Goal: Information Seeking & Learning: Learn about a topic

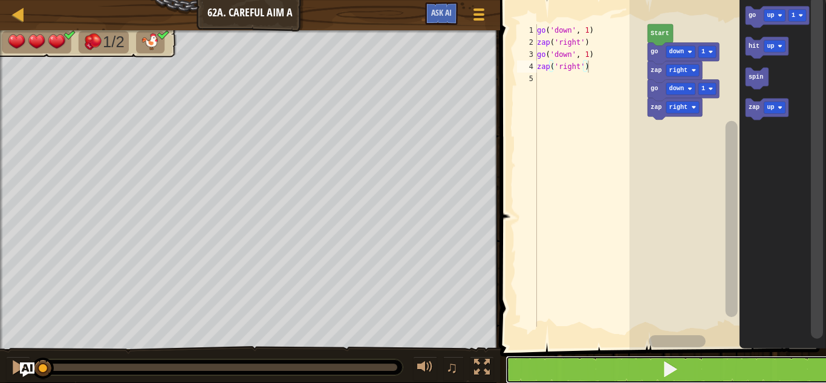
click at [584, 362] on button at bounding box center [671, 370] width 330 height 28
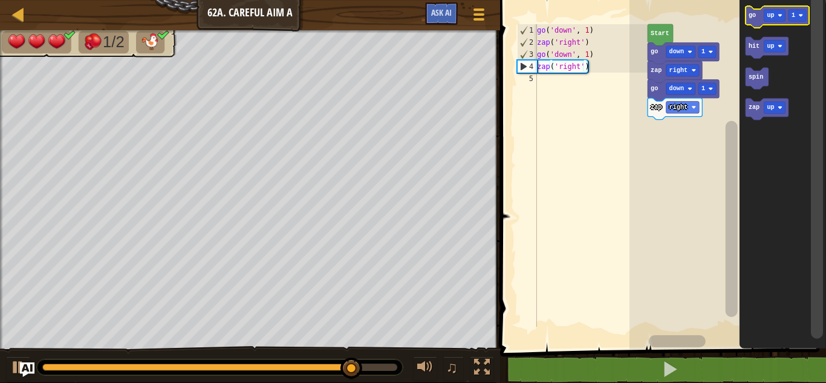
click at [753, 23] on icon "Blockly Workspace" at bounding box center [777, 17] width 64 height 22
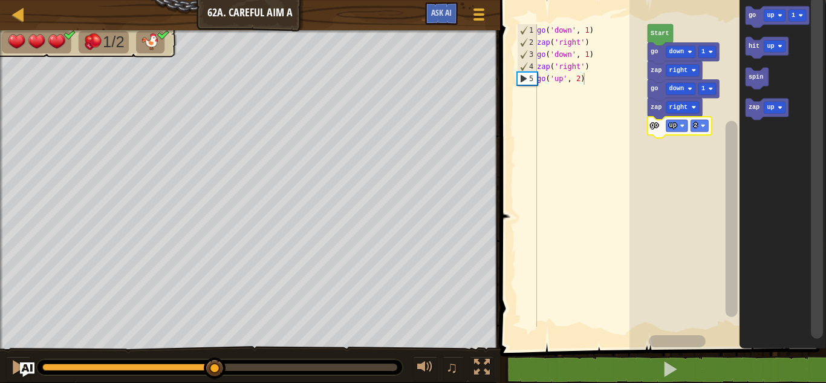
click at [697, 170] on rect "Blockly Workspace" at bounding box center [728, 171] width 197 height 355
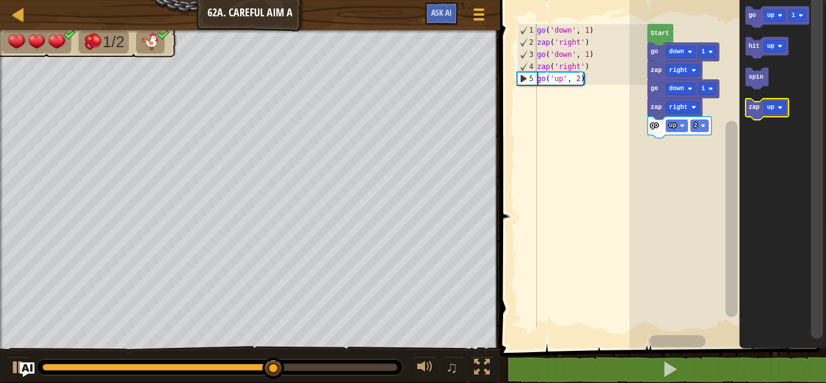
click at [753, 106] on text "zap" at bounding box center [753, 108] width 11 height 7
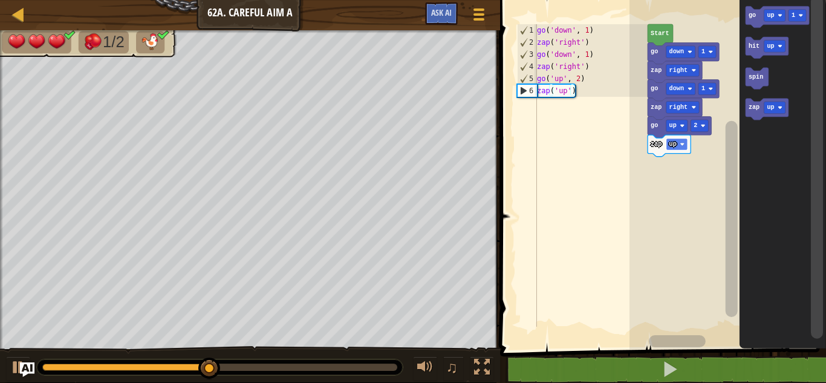
click at [676, 146] on rect "Blockly Workspace" at bounding box center [677, 145] width 22 height 12
click at [675, 137] on icon "Blockly Workspace" at bounding box center [673, 146] width 51 height 22
click at [675, 141] on text "down" at bounding box center [676, 144] width 15 height 7
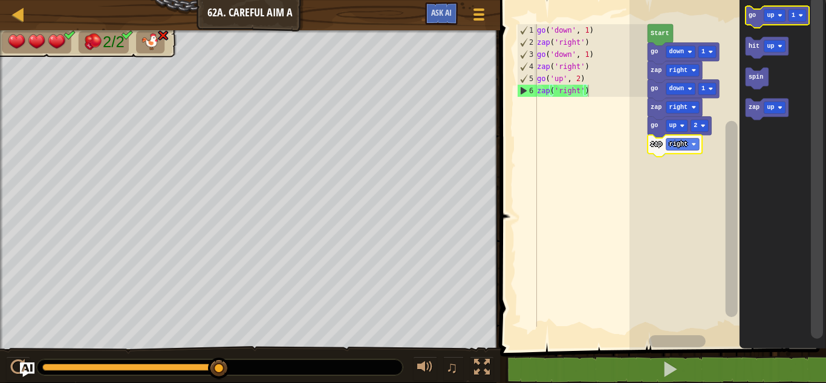
click at [754, 15] on text "go" at bounding box center [751, 15] width 7 height 7
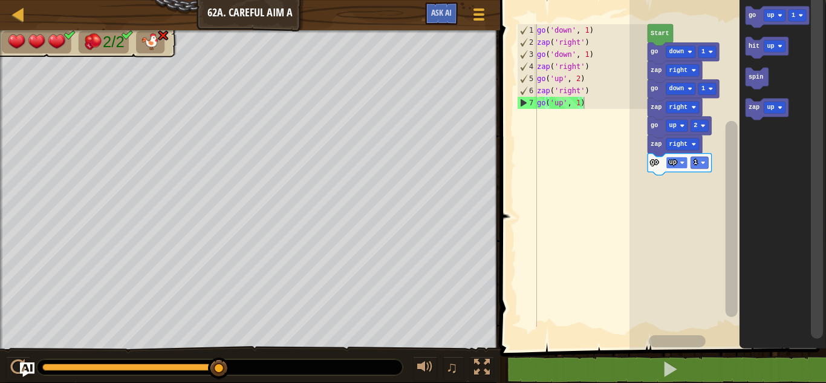
click at [681, 163] on image "Blockly Workspace" at bounding box center [682, 162] width 5 height 5
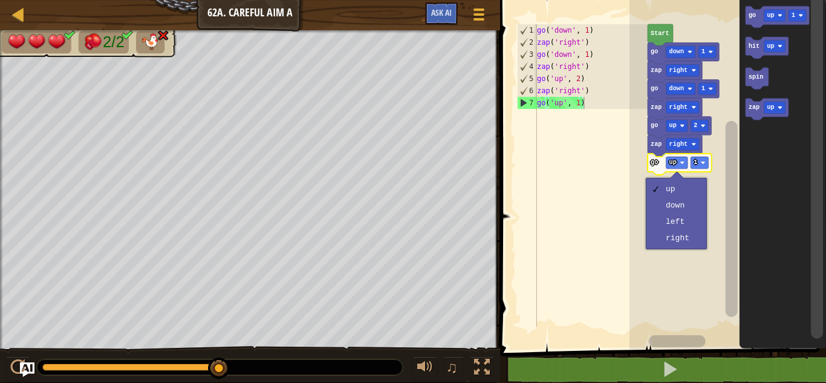
click at [581, 190] on div "go ( 'down' , 1 ) zap ( 'right' ) go ( 'down' , 1 ) zap ( 'right' ) go ( 'up' ,…" at bounding box center [591, 187] width 113 height 327
click at [693, 161] on rect "Blockly Workspace" at bounding box center [700, 163] width 18 height 12
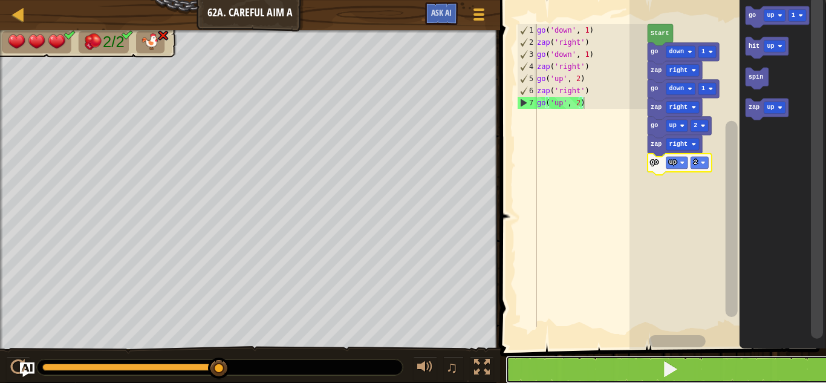
click at [572, 363] on button at bounding box center [671, 370] width 330 height 28
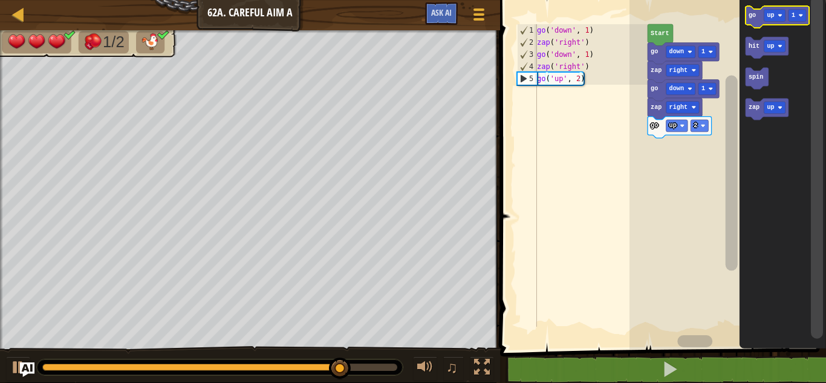
click at [749, 18] on text "go" at bounding box center [751, 15] width 7 height 7
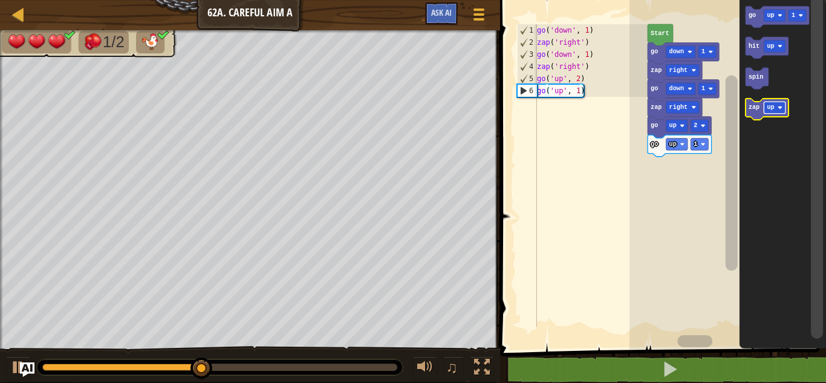
click at [777, 111] on rect "Blockly Workspace" at bounding box center [775, 108] width 22 height 12
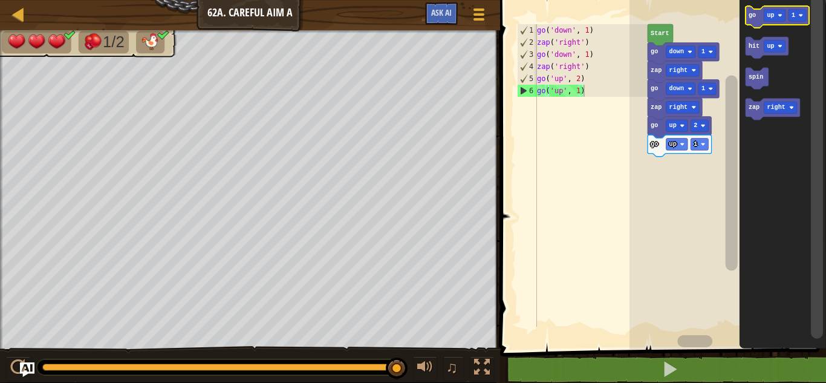
click at [748, 19] on icon "Blockly Workspace" at bounding box center [777, 17] width 64 height 22
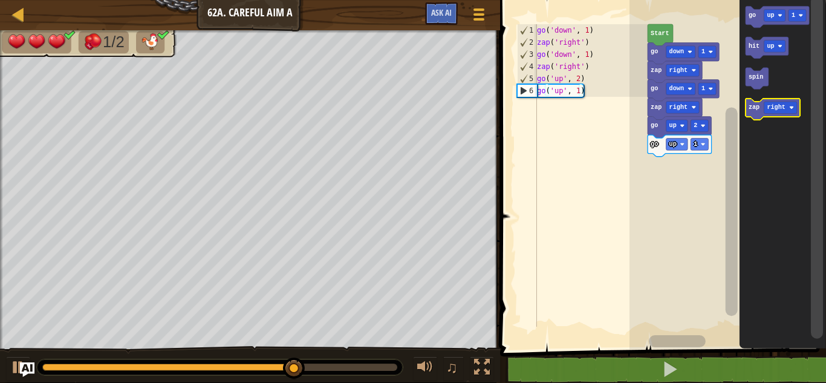
click at [758, 111] on text "zap" at bounding box center [753, 108] width 11 height 7
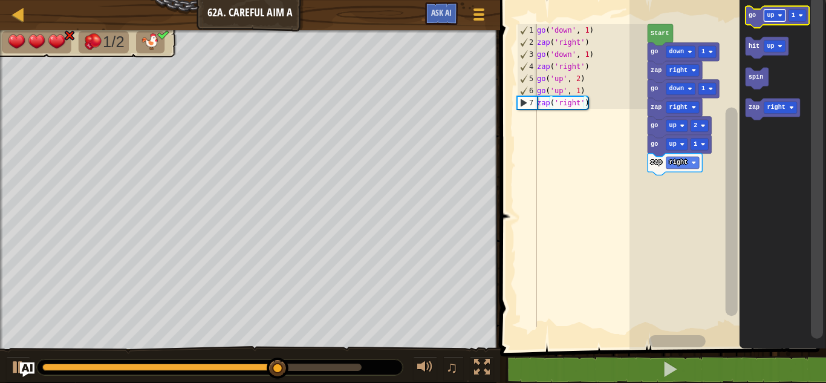
click at [770, 13] on text "up" at bounding box center [770, 15] width 7 height 7
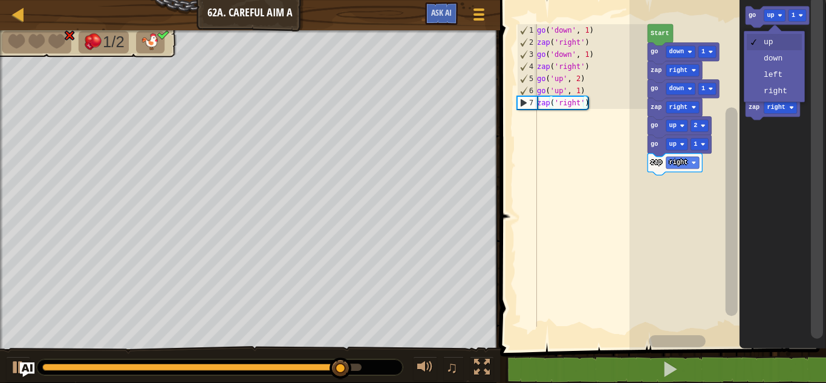
click at [593, 192] on div "go ( 'down' , 1 ) zap ( 'right' ) go ( 'down' , 1 ) zap ( 'right' ) go ( 'up' ,…" at bounding box center [591, 187] width 113 height 327
type textarea "zap('right')"
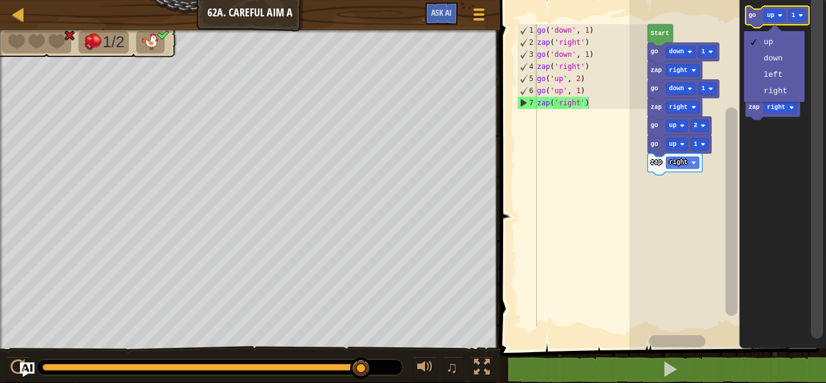
click at [750, 20] on icon "Blockly Workspace" at bounding box center [777, 17] width 64 height 22
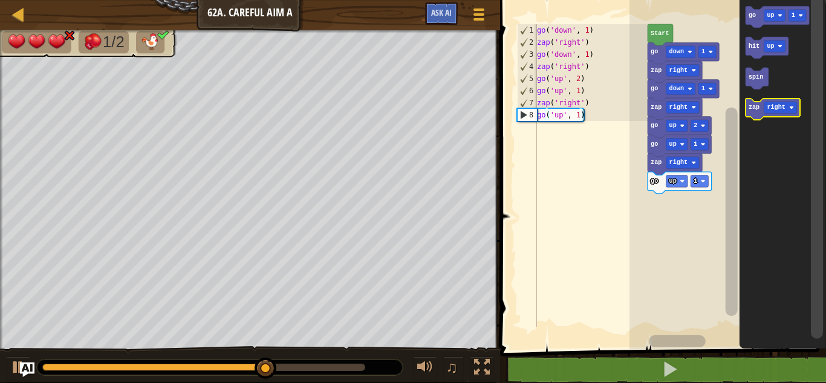
click at [753, 105] on text "zap" at bounding box center [753, 108] width 11 height 7
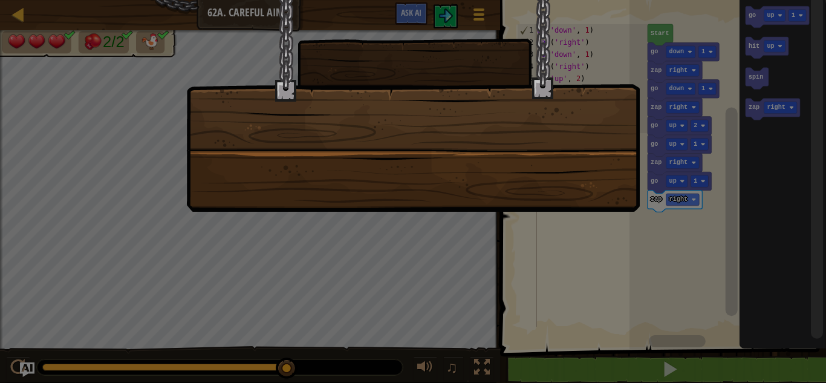
click at [307, 208] on div at bounding box center [413, 106] width 454 height 212
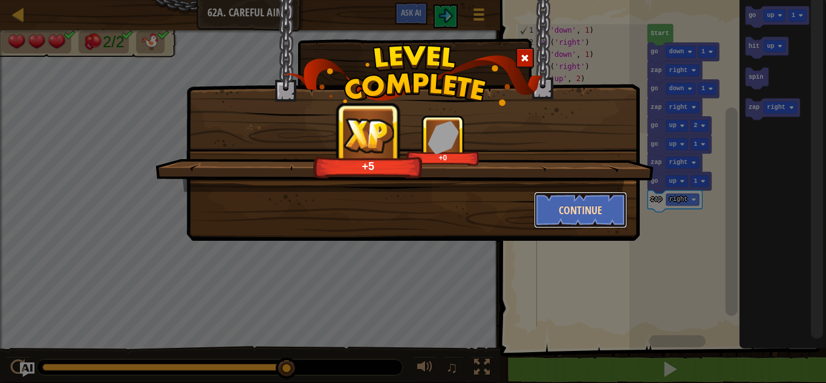
click at [566, 197] on button "Continue" at bounding box center [581, 210] width 94 height 36
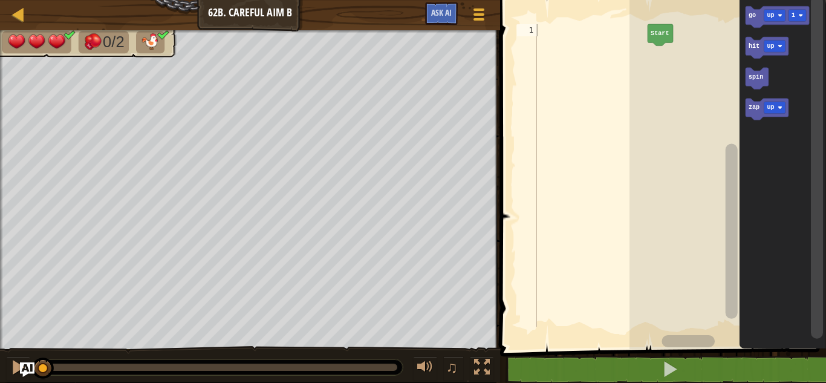
click at [665, 114] on rect "Blockly Workspace" at bounding box center [728, 171] width 197 height 355
click at [758, 21] on icon "Blockly Workspace" at bounding box center [777, 17] width 64 height 22
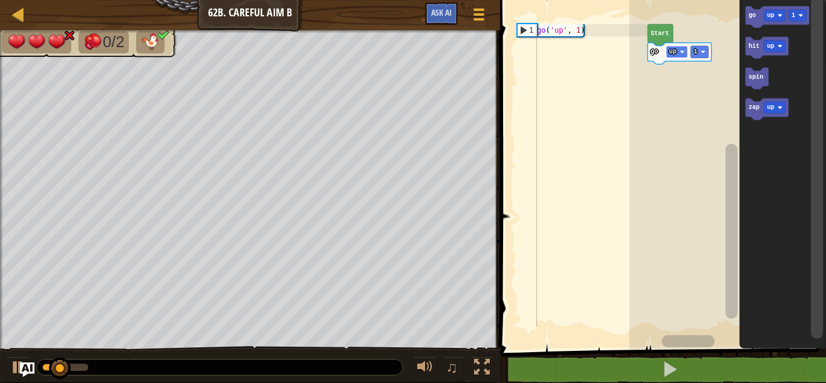
click at [685, 52] on rect "Blockly Workspace" at bounding box center [677, 52] width 22 height 12
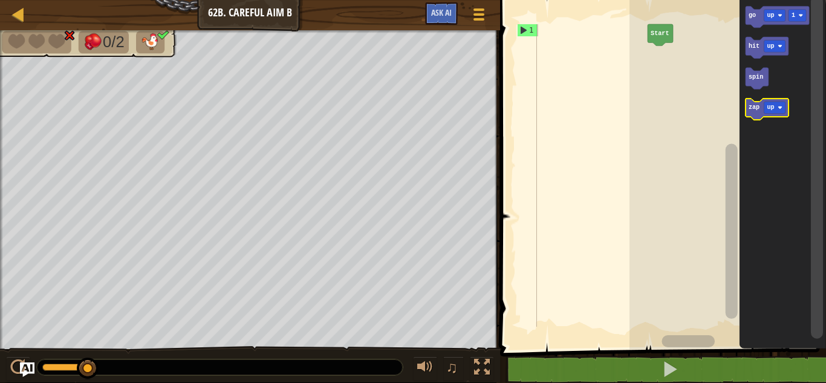
click at [745, 109] on icon "Blockly Workspace" at bounding box center [766, 110] width 43 height 22
click at [756, 108] on text "zap" at bounding box center [753, 108] width 11 height 7
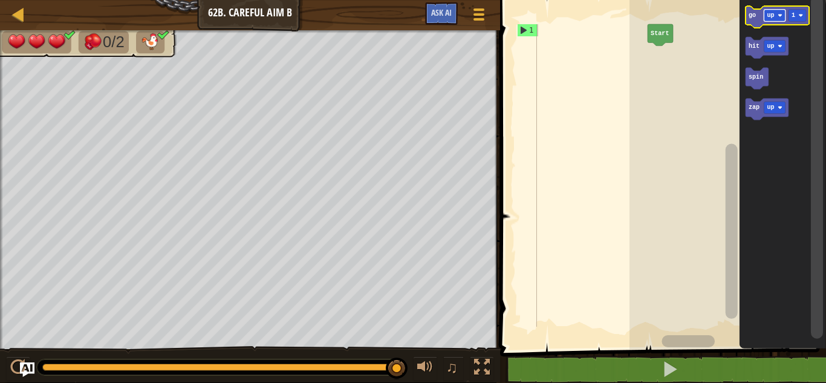
click at [768, 13] on text "up" at bounding box center [770, 15] width 7 height 7
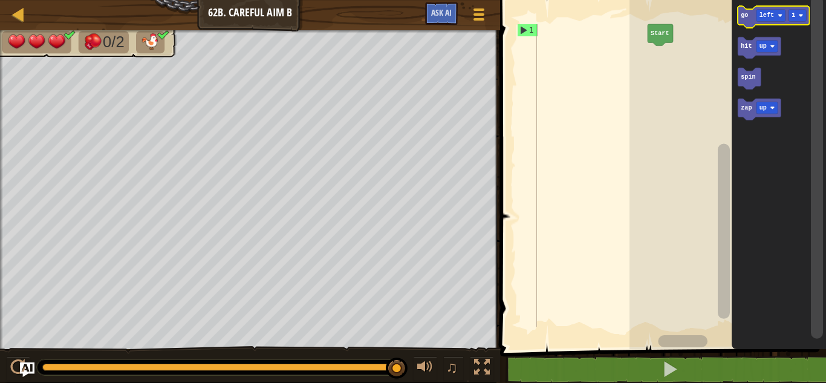
click at [754, 18] on icon "Blockly Workspace" at bounding box center [773, 17] width 71 height 22
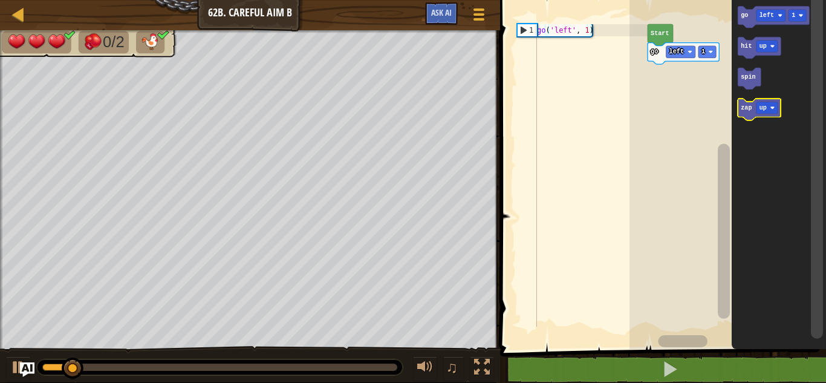
click at [750, 106] on text "zap" at bounding box center [746, 108] width 11 height 7
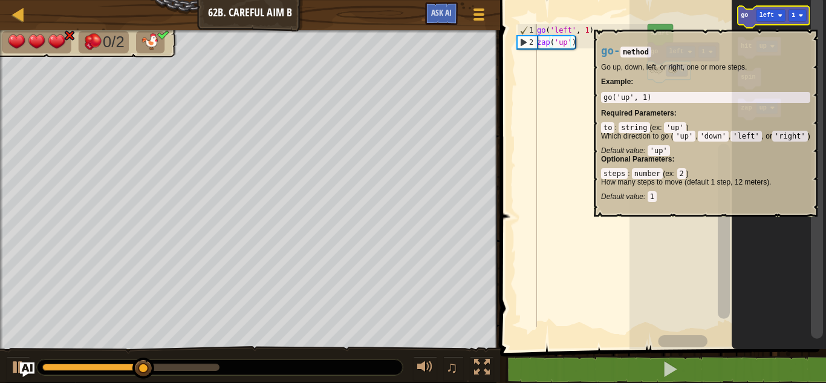
click at [748, 22] on icon "Blockly Workspace" at bounding box center [773, 17] width 71 height 22
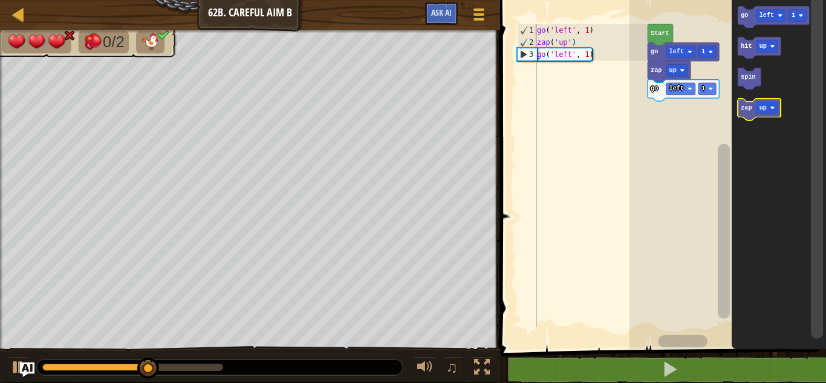
click at [745, 106] on text "zap" at bounding box center [746, 108] width 11 height 7
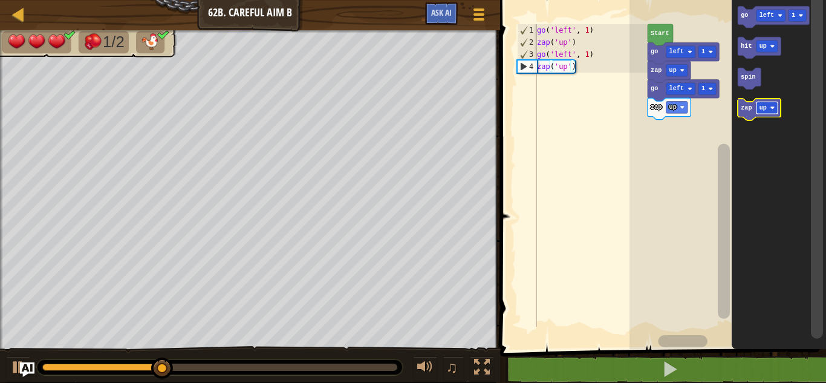
click at [760, 112] on rect "Blockly Workspace" at bounding box center [767, 108] width 22 height 12
click at [747, 109] on text "zap" at bounding box center [746, 108] width 11 height 7
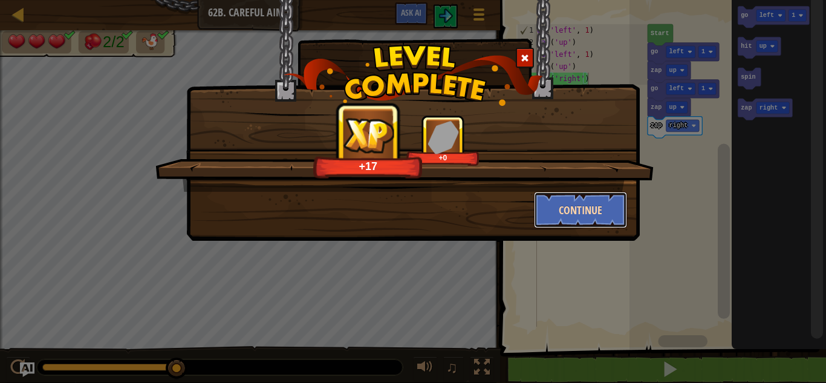
click at [603, 204] on button "Continue" at bounding box center [581, 210] width 94 height 36
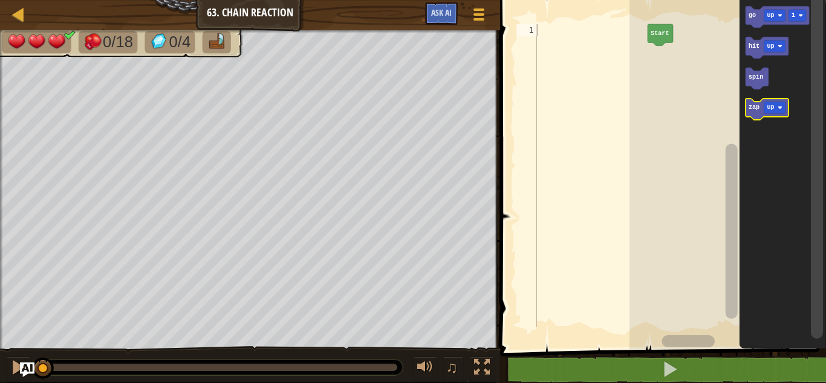
click at [755, 110] on text "zap" at bounding box center [753, 108] width 11 height 7
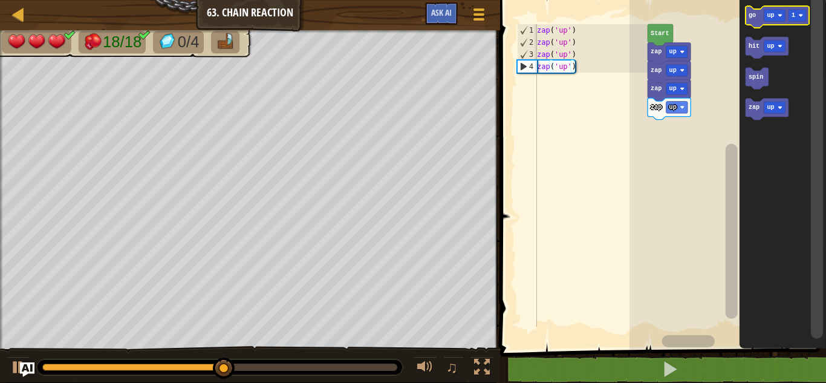
click at [762, 24] on icon "Blockly Workspace" at bounding box center [777, 17] width 64 height 22
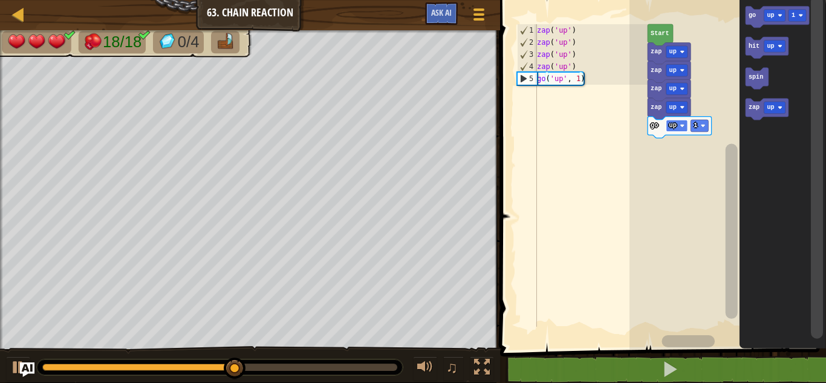
click at [679, 125] on rect "Blockly Workspace" at bounding box center [677, 126] width 22 height 12
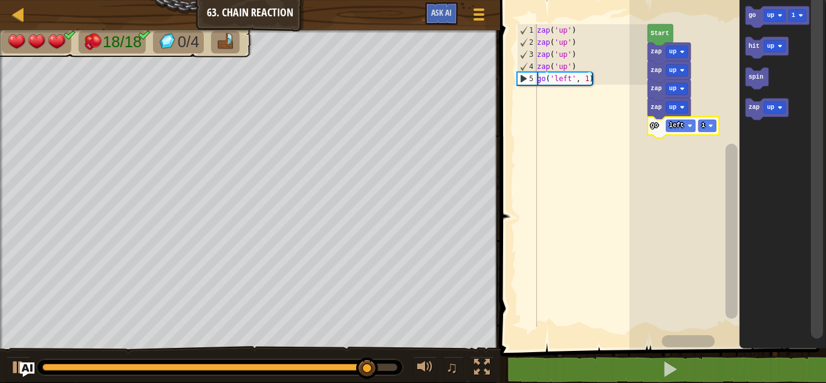
click at [680, 124] on text "left" at bounding box center [676, 125] width 15 height 7
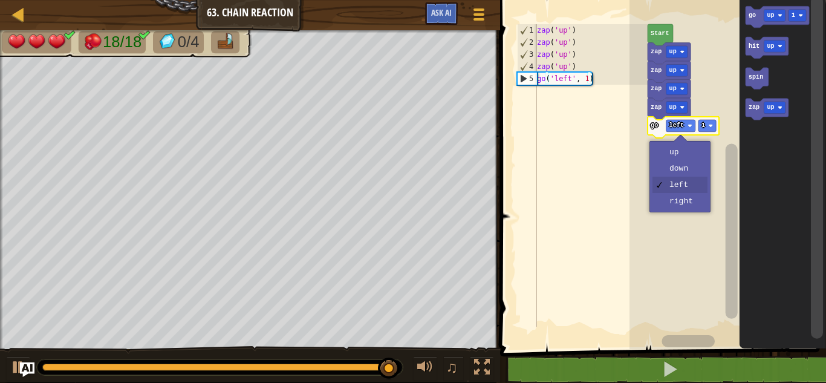
click at [685, 174] on rect "Blockly Workspace" at bounding box center [728, 171] width 197 height 355
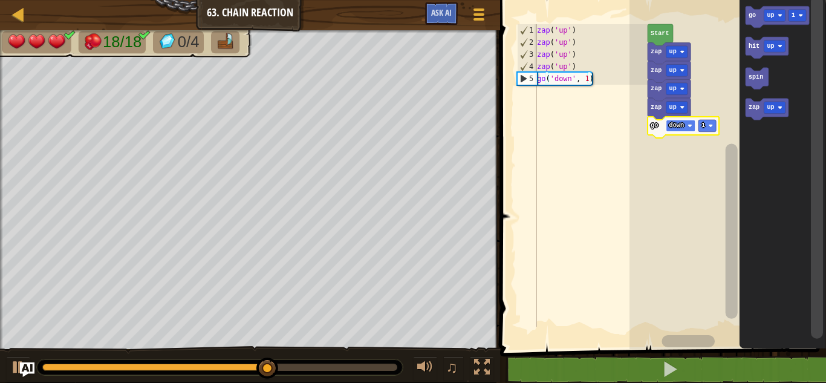
click at [690, 126] on image "Blockly Workspace" at bounding box center [690, 125] width 5 height 5
click at [677, 128] on text "left" at bounding box center [676, 125] width 15 height 7
click at [715, 131] on rect "Blockly Workspace" at bounding box center [711, 126] width 18 height 12
click at [721, 121] on icon "Blockly Workspace" at bounding box center [686, 128] width 76 height 22
click at [0, 0] on div at bounding box center [0, 0] width 0 height 0
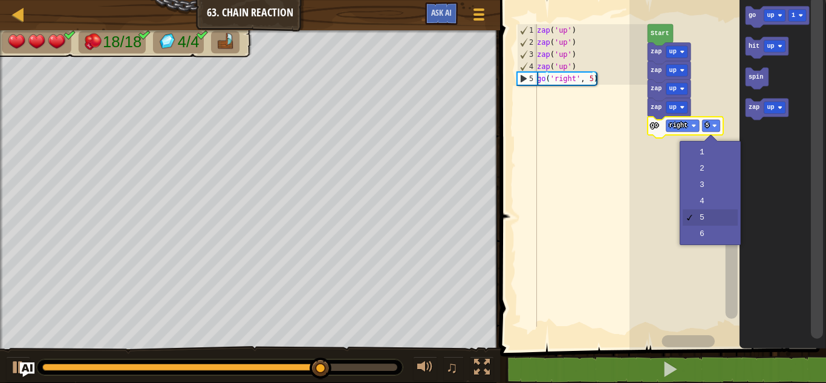
click at [723, 243] on rect "Blockly Workspace" at bounding box center [728, 171] width 197 height 355
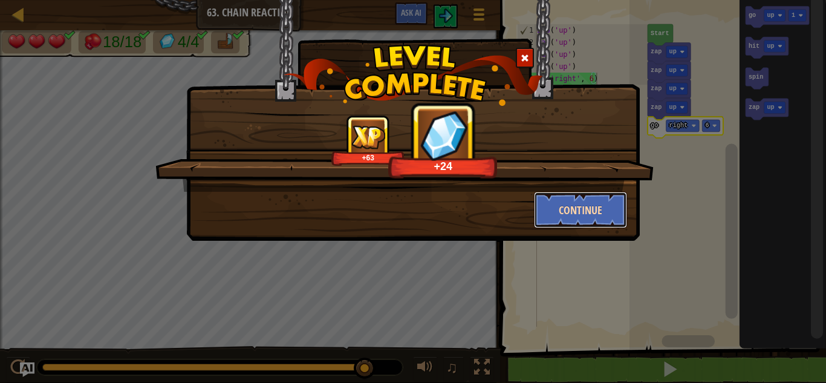
click at [594, 218] on button "Continue" at bounding box center [581, 210] width 94 height 36
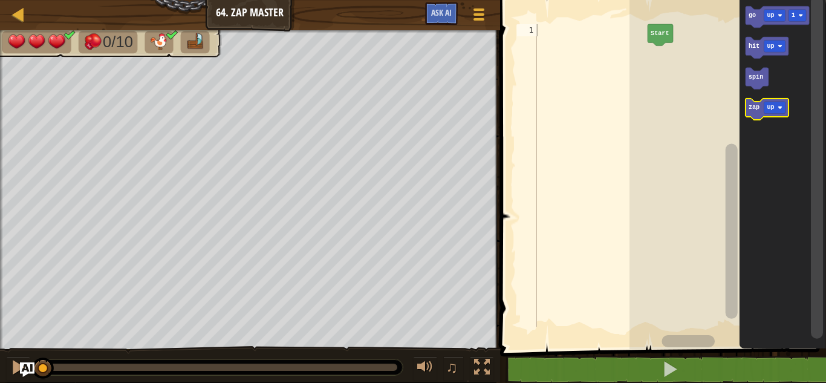
click at [754, 113] on icon "Blockly Workspace" at bounding box center [766, 110] width 43 height 22
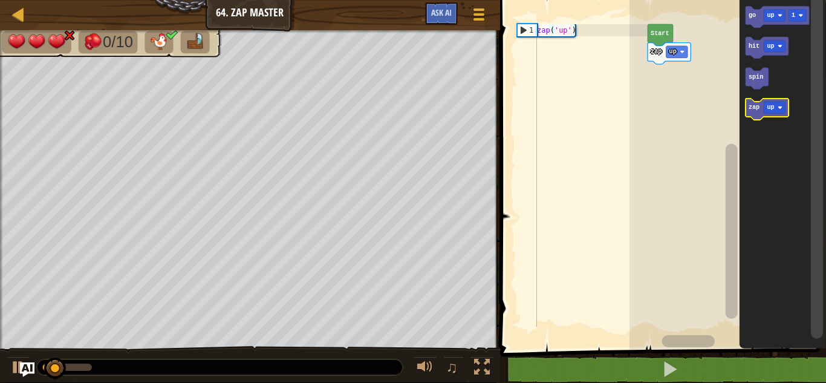
click at [754, 113] on icon "Blockly Workspace" at bounding box center [766, 110] width 43 height 22
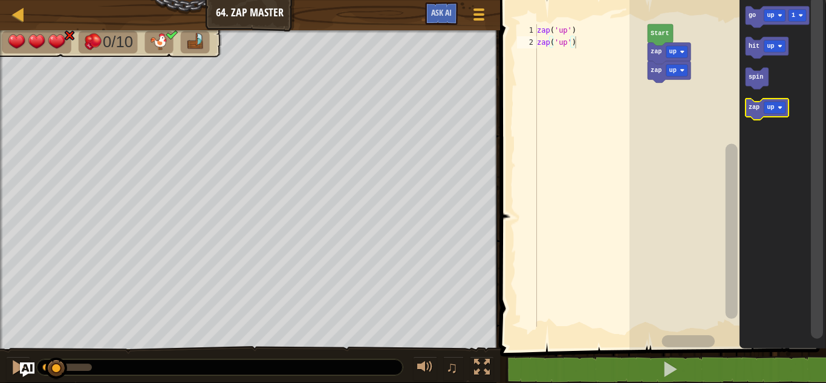
click at [754, 113] on icon "Blockly Workspace" at bounding box center [766, 110] width 43 height 22
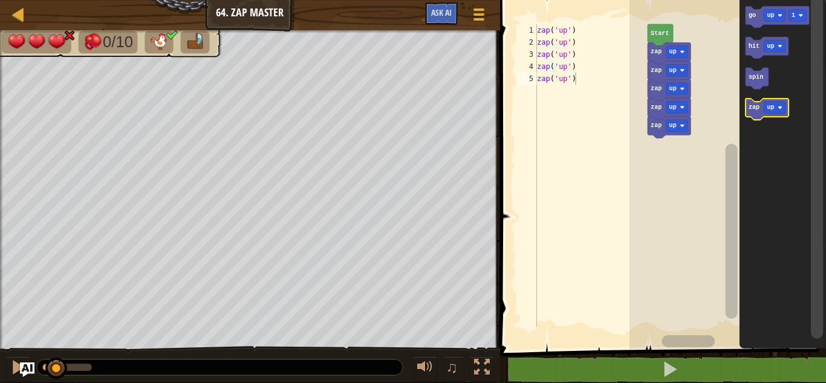
click at [754, 113] on icon "Blockly Workspace" at bounding box center [766, 110] width 43 height 22
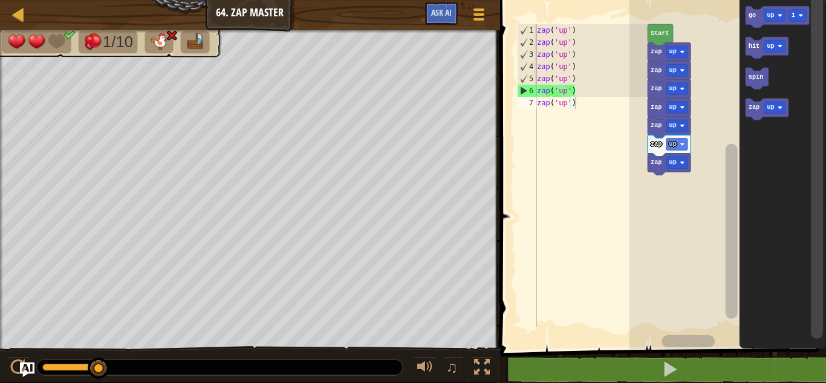
click at [698, 106] on rect "Blockly Workspace" at bounding box center [728, 171] width 197 height 355
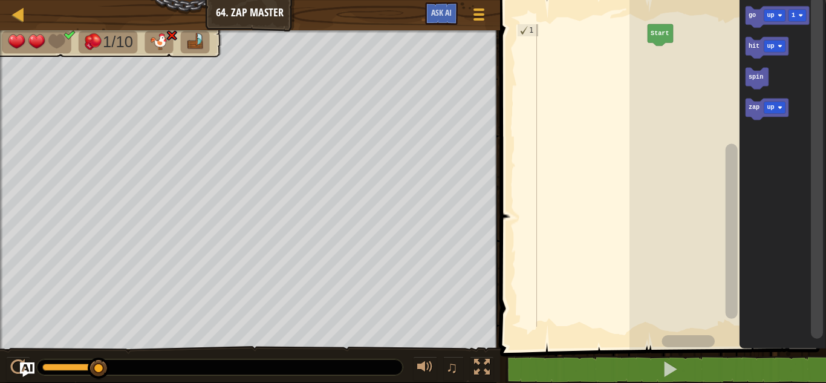
click at [748, 66] on icon "Blockly Workspace" at bounding box center [782, 171] width 87 height 355
click at [0, 0] on div at bounding box center [0, 0] width 0 height 0
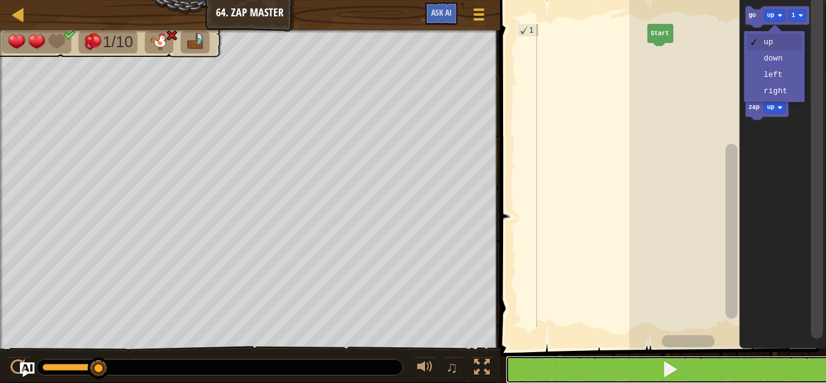
click at [686, 371] on button at bounding box center [671, 370] width 330 height 28
click at [675, 365] on span at bounding box center [670, 369] width 17 height 17
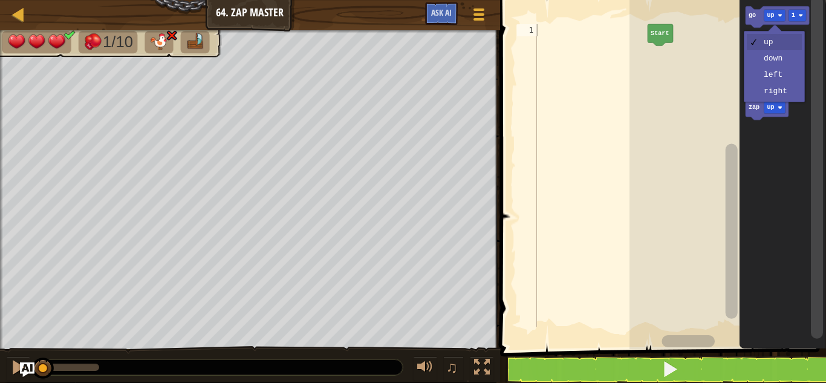
click at [714, 251] on rect "Blockly Workspace" at bounding box center [728, 171] width 197 height 355
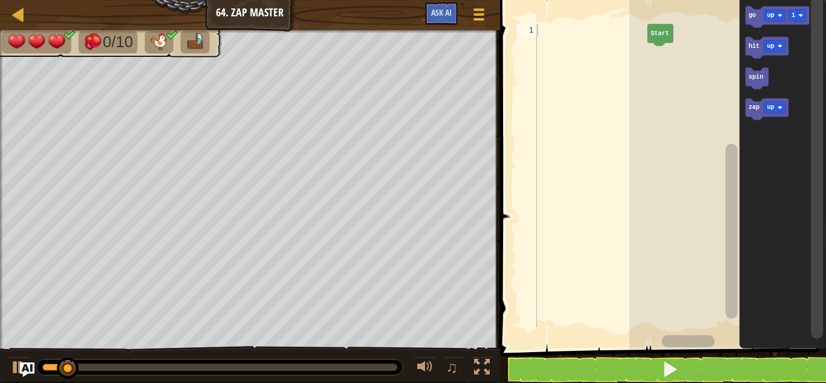
click at [0, 0] on div at bounding box center [0, 0] width 0 height 0
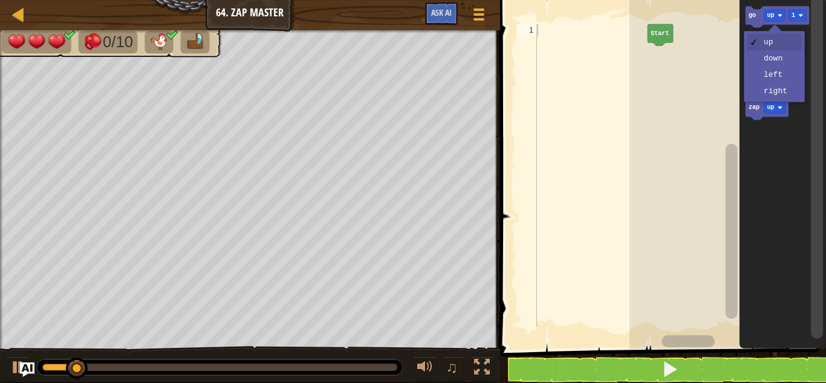
click at [782, 76] on icon "Blockly Workspace" at bounding box center [782, 171] width 87 height 355
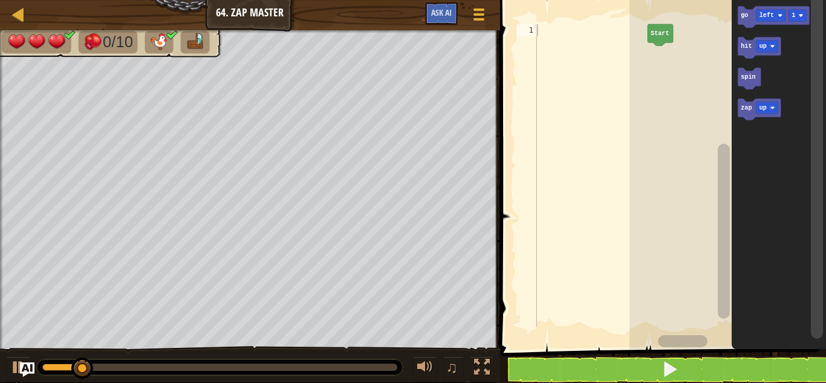
click at [747, 13] on text "go" at bounding box center [744, 15] width 7 height 7
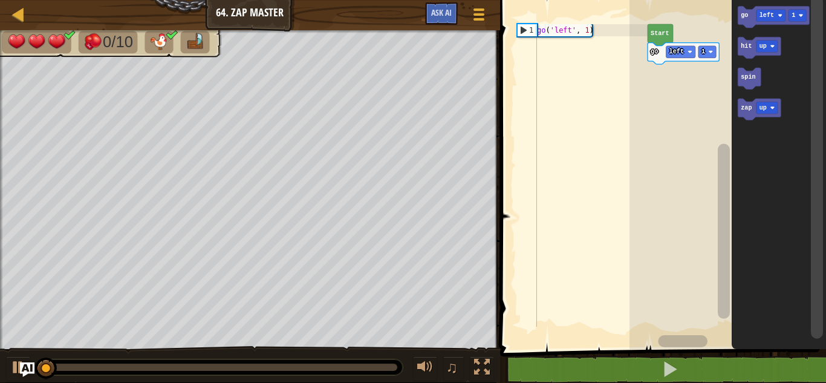
click at [772, 106] on image "Blockly Workspace" at bounding box center [772, 107] width 5 height 5
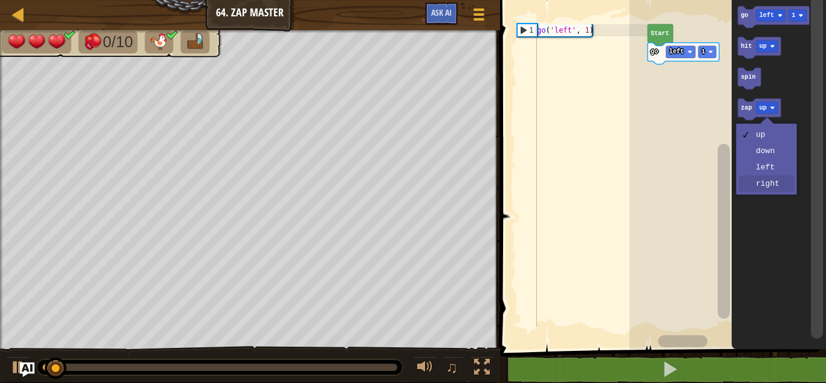
click at [767, 189] on icon "Blockly Workspace" at bounding box center [779, 171] width 94 height 355
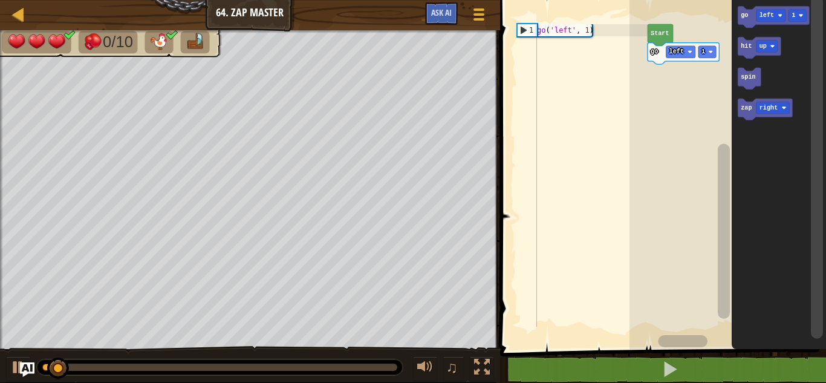
click at [747, 106] on text "zap" at bounding box center [746, 108] width 11 height 7
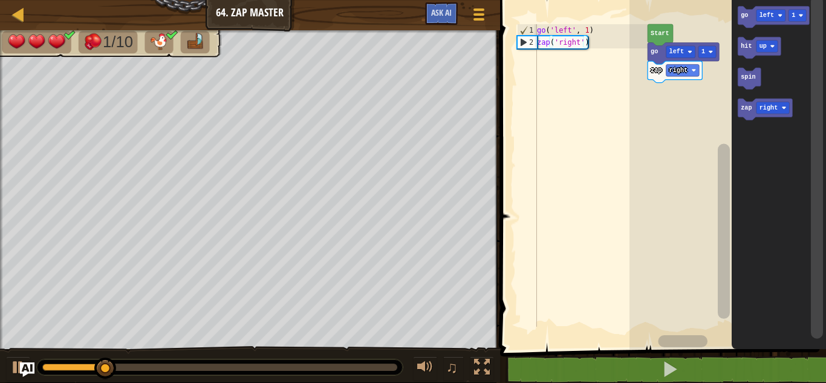
click at [0, 0] on div at bounding box center [0, 0] width 0 height 0
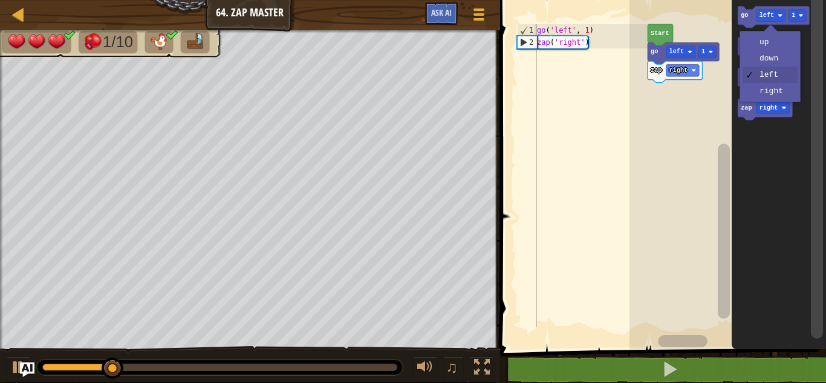
click at [773, 46] on image "Blockly Workspace" at bounding box center [772, 46] width 5 height 5
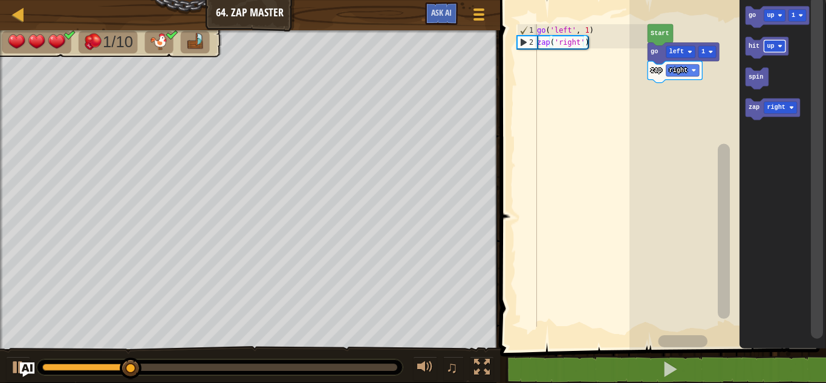
click at [747, 19] on icon "Blockly Workspace" at bounding box center [777, 17] width 64 height 22
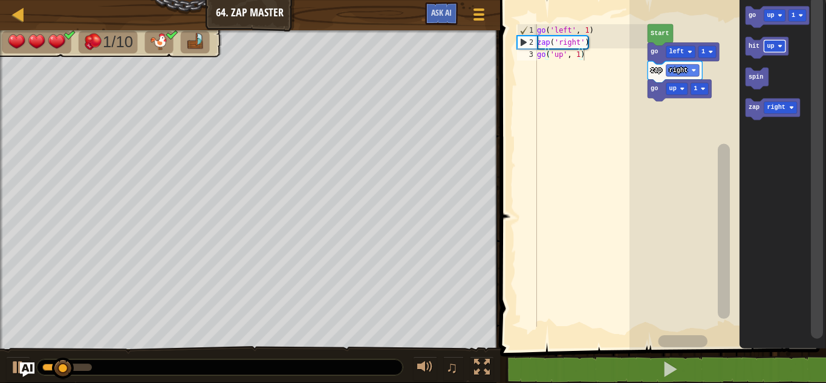
click at [746, 19] on icon "Blockly Workspace" at bounding box center [777, 17] width 64 height 22
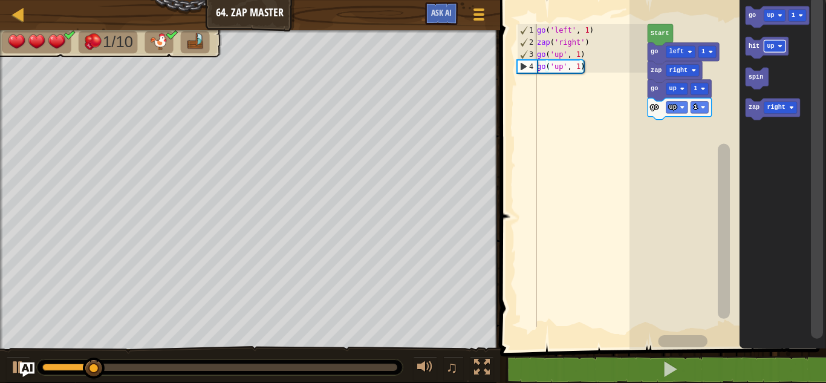
click at [773, 15] on text "up" at bounding box center [770, 15] width 7 height 7
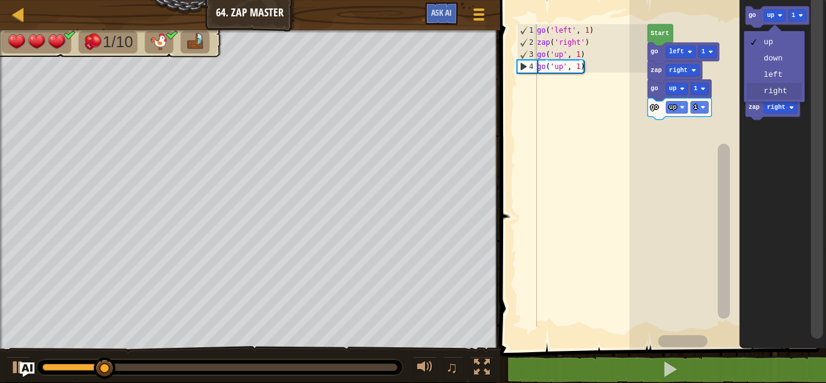
click at [782, 97] on icon "Blockly Workspace" at bounding box center [782, 171] width 87 height 355
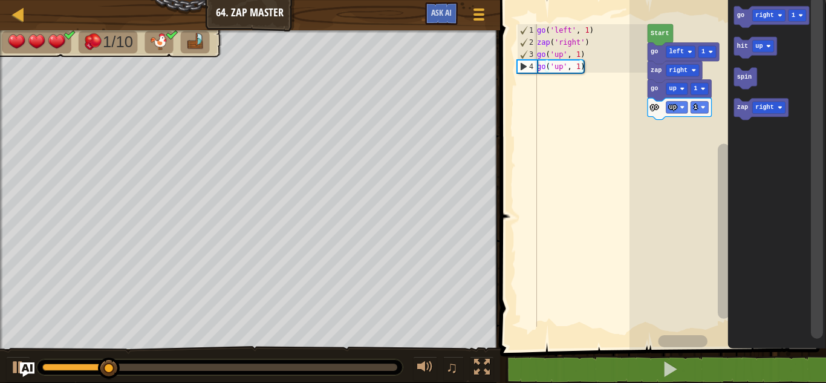
click at [740, 19] on text "go" at bounding box center [740, 15] width 7 height 7
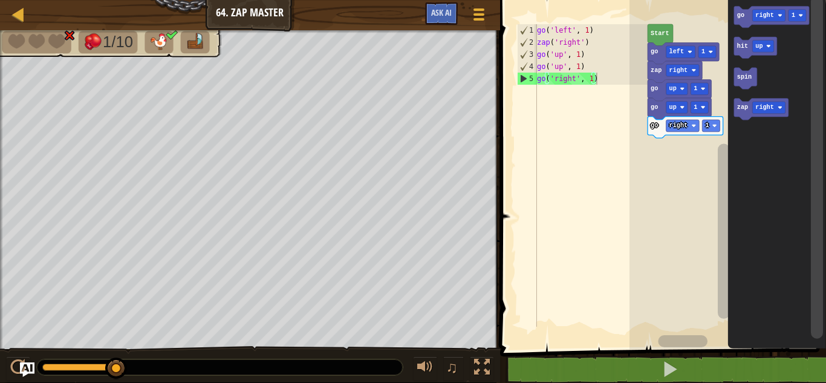
click at [0, 0] on div at bounding box center [0, 0] width 0 height 0
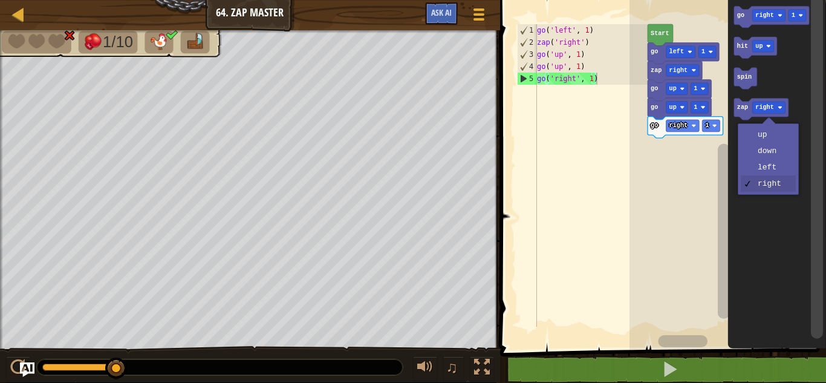
click at [738, 110] on text "zap" at bounding box center [742, 108] width 11 height 7
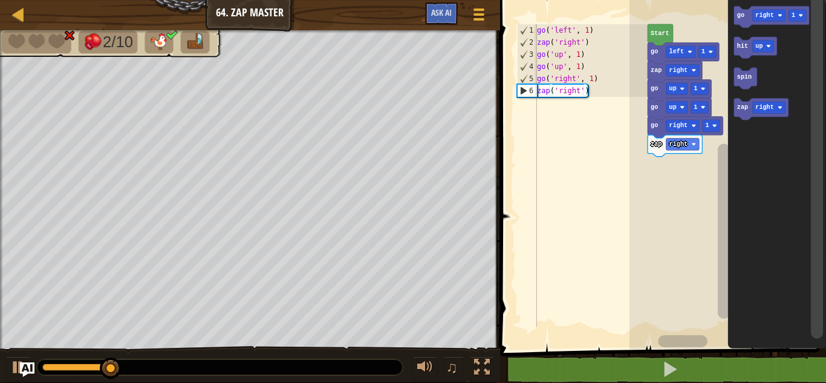
click at [774, 111] on rect "Blockly Workspace" at bounding box center [769, 108] width 33 height 12
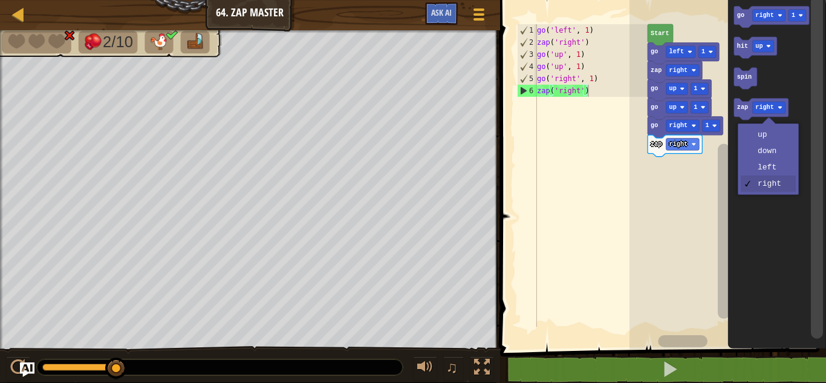
click at [763, 139] on icon "Blockly Workspace" at bounding box center [777, 171] width 98 height 355
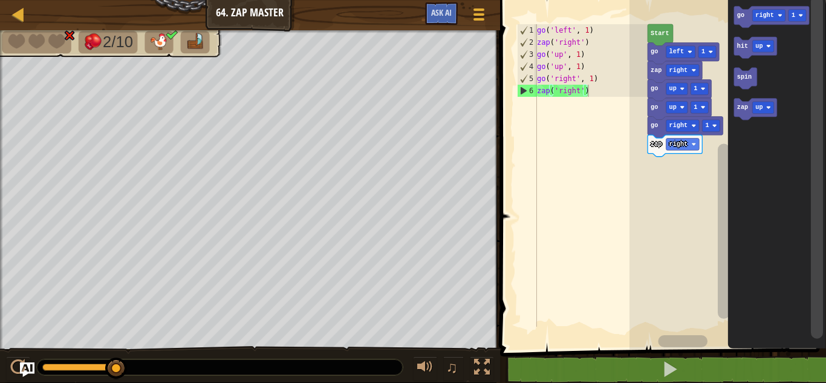
click at [736, 110] on icon "Blockly Workspace" at bounding box center [755, 110] width 43 height 22
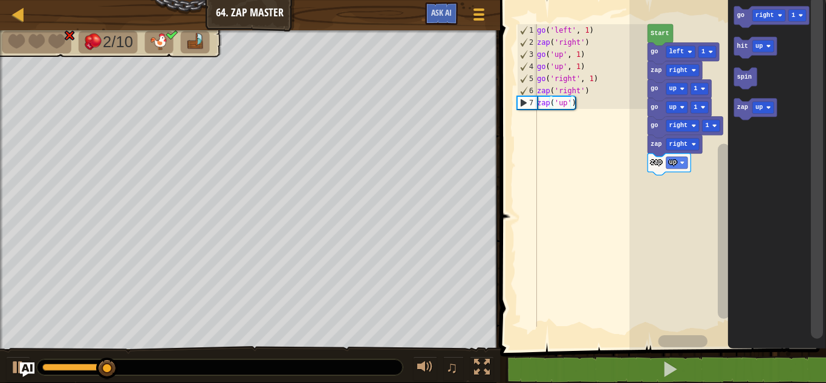
click at [692, 169] on rect "Blockly Workspace" at bounding box center [728, 171] width 197 height 355
click at [741, 47] on text "hit" at bounding box center [742, 46] width 11 height 7
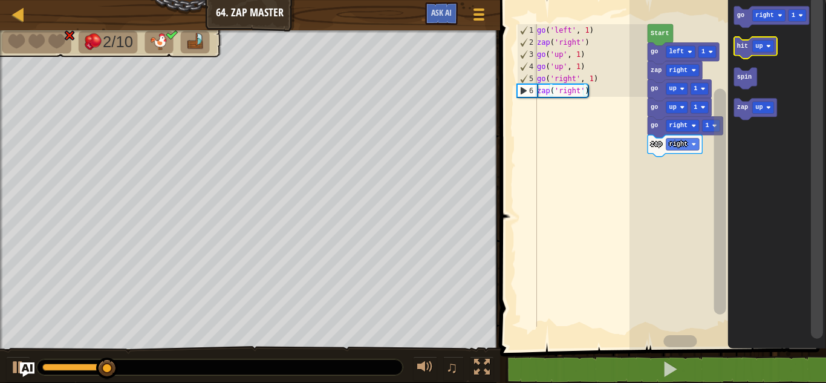
click at [737, 48] on text "hit" at bounding box center [742, 46] width 11 height 7
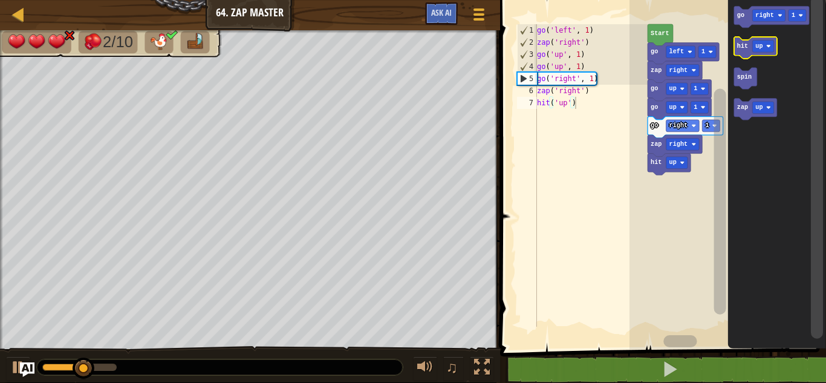
click at [737, 48] on text "hit" at bounding box center [742, 46] width 11 height 7
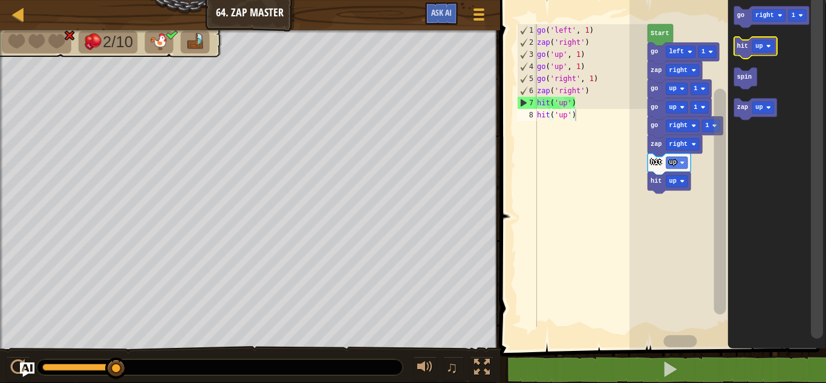
click at [737, 48] on text "hit" at bounding box center [742, 46] width 11 height 7
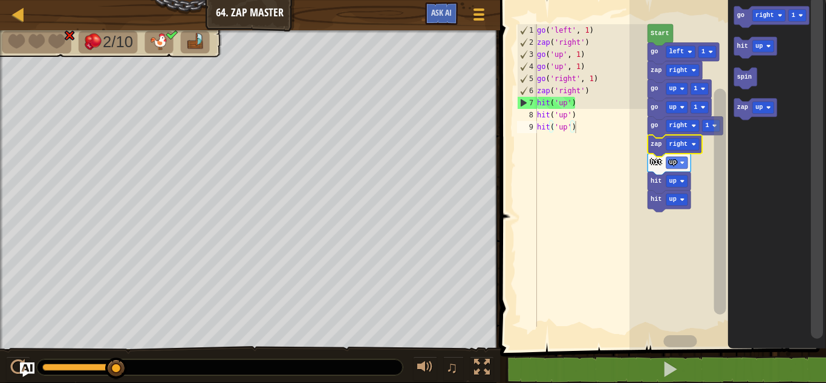
click at [652, 149] on icon "Blockly Workspace" at bounding box center [675, 146] width 54 height 22
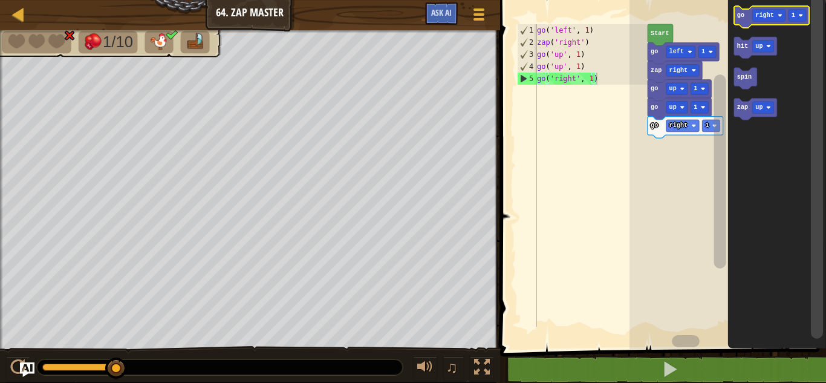
click at [737, 13] on text "go" at bounding box center [740, 15] width 7 height 7
click at [742, 55] on icon "Blockly Workspace" at bounding box center [755, 48] width 43 height 22
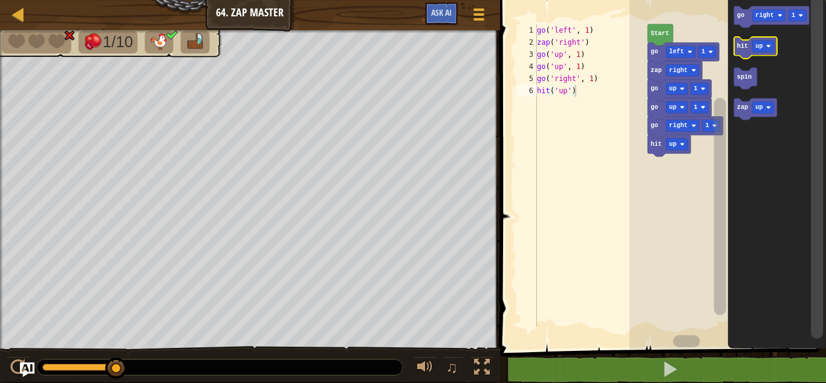
click at [742, 54] on icon "Blockly Workspace" at bounding box center [755, 48] width 43 height 22
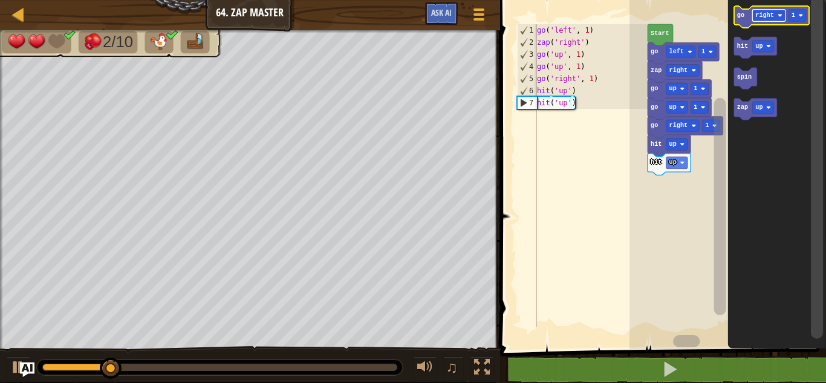
click at [762, 16] on text "right" at bounding box center [765, 15] width 18 height 7
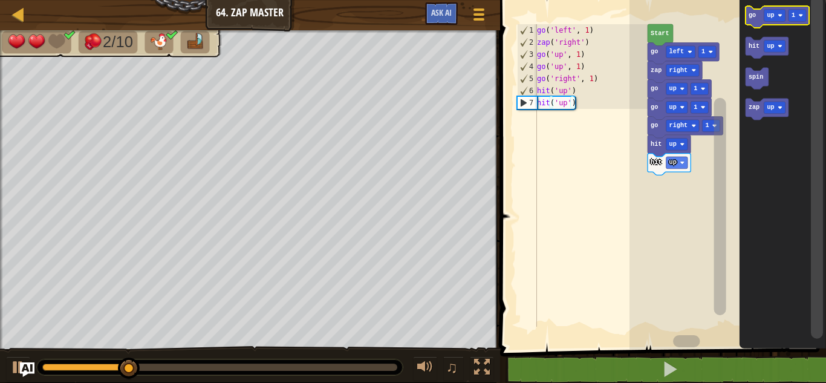
click at [754, 19] on icon "Blockly Workspace" at bounding box center [777, 17] width 64 height 22
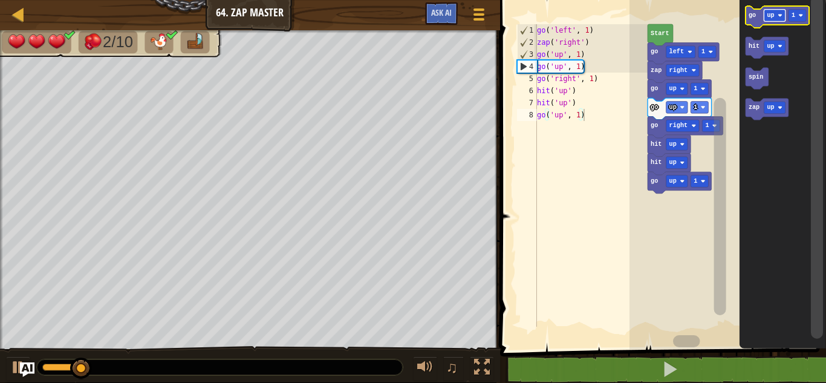
click at [770, 20] on rect "Blockly Workspace" at bounding box center [775, 16] width 22 height 12
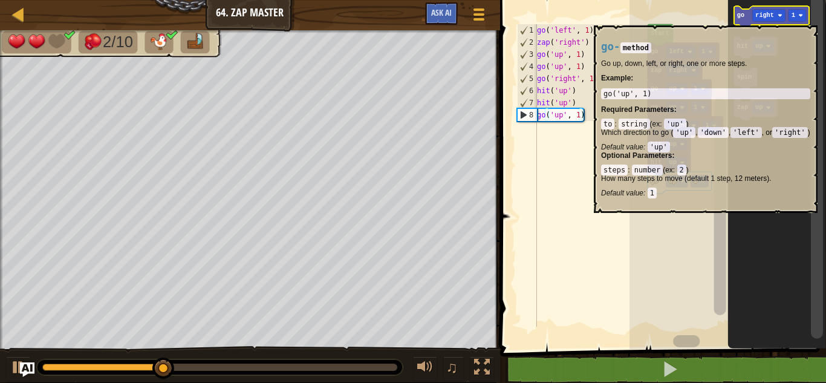
click at [737, 21] on icon "Blockly Workspace" at bounding box center [772, 17] width 76 height 22
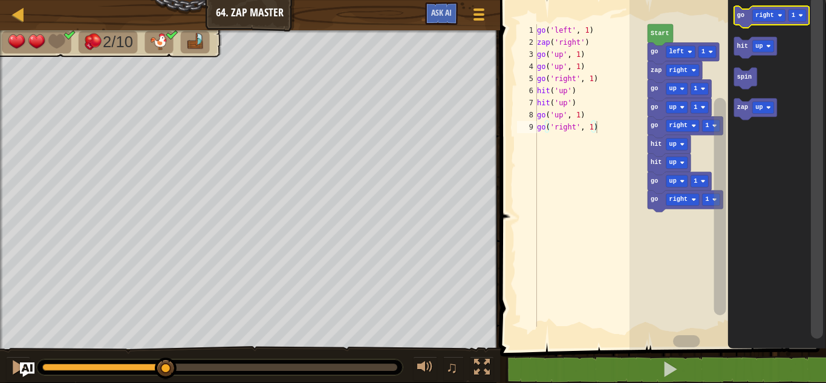
click at [737, 21] on icon "Blockly Workspace" at bounding box center [772, 17] width 76 height 22
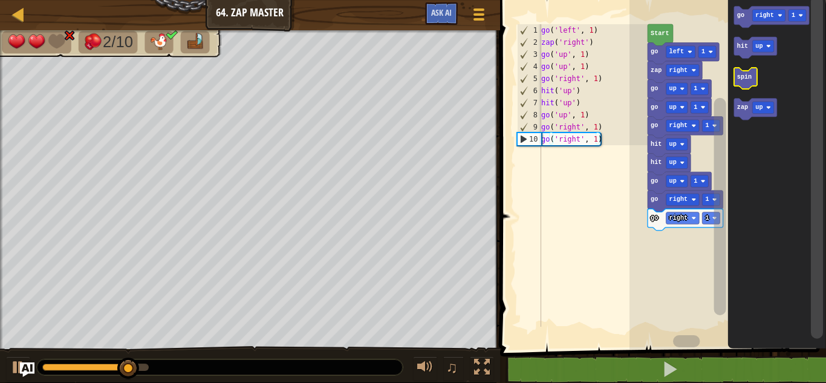
click at [745, 77] on text "spin" at bounding box center [744, 77] width 15 height 7
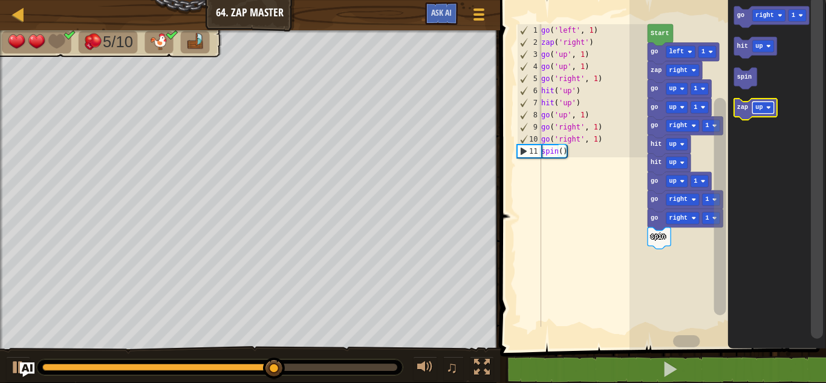
click at [765, 106] on rect "Blockly Workspace" at bounding box center [764, 108] width 22 height 12
click at [747, 113] on icon "Blockly Workspace" at bounding box center [761, 110] width 54 height 22
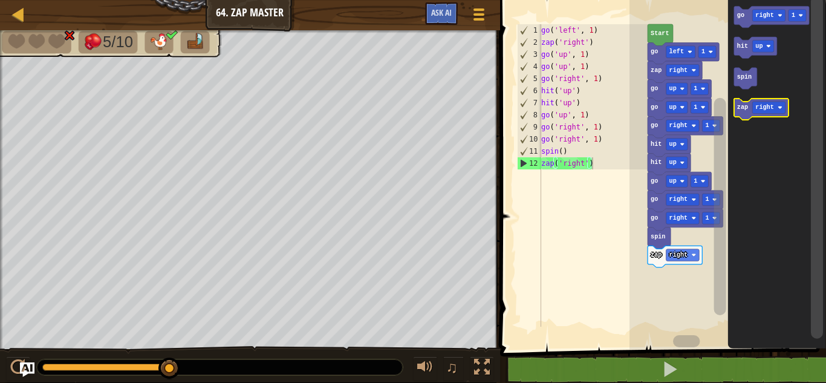
click at [0, 0] on div at bounding box center [0, 0] width 0 height 0
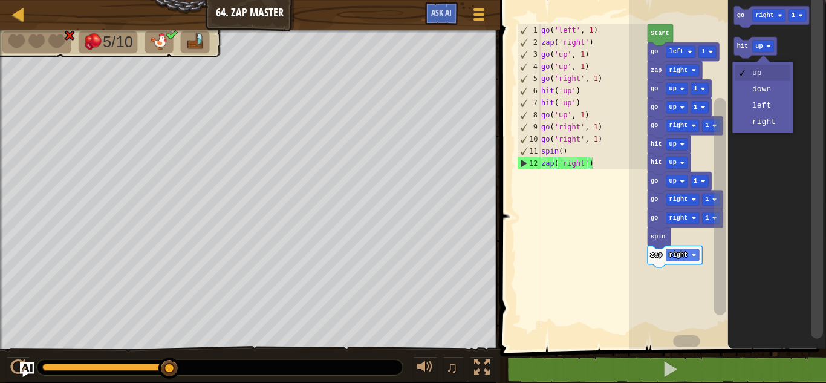
click at [771, 127] on icon "Blockly Workspace" at bounding box center [777, 171] width 98 height 355
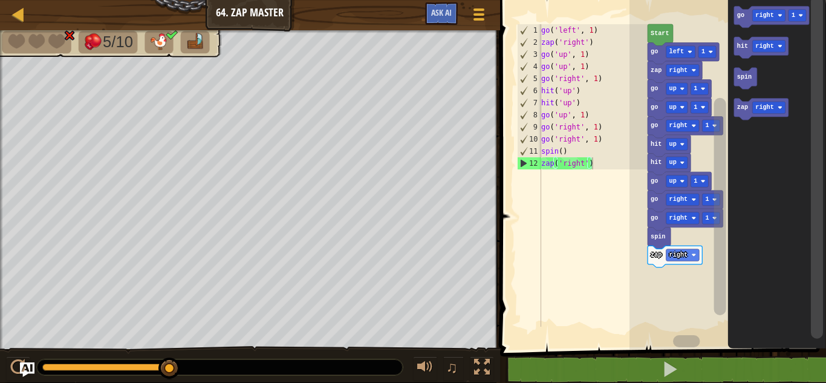
click at [735, 48] on icon "Blockly Workspace" at bounding box center [761, 48] width 54 height 22
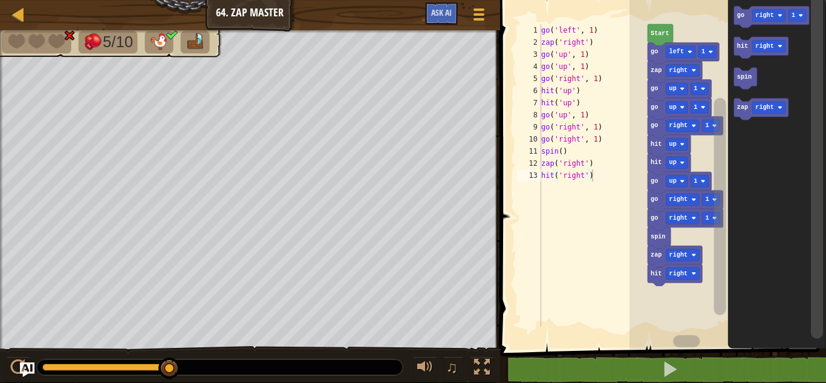
click at [742, 48] on text "hit" at bounding box center [742, 46] width 11 height 7
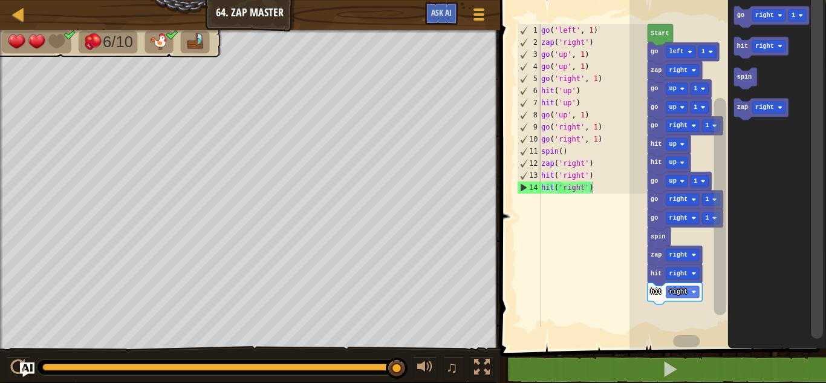
click at [741, 109] on text "zap" at bounding box center [742, 108] width 11 height 7
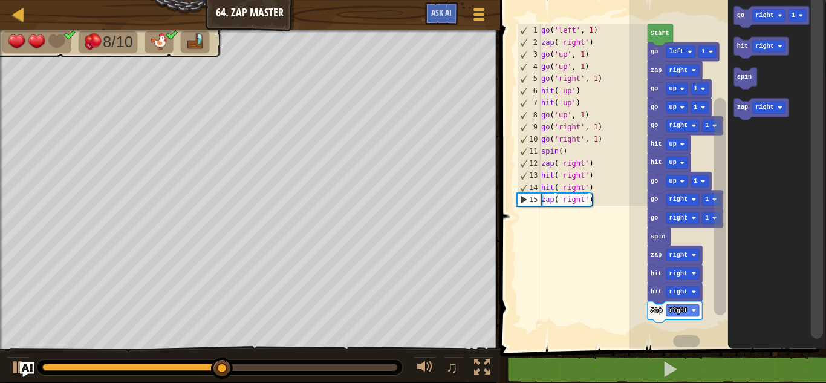
click at [0, 0] on div at bounding box center [0, 0] width 0 height 0
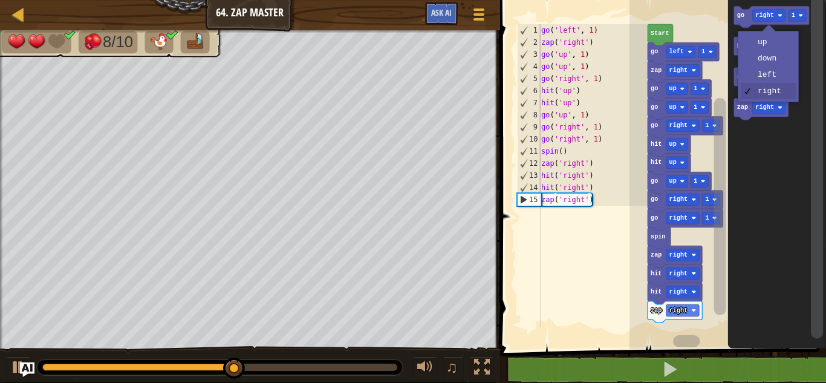
click at [738, 17] on text "go" at bounding box center [740, 15] width 7 height 7
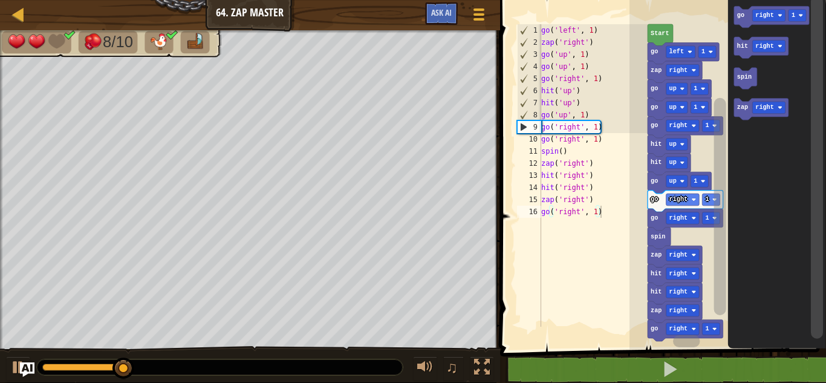
click at [737, 19] on text "go" at bounding box center [740, 15] width 7 height 7
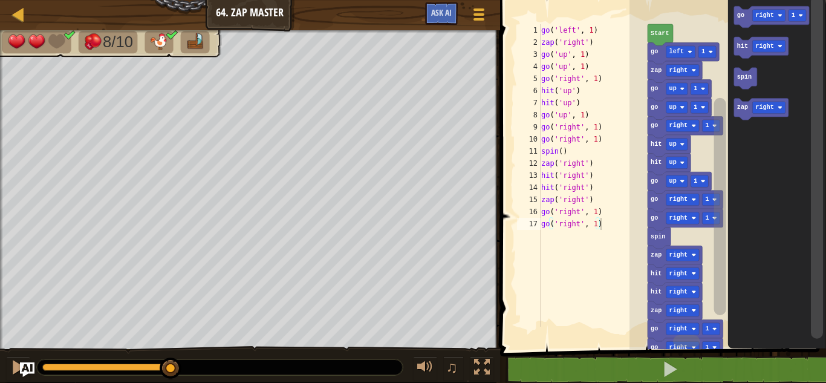
click at [0, 0] on div at bounding box center [0, 0] width 0 height 0
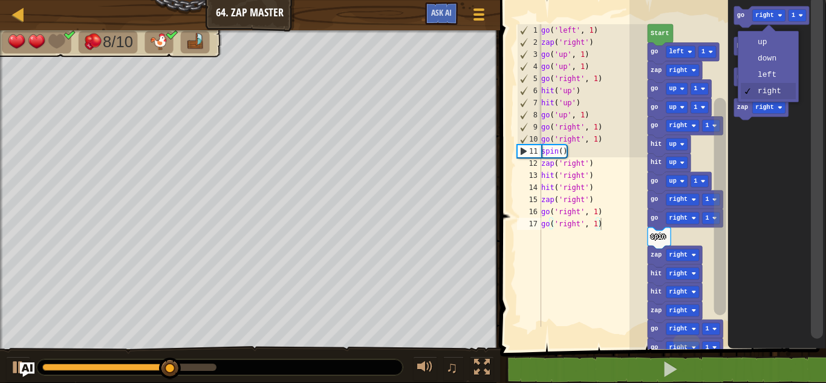
click at [774, 62] on icon "Blockly Workspace" at bounding box center [777, 171] width 98 height 355
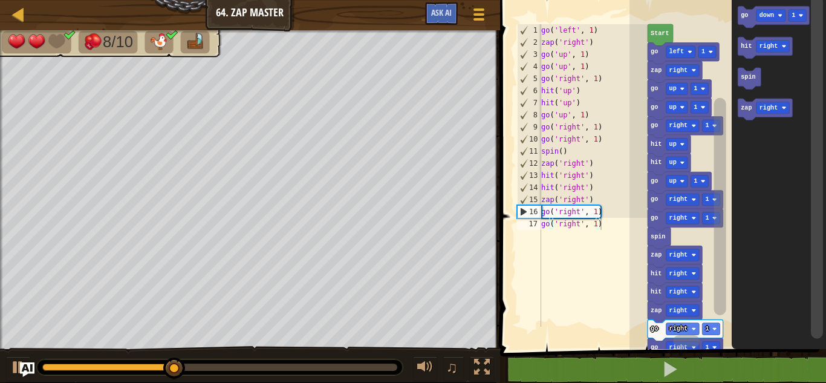
click at [747, 14] on text "go" at bounding box center [744, 15] width 7 height 7
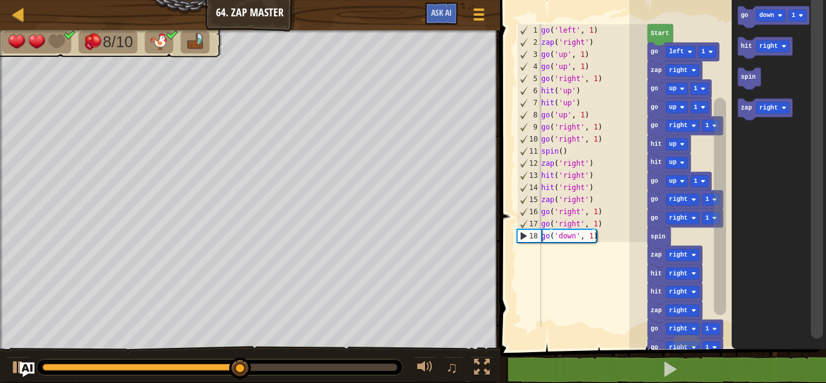
click at [0, 0] on div at bounding box center [0, 0] width 0 height 0
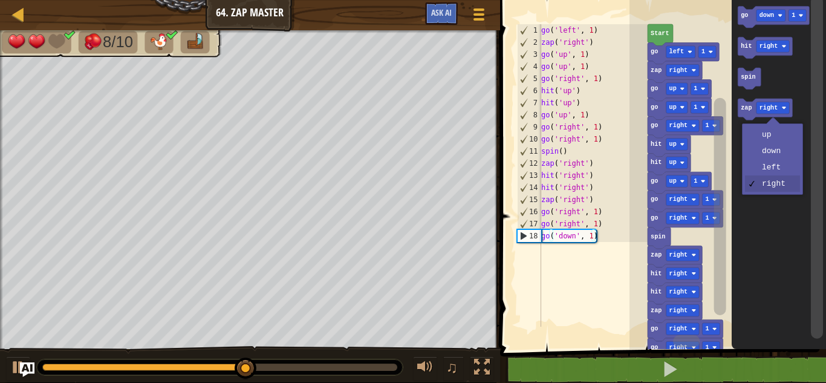
click at [766, 128] on icon "Blockly Workspace" at bounding box center [779, 171] width 94 height 355
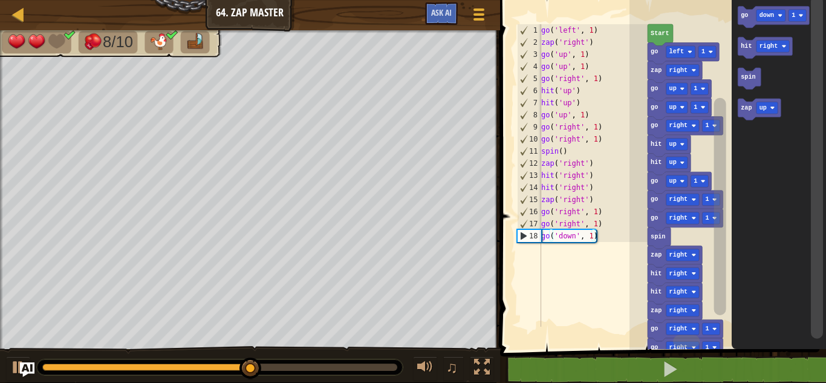
click at [744, 110] on text "zap" at bounding box center [746, 108] width 11 height 7
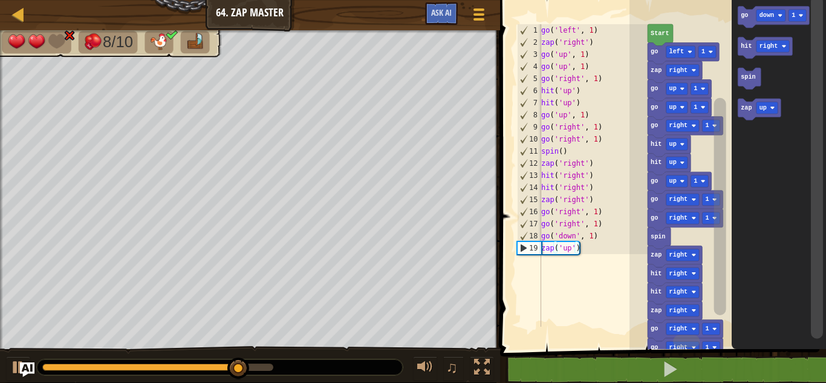
click at [741, 108] on text "zap" at bounding box center [746, 108] width 11 height 7
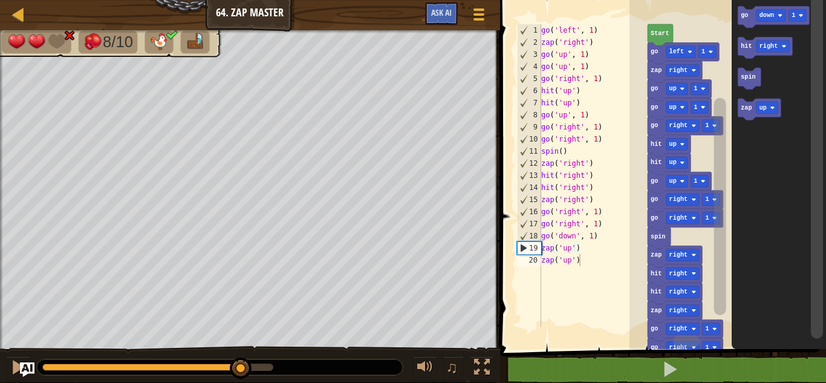
click at [748, 108] on text "zap" at bounding box center [746, 108] width 11 height 7
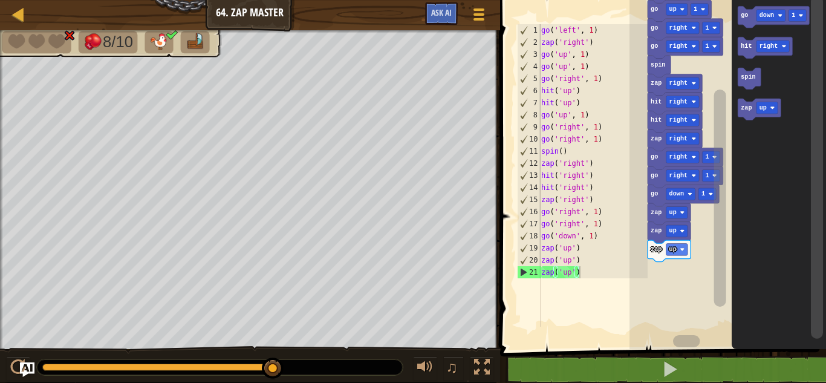
click at [741, 116] on icon "Blockly Workspace" at bounding box center [759, 110] width 43 height 22
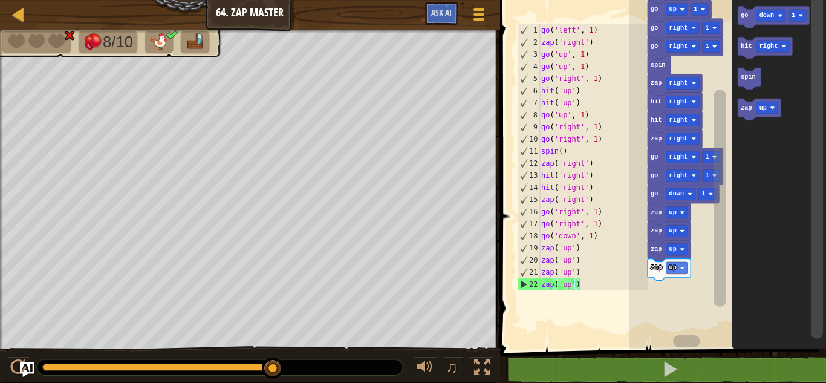
click at [750, 113] on icon "Blockly Workspace" at bounding box center [759, 110] width 43 height 22
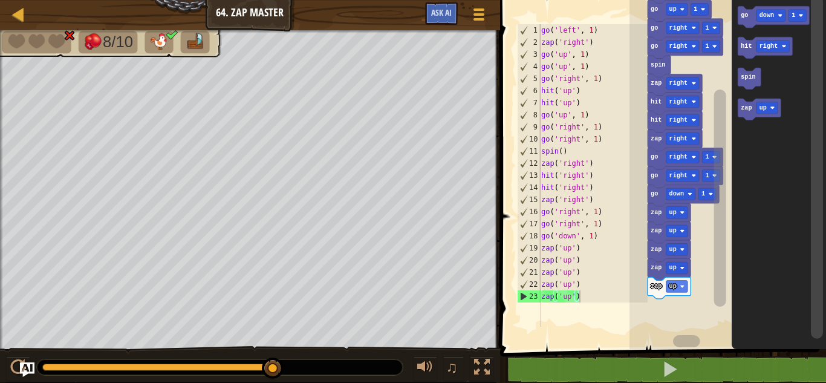
click at [0, 0] on div at bounding box center [0, 0] width 0 height 0
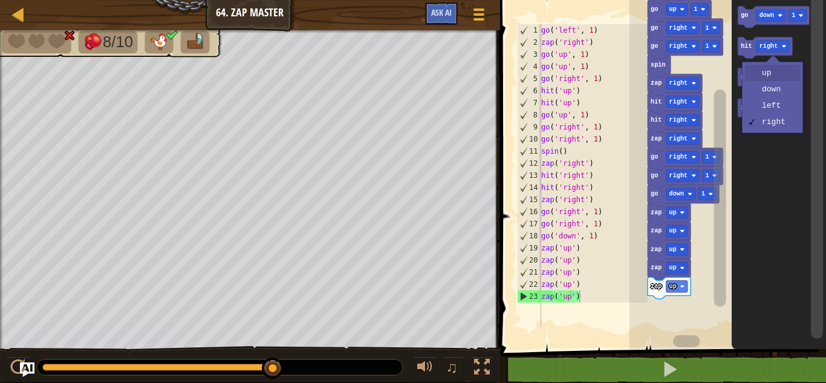
click at [777, 74] on icon "Blockly Workspace" at bounding box center [779, 171] width 94 height 355
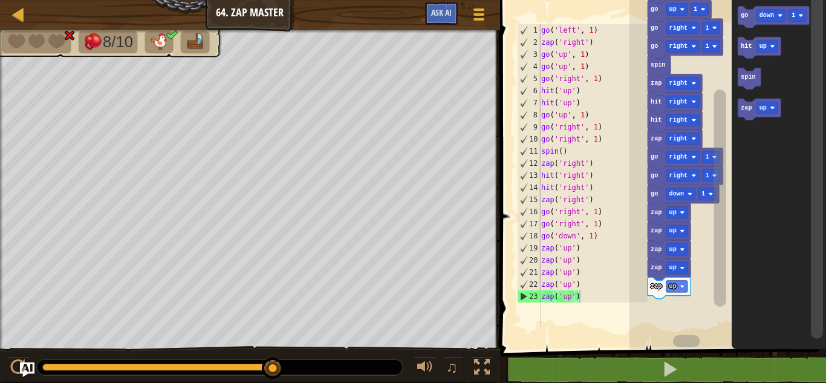
click at [746, 47] on text "hit" at bounding box center [746, 46] width 11 height 7
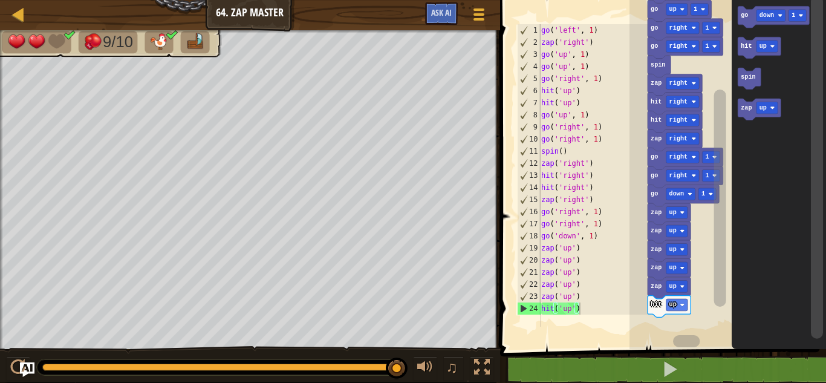
click at [779, 10] on rect "Blockly Workspace" at bounding box center [770, 16] width 29 height 12
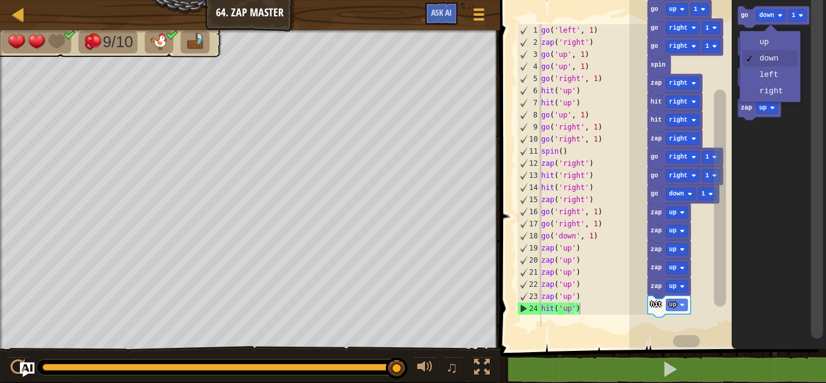
click at [781, 45] on icon "Blockly Workspace" at bounding box center [759, 48] width 43 height 22
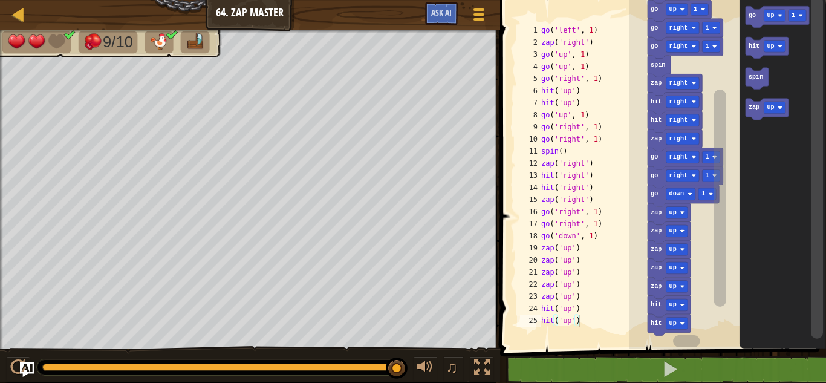
click at [754, 18] on text "go" at bounding box center [751, 15] width 7 height 7
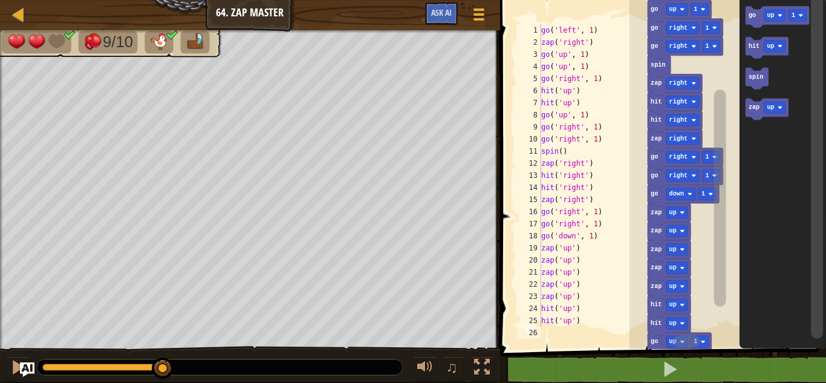
click at [753, 16] on text "go" at bounding box center [751, 15] width 7 height 7
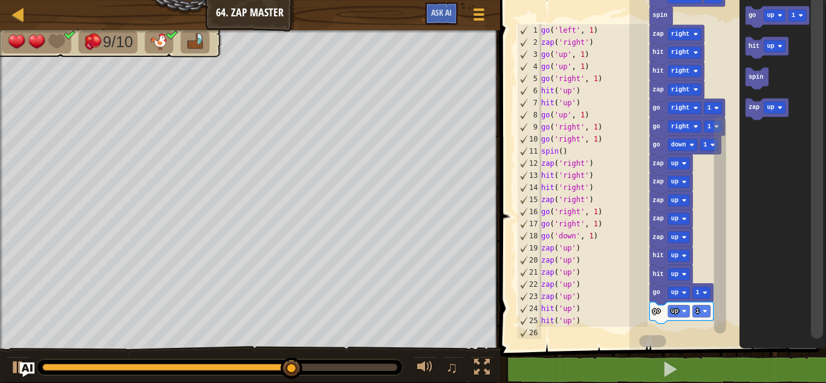
click at [0, 0] on div at bounding box center [0, 0] width 0 height 0
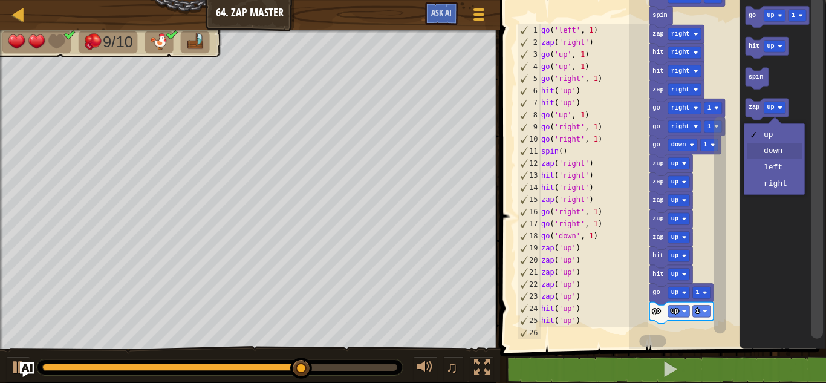
click at [775, 153] on icon "Blockly Workspace" at bounding box center [782, 171] width 87 height 355
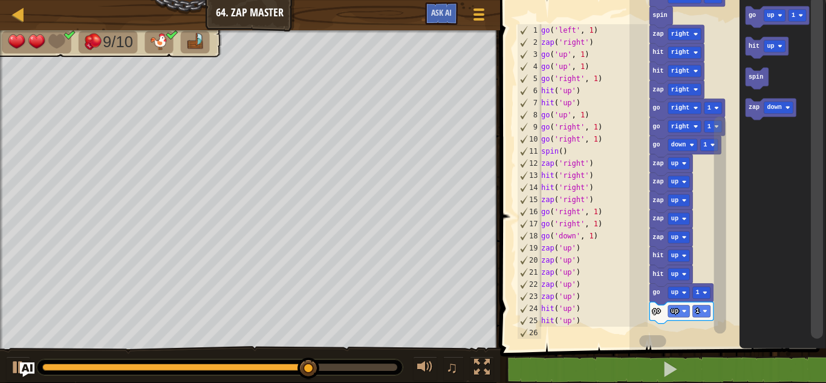
click at [751, 117] on icon "Blockly Workspace" at bounding box center [770, 110] width 51 height 22
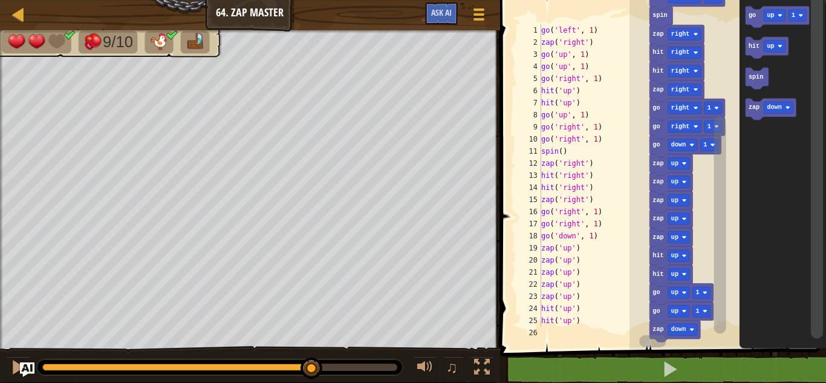
click at [750, 111] on text "zap" at bounding box center [753, 108] width 11 height 7
click at [753, 116] on icon "Blockly Workspace" at bounding box center [770, 110] width 51 height 22
click at [751, 114] on icon "Blockly Workspace" at bounding box center [770, 110] width 51 height 22
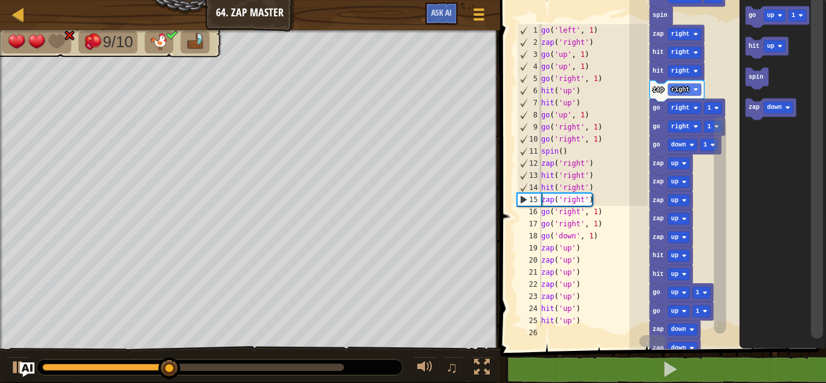
click at [0, 0] on div at bounding box center [0, 0] width 0 height 0
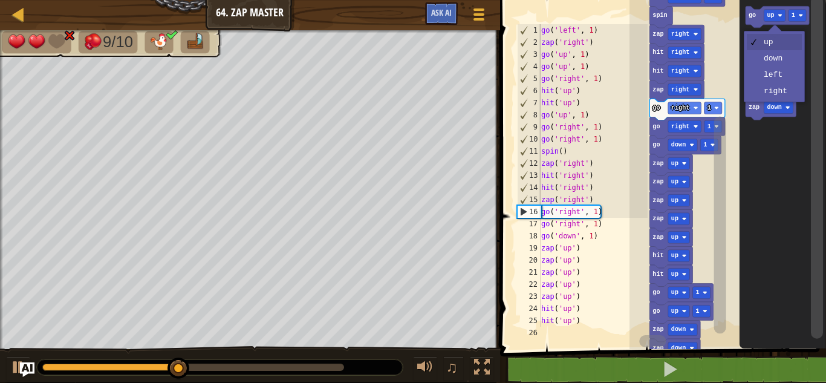
click at [797, 44] on icon "Blockly Workspace" at bounding box center [782, 171] width 87 height 355
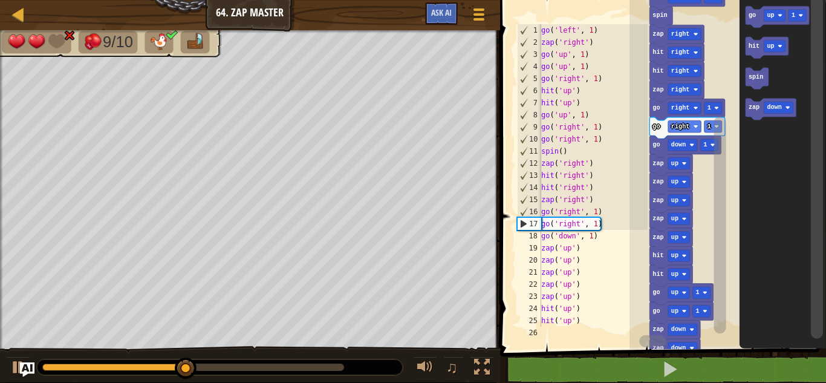
click at [0, 0] on div at bounding box center [0, 0] width 0 height 0
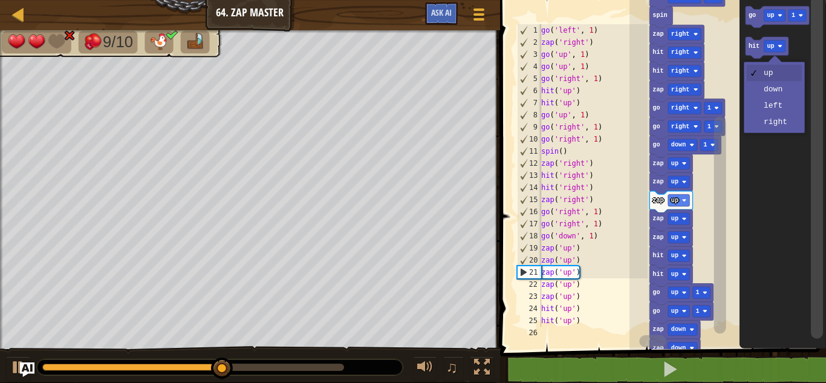
click at [778, 93] on icon "Blockly Workspace" at bounding box center [782, 171] width 87 height 355
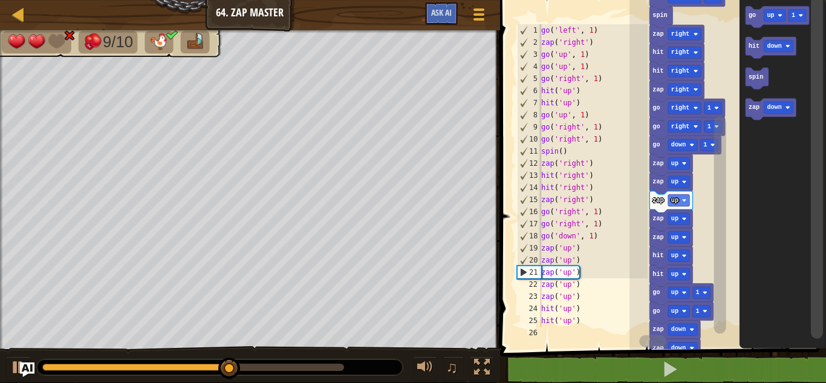
click at [753, 45] on text "hit" at bounding box center [753, 46] width 11 height 7
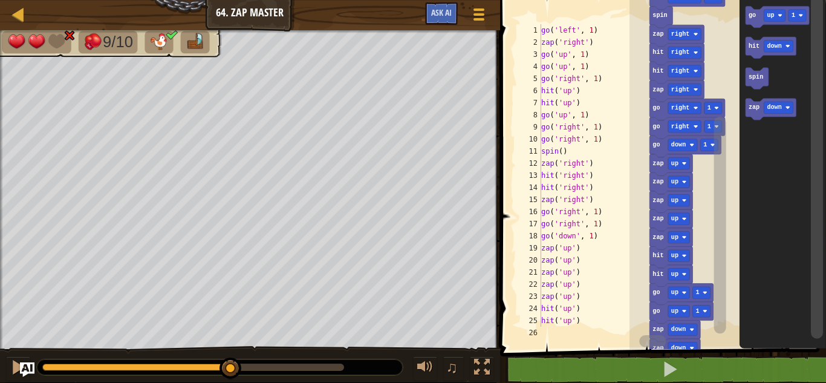
click at [756, 49] on text "hit" at bounding box center [753, 46] width 11 height 7
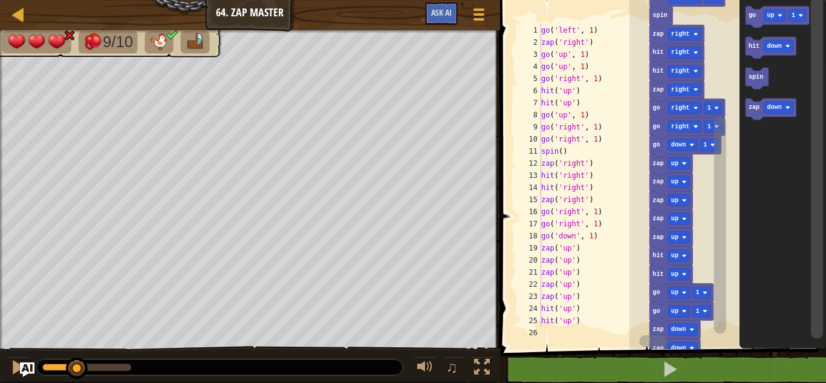
click at [754, 48] on text "hit" at bounding box center [753, 46] width 11 height 7
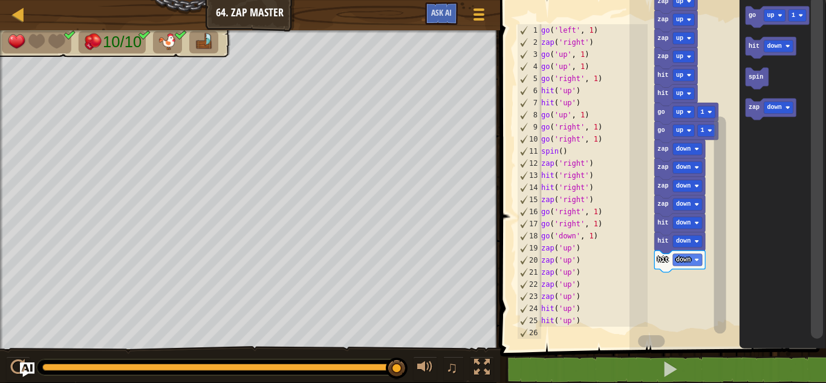
click at [0, 0] on div at bounding box center [0, 0] width 0 height 0
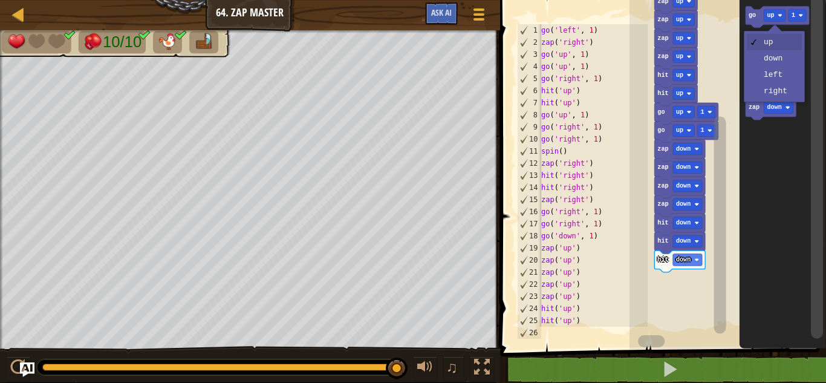
click at [775, 63] on icon "Blockly Workspace" at bounding box center [782, 171] width 87 height 355
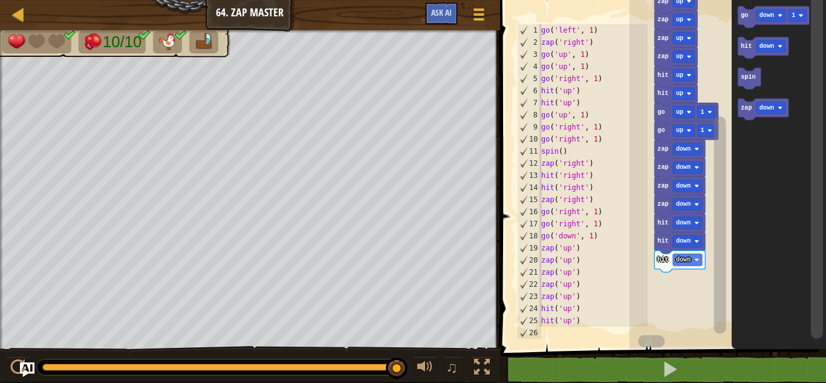
click at [741, 15] on text "go" at bounding box center [744, 15] width 7 height 7
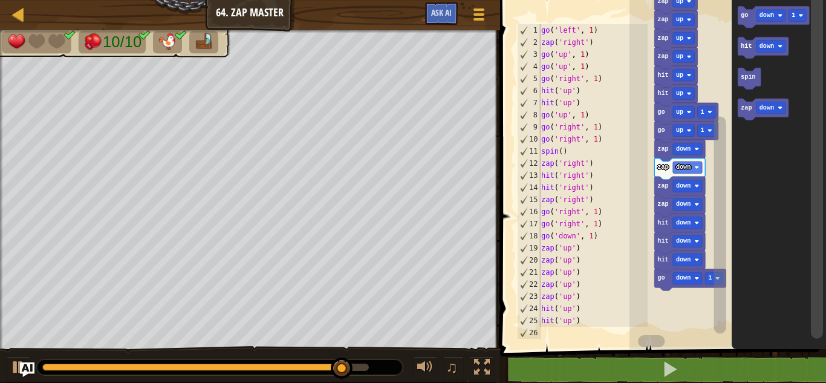
click at [0, 0] on div at bounding box center [0, 0] width 0 height 0
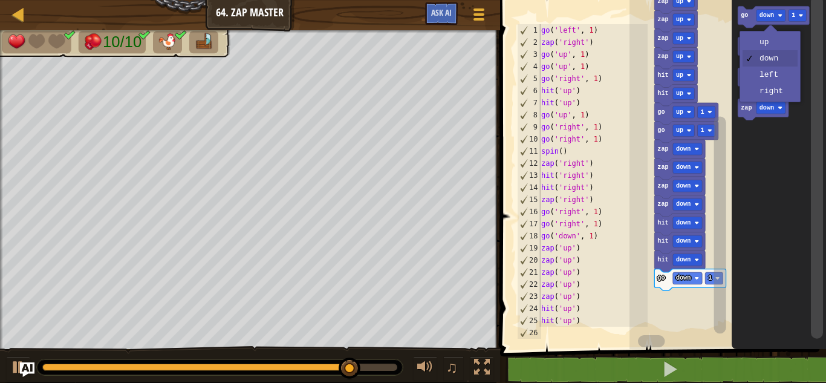
click at [775, 93] on icon "Blockly Workspace" at bounding box center [779, 171] width 94 height 355
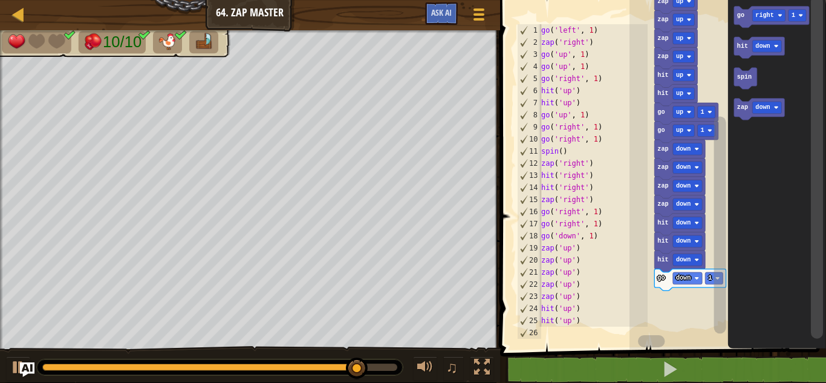
click at [795, 25] on icon "Blockly Workspace" at bounding box center [772, 17] width 76 height 22
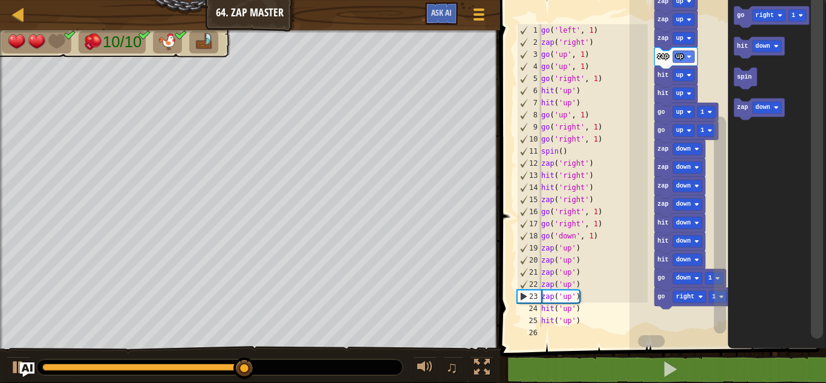
click at [716, 299] on rect "Blockly Workspace" at bounding box center [720, 224] width 12 height 217
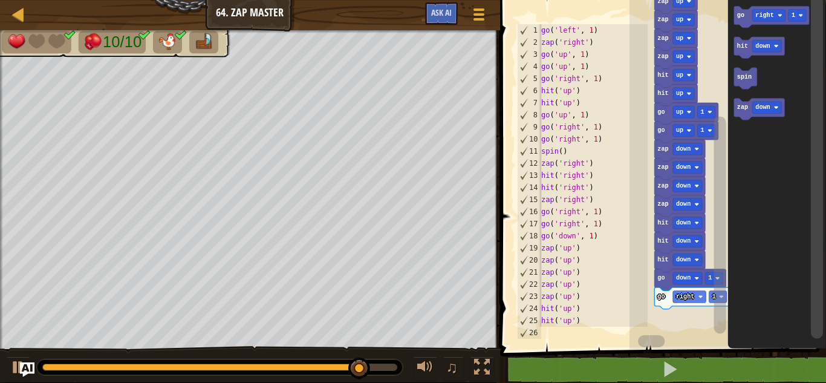
click at [714, 298] on rect "Blockly Workspace" at bounding box center [720, 224] width 12 height 217
click at [710, 302] on rect "Blockly Workspace" at bounding box center [718, 297] width 18 height 12
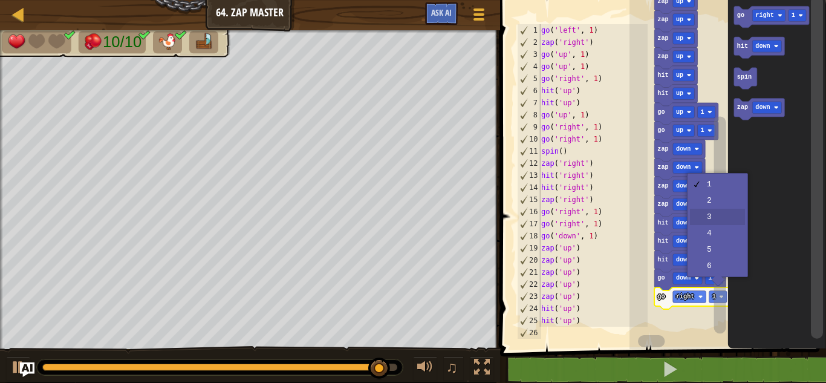
click at [717, 218] on rect "Blockly Workspace" at bounding box center [720, 224] width 12 height 217
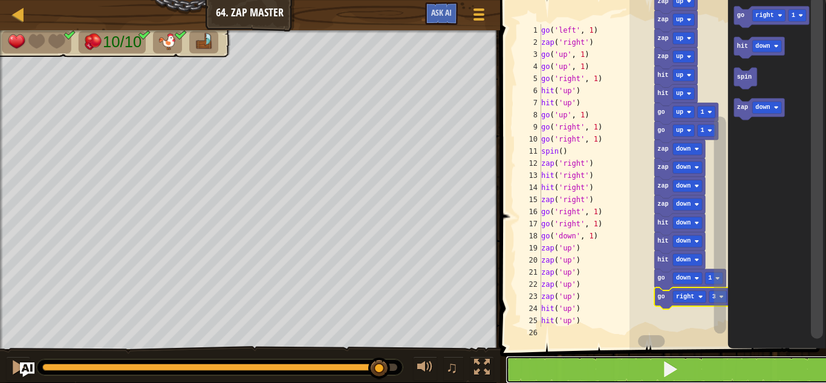
click at [714, 376] on button at bounding box center [671, 370] width 330 height 28
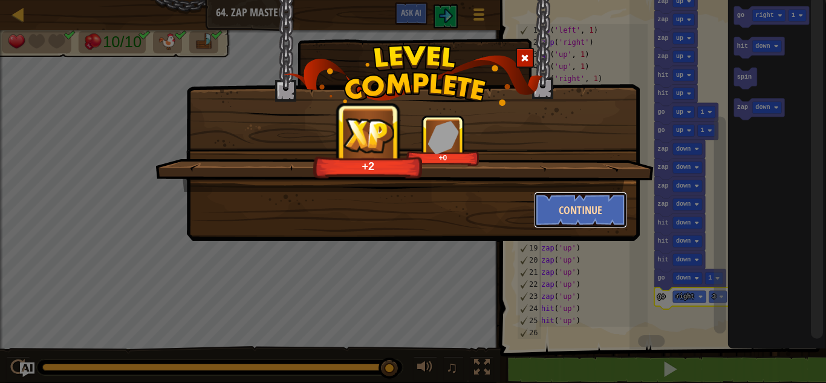
click at [575, 208] on button "Continue" at bounding box center [581, 210] width 94 height 36
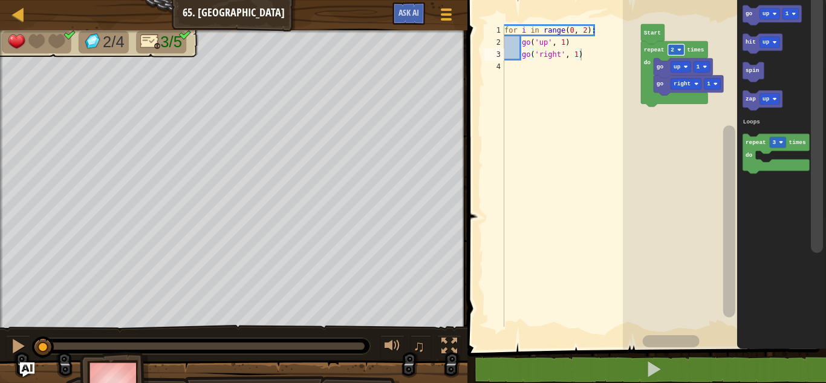
click at [673, 50] on text "2" at bounding box center [673, 50] width 4 height 7
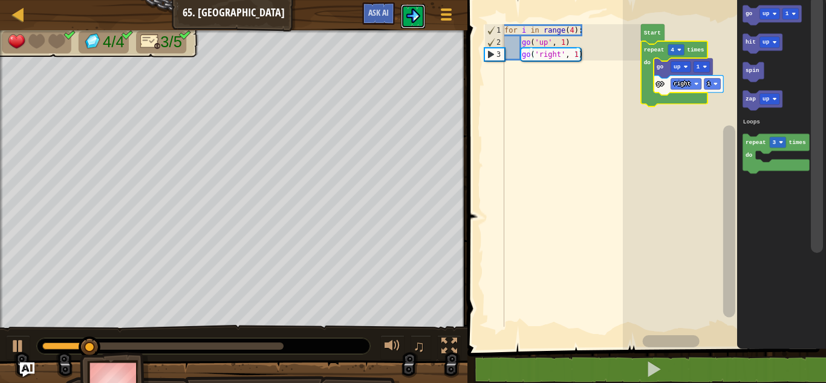
click at [408, 14] on img at bounding box center [413, 15] width 15 height 15
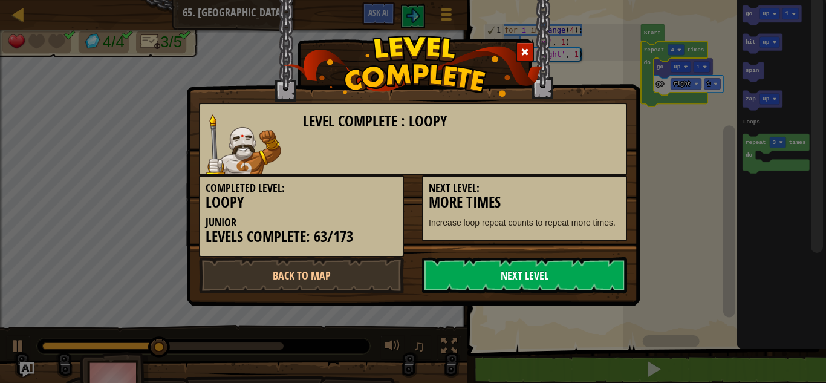
click at [476, 263] on link "Next Level" at bounding box center [524, 275] width 205 height 36
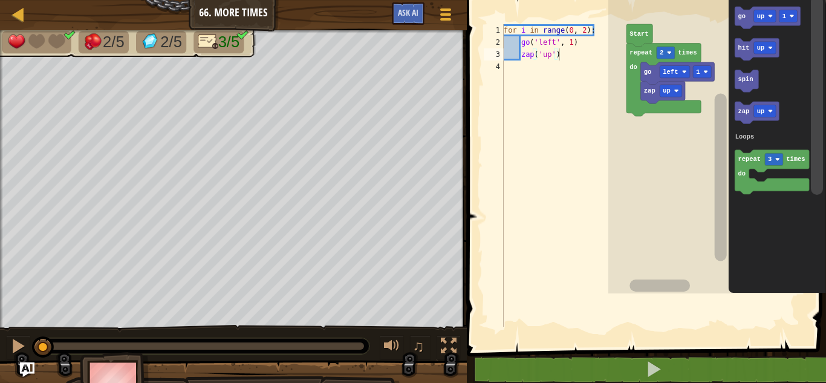
click at [476, 263] on span at bounding box center [647, 158] width 369 height 398
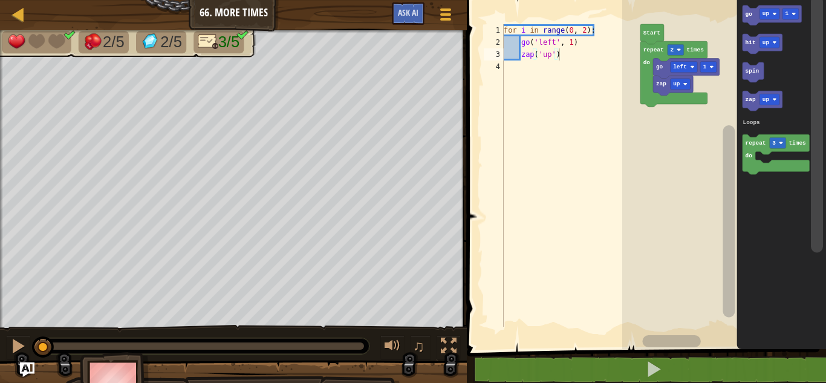
click at [476, 263] on span at bounding box center [647, 158] width 369 height 398
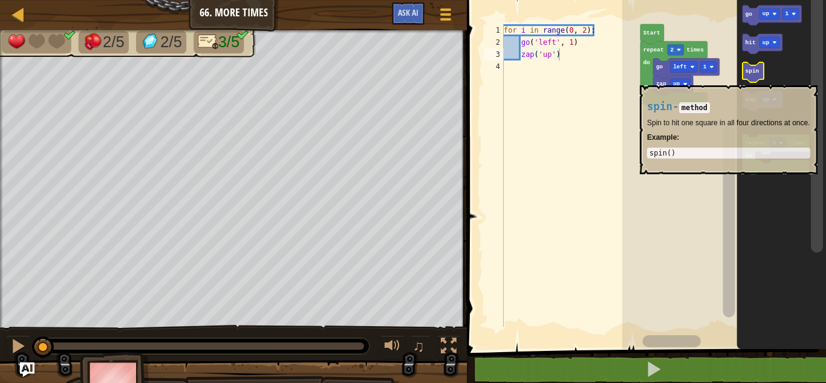
click at [678, 48] on image "Blockly Workspace" at bounding box center [679, 50] width 4 height 4
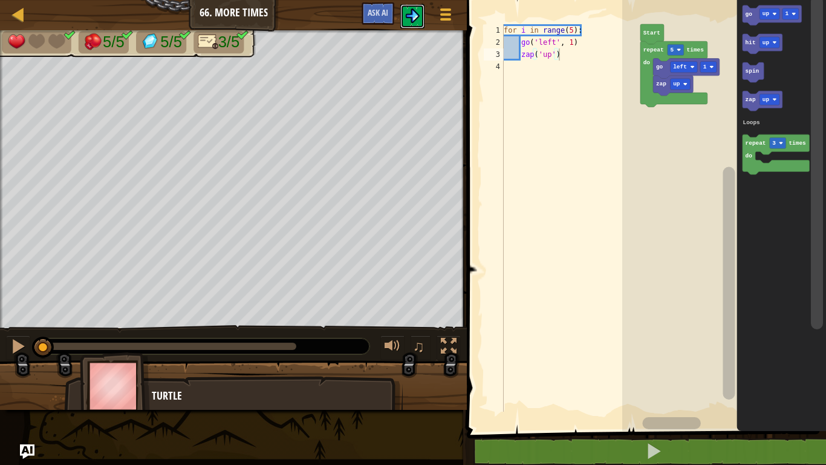
click at [401, 15] on button at bounding box center [413, 16] width 24 height 24
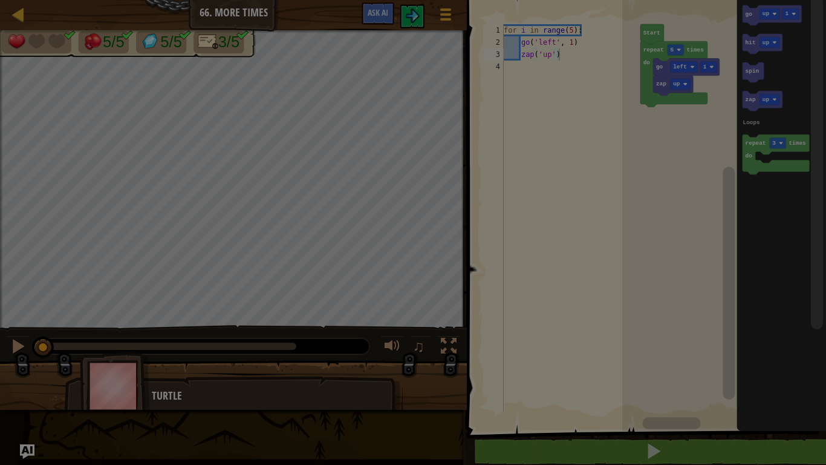
click at [0, 0] on div "Loading..." at bounding box center [0, 0] width 0 height 0
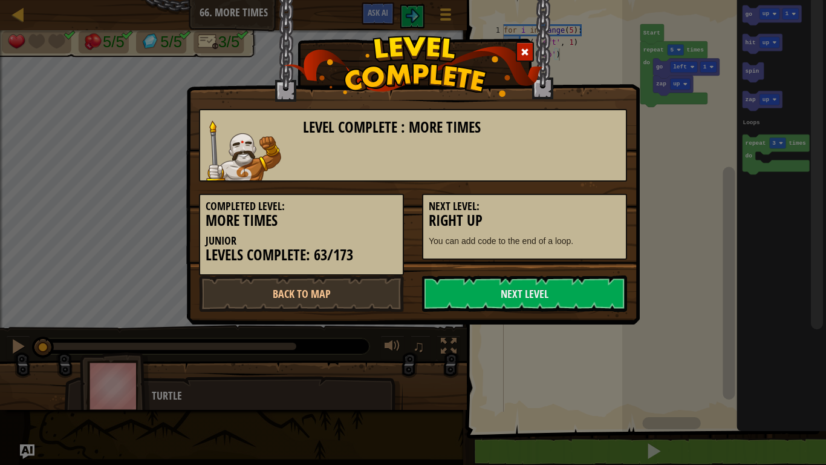
click at [570, 197] on div "Next Level: Right Up You can add code to the end of a loop." at bounding box center [524, 227] width 205 height 66
click at [554, 296] on link "Next Level" at bounding box center [524, 293] width 205 height 36
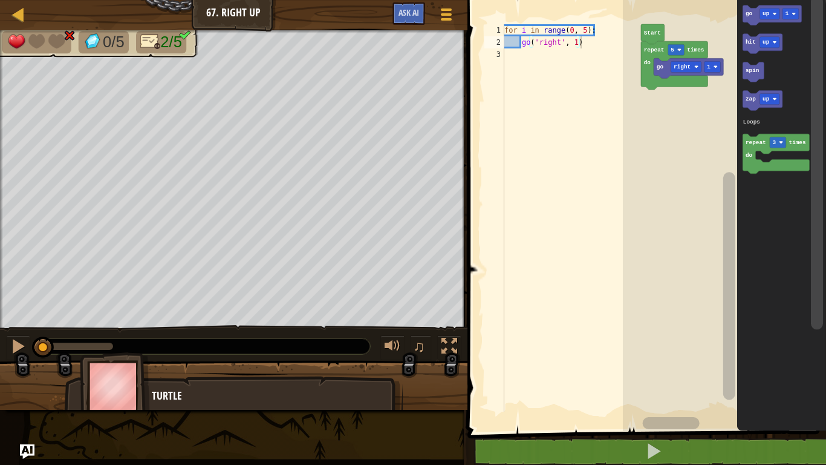
click at [746, 15] on text "go" at bounding box center [748, 13] width 7 height 7
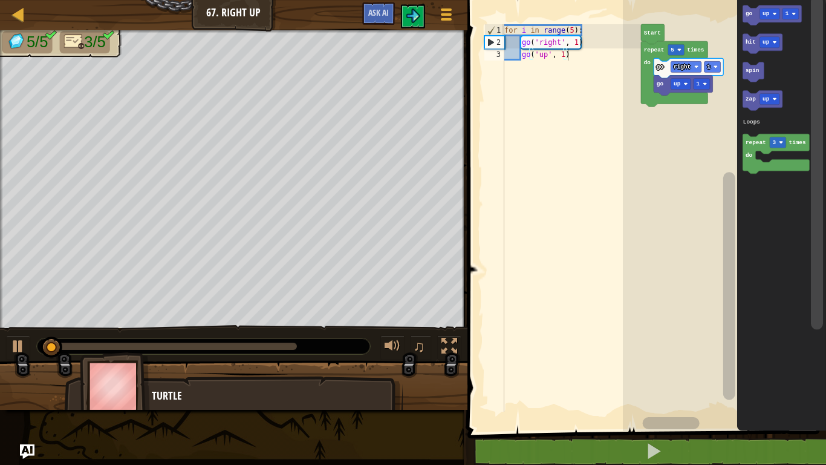
click at [0, 0] on div at bounding box center [0, 0] width 0 height 0
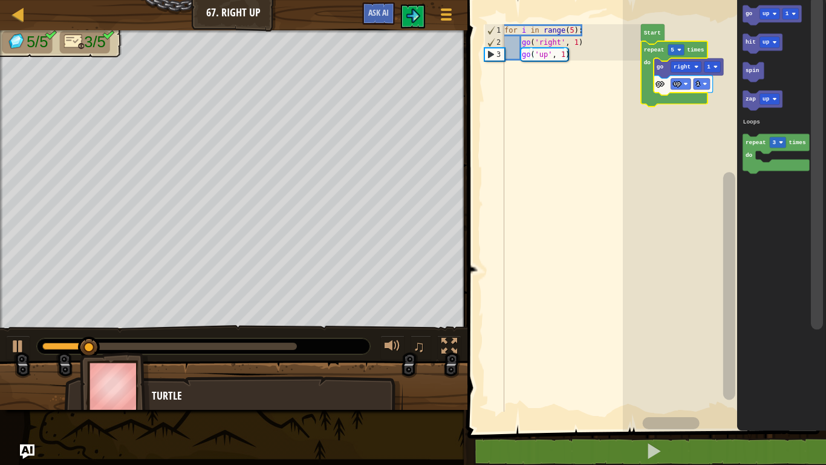
click at [629, 304] on rect "Blockly Workspace" at bounding box center [724, 212] width 203 height 437
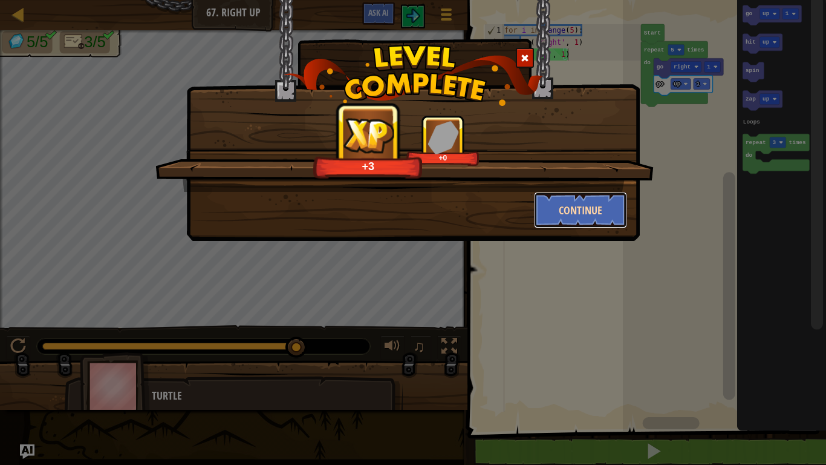
click at [567, 203] on button "Continue" at bounding box center [581, 210] width 94 height 36
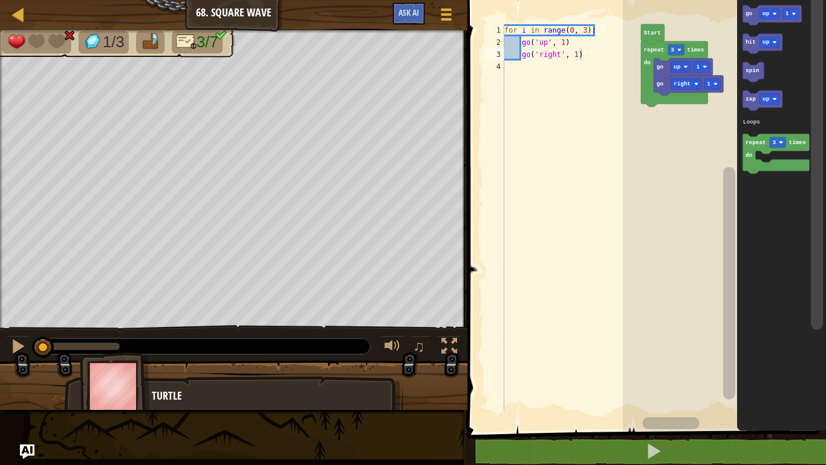
click at [765, 15] on text "up" at bounding box center [766, 13] width 7 height 7
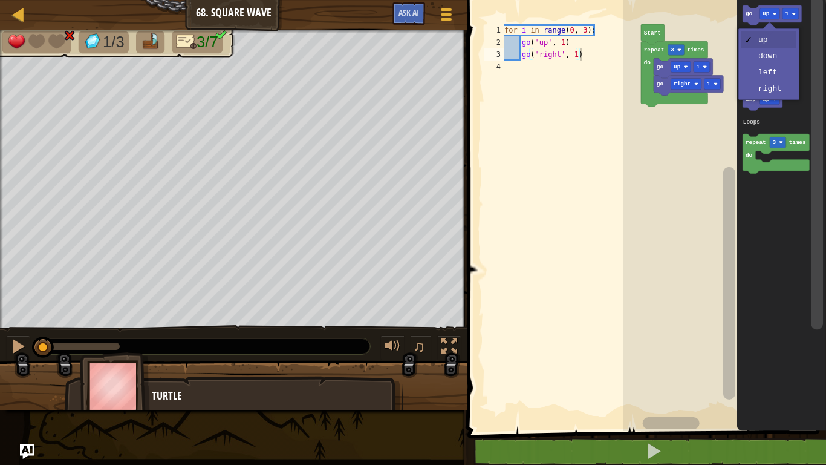
click at [767, 58] on icon "Blockly Workspace" at bounding box center [781, 212] width 89 height 437
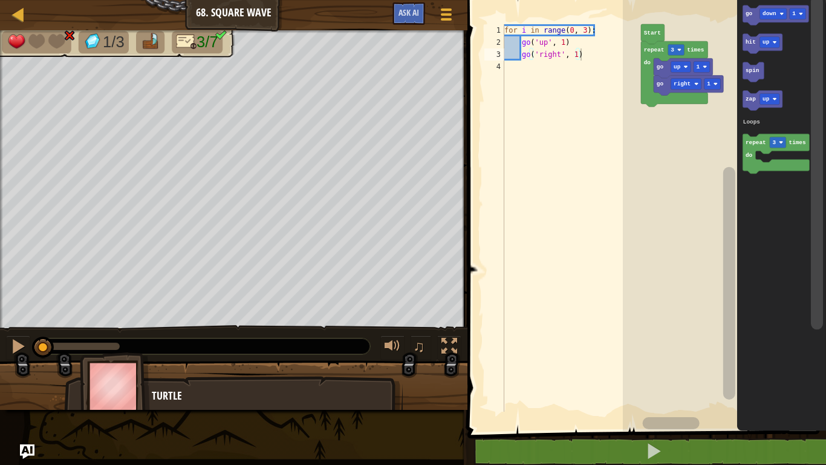
click at [749, 13] on text "go" at bounding box center [748, 13] width 7 height 7
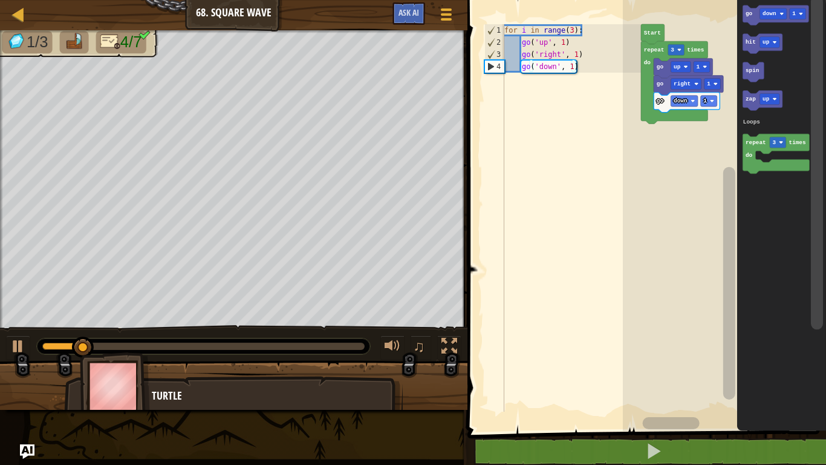
click at [769, 10] on rect "Blockly Workspace" at bounding box center [773, 13] width 27 height 11
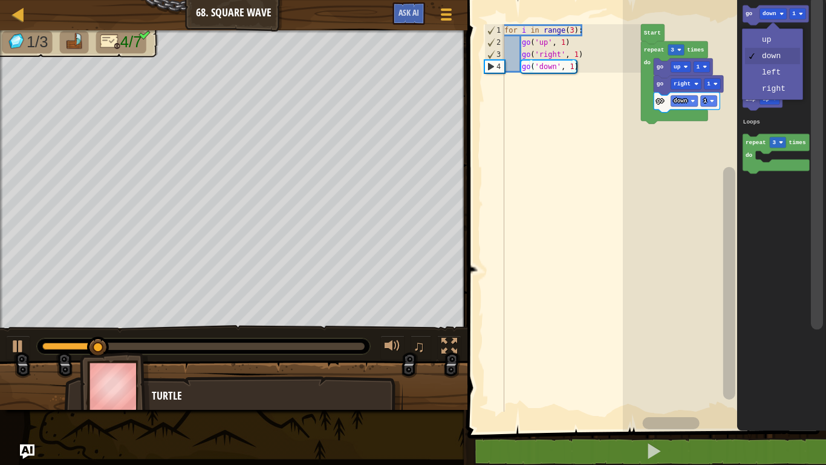
click at [774, 92] on icon "Blockly Workspace" at bounding box center [763, 101] width 40 height 20
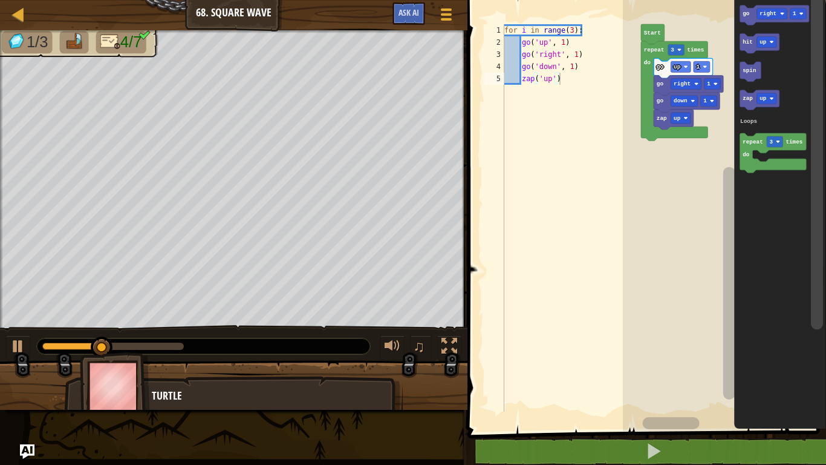
click at [750, 13] on icon "Blockly Workspace" at bounding box center [775, 15] width 70 height 20
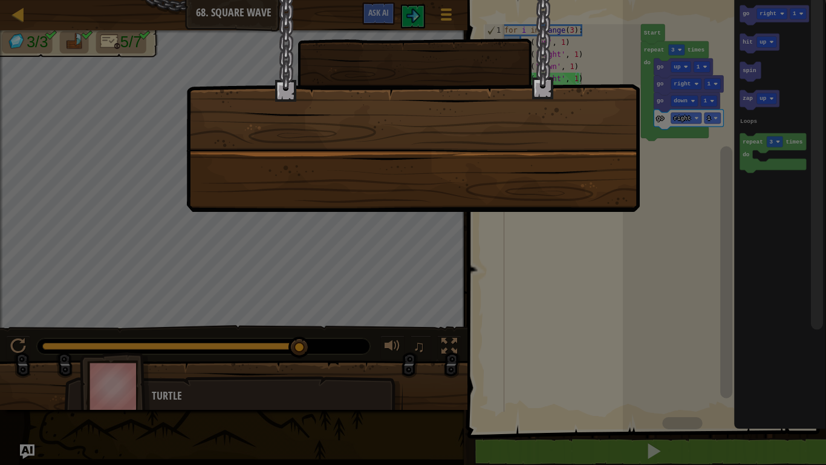
click at [562, 255] on div at bounding box center [413, 232] width 826 height 465
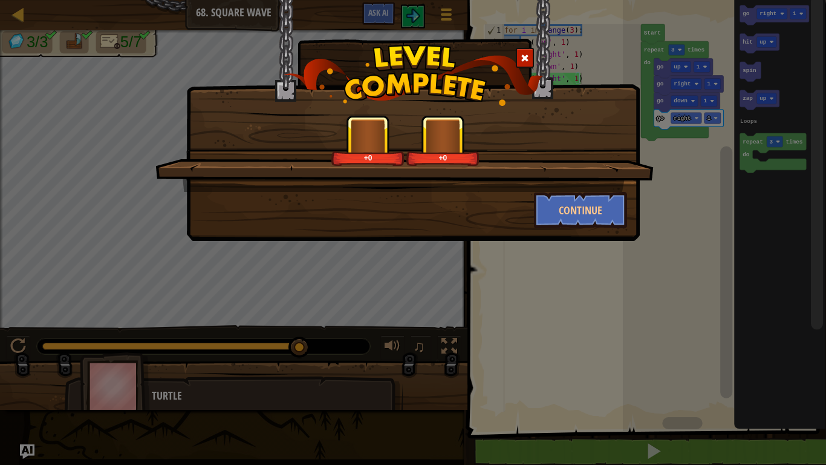
click at [562, 255] on div "+0 +0 Continue" at bounding box center [413, 232] width 826 height 465
click at [550, 213] on button "Continue" at bounding box center [581, 210] width 94 height 36
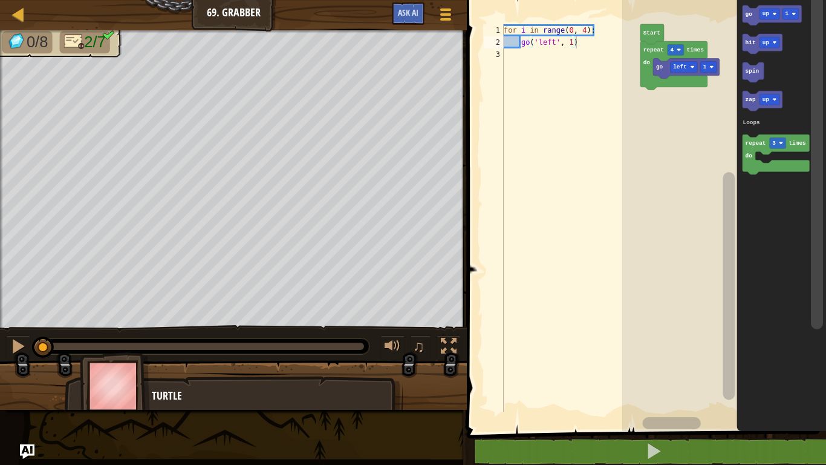
click at [748, 15] on text "go" at bounding box center [749, 13] width 7 height 7
click at [0, 0] on div at bounding box center [0, 0] width 0 height 0
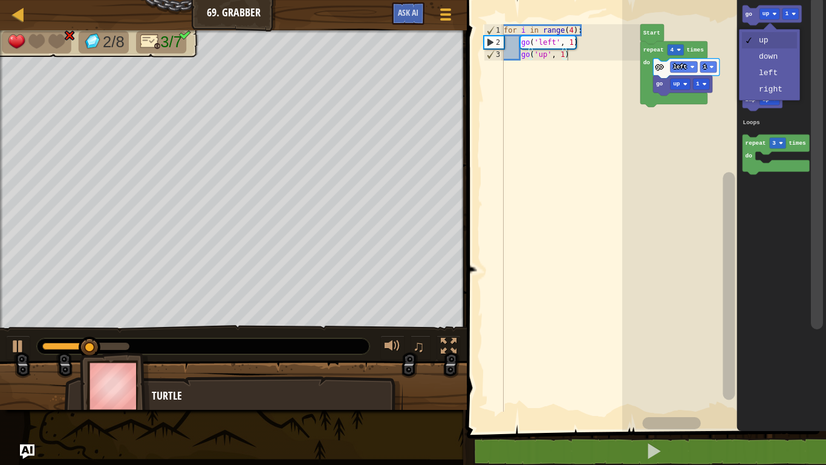
click at [774, 62] on icon "Blockly Workspace" at bounding box center [782, 212] width 90 height 437
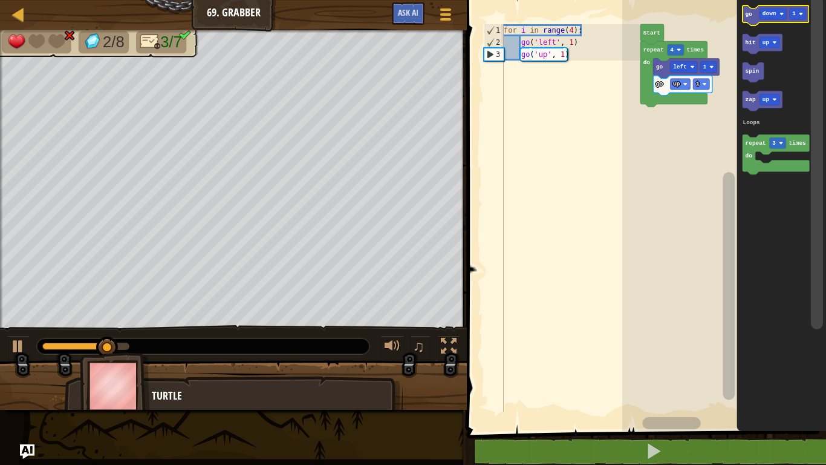
click at [748, 16] on text "go" at bounding box center [749, 13] width 7 height 7
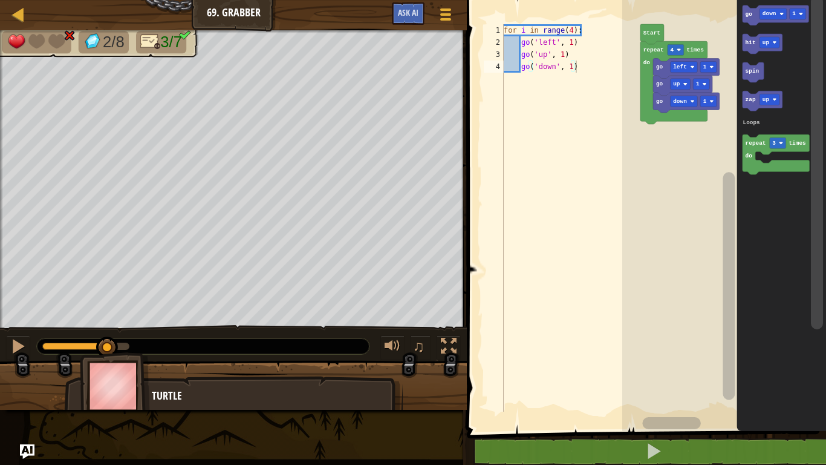
click at [750, 13] on text "go" at bounding box center [749, 13] width 7 height 7
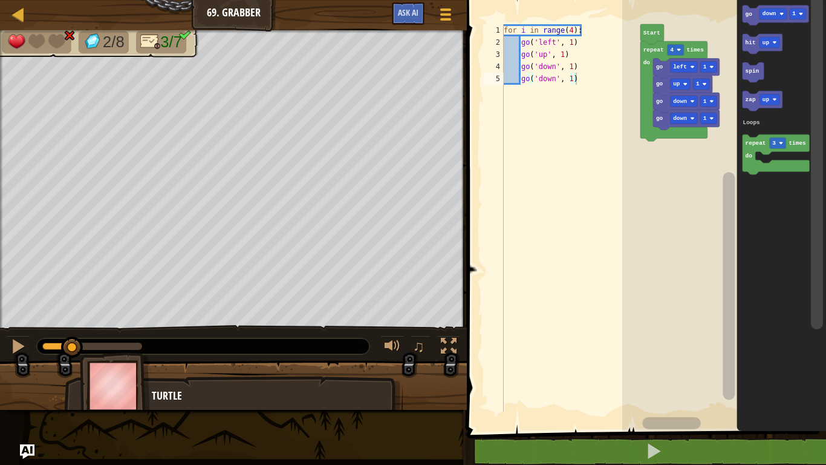
click at [0, 0] on div at bounding box center [0, 0] width 0 height 0
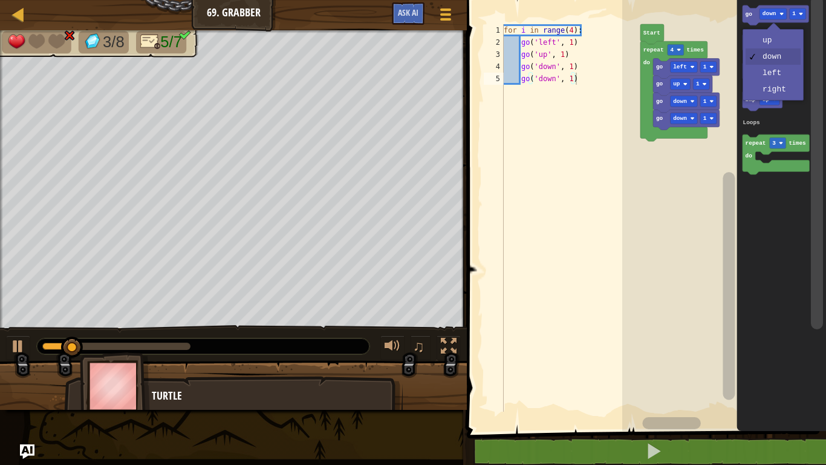
click at [776, 45] on rect "Blockly Workspace" at bounding box center [770, 42] width 20 height 11
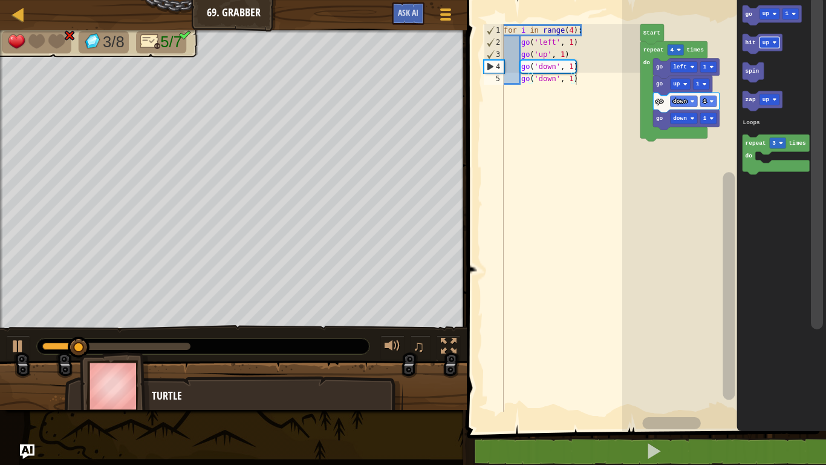
click at [742, 18] on icon "Blockly Workspace" at bounding box center [782, 212] width 90 height 437
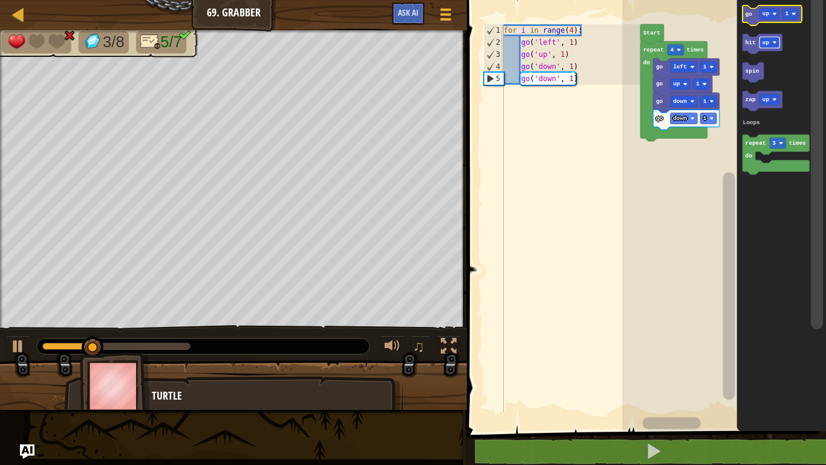
click at [748, 15] on text "go" at bounding box center [749, 13] width 7 height 7
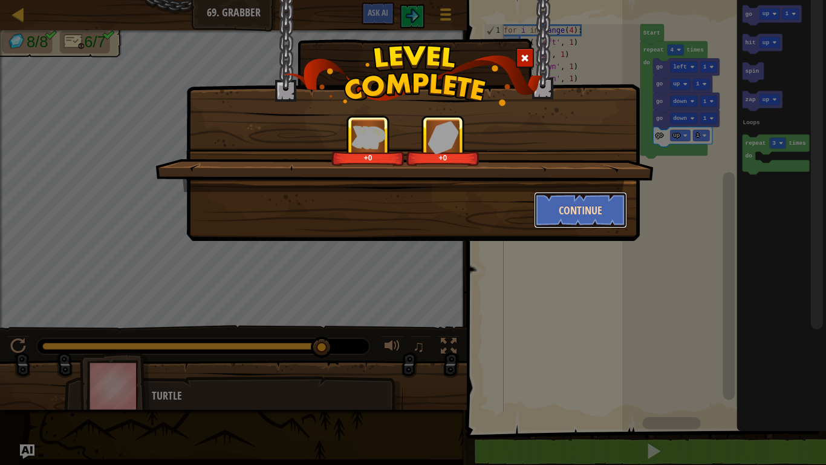
click at [558, 201] on button "Continue" at bounding box center [581, 210] width 94 height 36
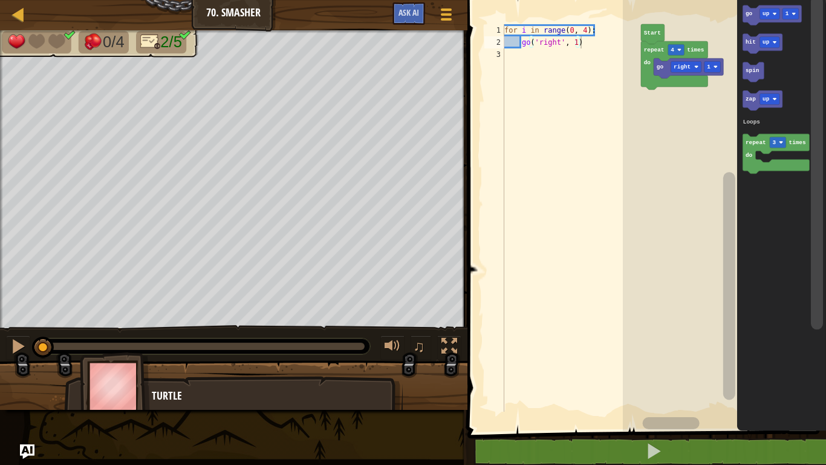
click at [0, 0] on div at bounding box center [0, 0] width 0 height 0
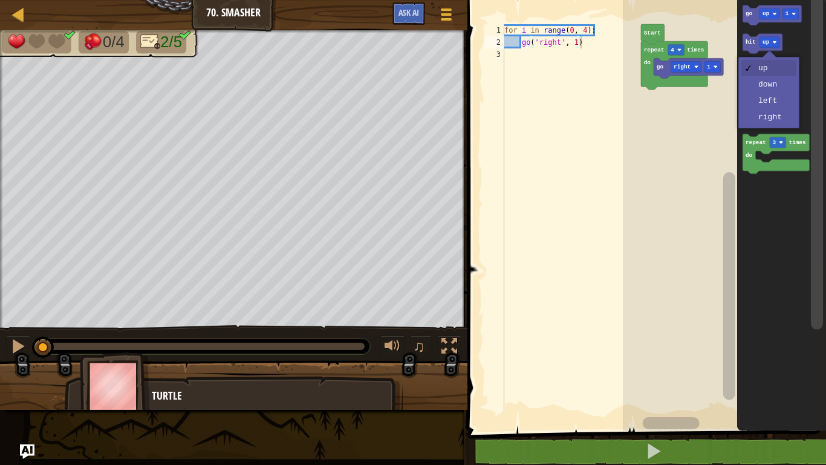
click at [773, 120] on icon "Blockly Workspace" at bounding box center [781, 212] width 89 height 437
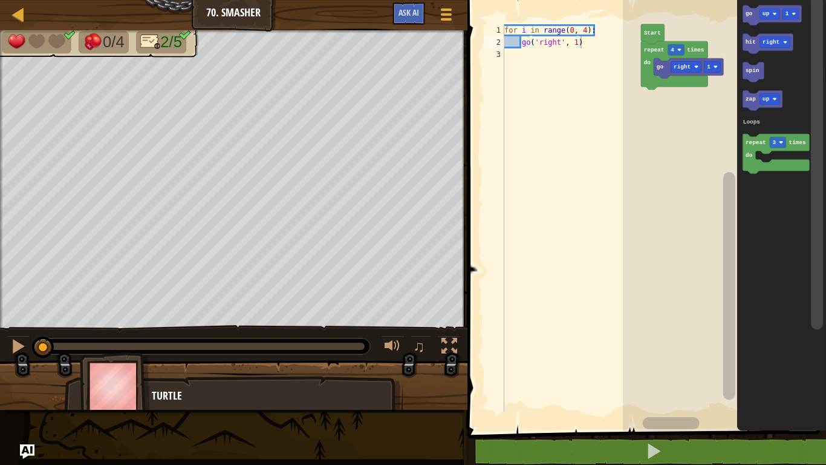
click at [750, 44] on text "hit" at bounding box center [750, 42] width 10 height 7
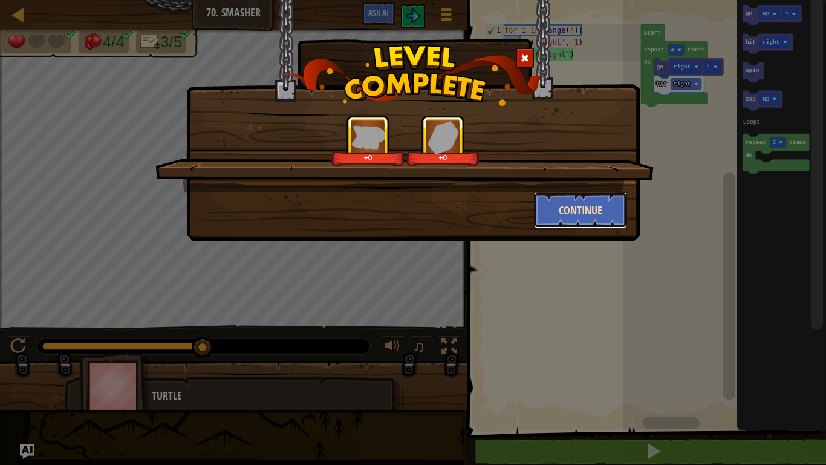
click at [623, 223] on button "Continue" at bounding box center [581, 210] width 94 height 36
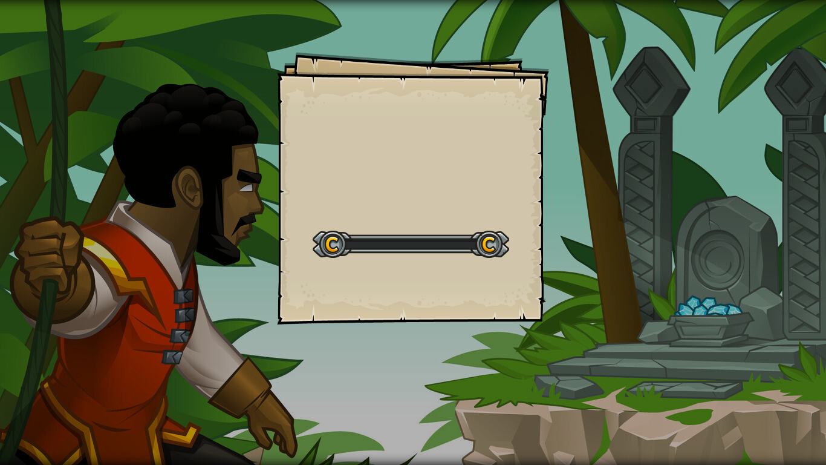
click at [584, 212] on div "Goals Start Level Error loading from server. Try refreshing the page. You'll ne…" at bounding box center [413, 232] width 826 height 465
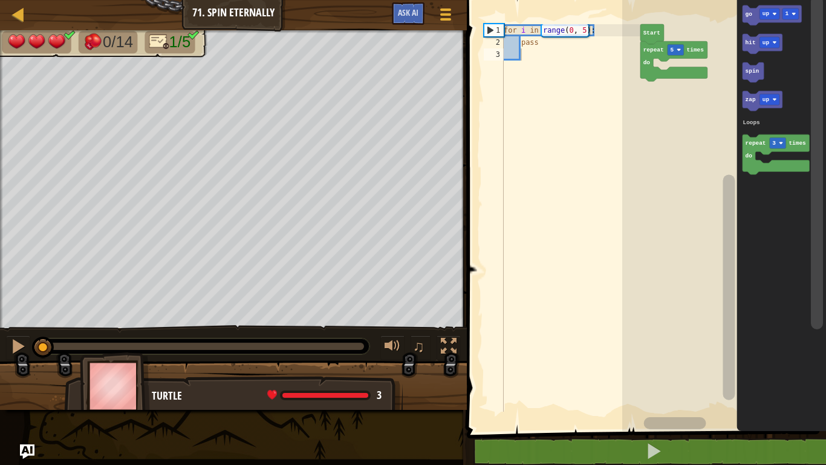
click at [766, 15] on text "up" at bounding box center [766, 13] width 7 height 7
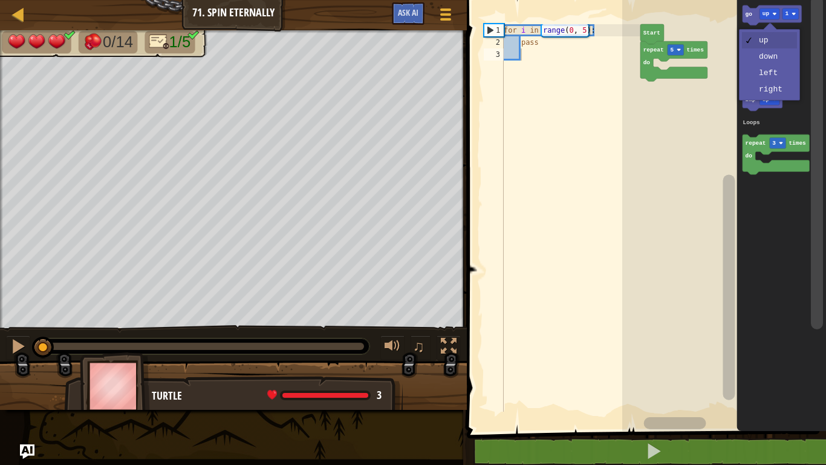
click at [782, 93] on icon "Blockly Workspace" at bounding box center [763, 101] width 40 height 20
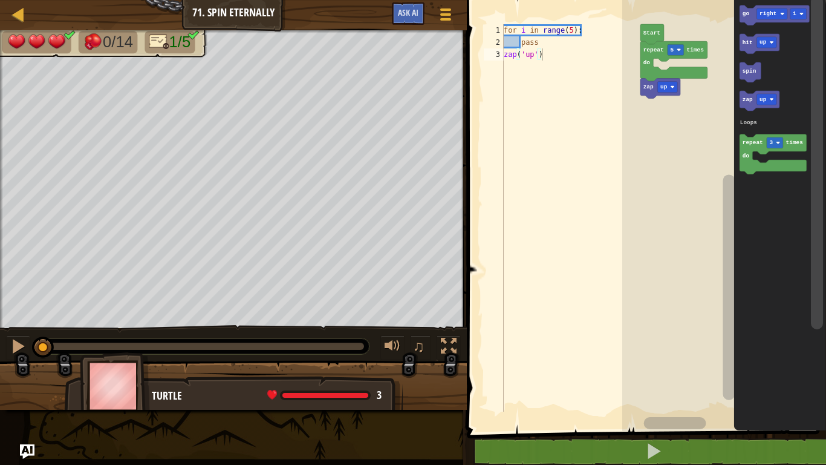
click at [744, 14] on text "go" at bounding box center [746, 13] width 7 height 7
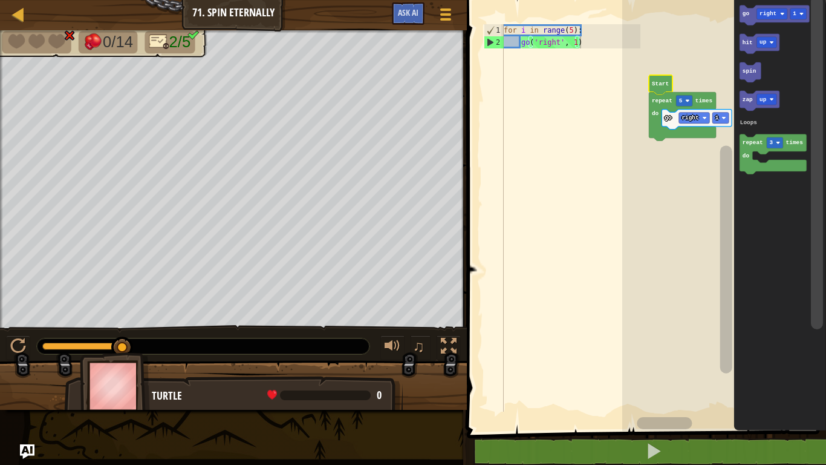
click at [743, 79] on icon "Blockly Workspace" at bounding box center [750, 72] width 21 height 20
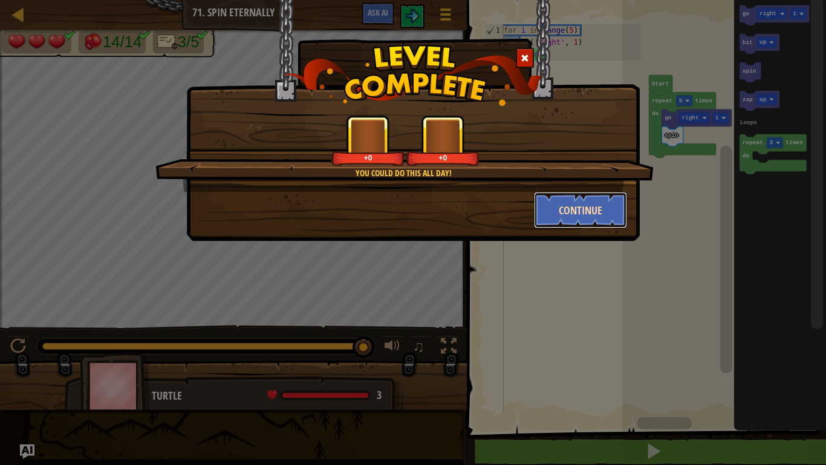
click at [574, 212] on button "Continue" at bounding box center [581, 210] width 94 height 36
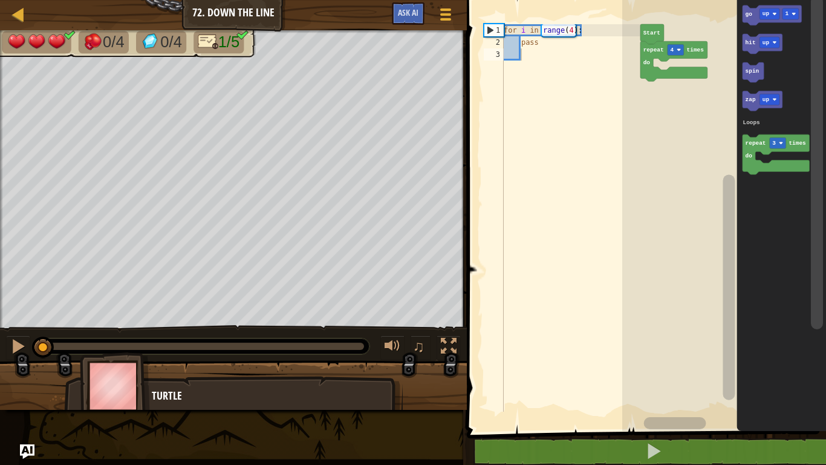
click at [765, 100] on text "up" at bounding box center [766, 99] width 7 height 7
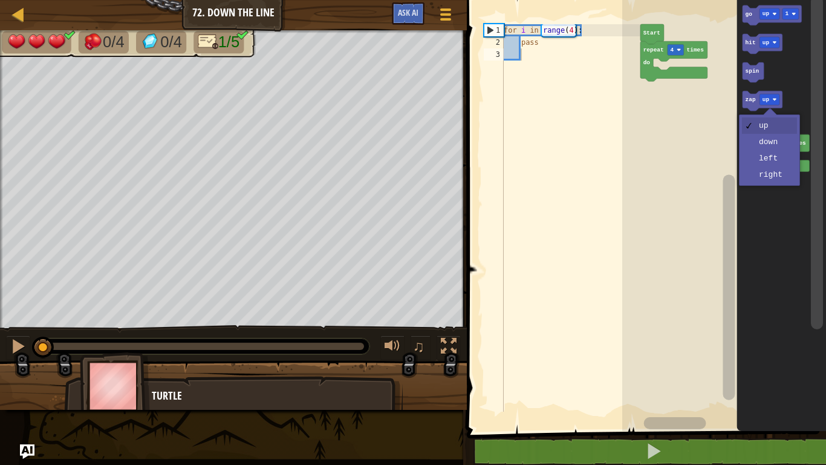
click at [779, 180] on icon "Blockly Workspace" at bounding box center [782, 212] width 90 height 437
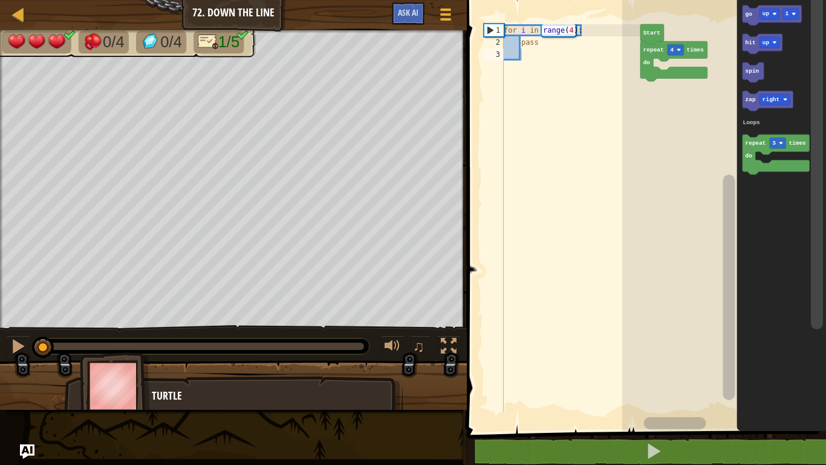
click at [765, 20] on icon "Blockly Workspace" at bounding box center [772, 15] width 59 height 20
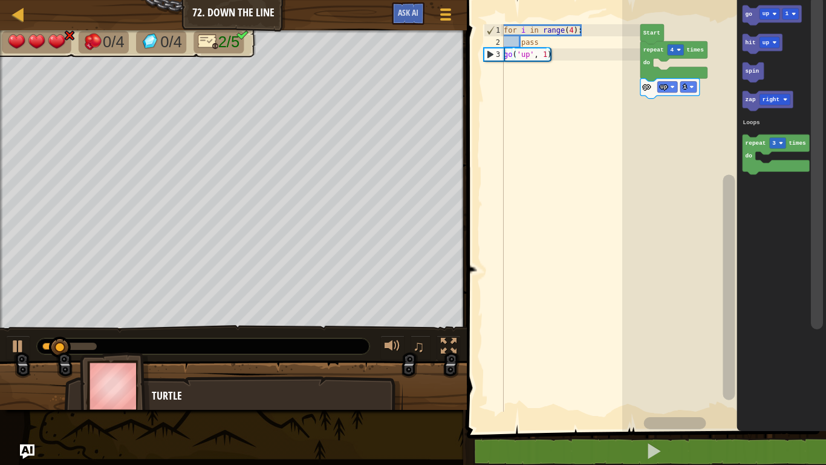
click at [0, 0] on div at bounding box center [0, 0] width 0 height 0
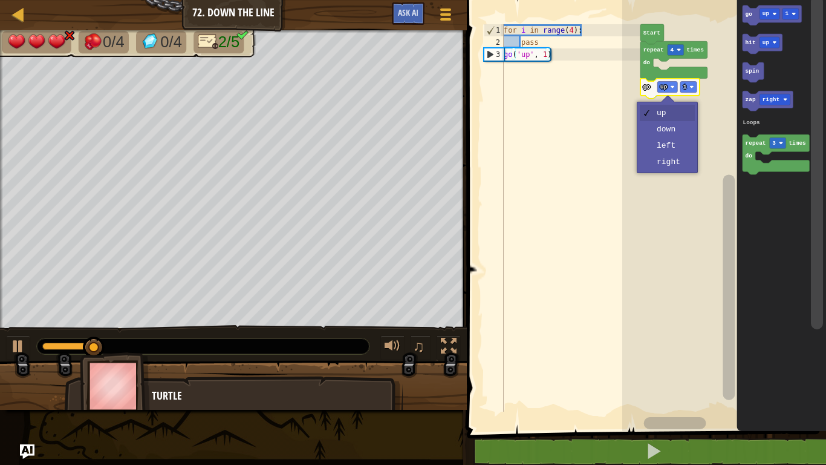
click at [667, 129] on rect "Blockly Workspace" at bounding box center [725, 212] width 204 height 437
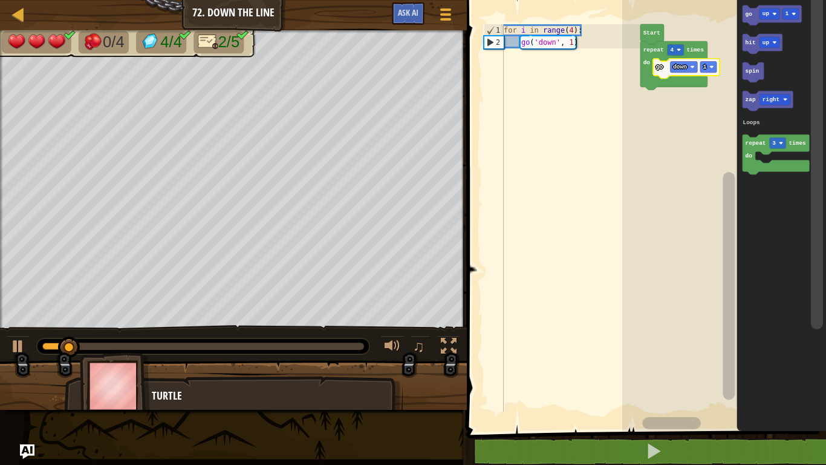
click at [753, 105] on icon "Blockly Workspace" at bounding box center [768, 101] width 51 height 20
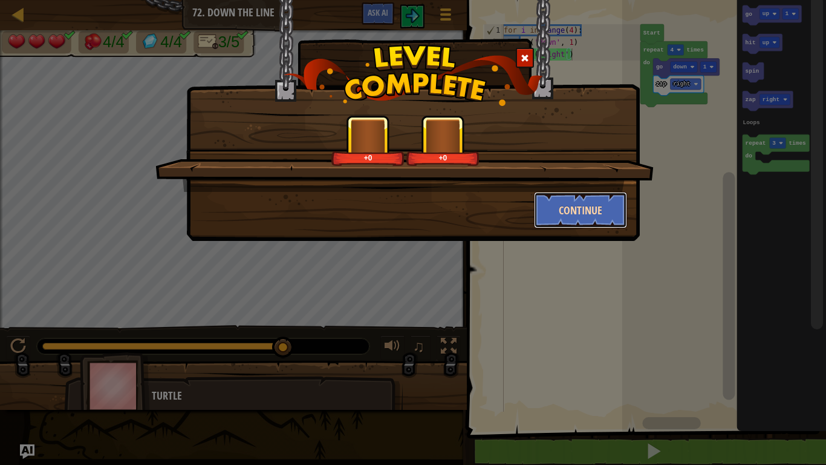
click at [562, 211] on button "Continue" at bounding box center [581, 210] width 94 height 36
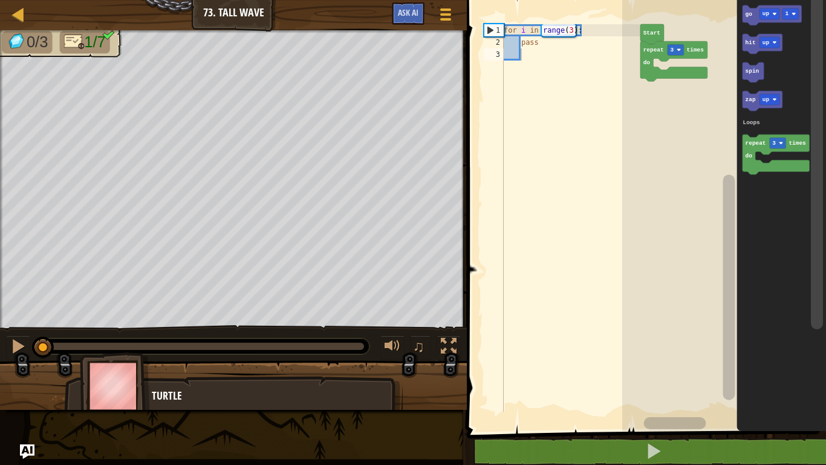
click at [790, 8] on rect "Blockly Workspace" at bounding box center [791, 13] width 16 height 11
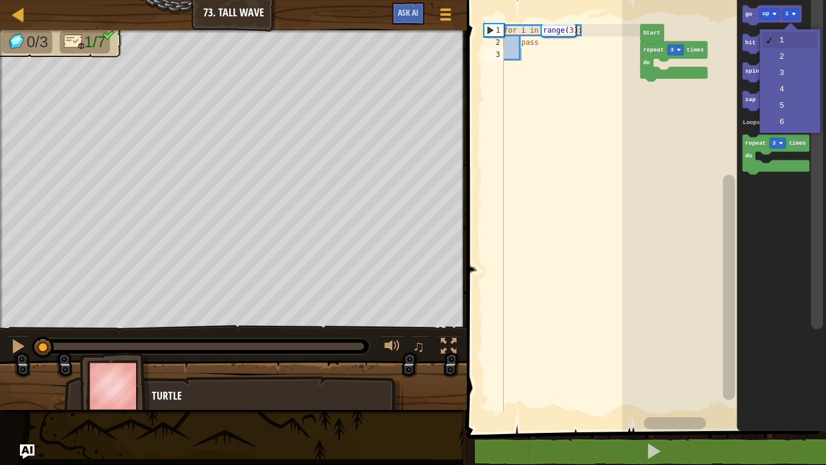
click at [787, 56] on icon "Blockly Workspace" at bounding box center [782, 212] width 90 height 437
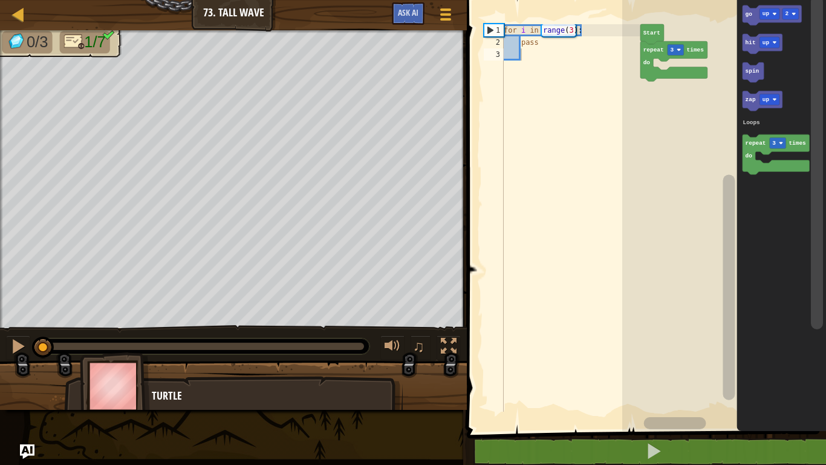
click at [748, 13] on text "go" at bounding box center [749, 13] width 7 height 7
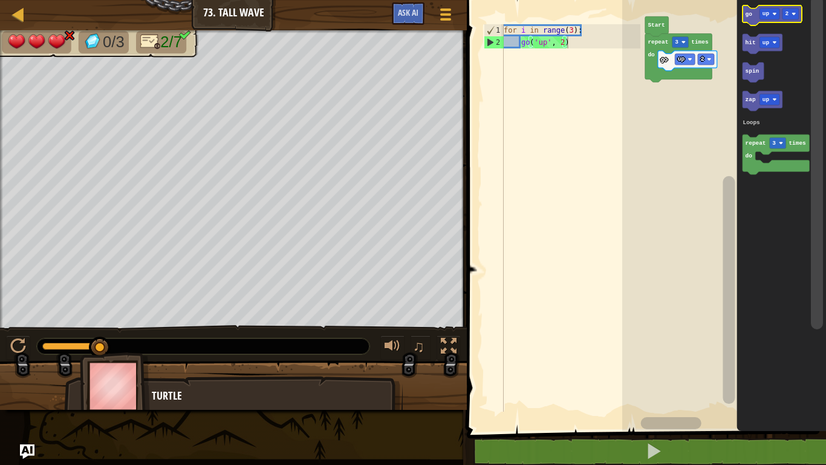
click at [763, 11] on text "up" at bounding box center [766, 13] width 7 height 7
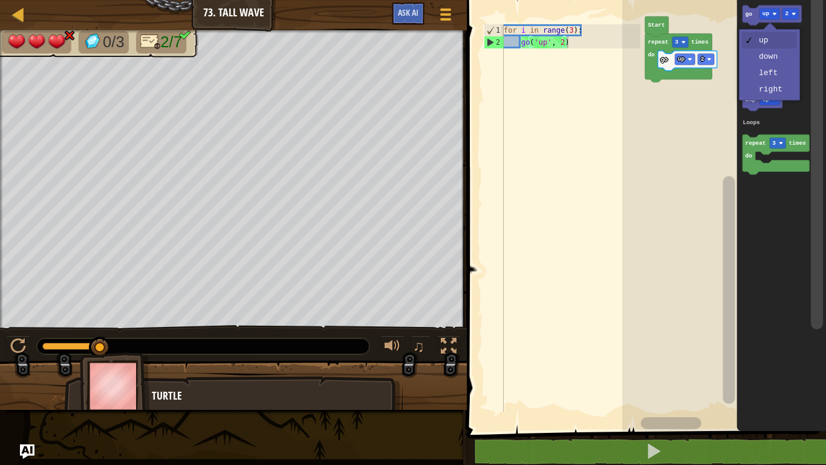
click at [785, 99] on icon "Blockly Workspace" at bounding box center [782, 212] width 90 height 437
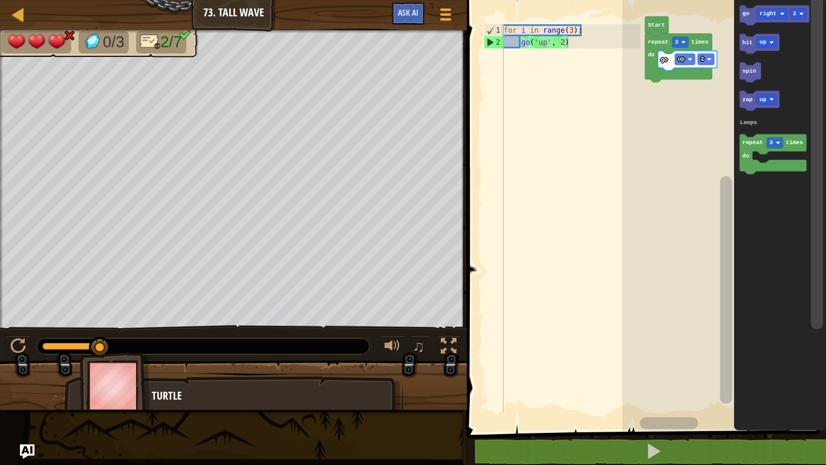
click at [800, 8] on rect "Blockly Workspace" at bounding box center [799, 13] width 16 height 11
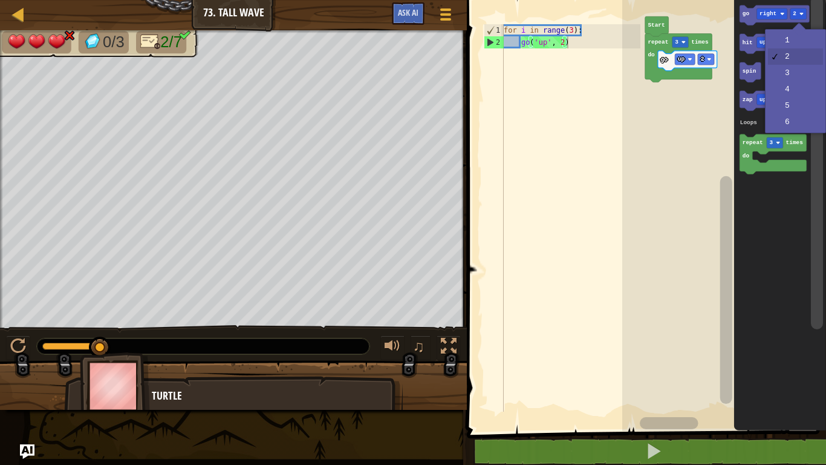
click at [800, 47] on icon "Blockly Workspace" at bounding box center [780, 212] width 92 height 437
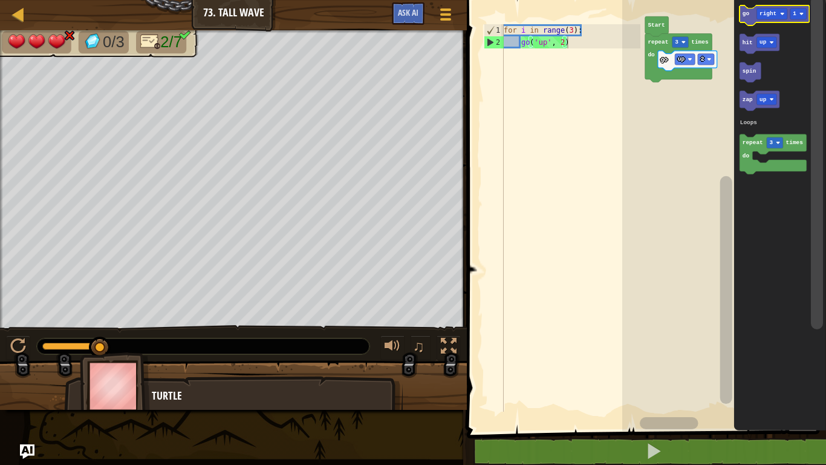
click at [746, 13] on text "go" at bounding box center [746, 13] width 7 height 7
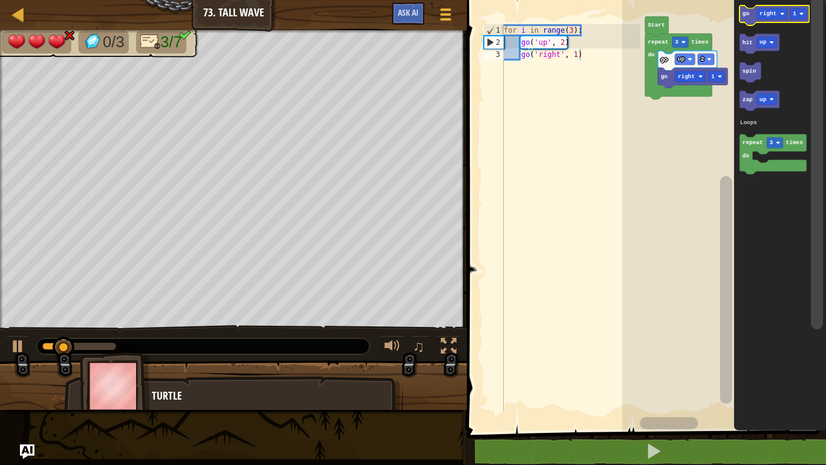
click at [793, 14] on rect "Blockly Workspace" at bounding box center [799, 13] width 16 height 11
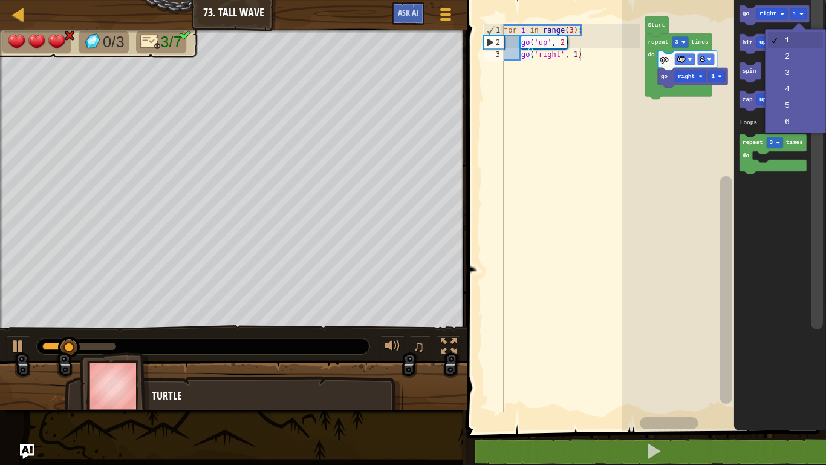
click at [799, 65] on icon "Blockly Workspace" at bounding box center [780, 212] width 92 height 437
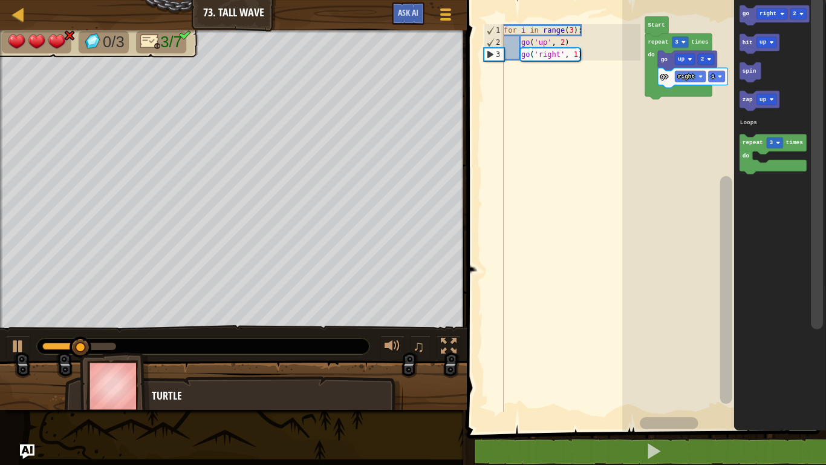
click at [747, 14] on text "go" at bounding box center [746, 13] width 7 height 7
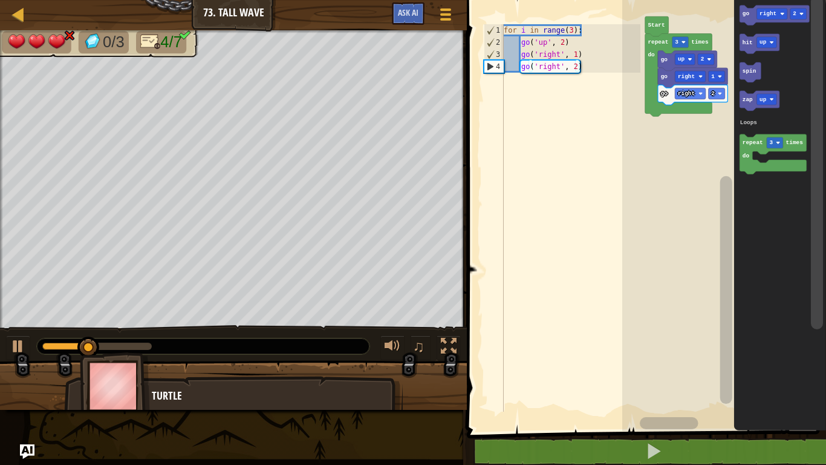
click at [695, 91] on text "right" at bounding box center [686, 93] width 17 height 7
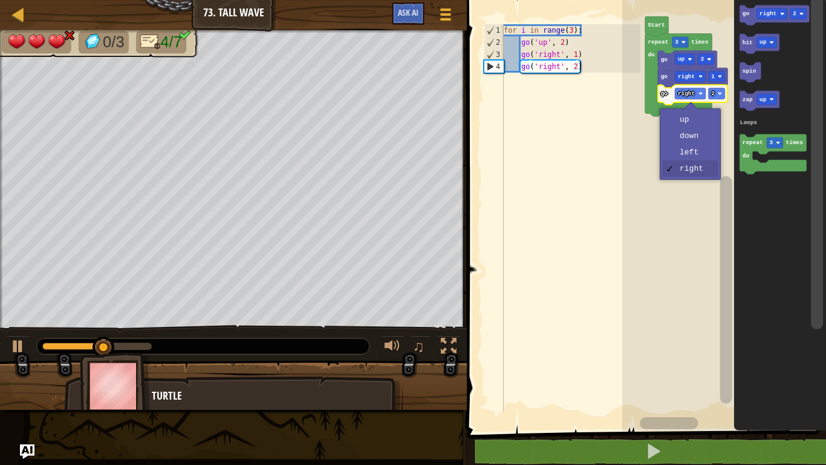
click at [702, 134] on rect "Blockly Workspace" at bounding box center [725, 212] width 204 height 437
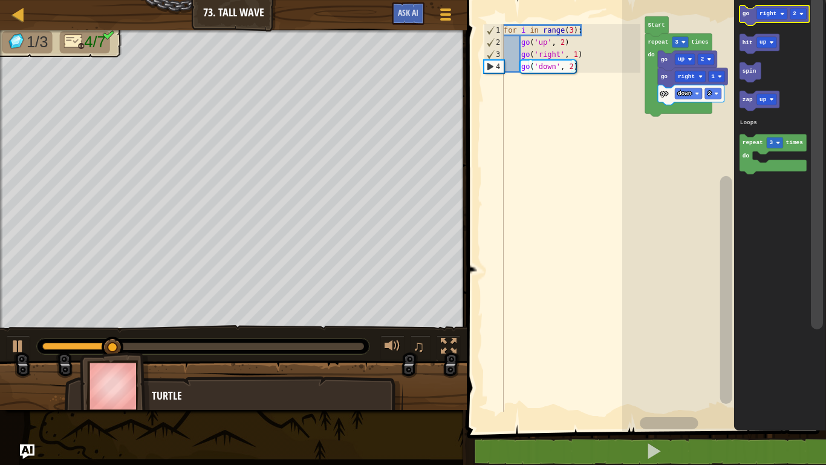
click at [795, 13] on text "2" at bounding box center [796, 13] width 4 height 7
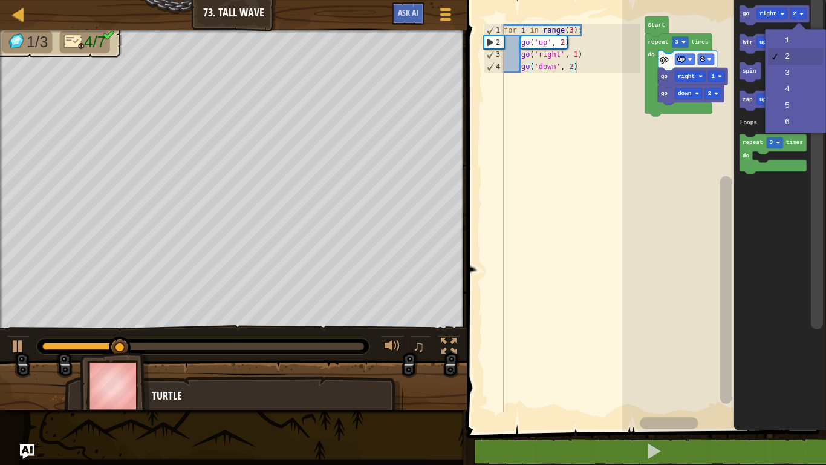
click at [795, 41] on icon "Blockly Workspace" at bounding box center [780, 212] width 92 height 437
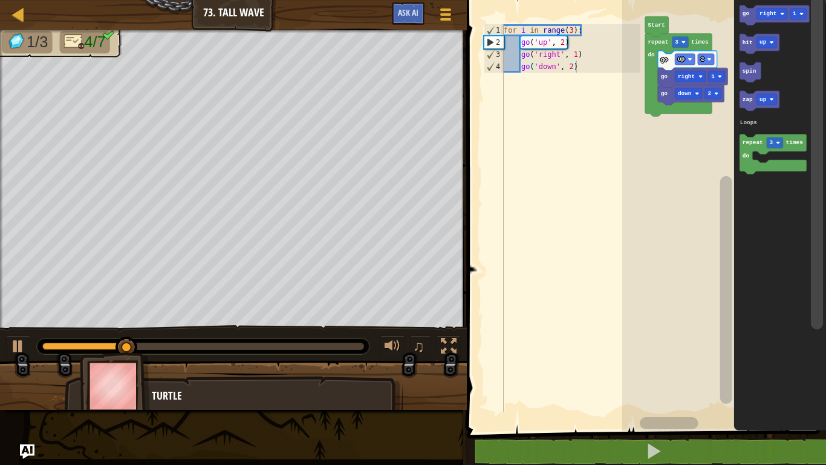
click at [0, 0] on div at bounding box center [0, 0] width 0 height 0
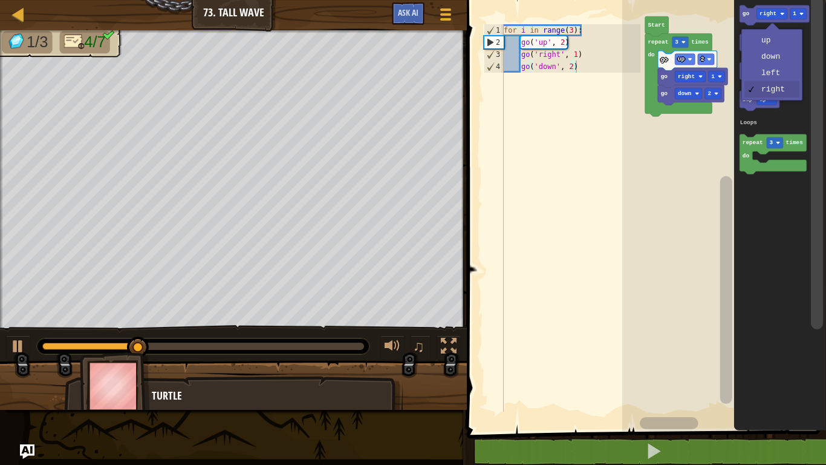
click at [745, 10] on icon "Blockly Workspace" at bounding box center [775, 15] width 70 height 20
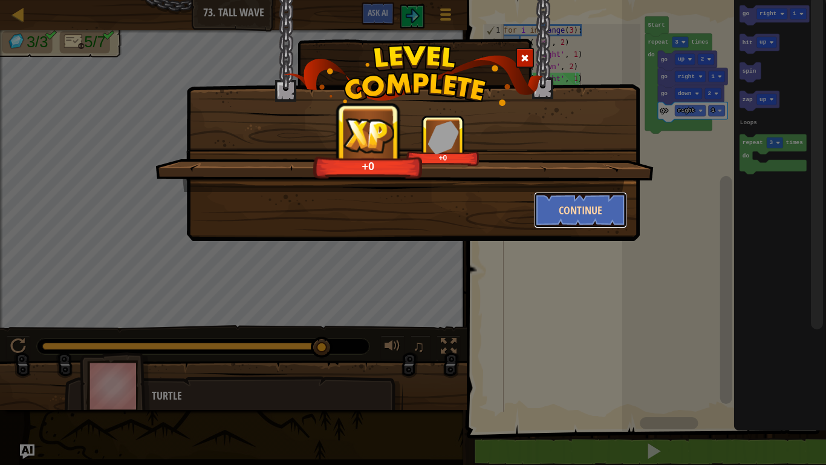
click at [589, 224] on button "Continue" at bounding box center [581, 210] width 94 height 36
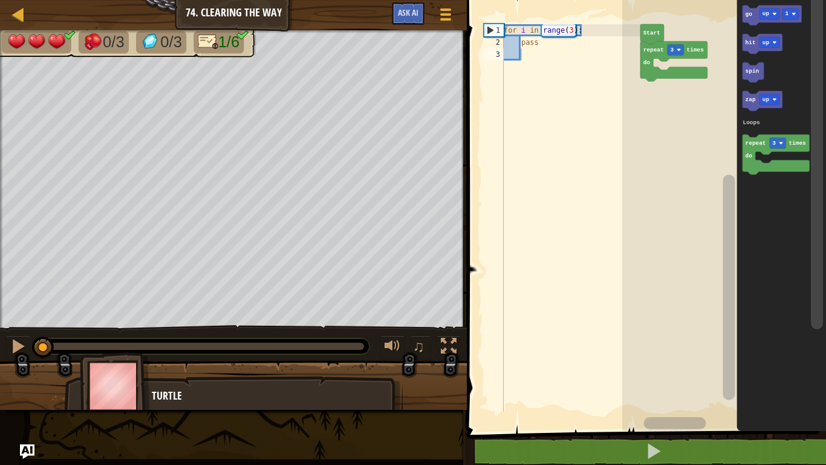
click at [762, 95] on rect "Blockly Workspace" at bounding box center [770, 99] width 20 height 11
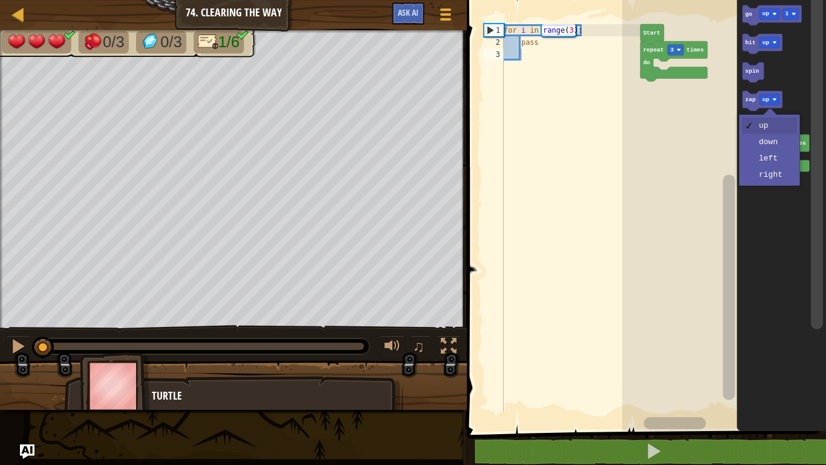
click at [770, 180] on icon "Blockly Workspace" at bounding box center [782, 212] width 90 height 437
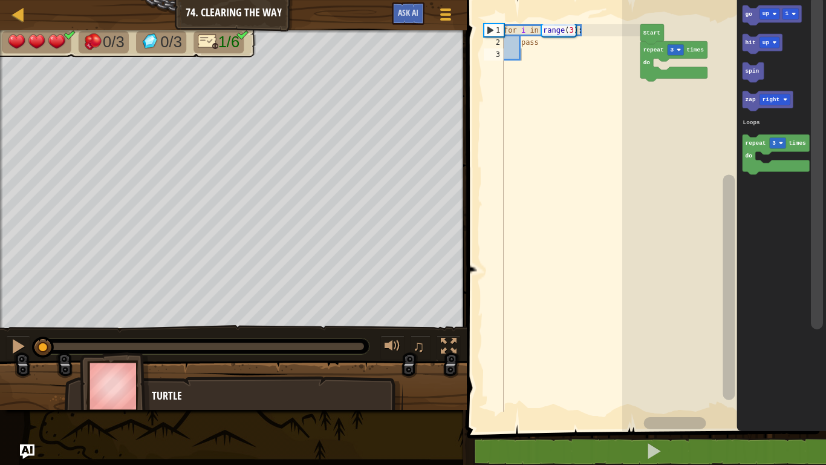
click at [749, 98] on text "zap" at bounding box center [751, 99] width 10 height 7
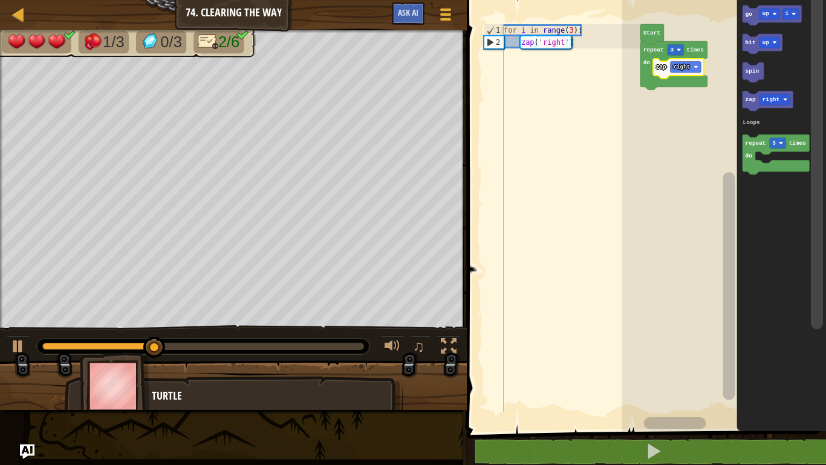
click at [765, 6] on icon "Blockly Workspace" at bounding box center [772, 15] width 59 height 20
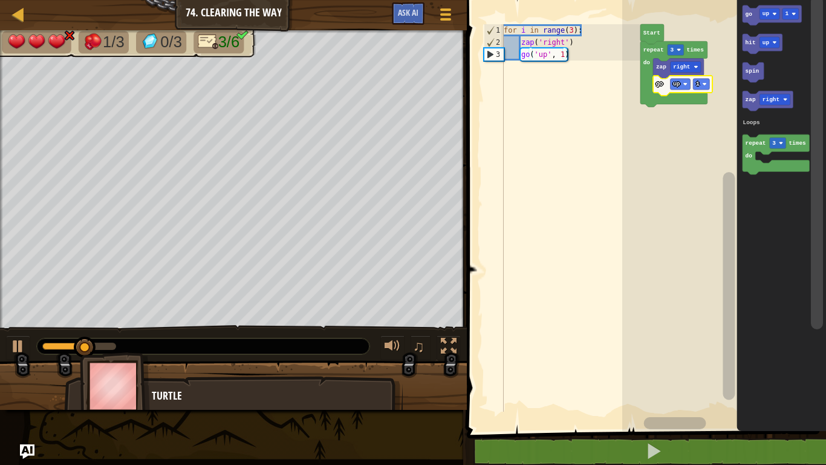
click at [0, 0] on div at bounding box center [0, 0] width 0 height 0
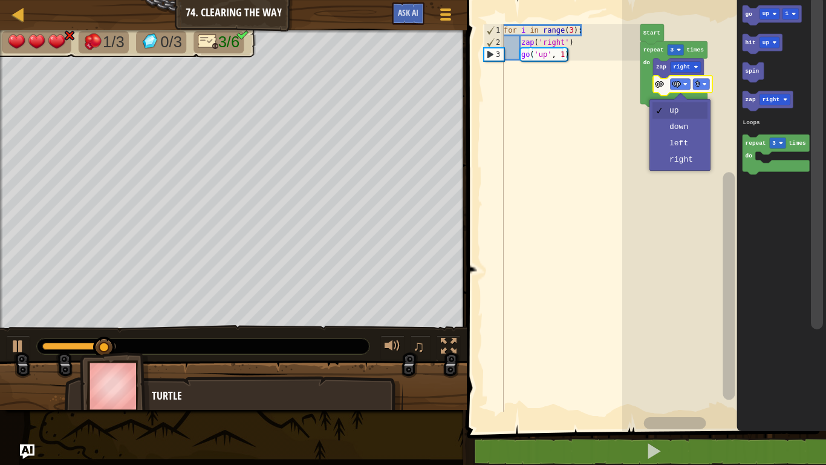
click at [682, 158] on rect "Blockly Workspace" at bounding box center [725, 212] width 204 height 437
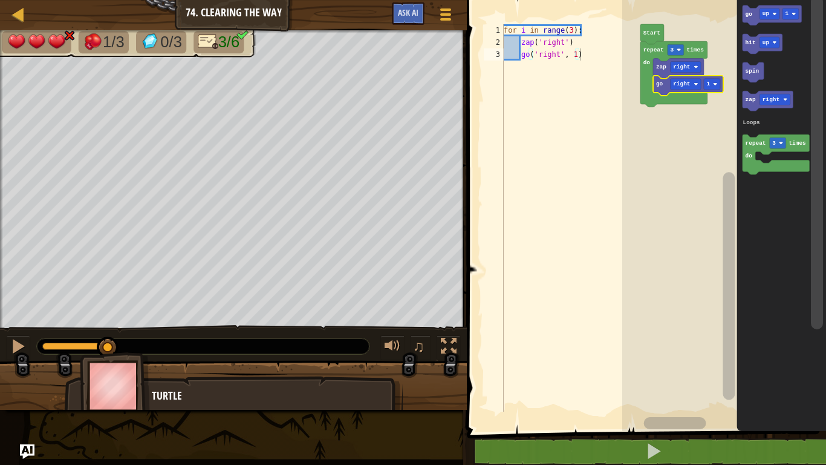
click at [708, 83] on text "1" at bounding box center [709, 83] width 4 height 7
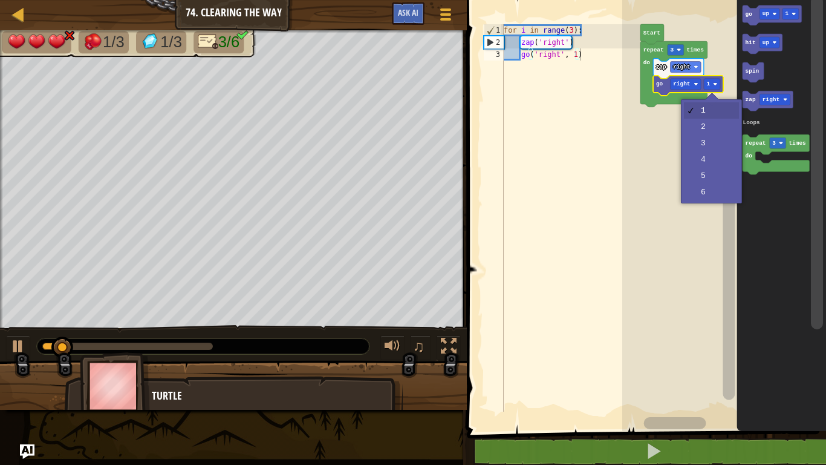
click at [711, 128] on rect "Blockly Workspace" at bounding box center [725, 212] width 204 height 437
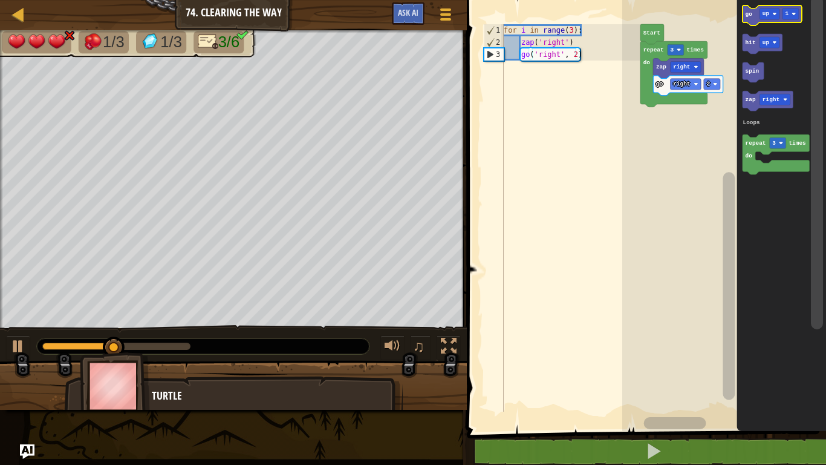
click at [751, 5] on rect "Blockly Workspace" at bounding box center [772, 15] width 59 height 20
click at [751, 15] on text "go" at bounding box center [749, 13] width 7 height 7
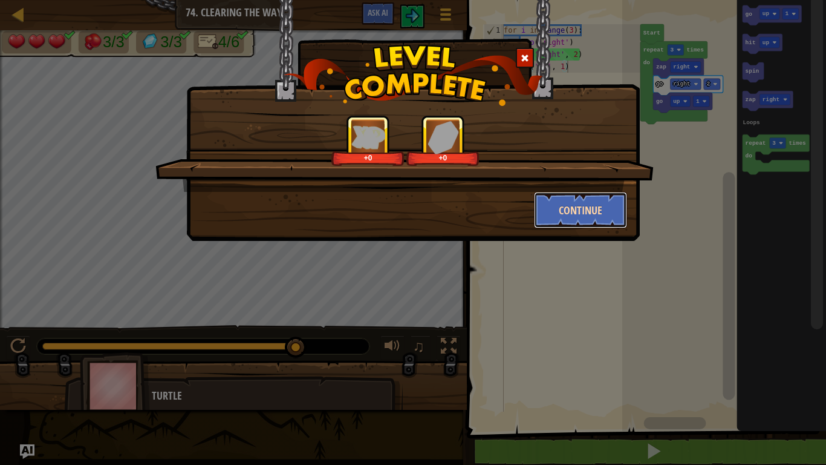
click at [577, 209] on button "Continue" at bounding box center [581, 210] width 94 height 36
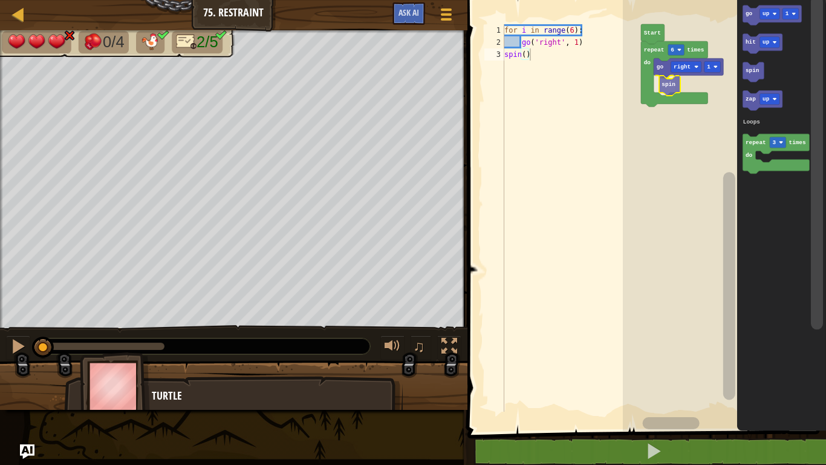
click at [675, 79] on div "Loops go right 1 spin repeat 6 times do Start go up 1 hit up spin zap up repeat…" at bounding box center [724, 212] width 203 height 437
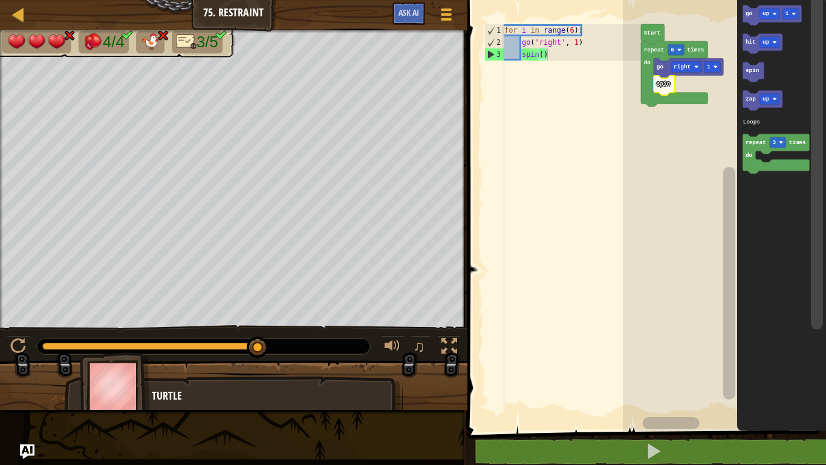
click at [588, 150] on div "for i in range ( 6 ) : go ( 'right' , 1 ) spin ( )" at bounding box center [571, 229] width 139 height 411
type textarea "spin()"
click at [678, 49] on image "Blockly Workspace" at bounding box center [679, 50] width 4 height 4
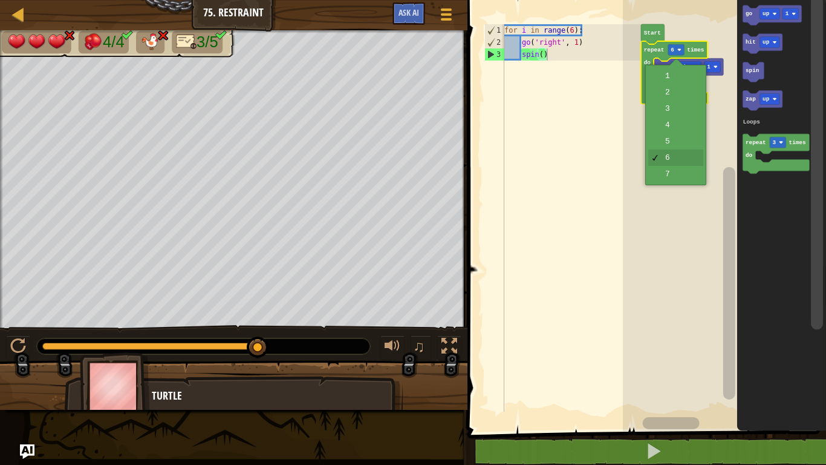
click at [679, 132] on rect "Blockly Workspace" at bounding box center [724, 212] width 203 height 437
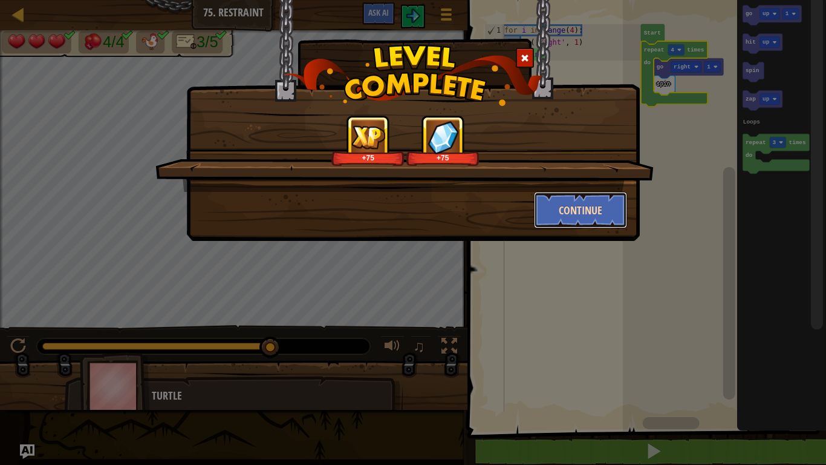
click at [603, 223] on button "Continue" at bounding box center [581, 210] width 94 height 36
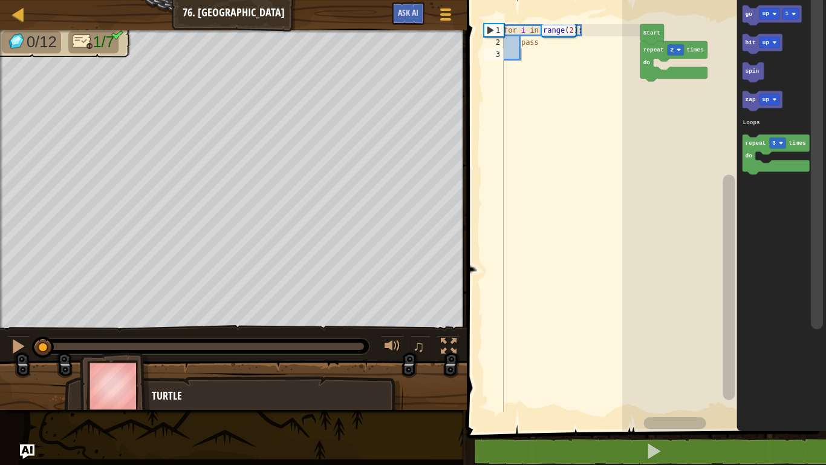
click at [690, 41] on rect "Blockly Workspace" at bounding box center [725, 212] width 204 height 437
click at [681, 51] on image "Blockly Workspace" at bounding box center [679, 50] width 4 height 4
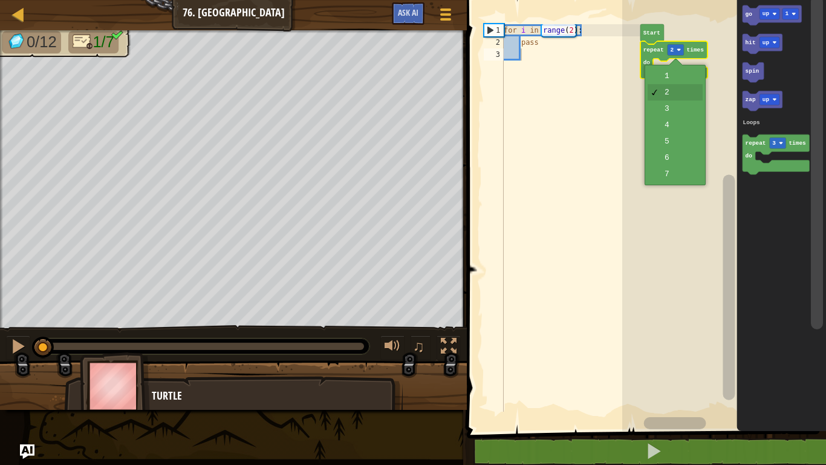
click at [673, 111] on rect "Blockly Workspace" at bounding box center [725, 212] width 204 height 437
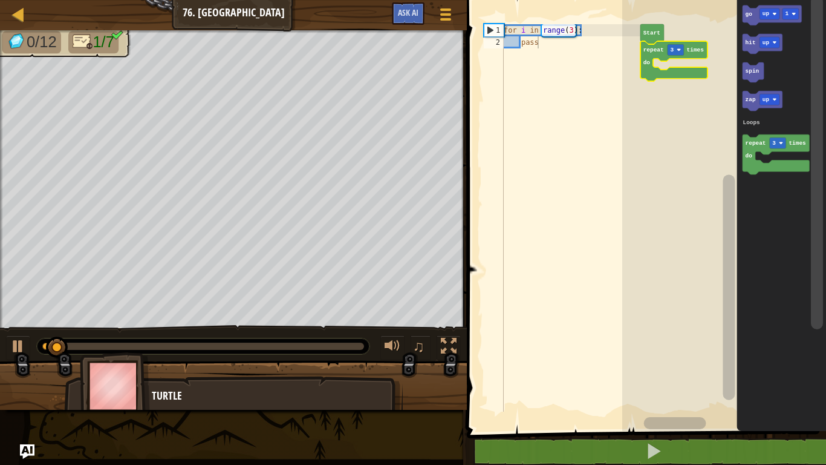
click at [0, 0] on div at bounding box center [0, 0] width 0 height 0
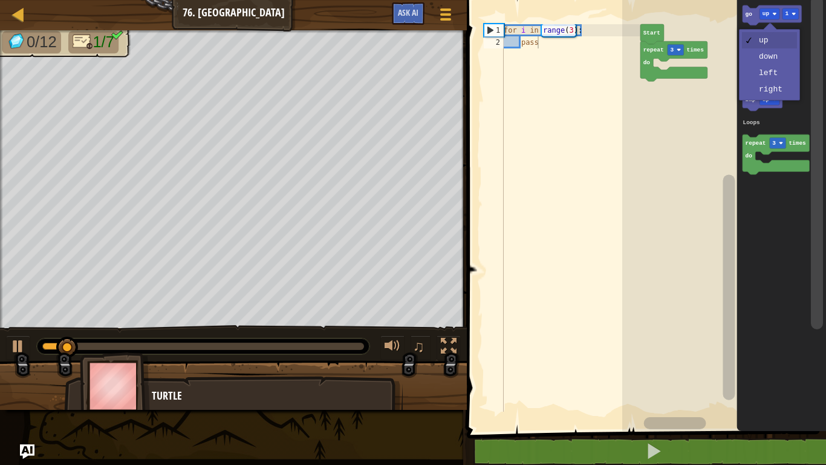
click at [762, 84] on icon "Blockly Workspace" at bounding box center [782, 212] width 90 height 437
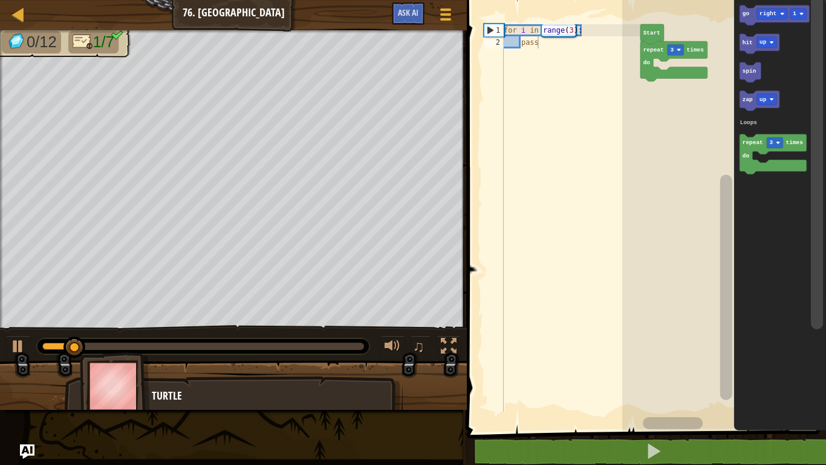
click at [791, 12] on rect "Blockly Workspace" at bounding box center [799, 13] width 16 height 11
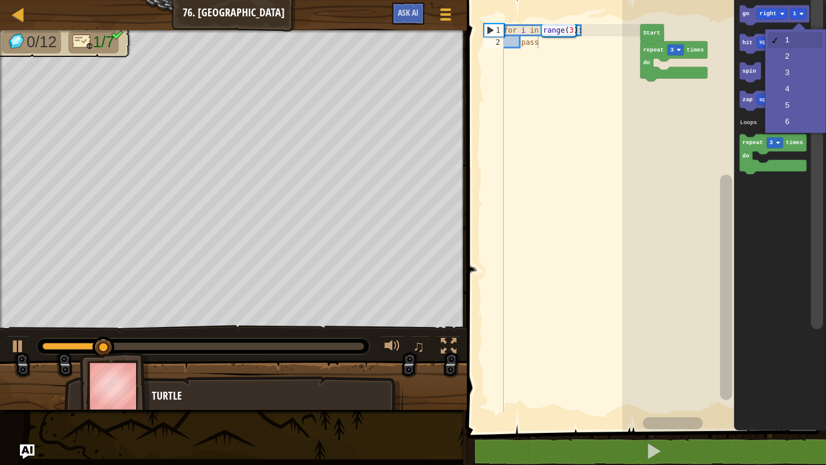
click at [794, 53] on icon "Blockly Workspace" at bounding box center [780, 212] width 92 height 437
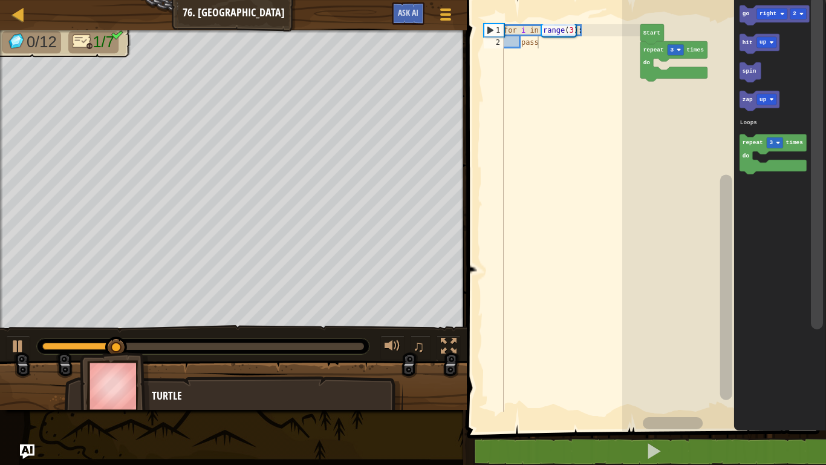
click at [737, 10] on icon "Blockly Workspace" at bounding box center [780, 212] width 92 height 437
click at [749, 9] on icon "Blockly Workspace" at bounding box center [775, 15] width 70 height 20
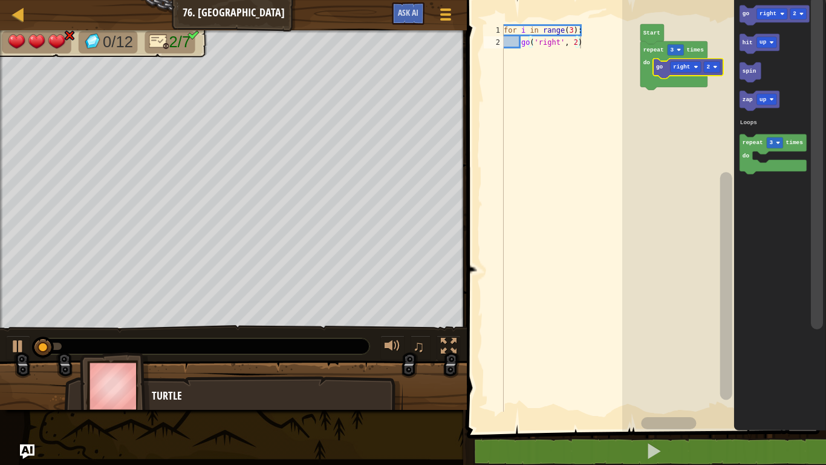
click at [0, 0] on div at bounding box center [0, 0] width 0 height 0
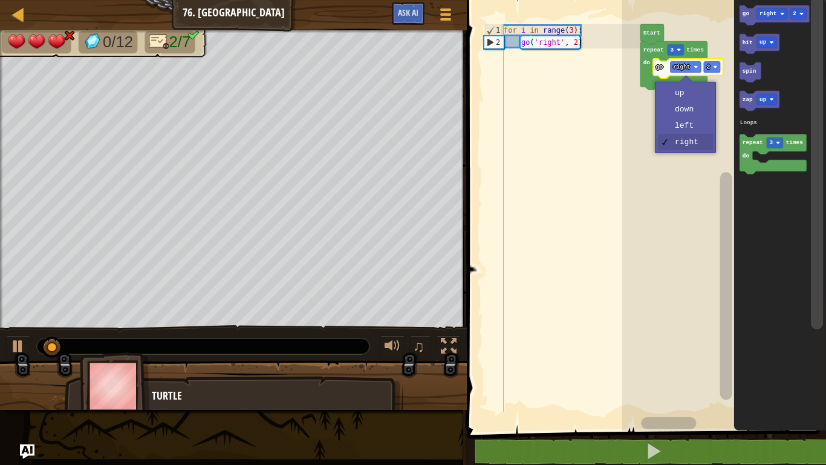
click at [687, 128] on rect "Blockly Workspace" at bounding box center [725, 212] width 204 height 437
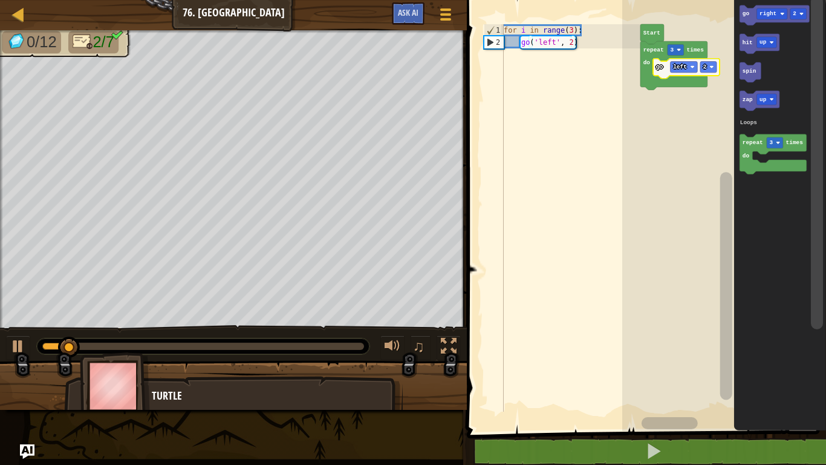
click at [767, 15] on text "right" at bounding box center [768, 13] width 17 height 7
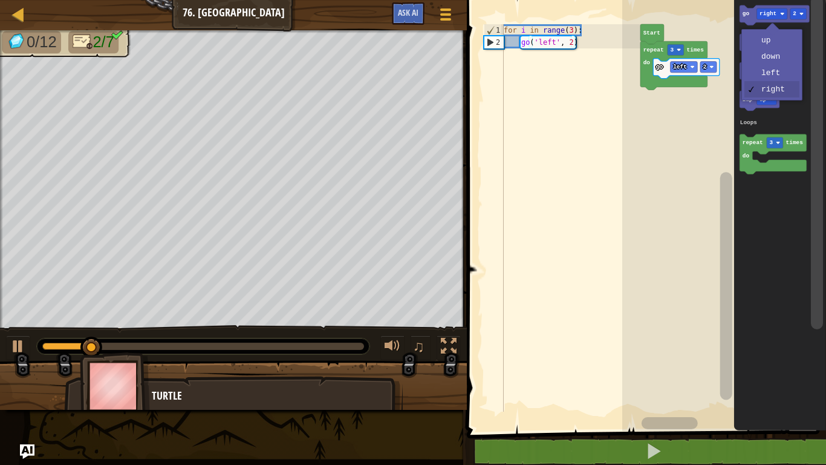
click at [774, 41] on image "Blockly Workspace" at bounding box center [772, 43] width 4 height 4
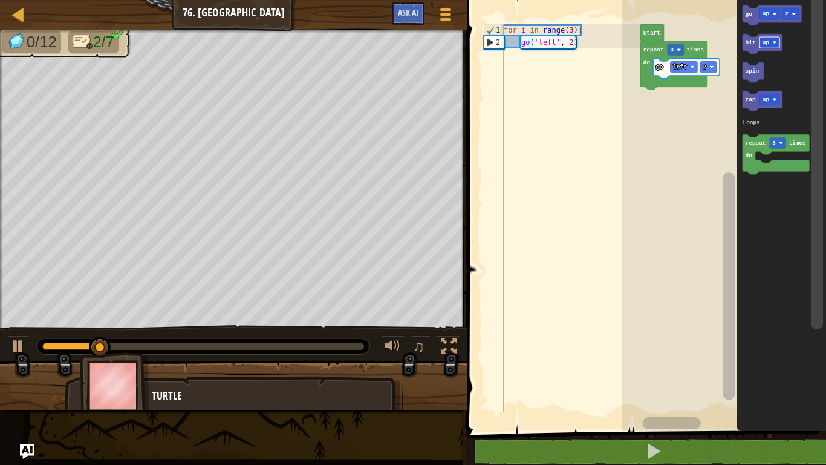
click at [741, 13] on icon "Blockly Workspace" at bounding box center [782, 212] width 90 height 437
click at [750, 12] on text "go" at bounding box center [749, 13] width 7 height 7
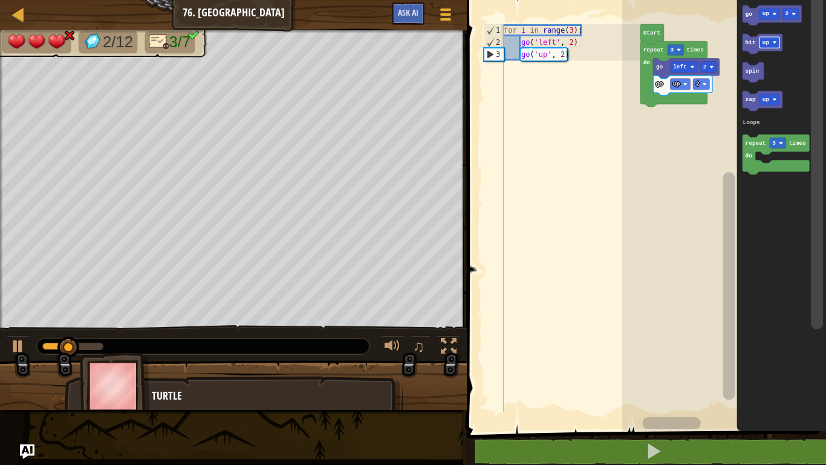
click at [776, 14] on image "Blockly Workspace" at bounding box center [775, 13] width 4 height 4
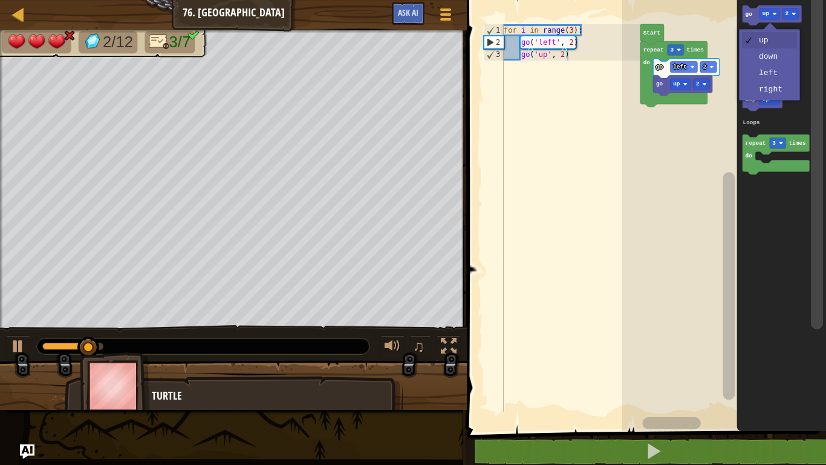
click at [774, 62] on icon "Blockly Workspace" at bounding box center [782, 212] width 90 height 437
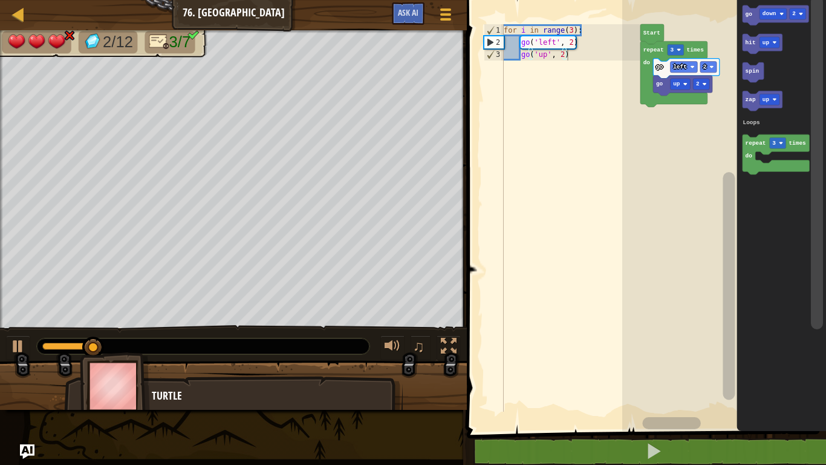
click at [748, 14] on text "go" at bounding box center [749, 13] width 7 height 7
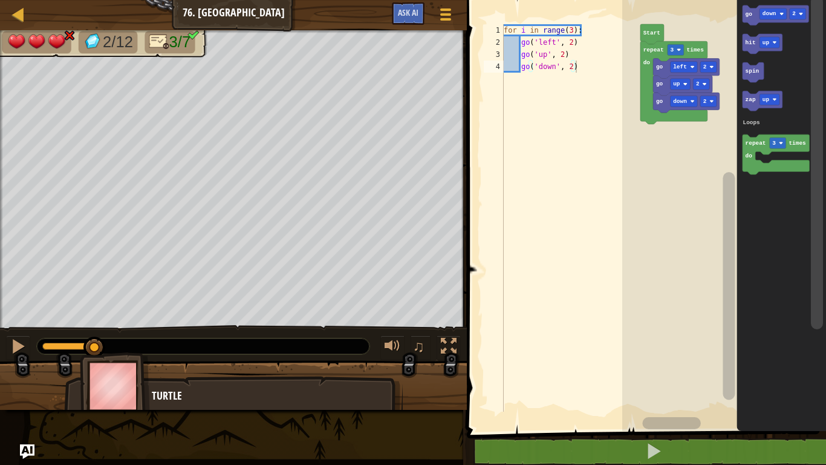
click at [770, 13] on text "down" at bounding box center [770, 13] width 14 height 7
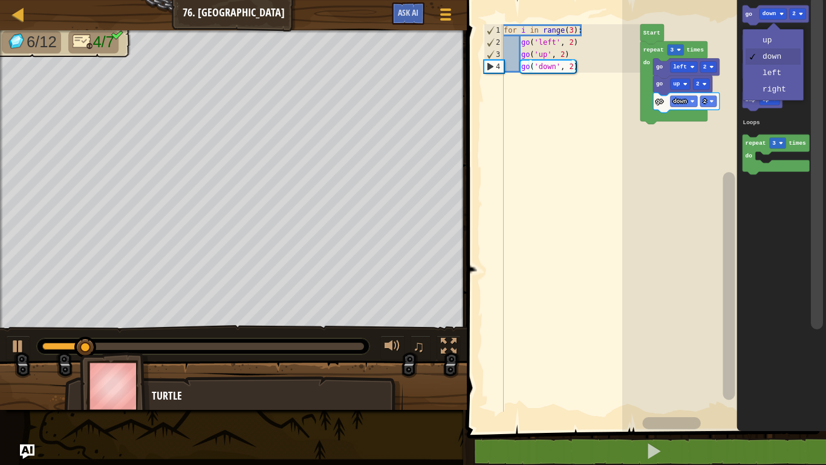
click at [774, 41] on image "Blockly Workspace" at bounding box center [775, 43] width 4 height 4
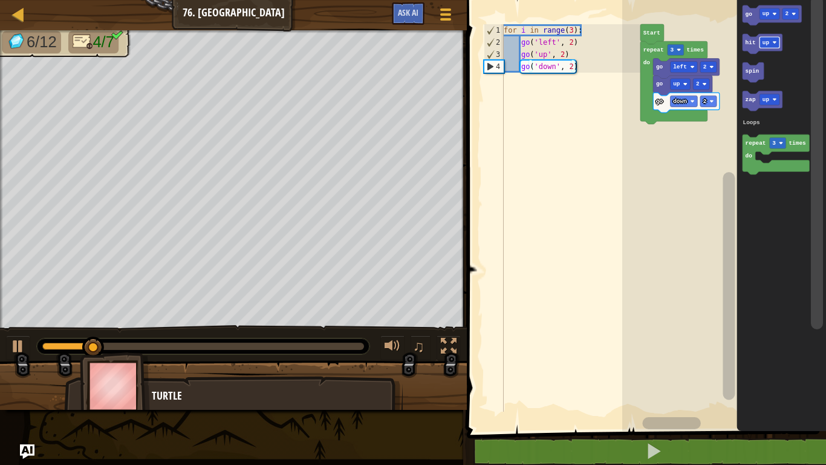
click at [738, 15] on icon "Blockly Workspace" at bounding box center [782, 212] width 90 height 437
click at [748, 13] on text "go" at bounding box center [749, 13] width 7 height 7
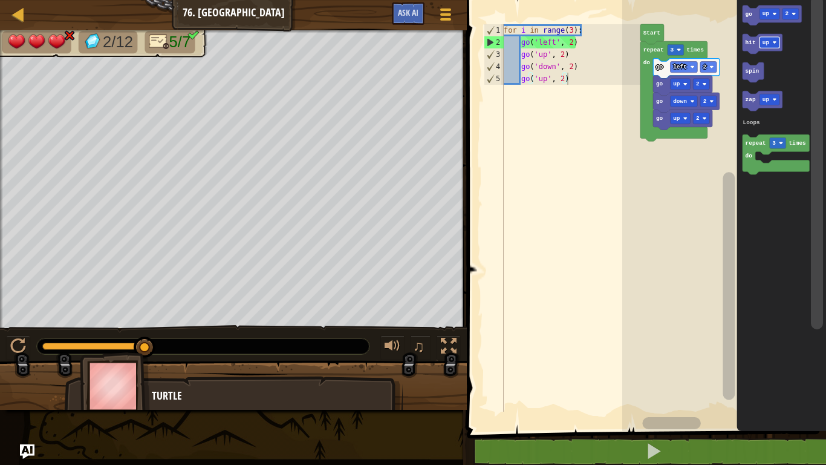
click at [705, 119] on image "Blockly Workspace" at bounding box center [705, 118] width 4 height 4
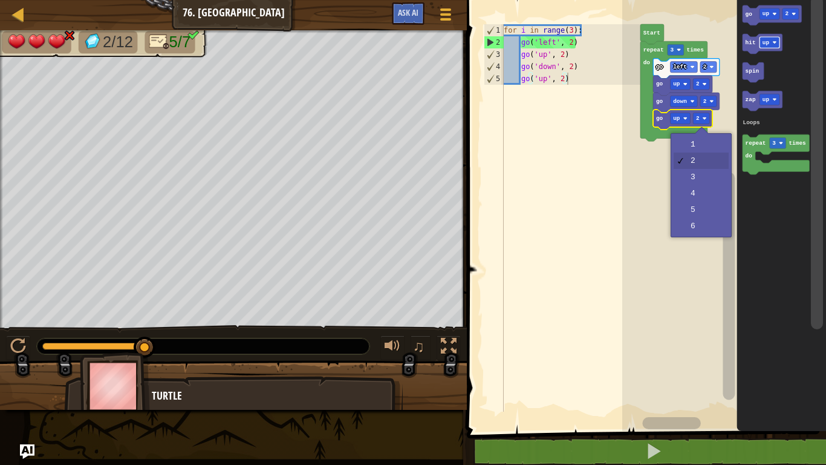
click at [627, 208] on rect "Blockly Workspace" at bounding box center [725, 212] width 204 height 437
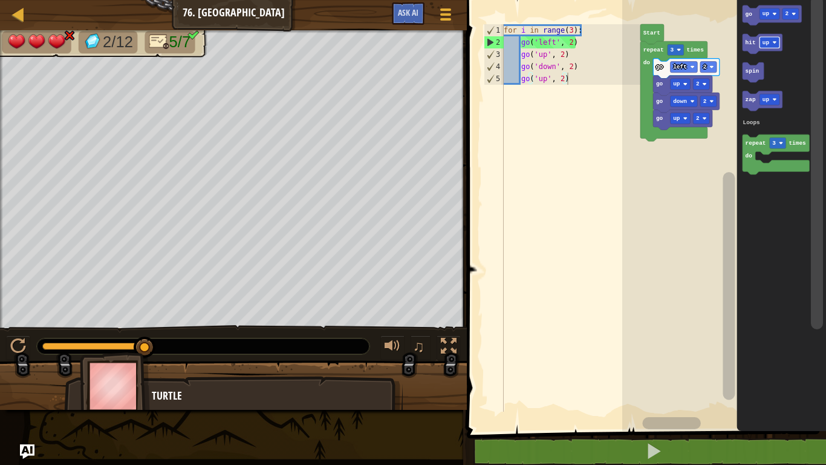
click at [705, 103] on text "2" at bounding box center [706, 101] width 4 height 7
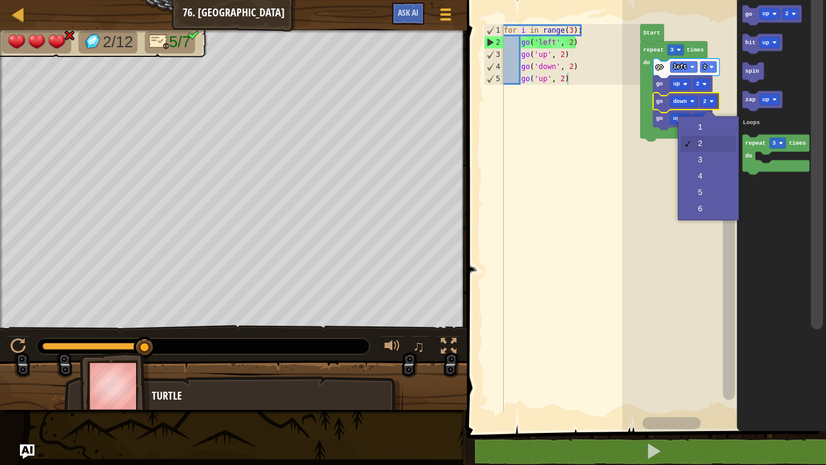
click at [704, 178] on rect "Blockly Workspace" at bounding box center [725, 212] width 204 height 437
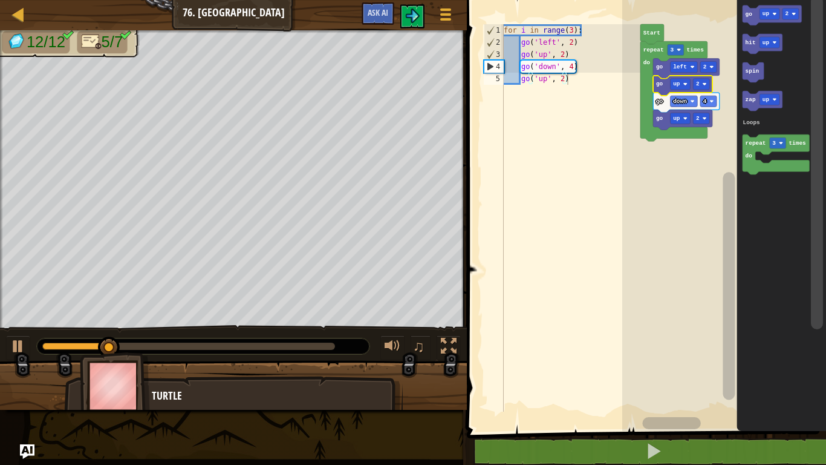
click at [0, 0] on div at bounding box center [0, 0] width 0 height 0
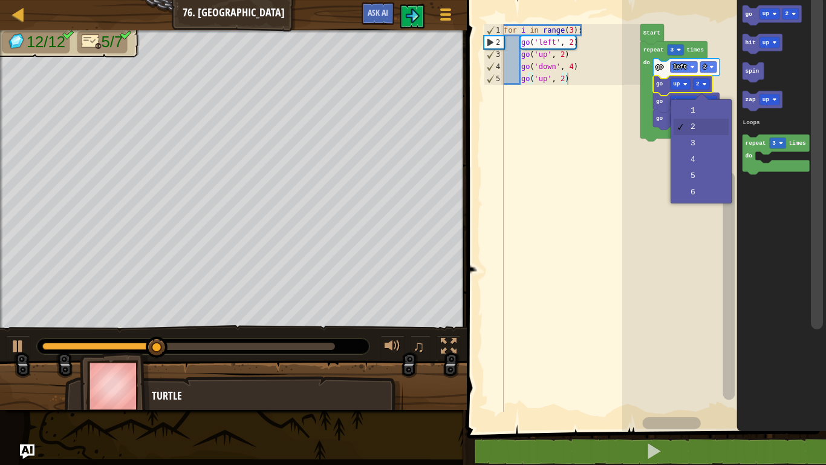
click at [615, 222] on div "for i in range ( 3 ) : go ( 'left' , 2 ) go ( 'up' , 2 ) go ( 'down' , 4 ) go (…" at bounding box center [571, 229] width 139 height 411
type textarea "go('up', 2)"
click at [590, 332] on div "for i in range ( 3 ) : go ( 'left' , 2 ) go ( 'up' , 2 ) go ( 'down' , 4 ) go (…" at bounding box center [571, 229] width 139 height 411
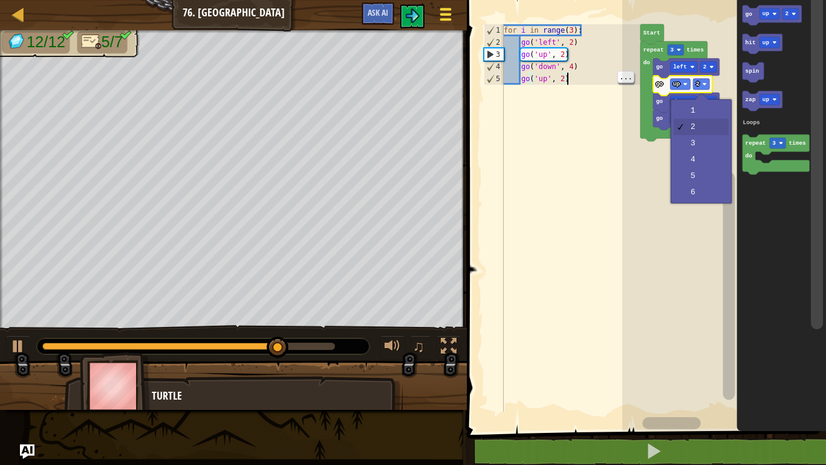
click at [437, 29] on button "Game Menu" at bounding box center [446, 17] width 32 height 30
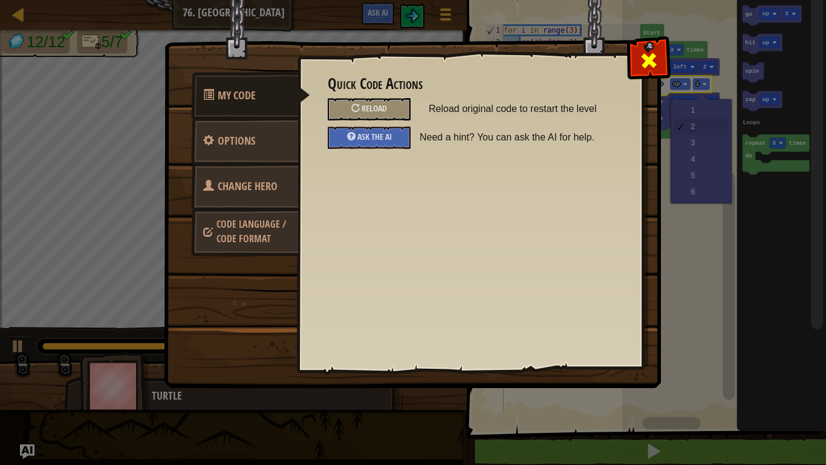
click at [641, 65] on span at bounding box center [648, 60] width 19 height 19
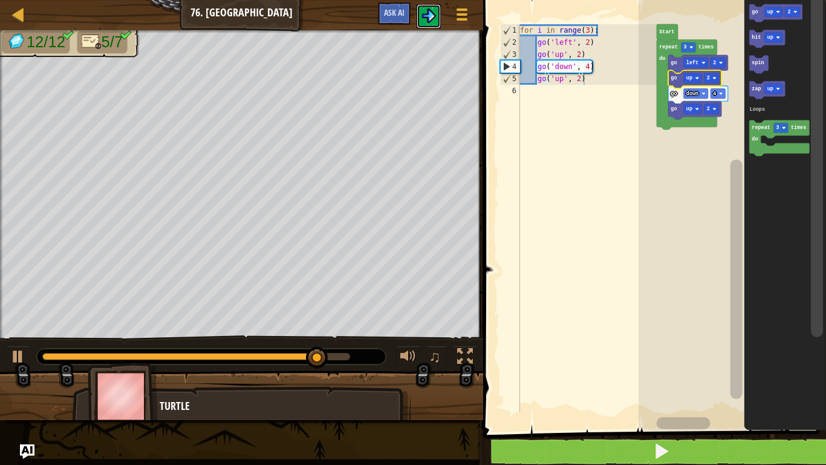
click at [430, 7] on button at bounding box center [429, 16] width 24 height 24
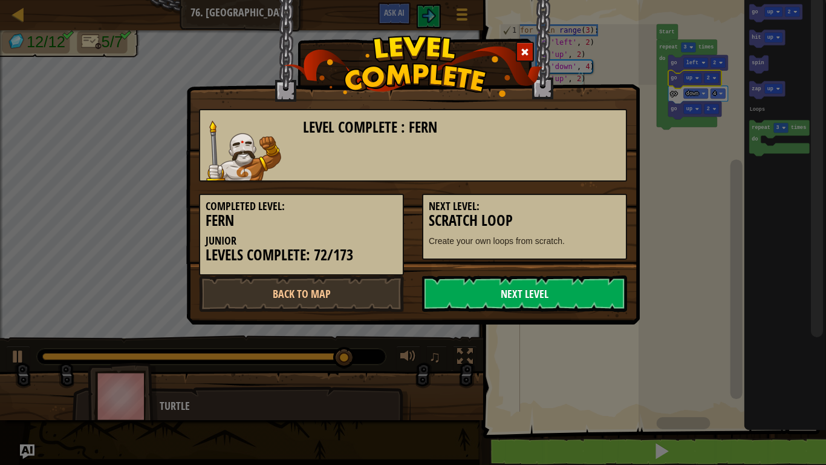
click at [583, 296] on link "Next Level" at bounding box center [524, 293] width 205 height 36
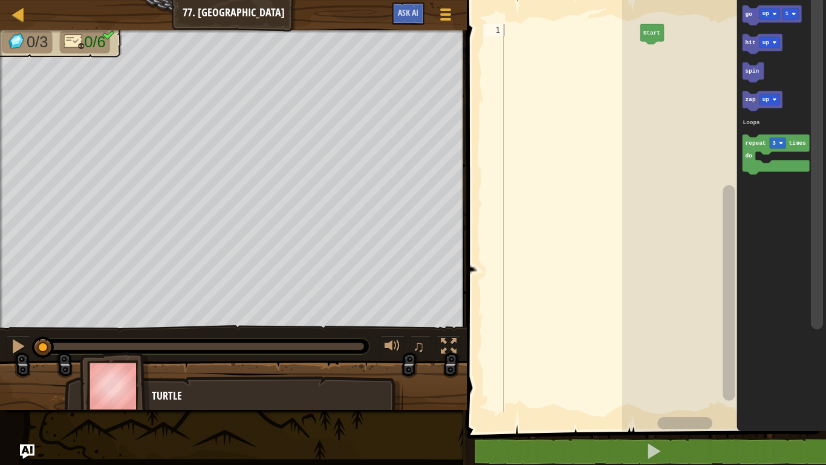
click at [776, 149] on icon "Blockly Workspace" at bounding box center [776, 154] width 67 height 40
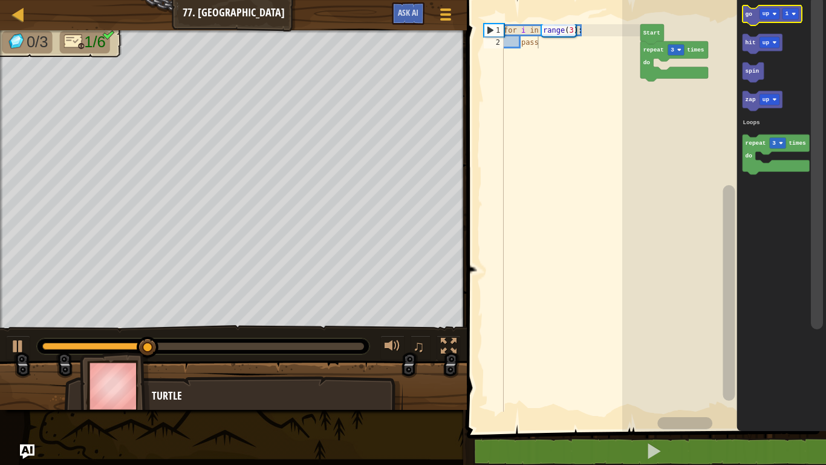
click at [755, 15] on icon "Blockly Workspace" at bounding box center [772, 15] width 59 height 20
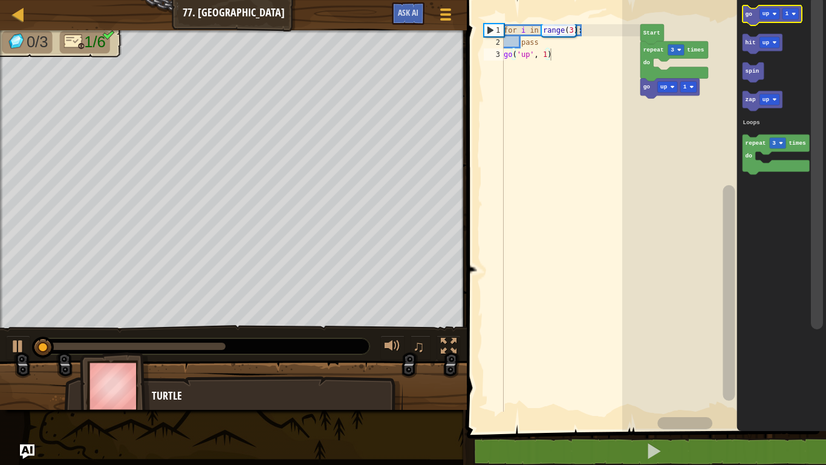
click at [0, 0] on div at bounding box center [0, 0] width 0 height 0
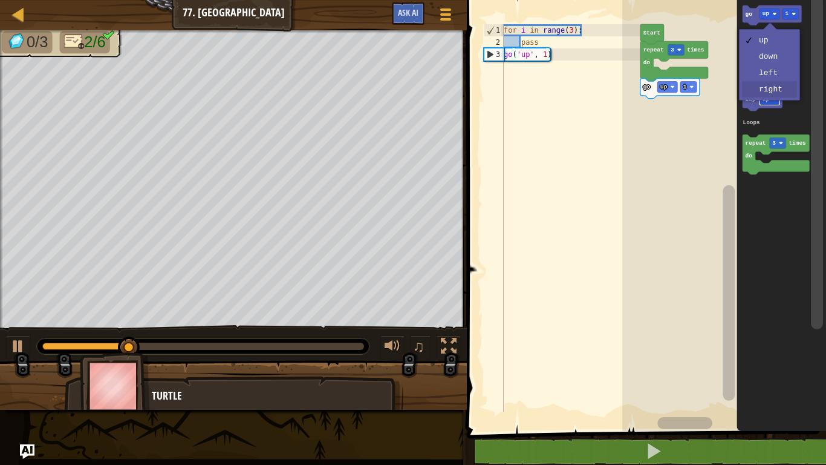
click at [777, 96] on rect "Blockly Workspace" at bounding box center [770, 99] width 20 height 11
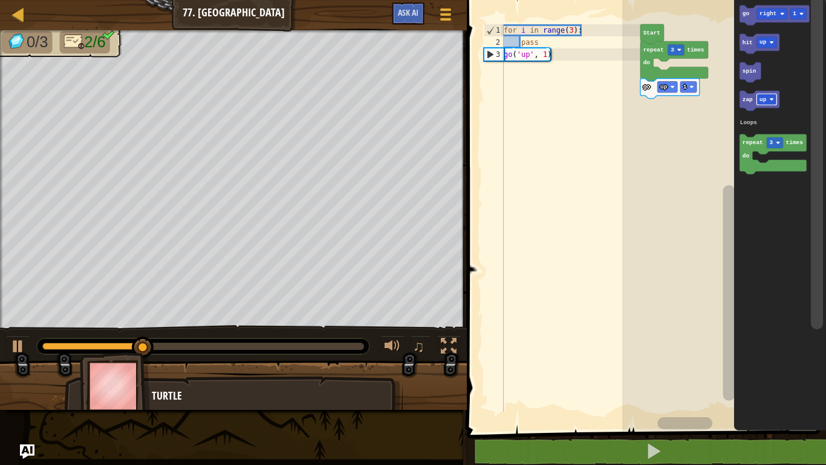
click at [745, 11] on text "go" at bounding box center [746, 13] width 7 height 7
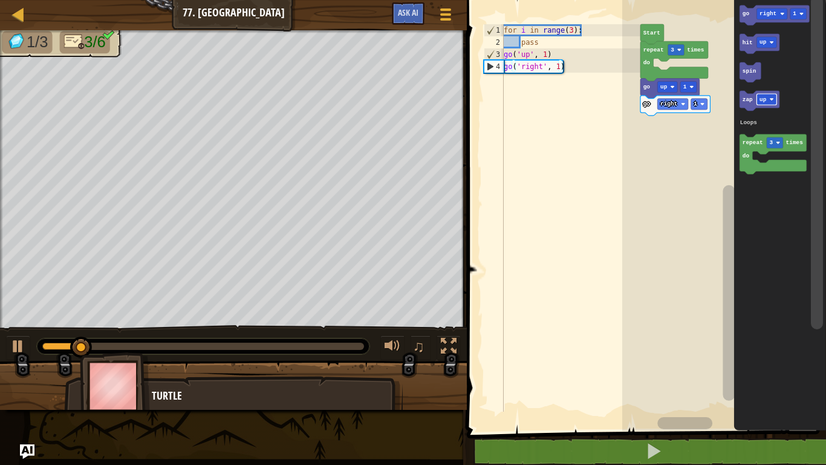
click at [771, 20] on icon "Blockly Workspace" at bounding box center [775, 15] width 70 height 20
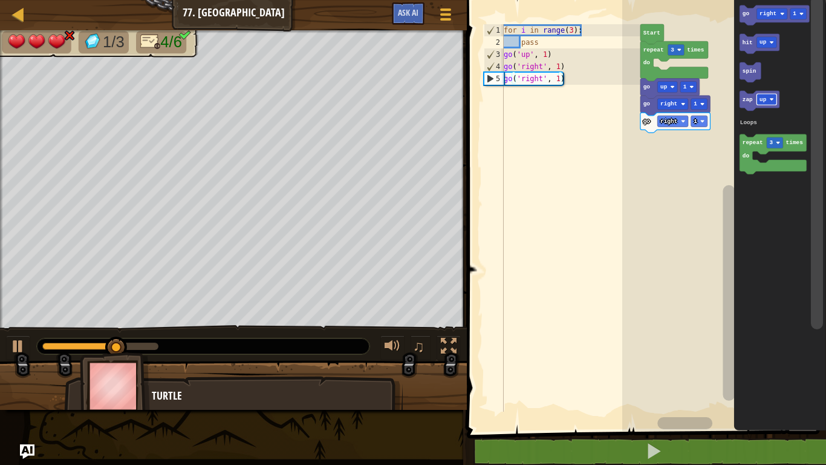
click at [0, 0] on div at bounding box center [0, 0] width 0 height 0
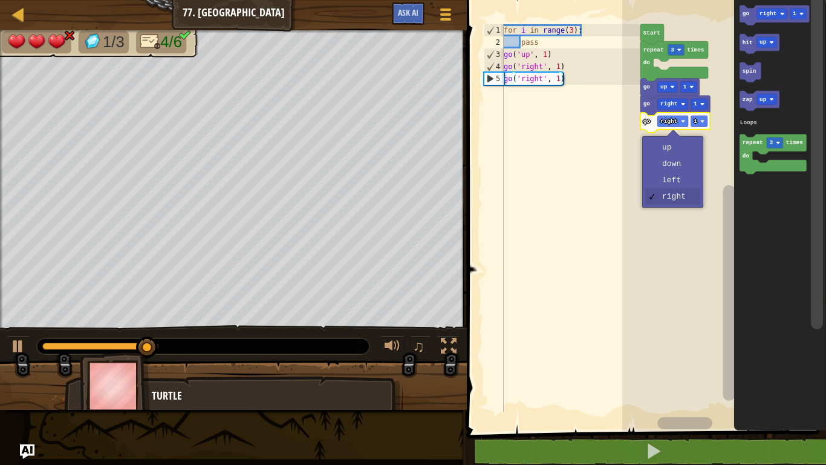
click at [678, 180] on rect "Blockly Workspace" at bounding box center [725, 212] width 204 height 437
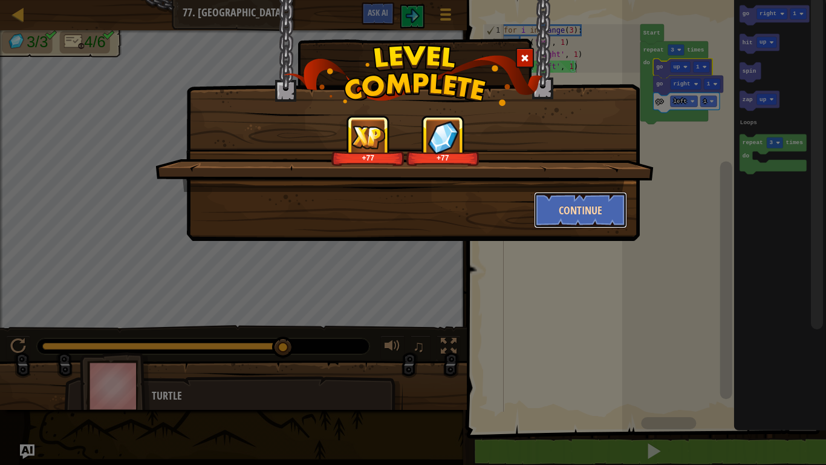
click at [605, 203] on button "Continue" at bounding box center [581, 210] width 94 height 36
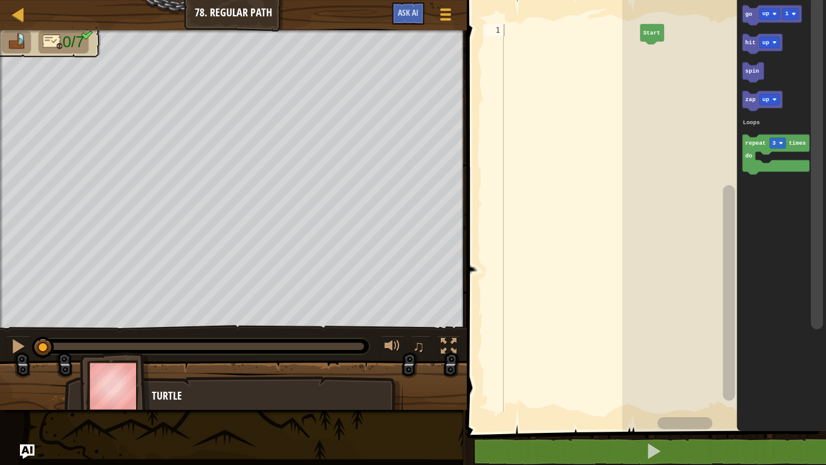
click at [768, 8] on rect "Blockly Workspace" at bounding box center [770, 13] width 20 height 11
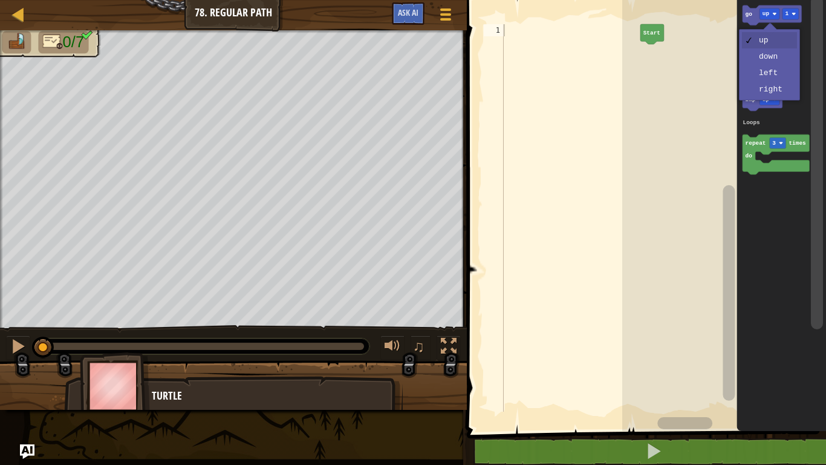
click at [774, 87] on icon "Blockly Workspace" at bounding box center [782, 212] width 90 height 437
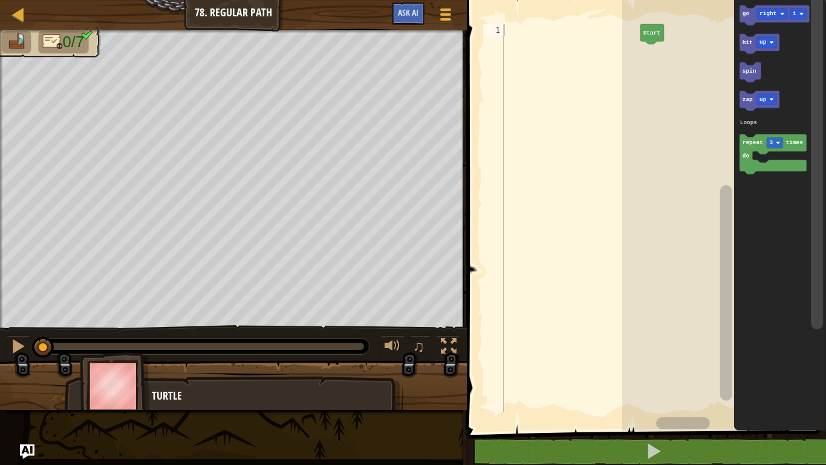
click at [746, 13] on text "go" at bounding box center [746, 13] width 7 height 7
click at [756, 159] on rect "Blockly Workspace" at bounding box center [773, 154] width 67 height 40
click at [765, 160] on rect "Blockly Workspace" at bounding box center [773, 154] width 67 height 40
click at [754, 165] on icon "Blockly Workspace" at bounding box center [773, 154] width 67 height 40
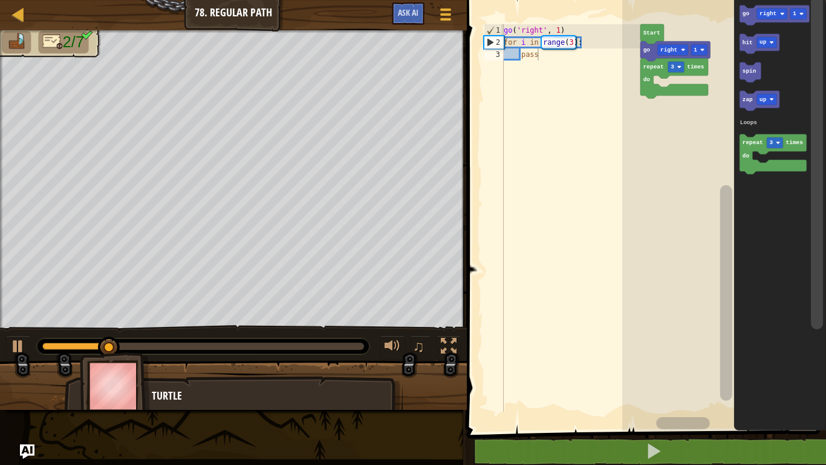
click at [777, 6] on icon "Blockly Workspace" at bounding box center [775, 15] width 70 height 20
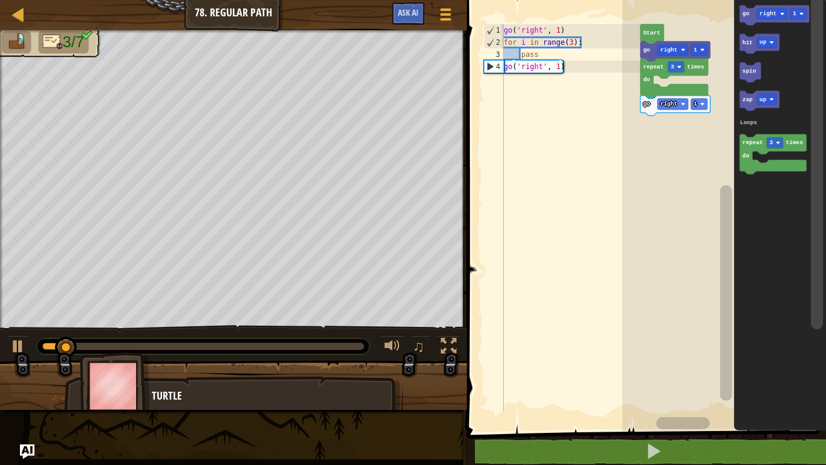
click at [0, 0] on div at bounding box center [0, 0] width 0 height 0
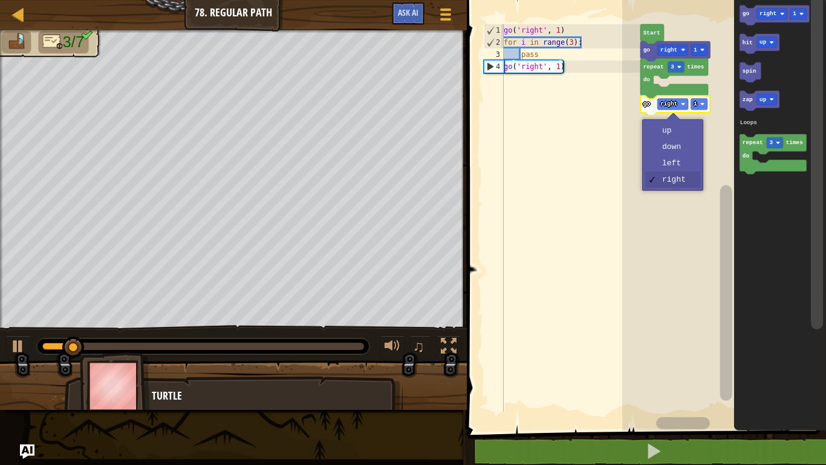
click at [686, 153] on rect "Blockly Workspace" at bounding box center [725, 212] width 204 height 437
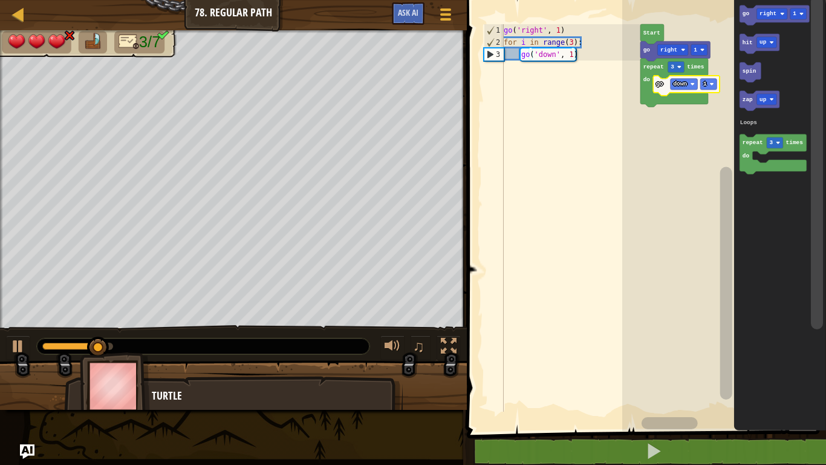
click at [0, 0] on div at bounding box center [0, 0] width 0 height 0
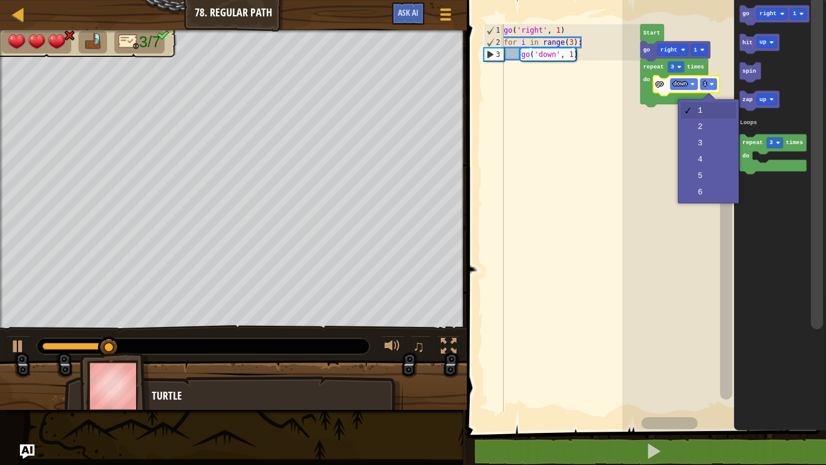
click at [705, 132] on rect "Blockly Workspace" at bounding box center [725, 212] width 204 height 437
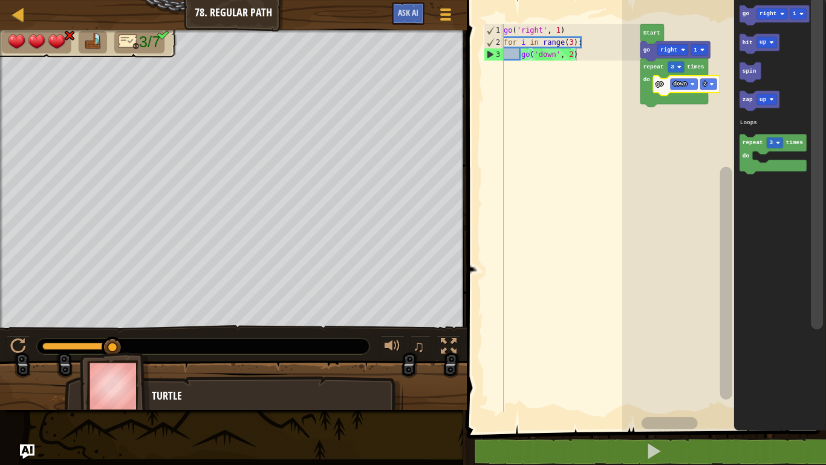
click at [773, 7] on icon "Blockly Workspace" at bounding box center [775, 15] width 70 height 20
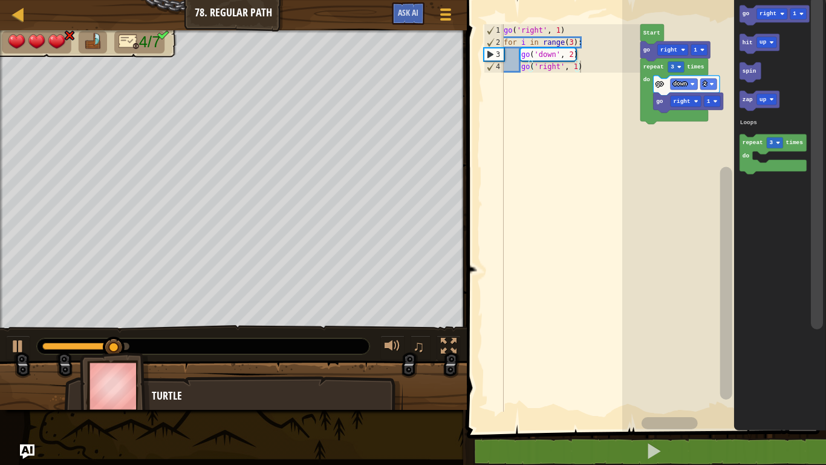
click at [773, 11] on text "right" at bounding box center [768, 13] width 17 height 7
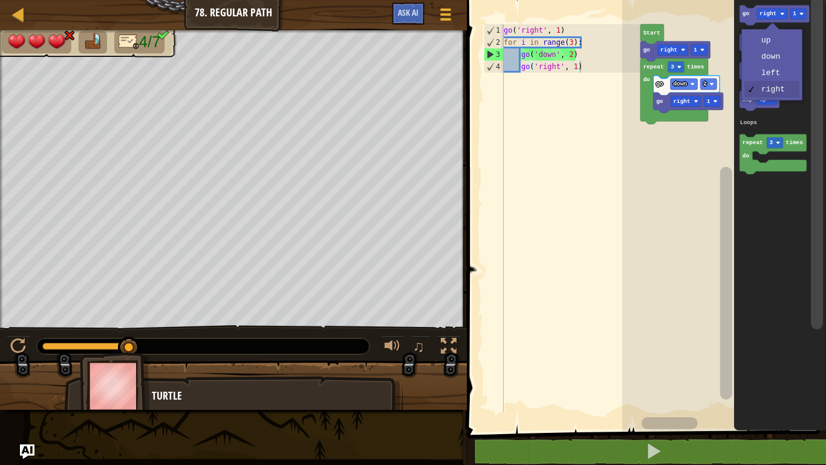
click at [768, 43] on rect "Blockly Workspace" at bounding box center [767, 42] width 20 height 11
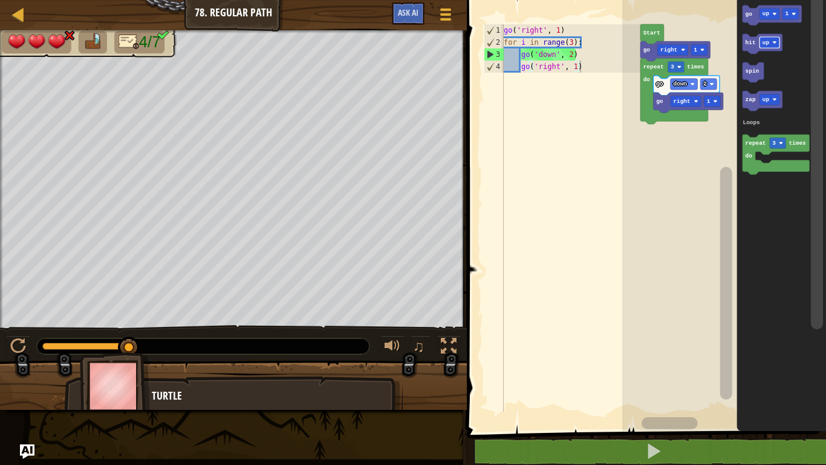
click at [787, 13] on text "1" at bounding box center [788, 13] width 4 height 7
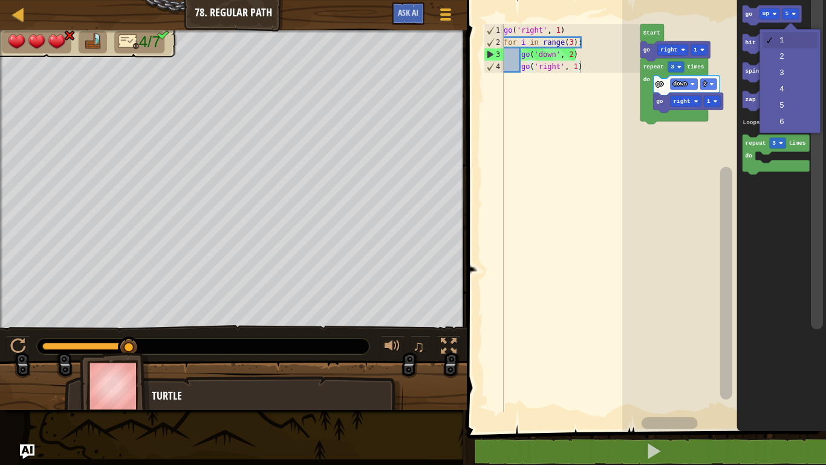
click at [786, 54] on icon "Blockly Workspace" at bounding box center [782, 212] width 90 height 437
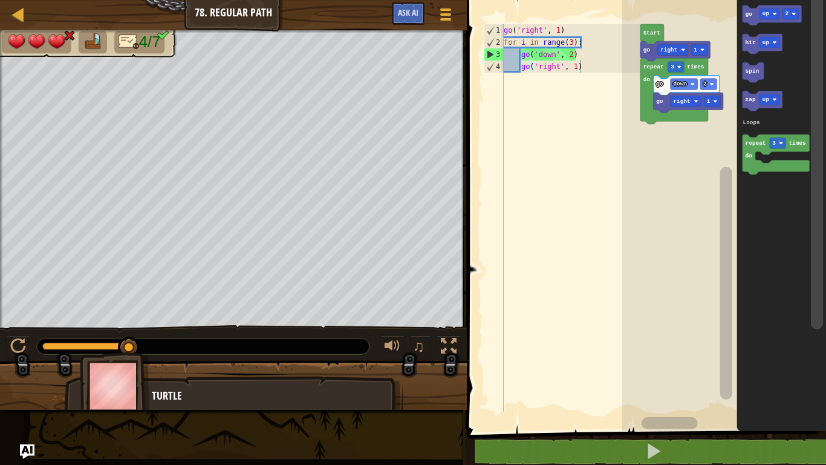
click at [747, 13] on text "go" at bounding box center [749, 13] width 7 height 7
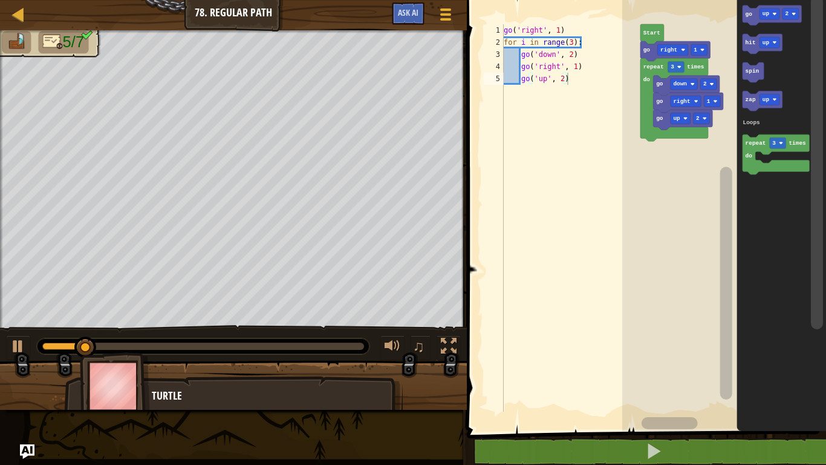
click at [0, 0] on div at bounding box center [0, 0] width 0 height 0
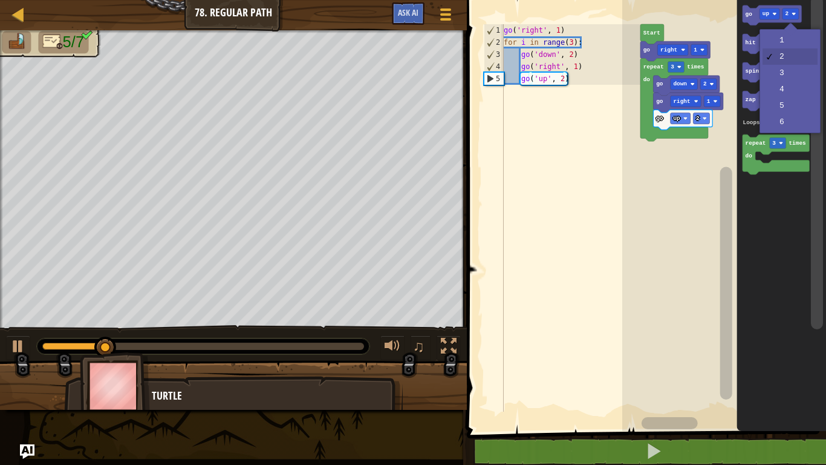
click at [787, 36] on icon "Blockly Workspace" at bounding box center [782, 212] width 90 height 437
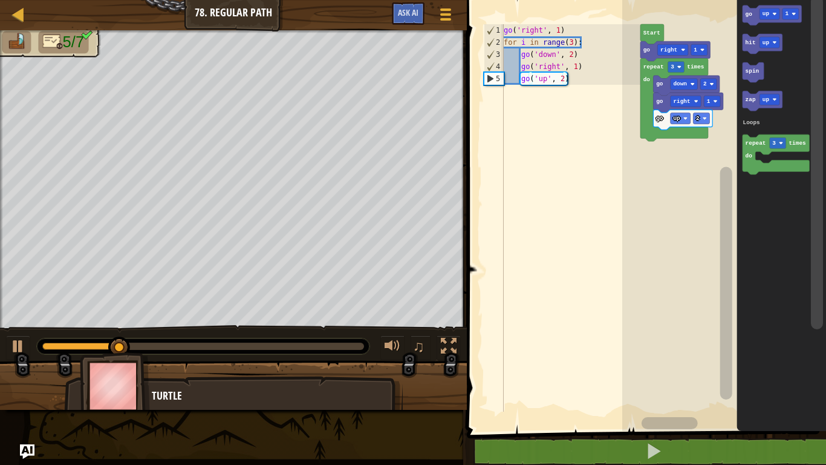
click at [760, 7] on icon "Blockly Workspace" at bounding box center [772, 15] width 59 height 20
click at [0, 0] on div at bounding box center [0, 0] width 0 height 0
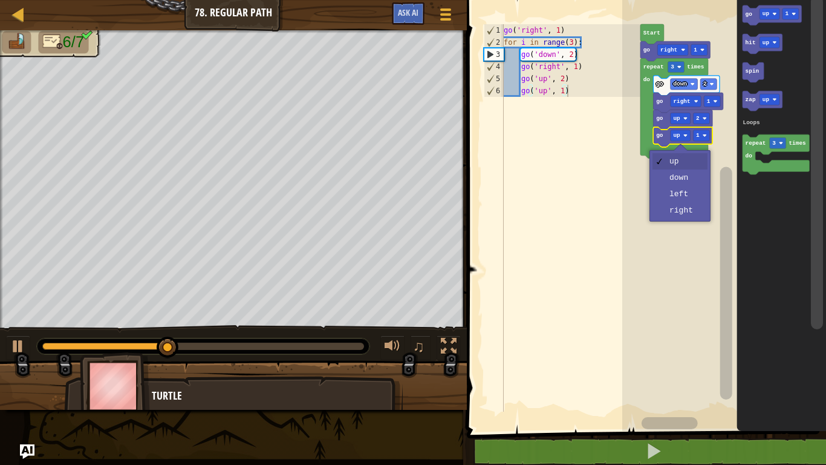
click at [688, 215] on rect "Blockly Workspace" at bounding box center [725, 212] width 204 height 437
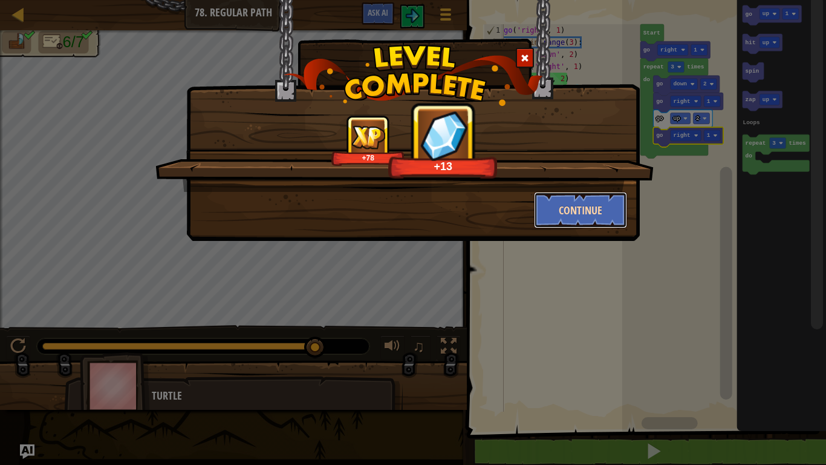
click at [569, 193] on button "Continue" at bounding box center [581, 210] width 94 height 36
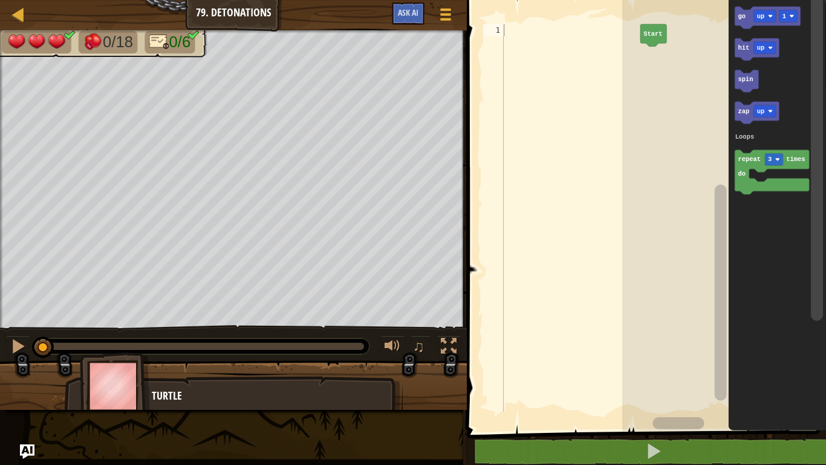
click at [766, 176] on rect "Blockly Workspace" at bounding box center [772, 172] width 74 height 44
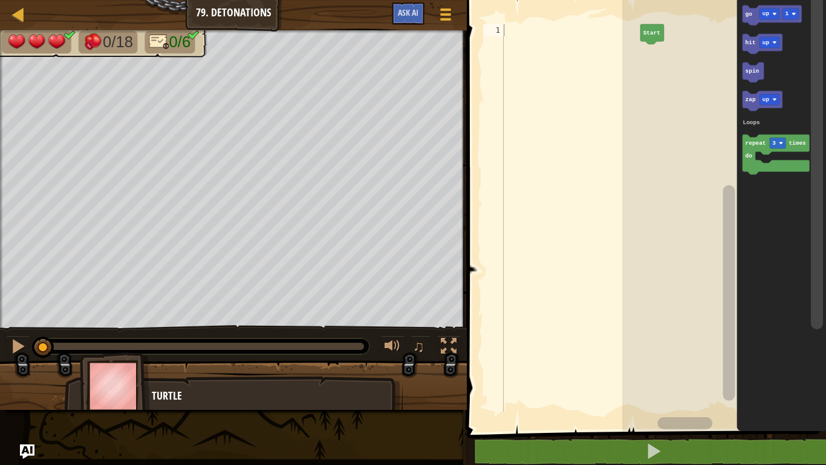
click at [765, 165] on icon "Blockly Workspace" at bounding box center [776, 154] width 67 height 40
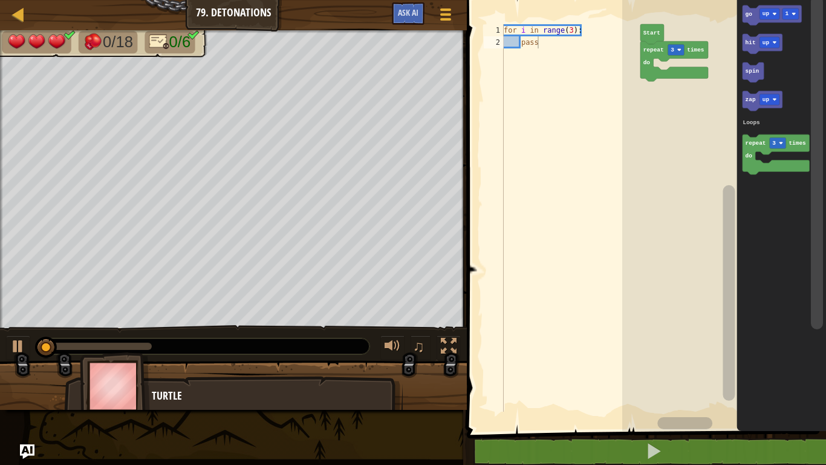
click at [681, 51] on image "Blockly Workspace" at bounding box center [680, 50] width 4 height 4
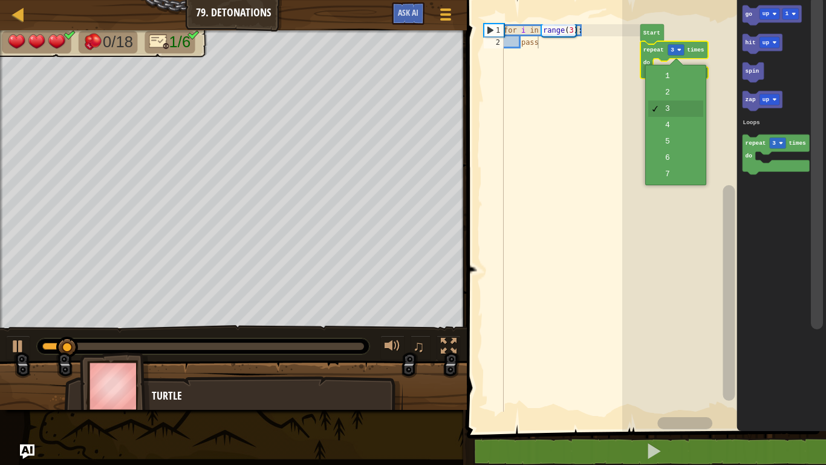
click at [691, 139] on rect "Blockly Workspace" at bounding box center [725, 212] width 204 height 437
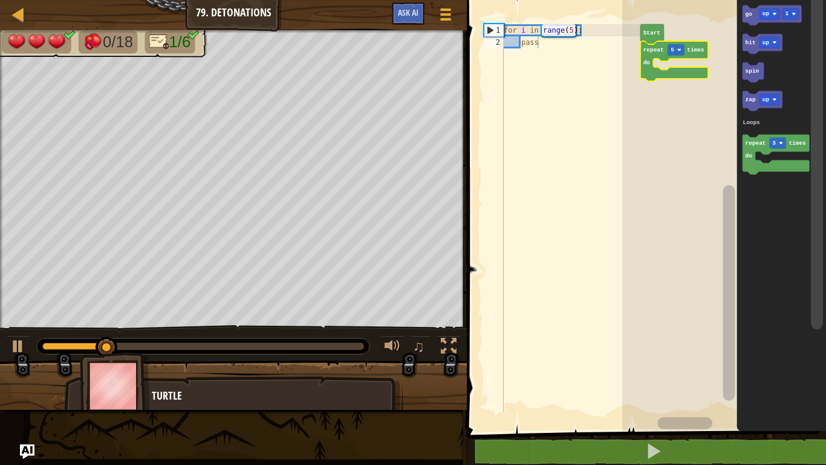
click at [751, 102] on text "zap" at bounding box center [751, 99] width 10 height 7
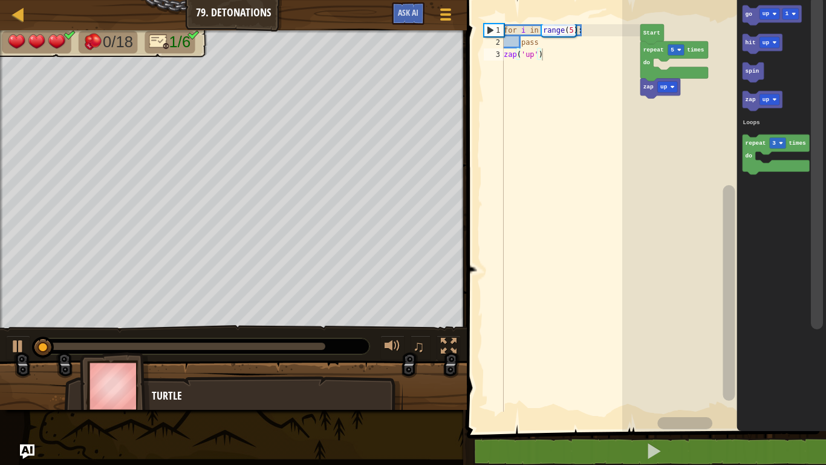
click at [768, 98] on text "up" at bounding box center [766, 99] width 7 height 7
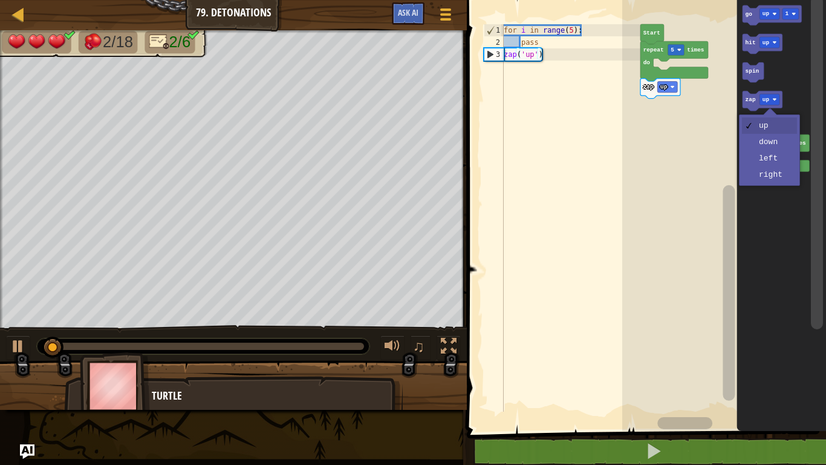
click at [775, 148] on rect "Blockly Workspace" at bounding box center [778, 142] width 16 height 11
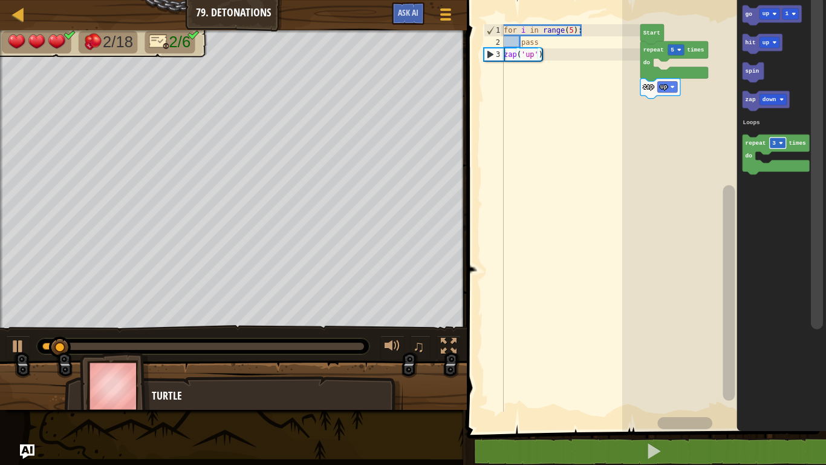
click at [750, 105] on icon "Blockly Workspace" at bounding box center [766, 101] width 47 height 20
click at [763, 16] on text "up" at bounding box center [766, 13] width 7 height 7
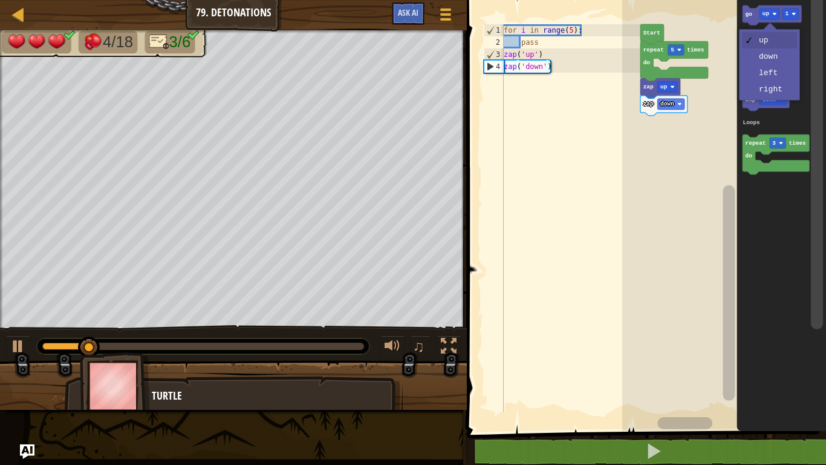
click at [767, 80] on icon "Blockly Workspace" at bounding box center [782, 212] width 90 height 437
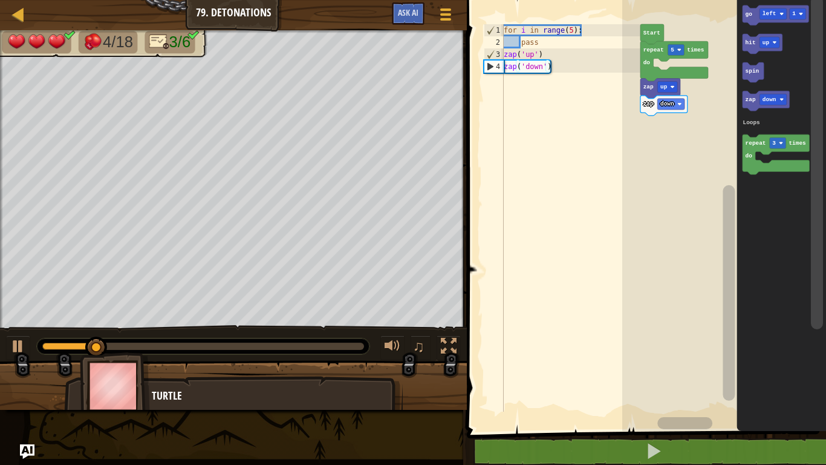
click at [793, 7] on icon "Blockly Workspace" at bounding box center [776, 15] width 67 height 20
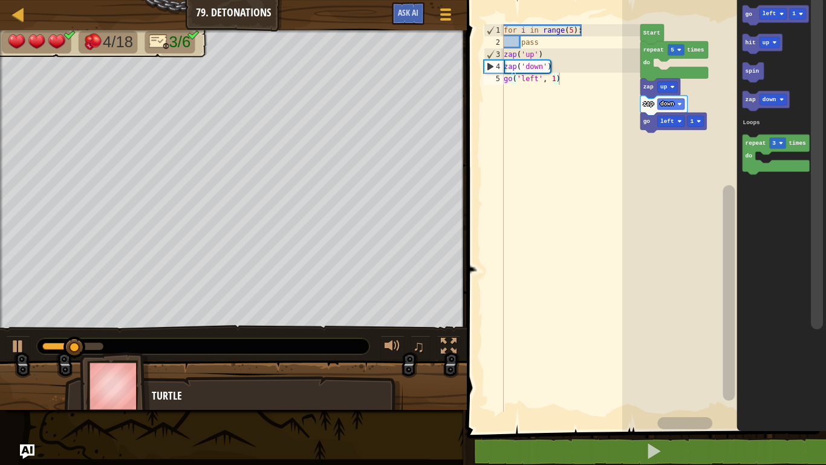
click at [0, 0] on div at bounding box center [0, 0] width 0 height 0
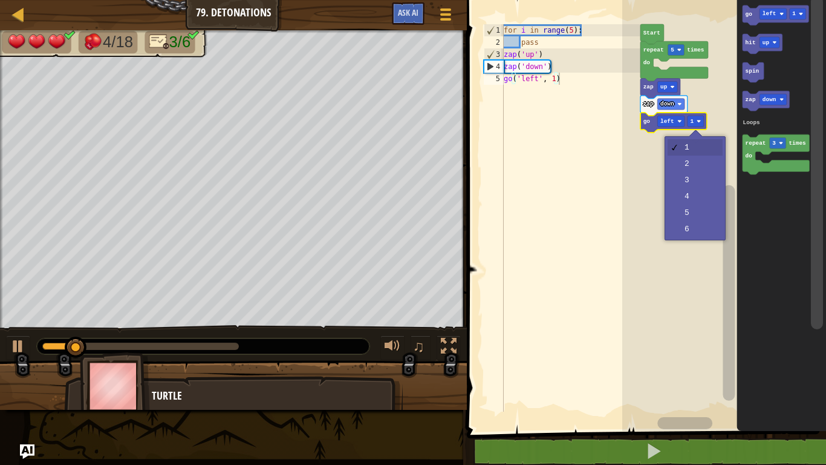
click at [694, 165] on rect "Blockly Workspace" at bounding box center [725, 212] width 204 height 437
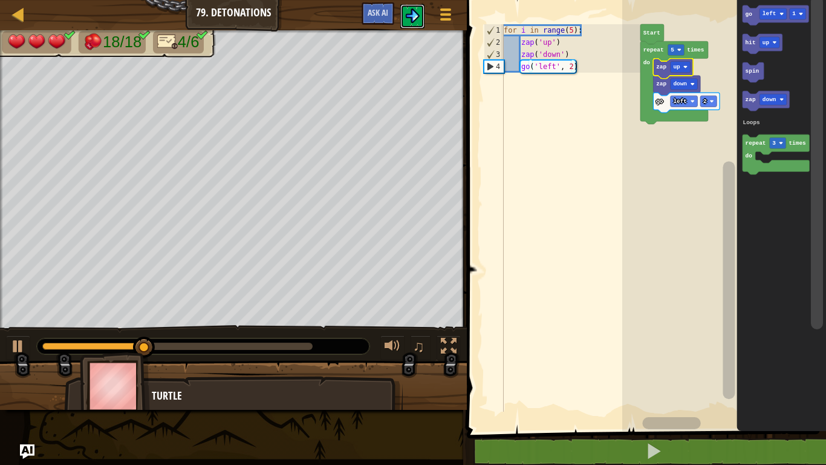
click at [420, 19] on img at bounding box center [412, 15] width 15 height 15
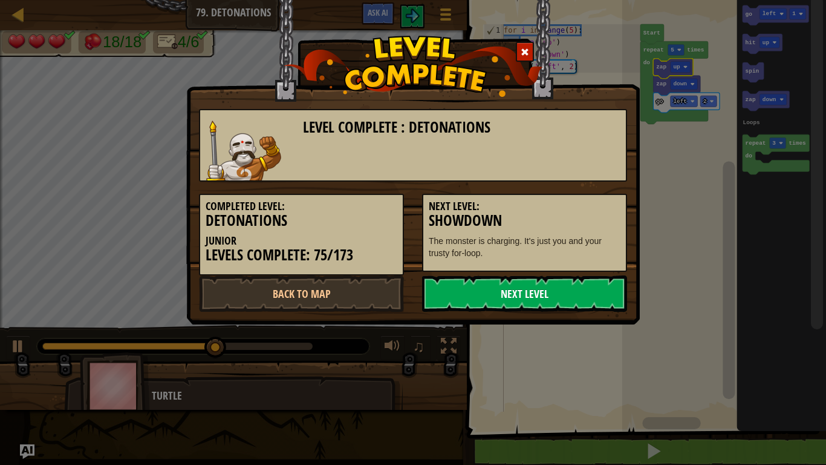
click at [594, 303] on link "Next Level" at bounding box center [524, 293] width 205 height 36
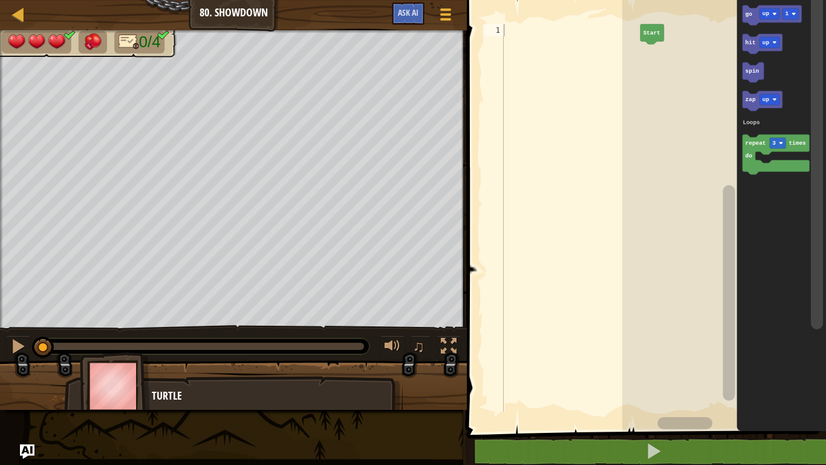
click at [772, 163] on icon "Blockly Workspace" at bounding box center [776, 154] width 67 height 40
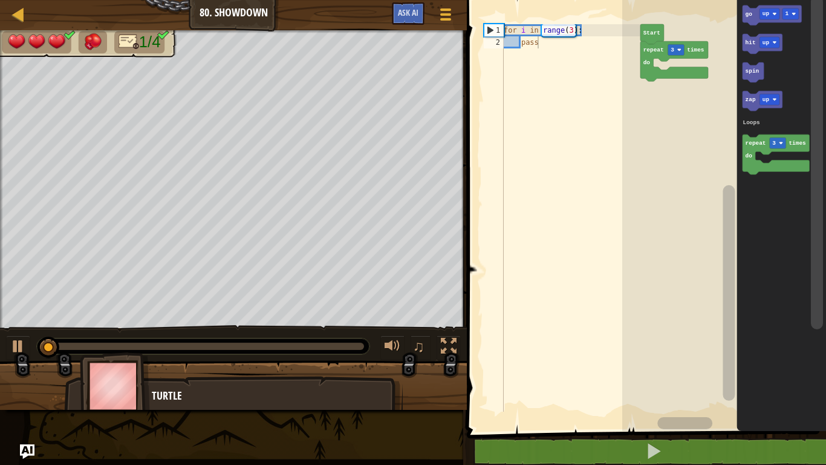
click at [682, 44] on icon "Blockly Workspace" at bounding box center [675, 61] width 68 height 40
click at [0, 0] on div at bounding box center [0, 0] width 0 height 0
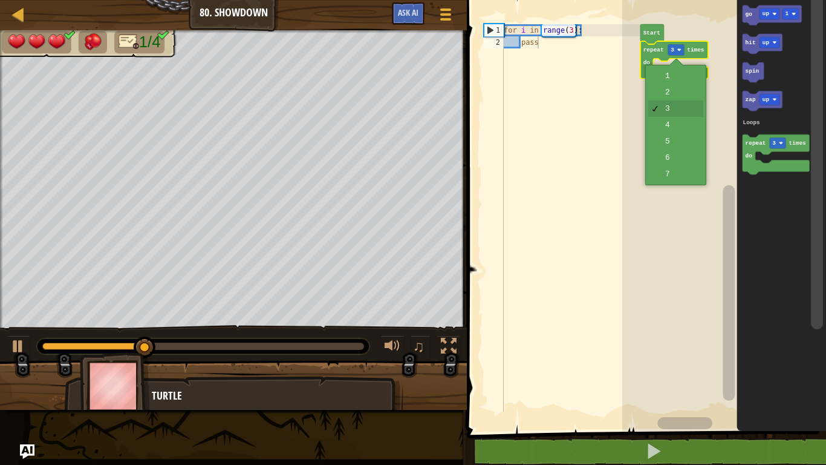
click at [686, 142] on rect "Blockly Workspace" at bounding box center [725, 212] width 204 height 437
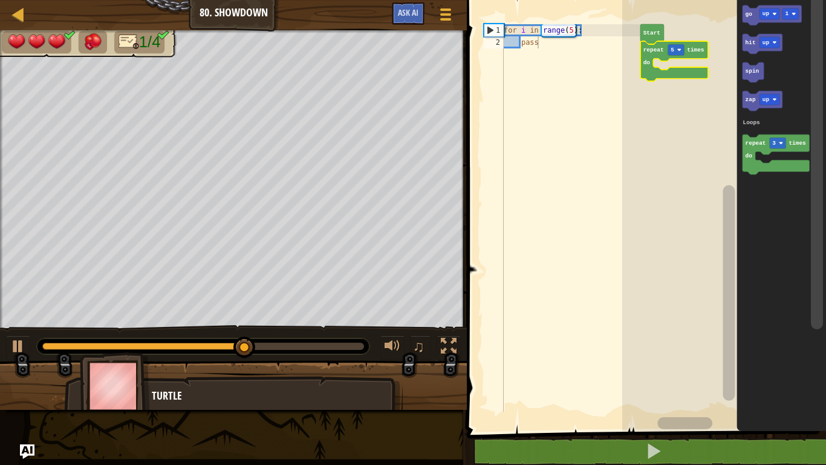
click at [767, 100] on text "up" at bounding box center [766, 99] width 7 height 7
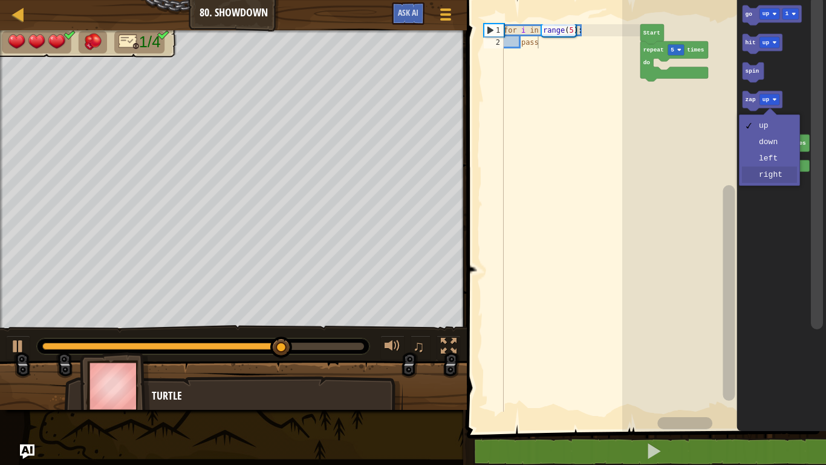
click at [770, 177] on icon "Blockly Workspace" at bounding box center [782, 212] width 90 height 437
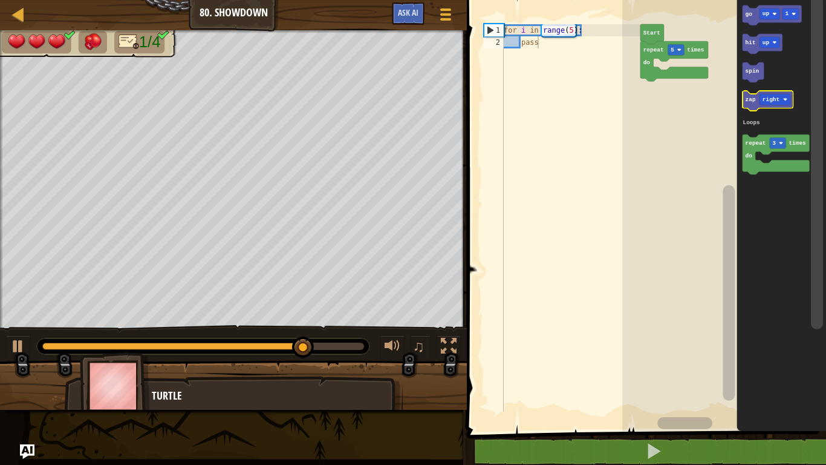
click at [750, 103] on text "zap" at bounding box center [751, 99] width 10 height 7
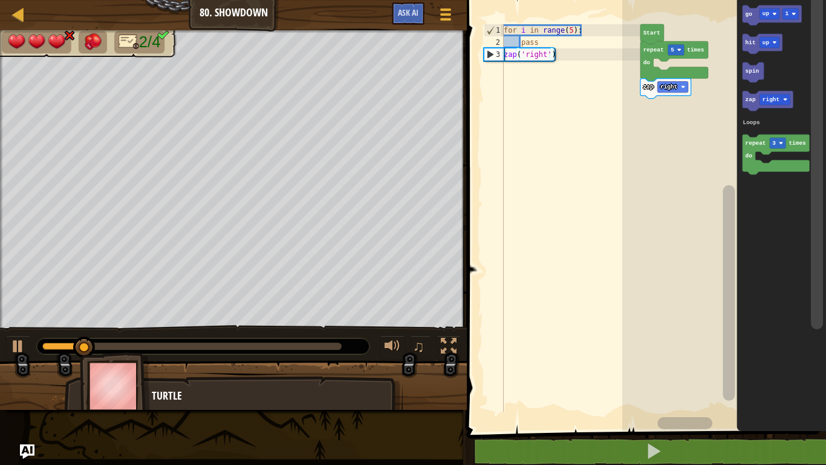
click at [0, 0] on div at bounding box center [0, 0] width 0 height 0
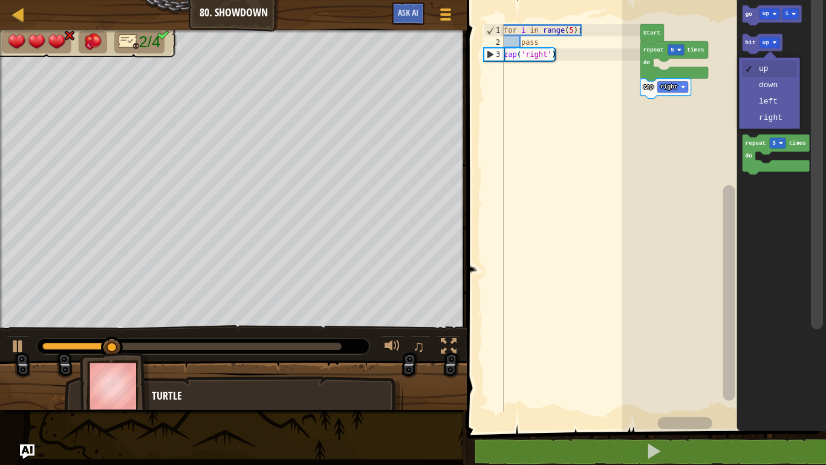
click at [773, 122] on icon "Blockly Workspace" at bounding box center [782, 212] width 90 height 437
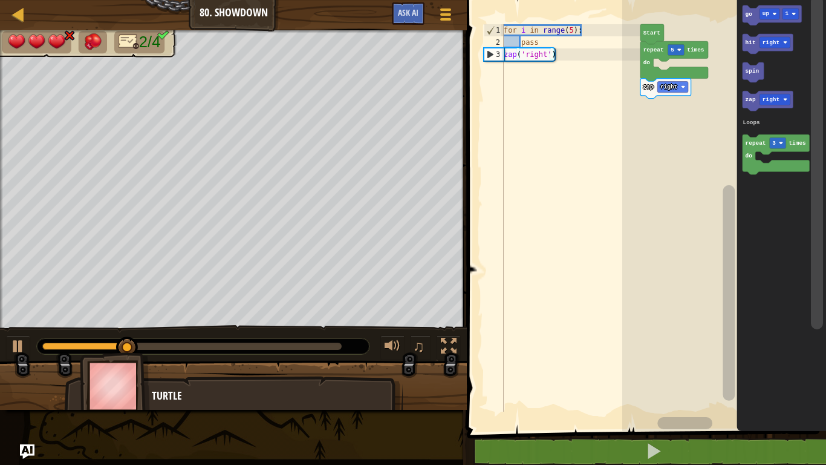
click at [755, 38] on icon "Blockly Workspace" at bounding box center [768, 44] width 51 height 20
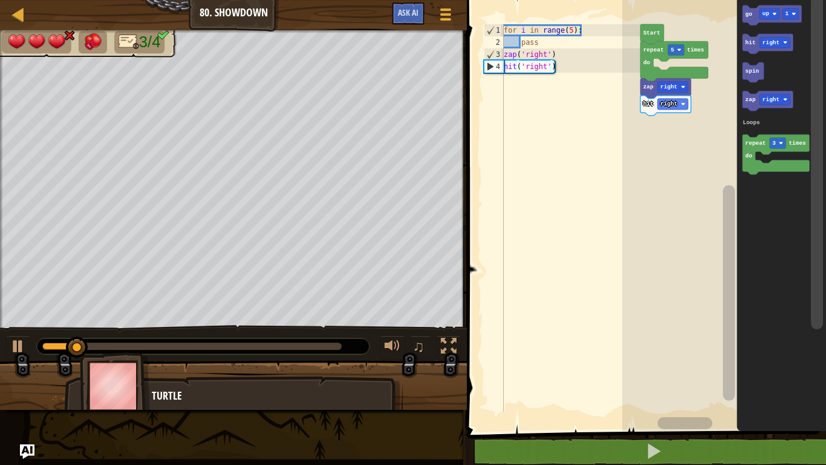
click at [750, 43] on text "hit" at bounding box center [751, 42] width 10 height 7
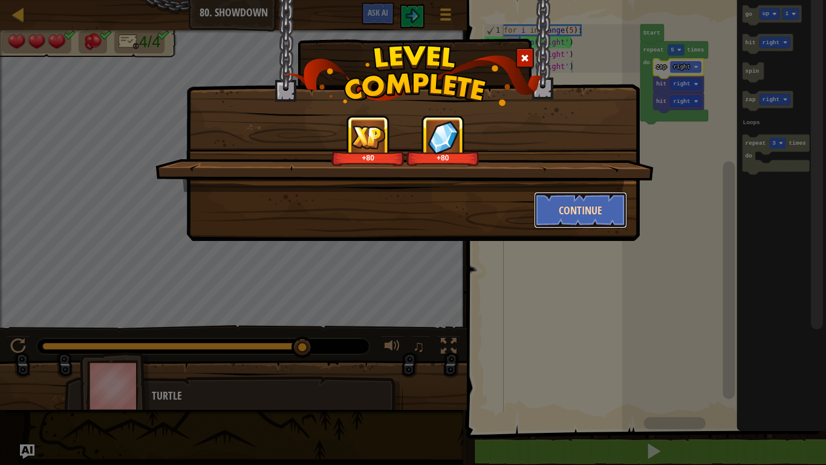
click at [604, 217] on button "Continue" at bounding box center [581, 210] width 94 height 36
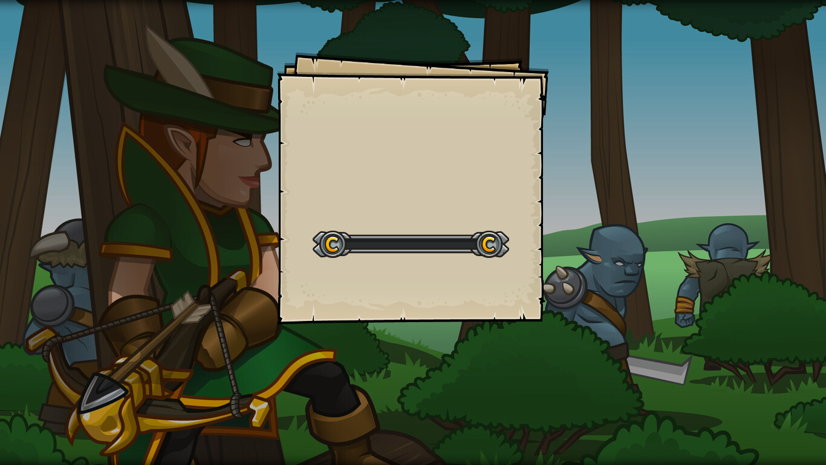
click at [565, 206] on div "Goals Start Level Error loading from server. Try refreshing the page. You'll ne…" at bounding box center [413, 232] width 826 height 465
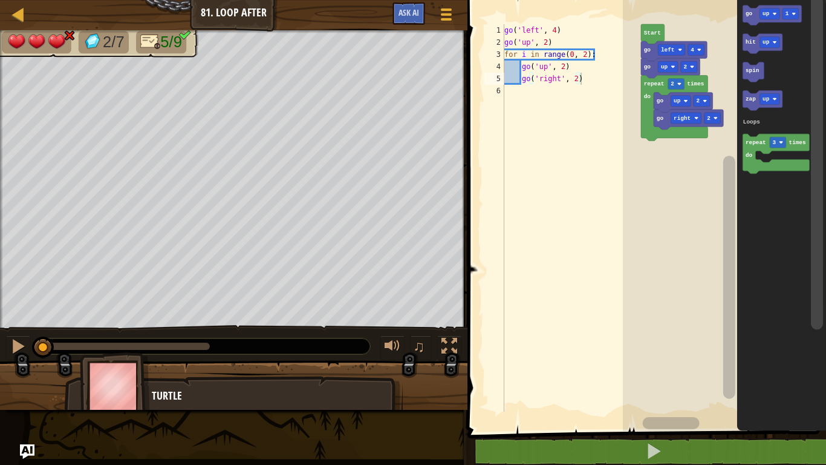
click at [822, 99] on rect "Blockly Workspace" at bounding box center [817, 163] width 12 height 334
click at [771, 7] on icon "Blockly Workspace" at bounding box center [772, 15] width 59 height 20
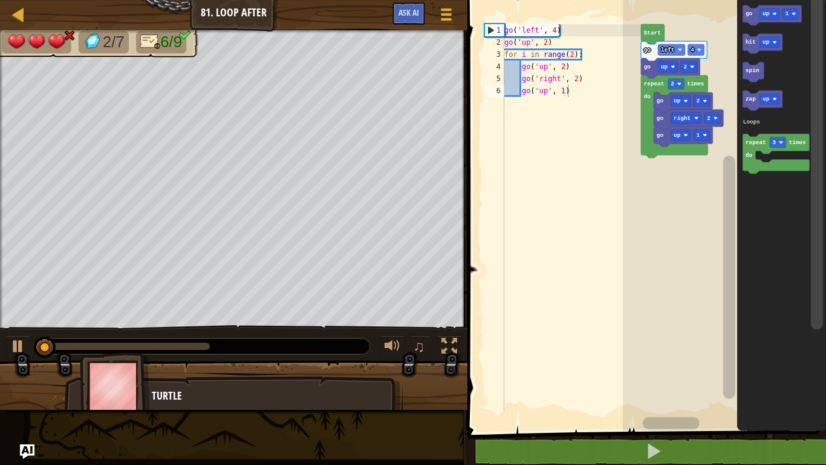
click at [679, 141] on icon "Blockly Workspace" at bounding box center [683, 136] width 59 height 20
click at [682, 134] on rect "Blockly Workspace" at bounding box center [681, 134] width 20 height 11
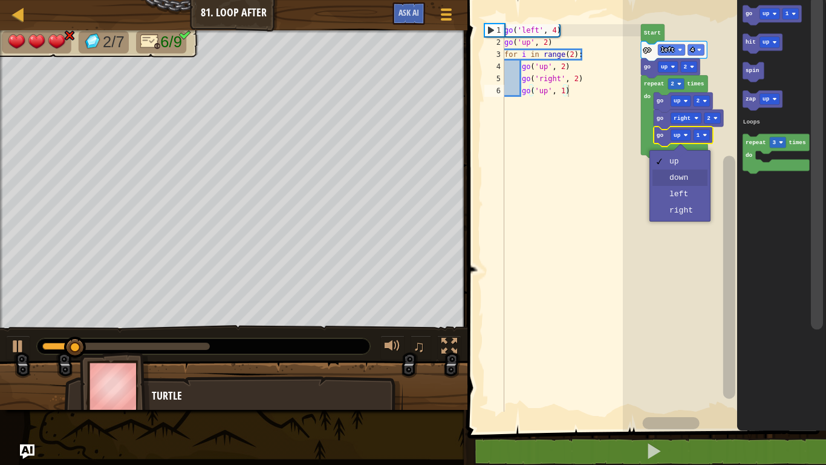
click at [686, 177] on rect "Blockly Workspace" at bounding box center [724, 212] width 203 height 437
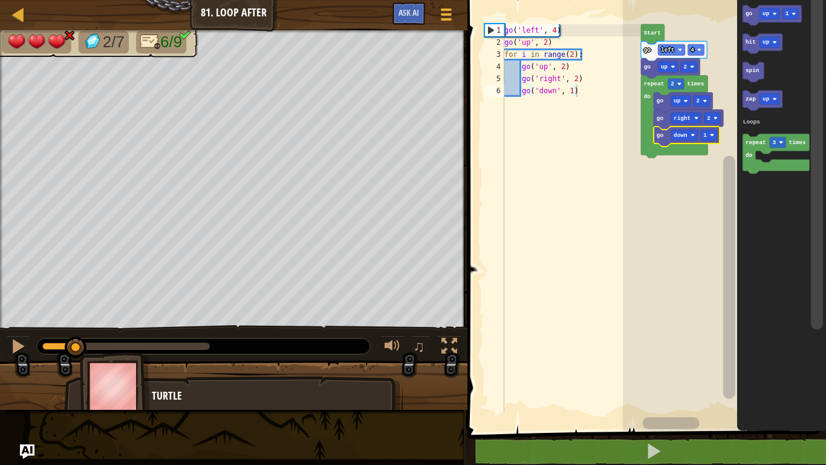
click at [0, 0] on div at bounding box center [0, 0] width 0 height 0
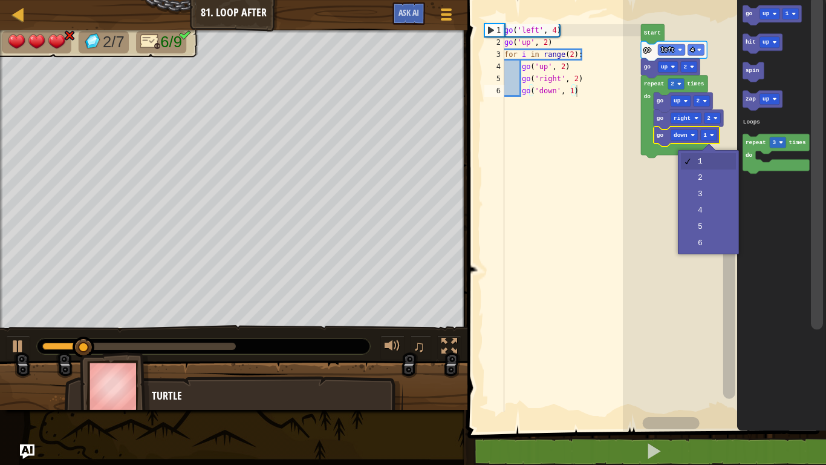
click at [705, 178] on rect "Blockly Workspace" at bounding box center [724, 212] width 203 height 437
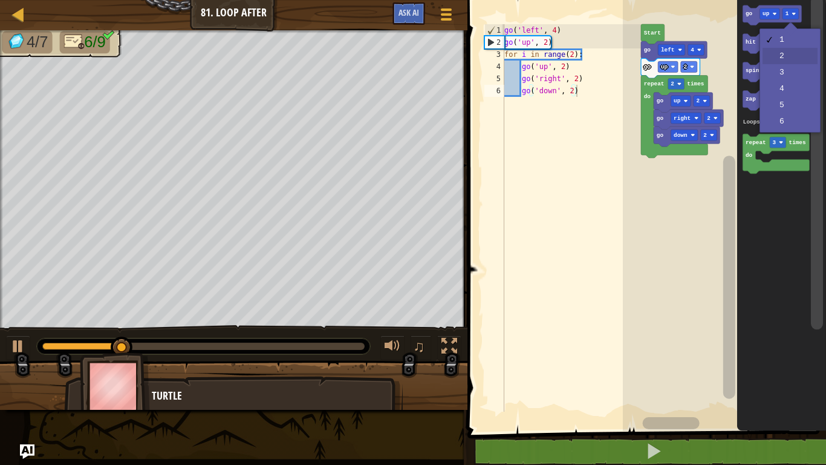
click at [791, 56] on icon "Blockly Workspace" at bounding box center [781, 212] width 89 height 437
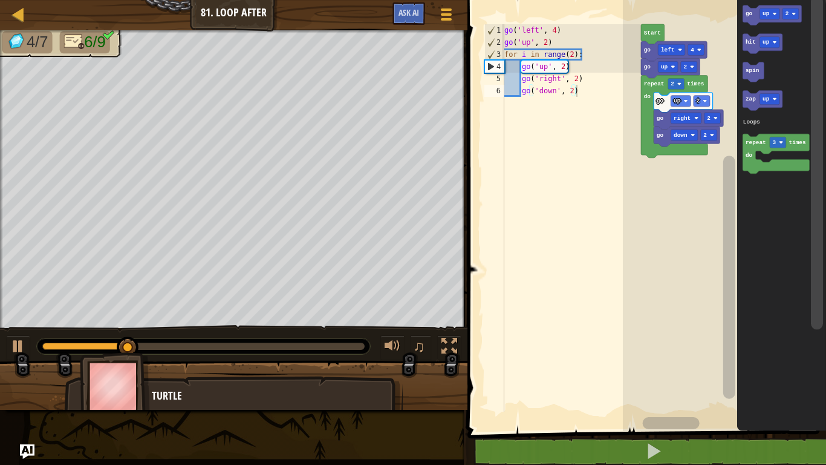
click at [761, 18] on rect "Blockly Workspace" at bounding box center [770, 13] width 20 height 11
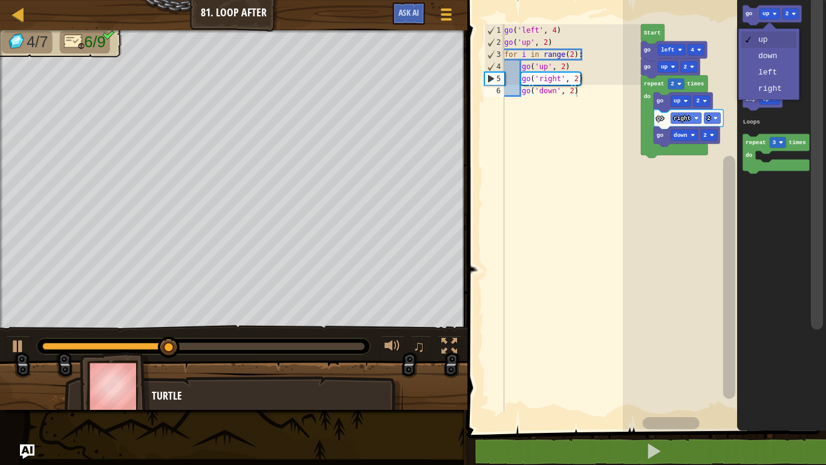
click at [778, 90] on icon "Blockly Workspace" at bounding box center [781, 212] width 89 height 437
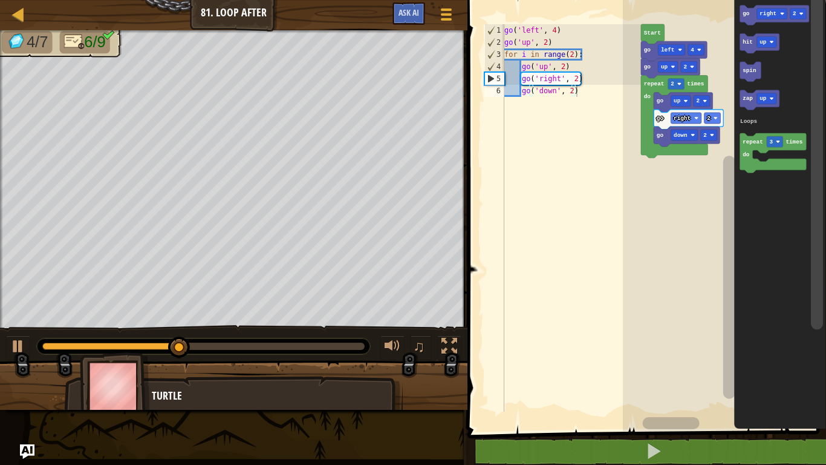
click at [745, 13] on text "go" at bounding box center [746, 13] width 7 height 7
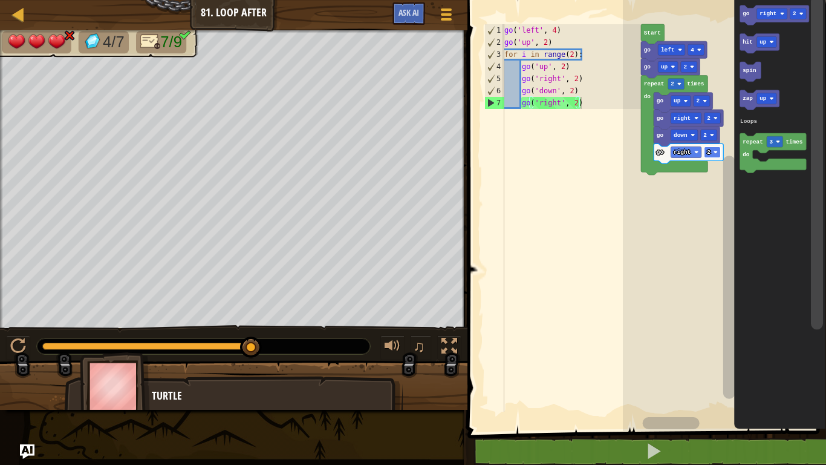
click at [716, 151] on image "Blockly Workspace" at bounding box center [715, 152] width 4 height 4
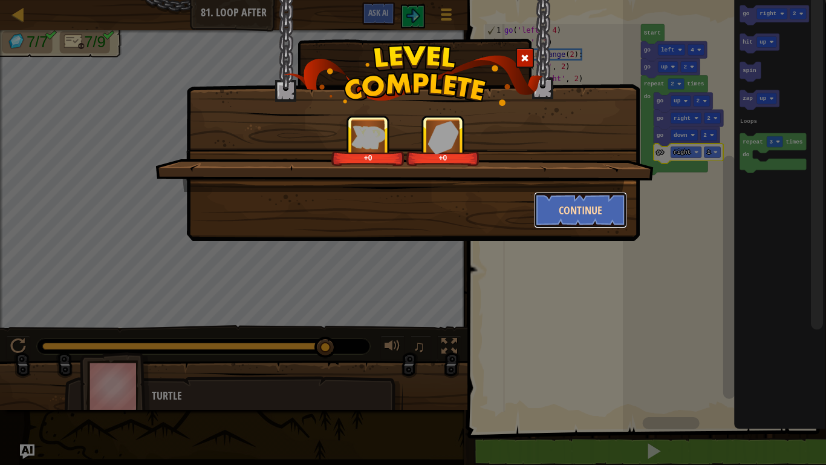
click at [592, 222] on button "Continue" at bounding box center [581, 210] width 94 height 36
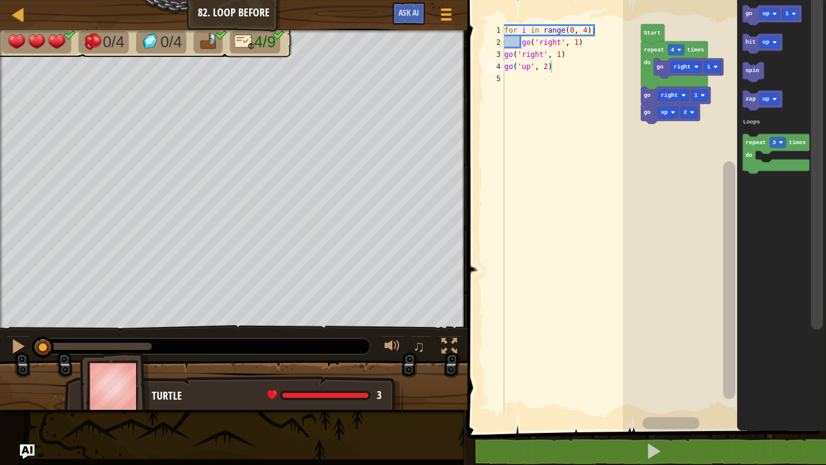
click at [762, 98] on rect "Blockly Workspace" at bounding box center [770, 99] width 20 height 11
click at [748, 105] on icon "Blockly Workspace" at bounding box center [763, 101] width 40 height 20
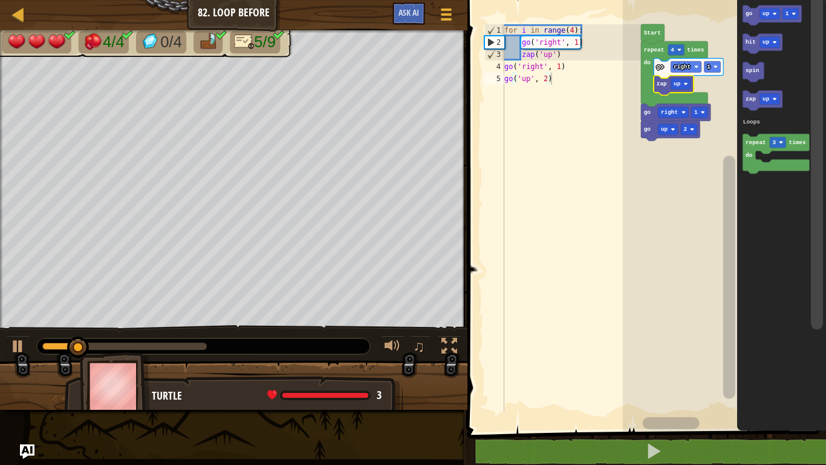
click at [753, 11] on text "go" at bounding box center [748, 13] width 7 height 7
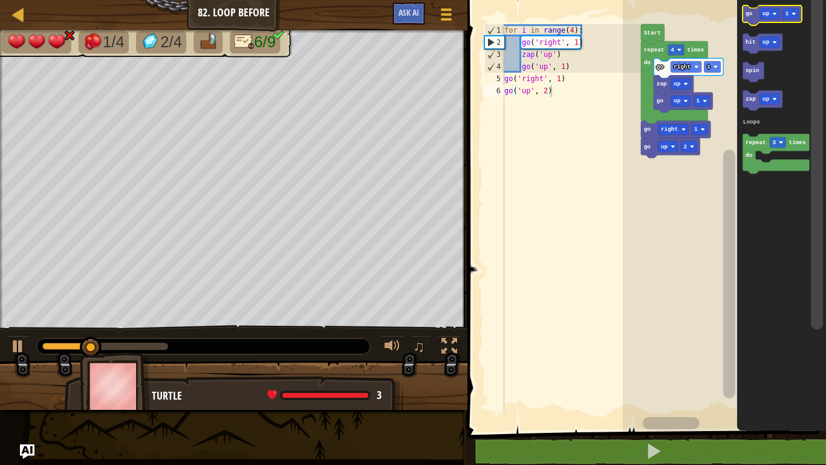
click at [766, 13] on text "up" at bounding box center [766, 13] width 7 height 7
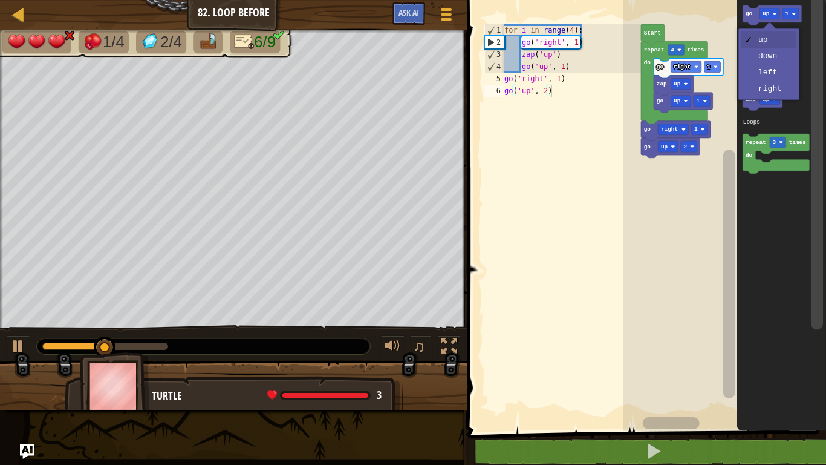
click at [771, 60] on icon "Blockly Workspace" at bounding box center [781, 212] width 89 height 437
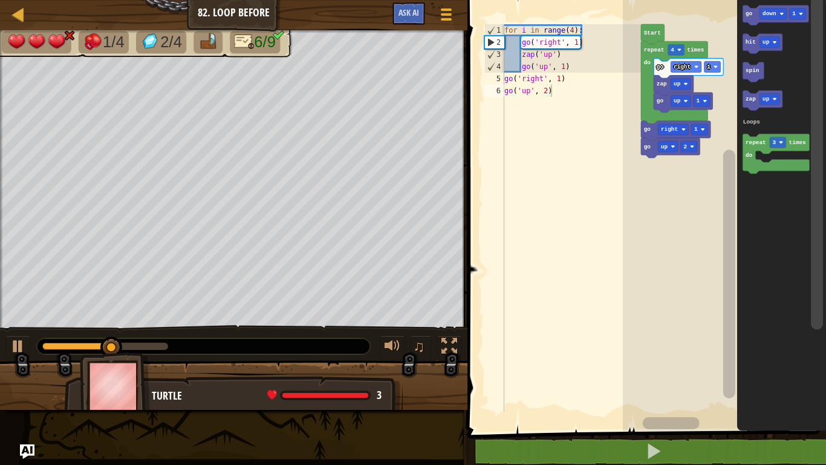
click at [748, 18] on icon "Blockly Workspace" at bounding box center [776, 15] width 66 height 20
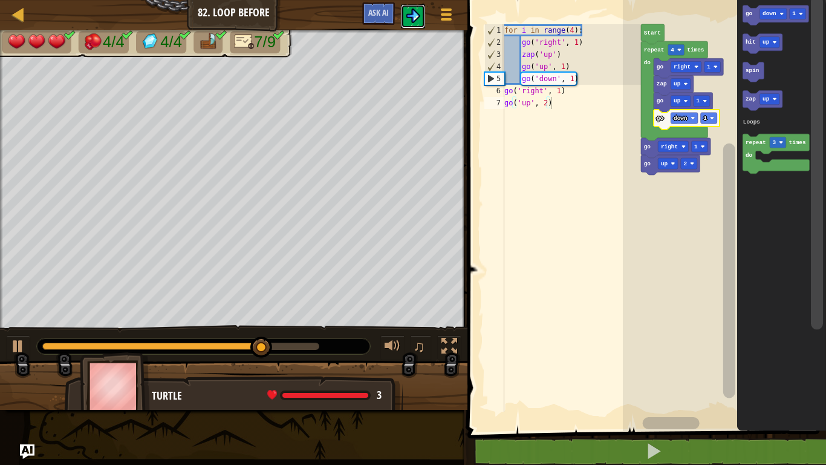
click at [411, 13] on img at bounding box center [413, 15] width 15 height 15
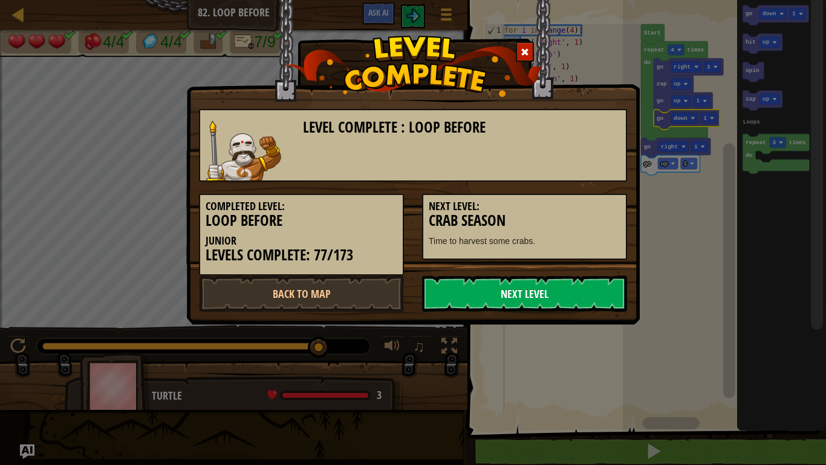
click at [518, 304] on link "Next Level" at bounding box center [524, 293] width 205 height 36
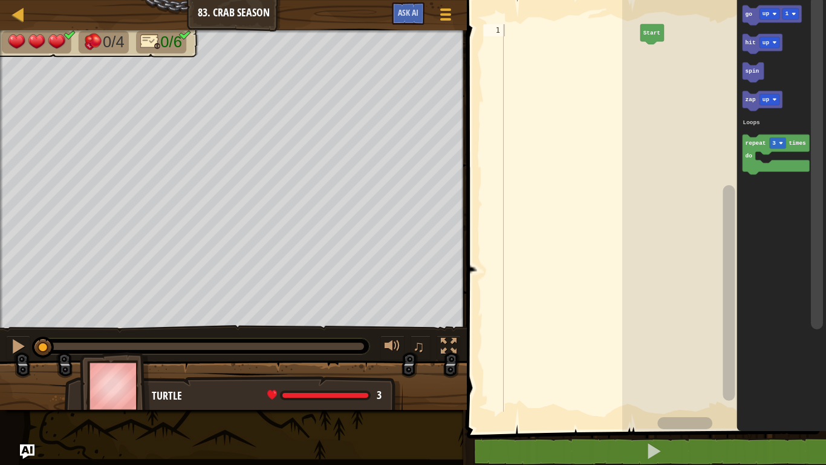
click at [785, 13] on rect "Blockly Workspace" at bounding box center [791, 13] width 16 height 11
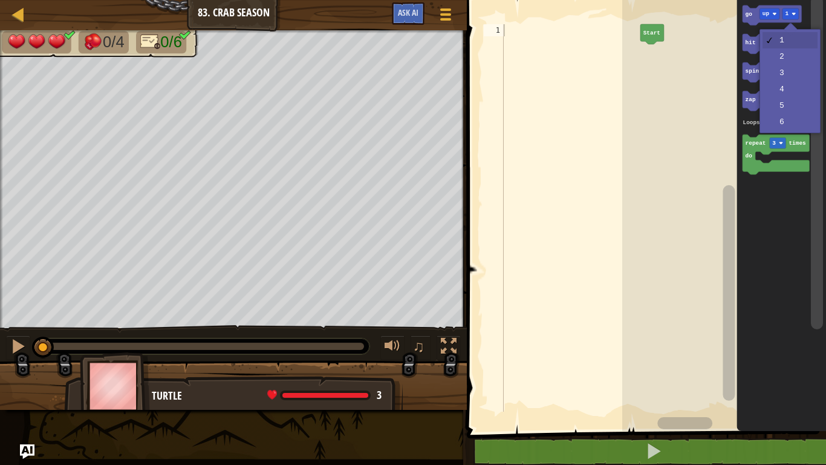
click at [786, 63] on icon "Blockly Workspace" at bounding box center [782, 212] width 90 height 437
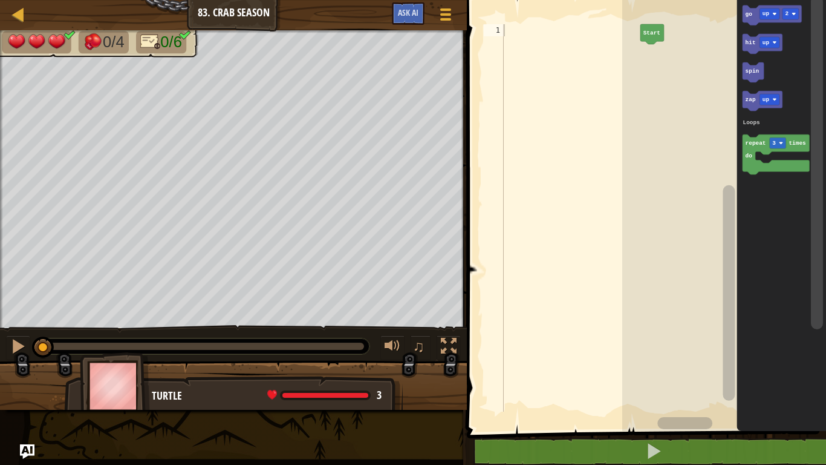
click at [765, 15] on text "up" at bounding box center [766, 13] width 7 height 7
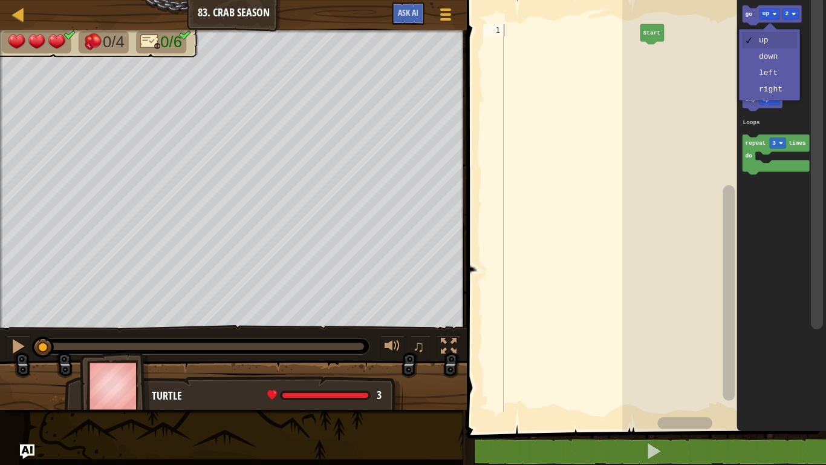
click at [780, 44] on icon "Blockly Workspace" at bounding box center [763, 44] width 40 height 20
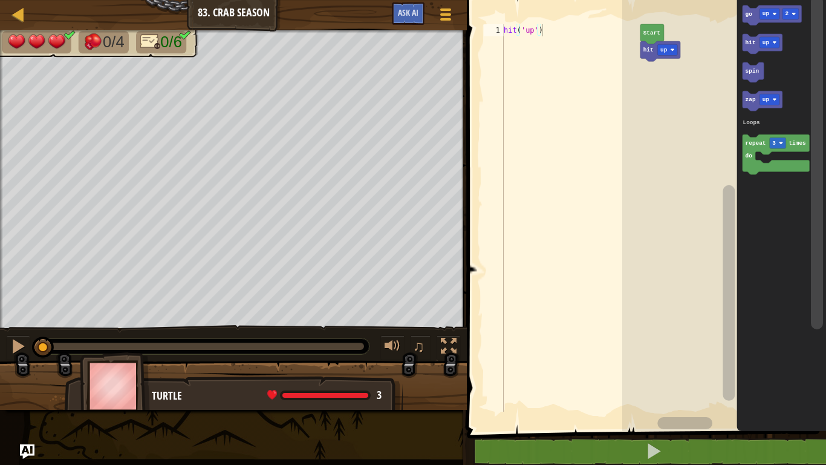
click at [763, 18] on rect "Blockly Workspace" at bounding box center [770, 13] width 20 height 11
click at [764, 8] on rect "Blockly Workspace" at bounding box center [770, 13] width 20 height 11
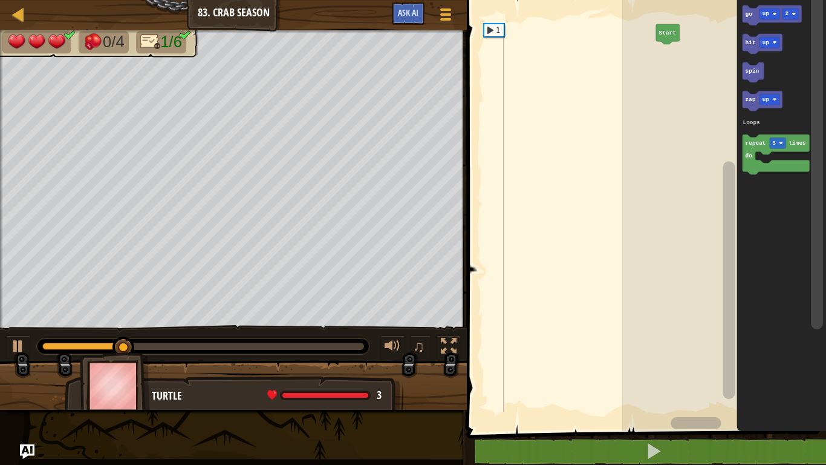
click at [770, 11] on rect "Blockly Workspace" at bounding box center [770, 13] width 20 height 11
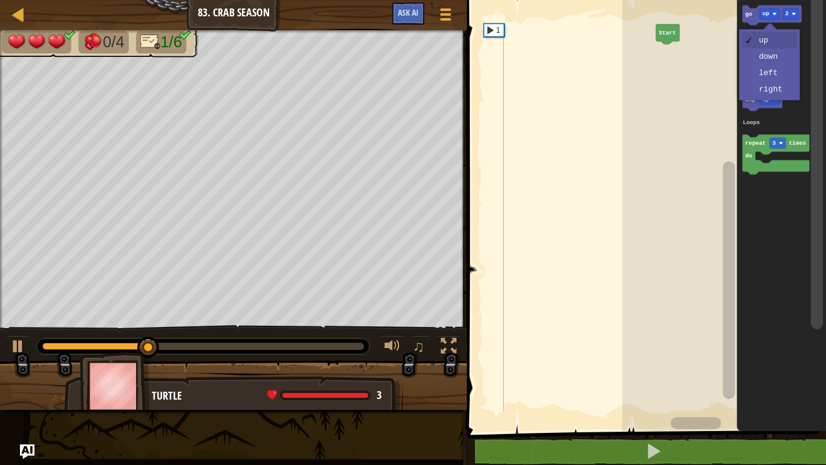
click at [773, 60] on icon "Blockly Workspace" at bounding box center [782, 212] width 90 height 437
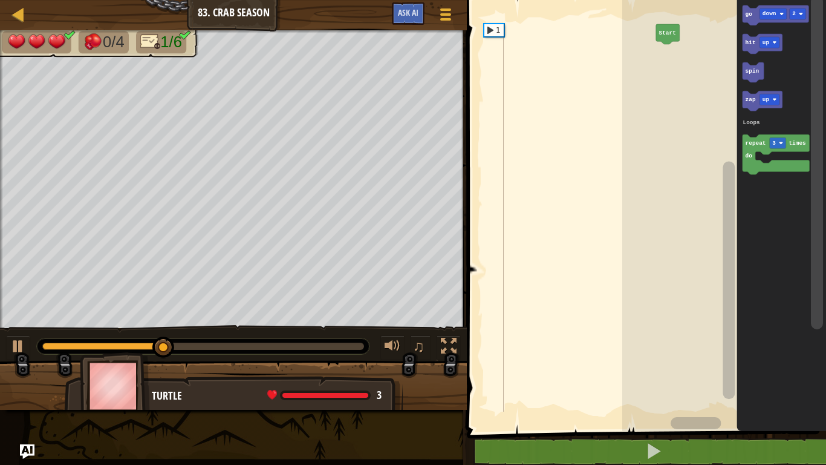
click at [742, 18] on icon "Blockly Workspace" at bounding box center [782, 212] width 90 height 437
click at [751, 15] on text "go" at bounding box center [749, 13] width 7 height 7
click at [0, 0] on div at bounding box center [0, 0] width 0 height 0
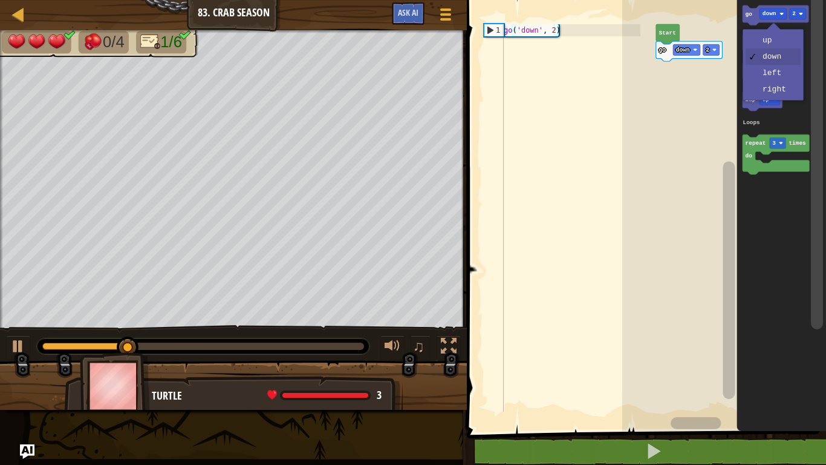
click at [779, 76] on icon "Blockly Workspace" at bounding box center [782, 212] width 90 height 437
click at [750, 18] on icon "Blockly Workspace" at bounding box center [776, 15] width 67 height 20
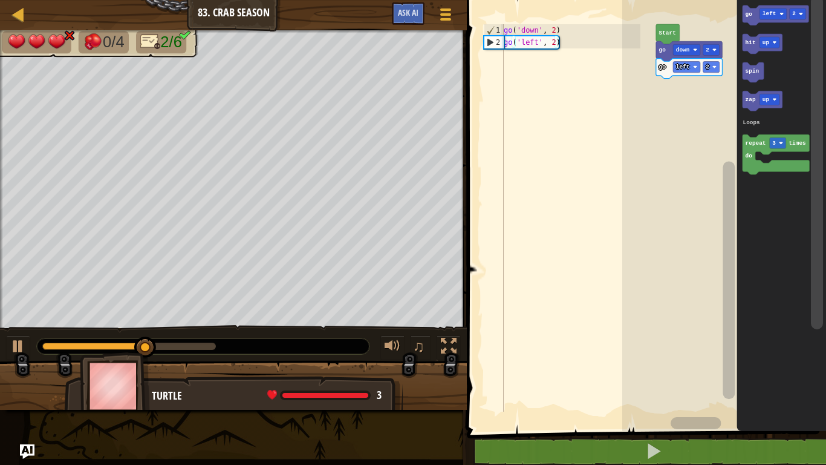
click at [751, 75] on icon "Blockly Workspace" at bounding box center [753, 72] width 21 height 20
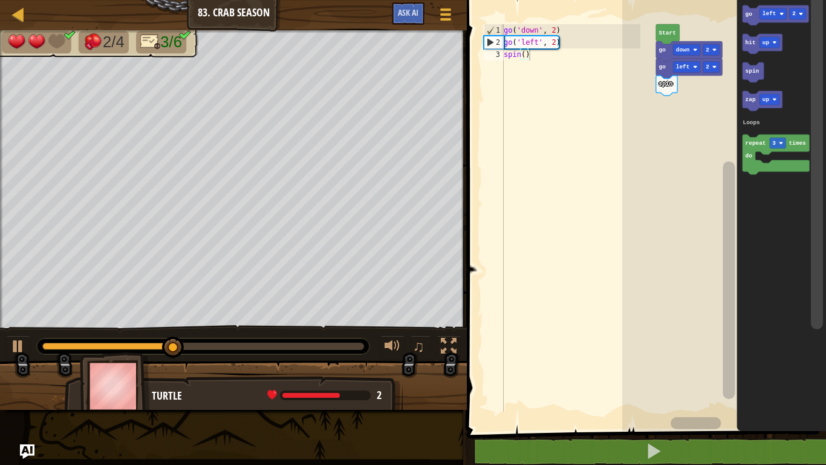
click at [750, 16] on text "go" at bounding box center [749, 13] width 7 height 7
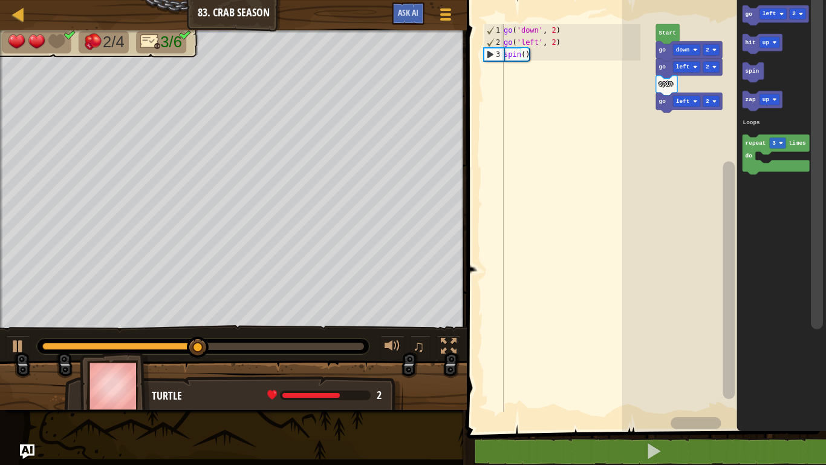
click at [752, 71] on text "spin" at bounding box center [753, 71] width 14 height 7
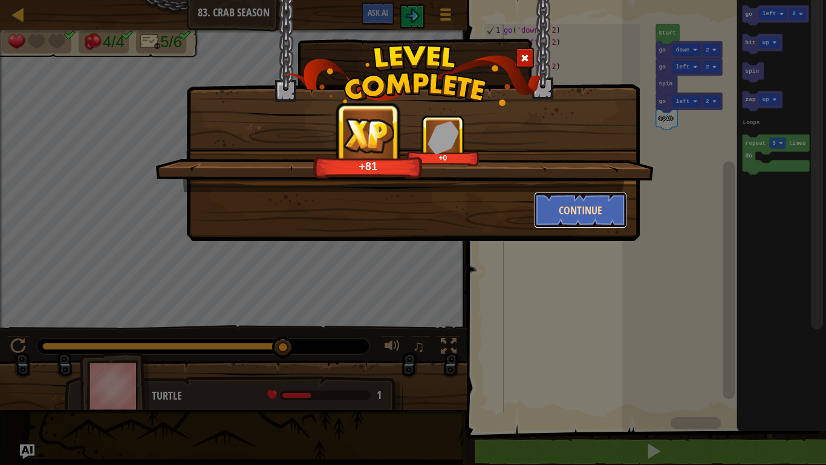
click at [542, 202] on button "Continue" at bounding box center [581, 210] width 94 height 36
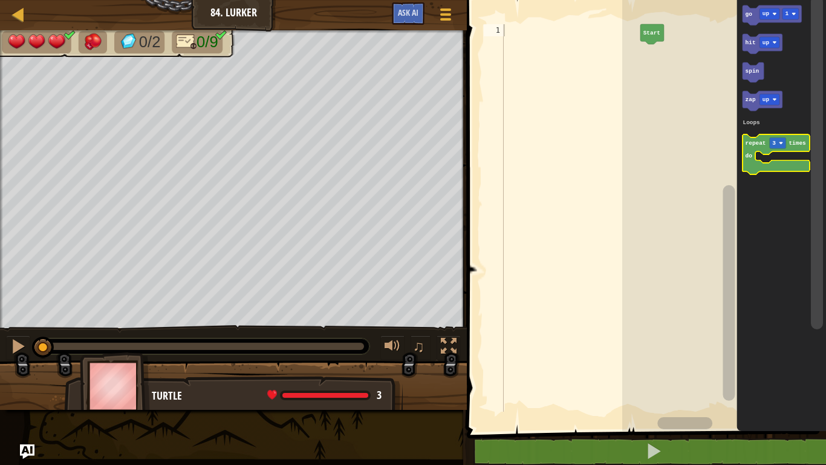
click at [757, 142] on text "repeat" at bounding box center [756, 143] width 21 height 7
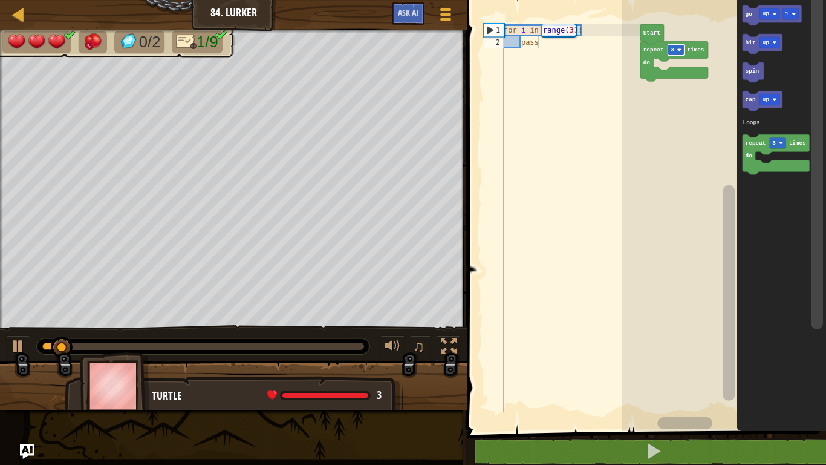
click at [682, 49] on rect "Blockly Workspace" at bounding box center [676, 49] width 16 height 11
click at [768, 16] on text "up" at bounding box center [766, 13] width 7 height 7
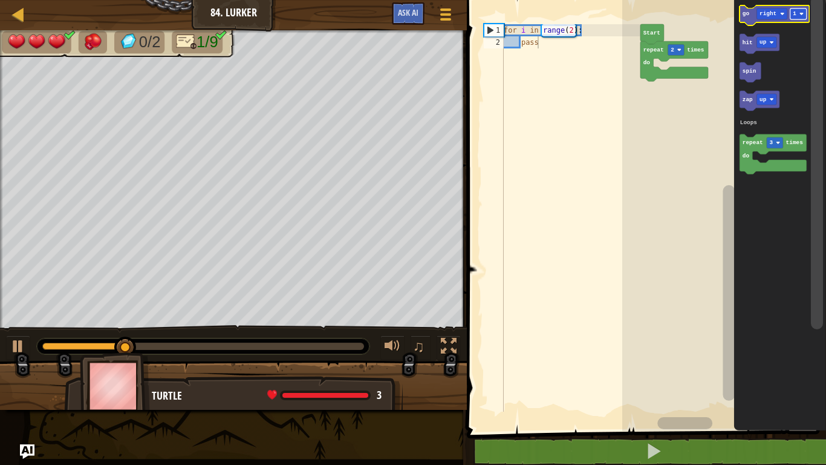
click at [802, 13] on image "Blockly Workspace" at bounding box center [802, 13] width 4 height 4
click at [744, 11] on text "go" at bounding box center [746, 13] width 7 height 7
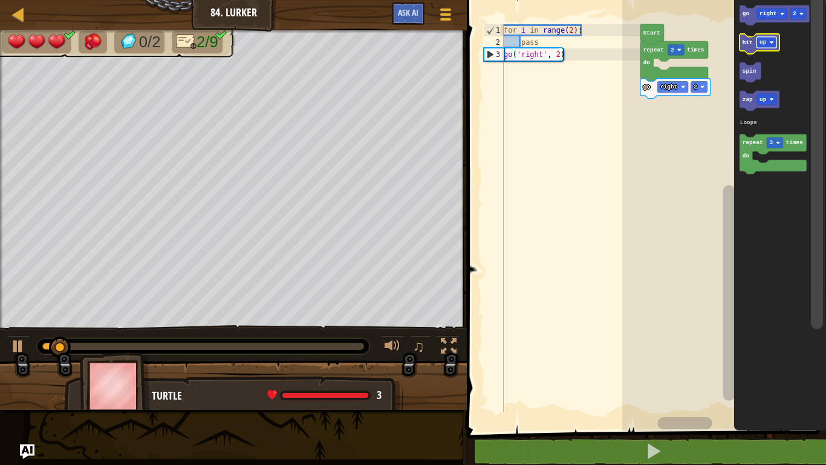
click at [767, 41] on rect "Blockly Workspace" at bounding box center [767, 42] width 20 height 11
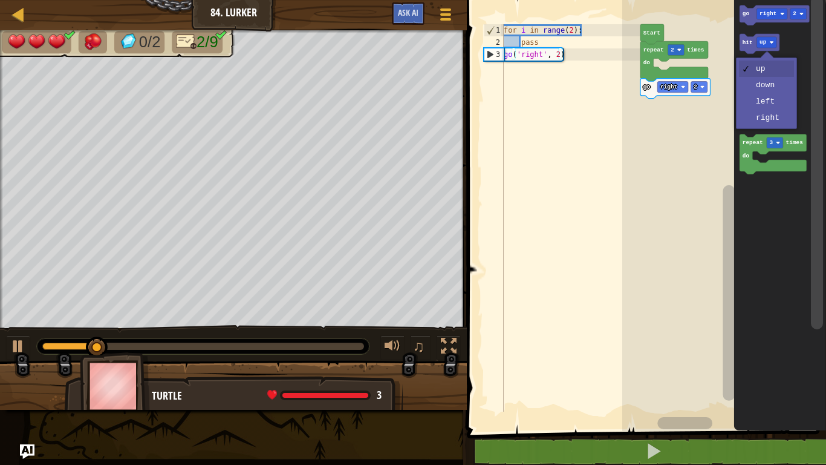
click at [682, 172] on rect "Blockly Workspace" at bounding box center [725, 212] width 204 height 437
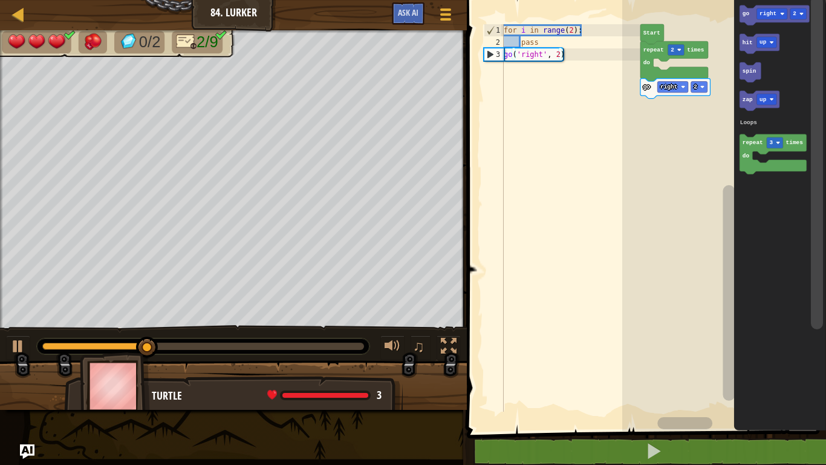
click at [763, 33] on icon "Blockly Workspace" at bounding box center [780, 212] width 92 height 437
click at [799, 13] on rect "Blockly Workspace" at bounding box center [799, 13] width 16 height 11
click at [773, 9] on rect "Blockly Workspace" at bounding box center [772, 13] width 31 height 11
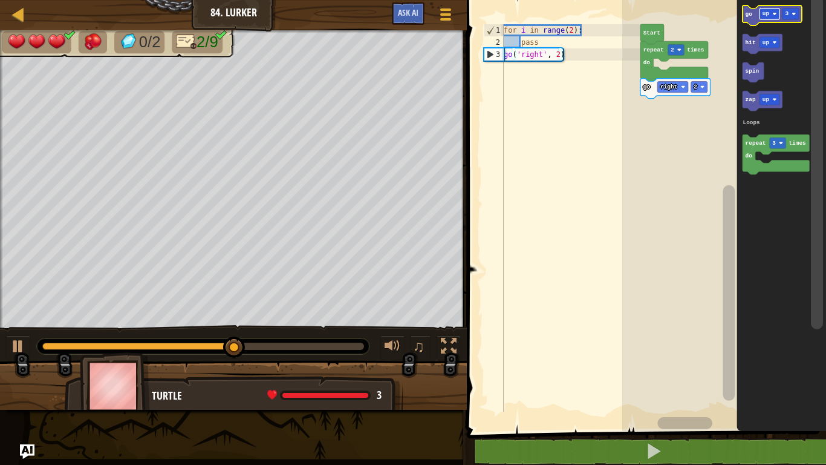
click at [764, 18] on rect "Blockly Workspace" at bounding box center [770, 13] width 20 height 11
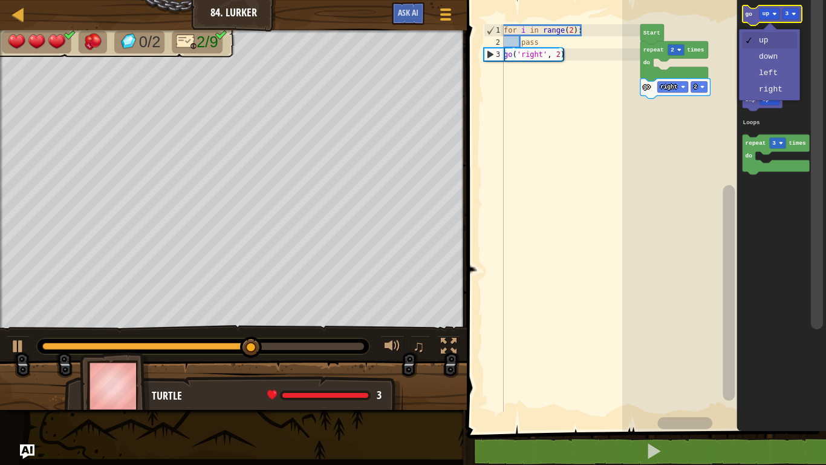
click at [752, 14] on text "go" at bounding box center [749, 13] width 7 height 7
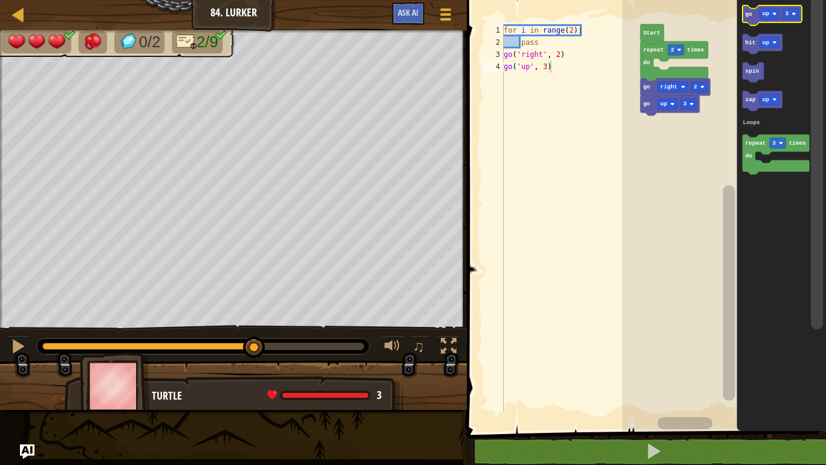
click at [759, 14] on icon "Blockly Workspace" at bounding box center [772, 15] width 59 height 20
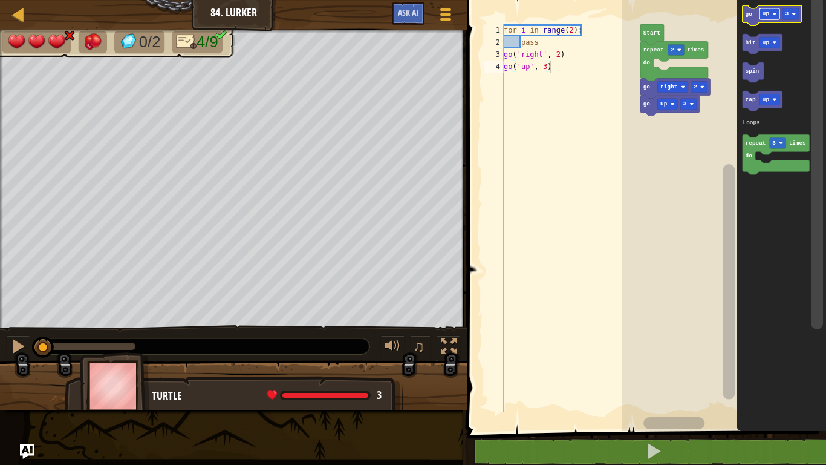
click at [768, 16] on text "up" at bounding box center [766, 13] width 7 height 7
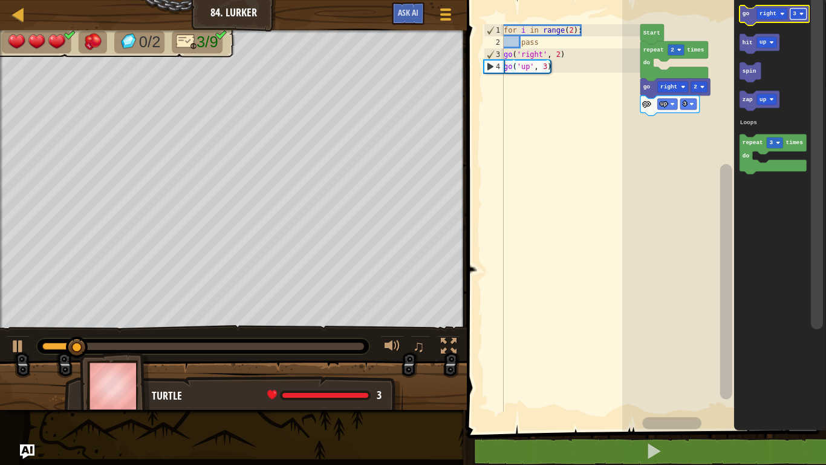
click at [800, 14] on image "Blockly Workspace" at bounding box center [802, 13] width 4 height 4
click at [742, 13] on icon "Blockly Workspace" at bounding box center [775, 15] width 70 height 20
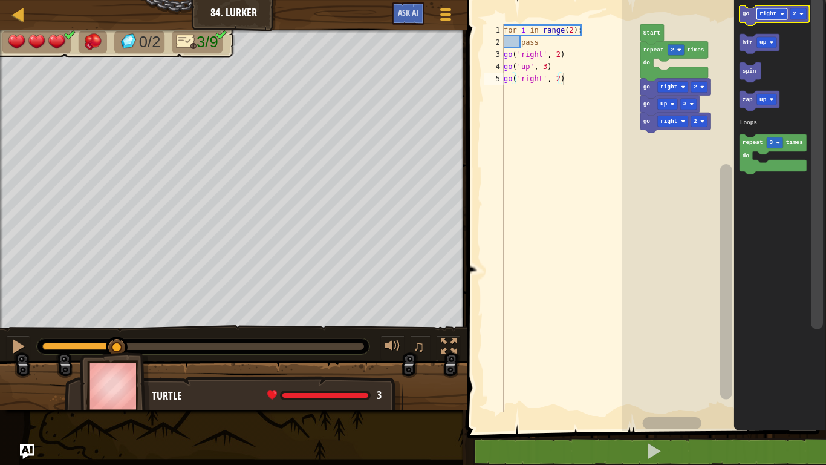
click at [757, 16] on rect "Blockly Workspace" at bounding box center [772, 13] width 31 height 11
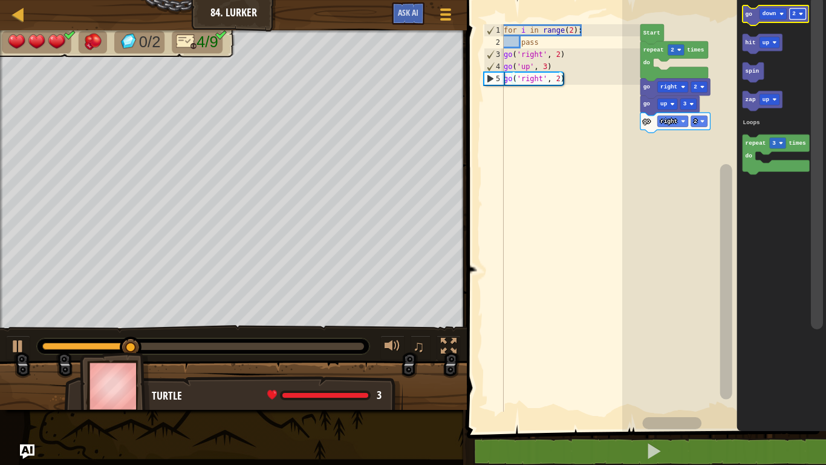
click at [801, 13] on image "Blockly Workspace" at bounding box center [801, 13] width 4 height 4
click at [745, 18] on icon "Blockly Workspace" at bounding box center [776, 15] width 67 height 20
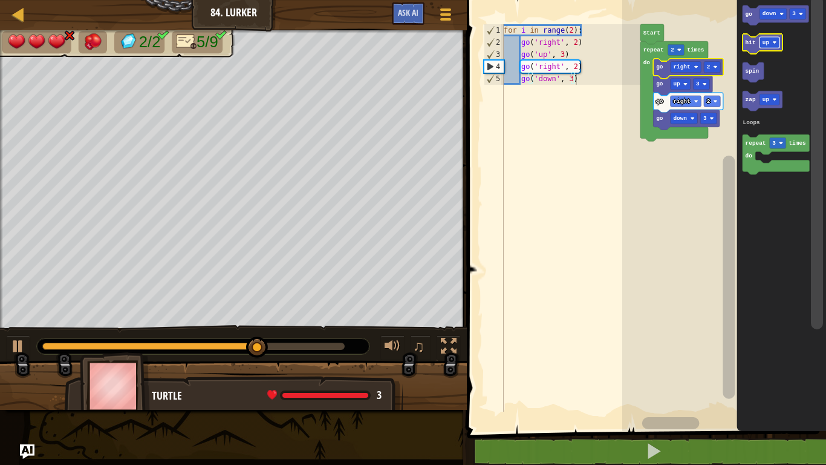
click at [765, 38] on rect "Blockly Workspace" at bounding box center [770, 42] width 20 height 11
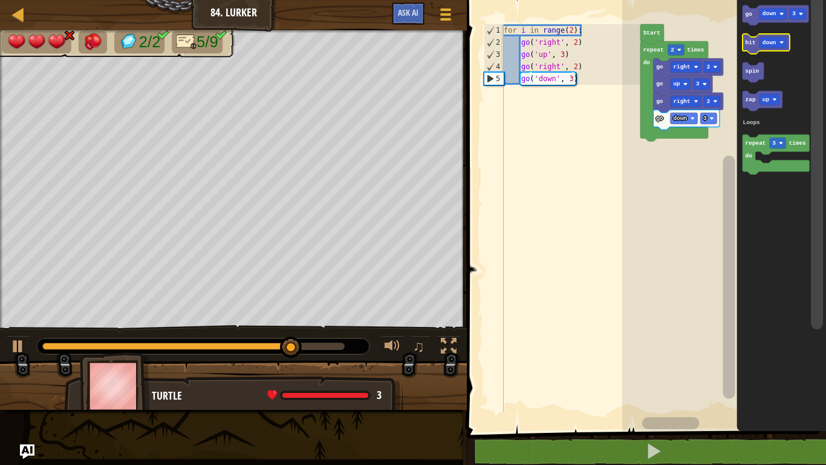
click at [749, 42] on text "hit" at bounding box center [751, 42] width 10 height 7
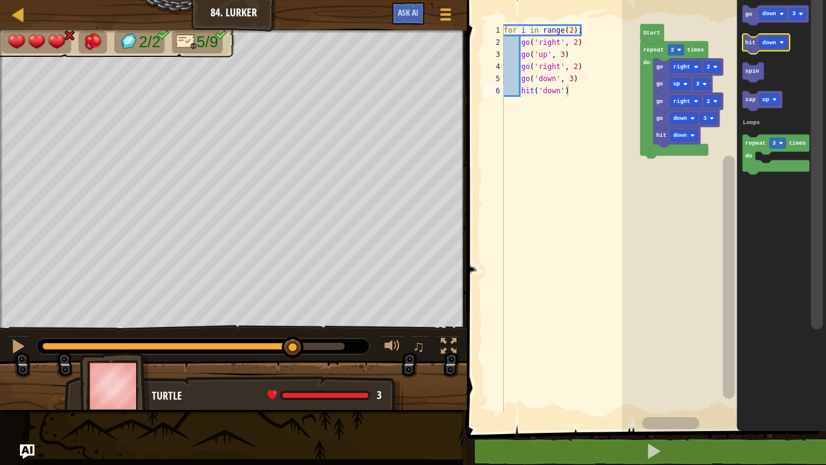
click at [749, 42] on text "hit" at bounding box center [751, 42] width 10 height 7
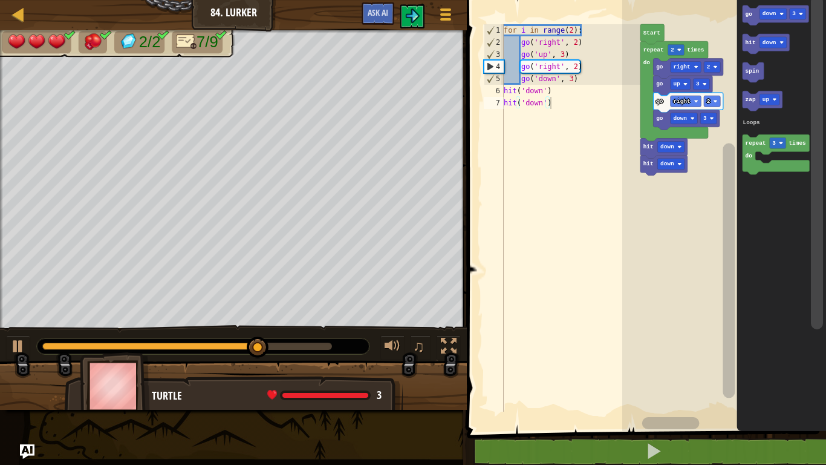
click at [419, 31] on div at bounding box center [233, 31] width 467 height 3
click at [405, 16] on button at bounding box center [413, 16] width 24 height 24
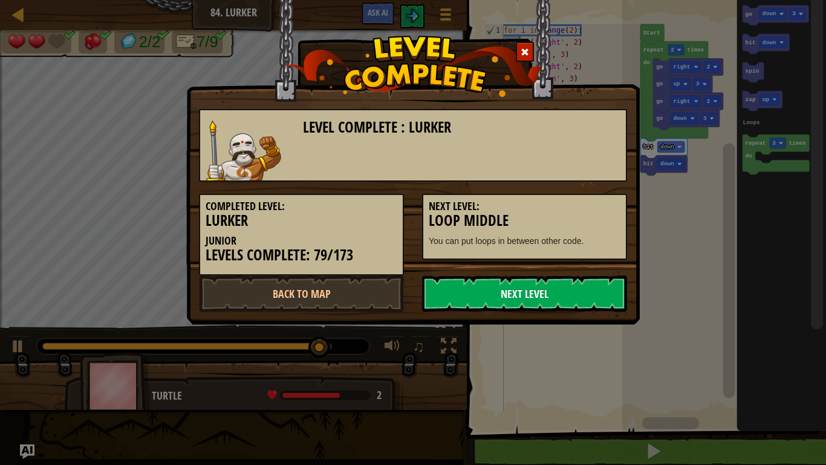
click at [500, 277] on link "Next Level" at bounding box center [524, 293] width 205 height 36
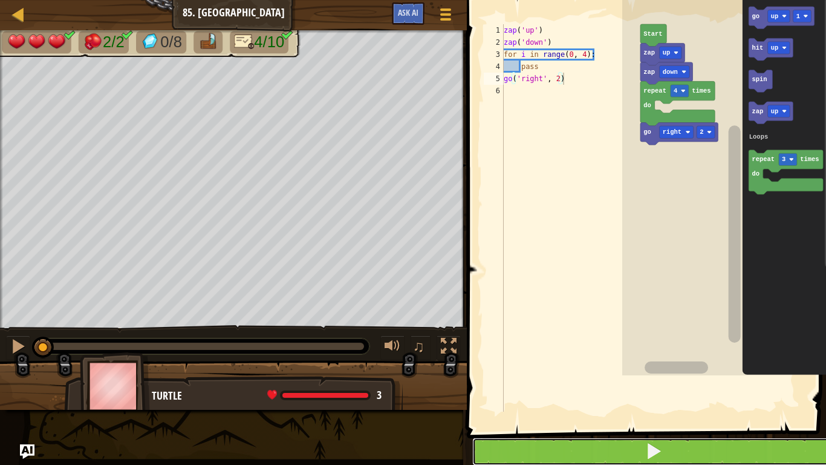
click at [511, 445] on button at bounding box center [653, 451] width 363 height 28
click at [512, 457] on button at bounding box center [653, 451] width 363 height 28
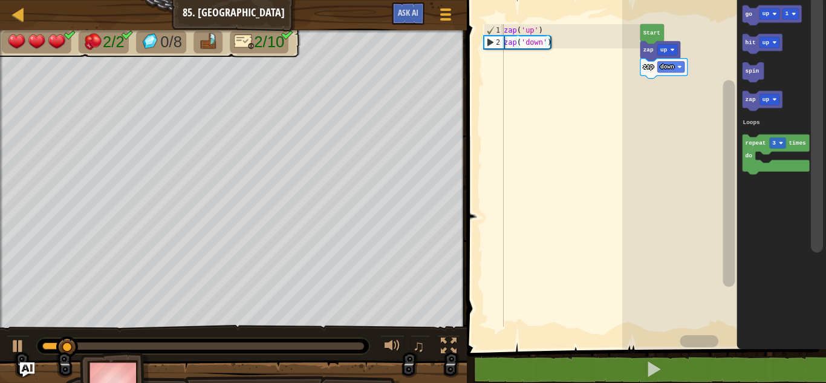
click at [0, 0] on div at bounding box center [0, 0] width 0 height 0
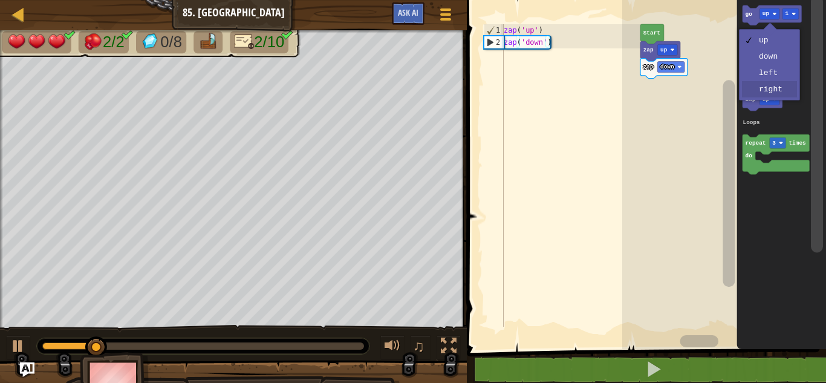
click at [771, 93] on icon "Blockly Workspace" at bounding box center [763, 101] width 40 height 20
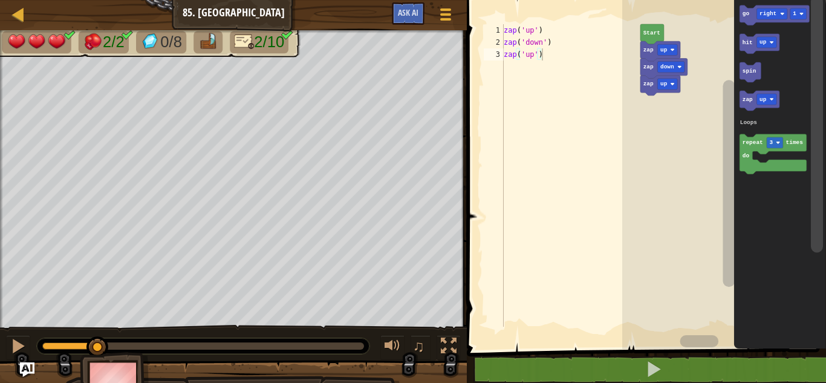
click at [794, 15] on text "1" at bounding box center [796, 13] width 4 height 7
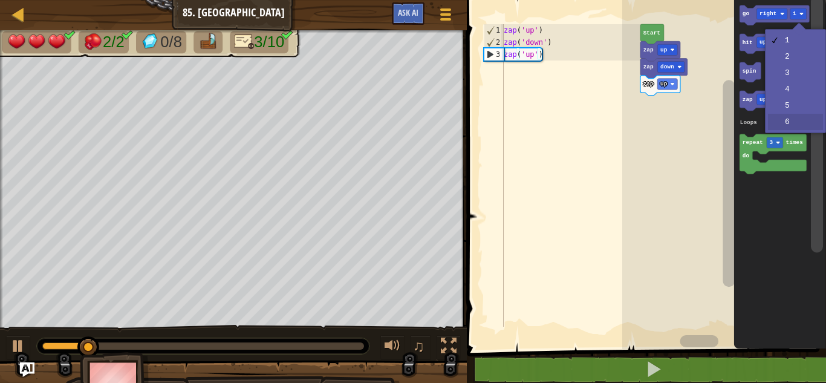
click at [790, 125] on icon "Blockly Workspace" at bounding box center [780, 171] width 92 height 355
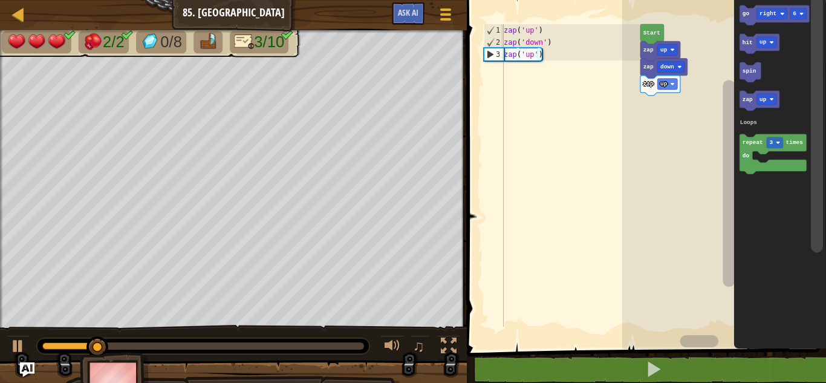
click at [750, 18] on icon "Blockly Workspace" at bounding box center [775, 15] width 70 height 20
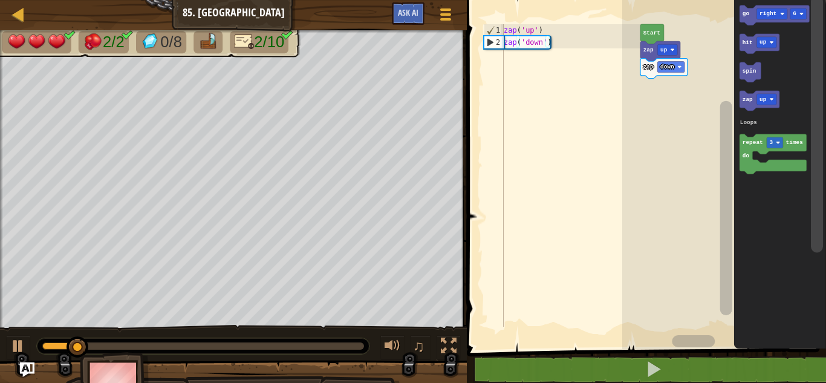
click at [758, 159] on rect "Blockly Workspace" at bounding box center [773, 154] width 67 height 40
click at [757, 168] on icon "Blockly Workspace" at bounding box center [773, 154] width 67 height 40
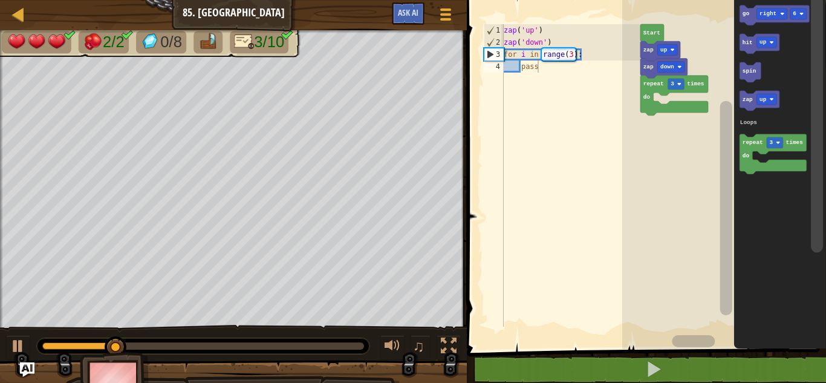
click at [0, 0] on div at bounding box center [0, 0] width 0 height 0
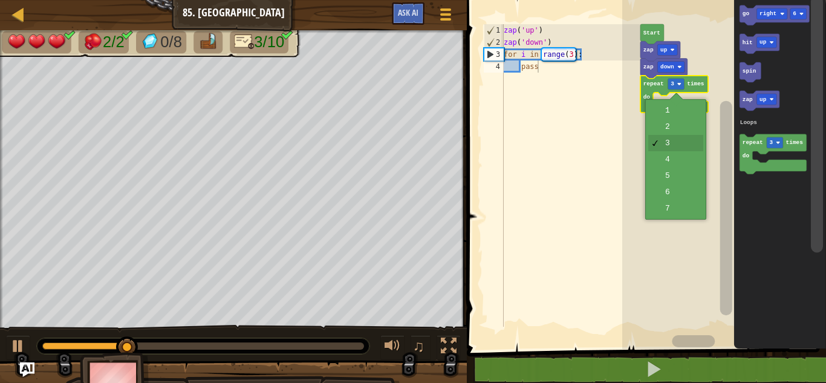
click at [683, 161] on rect "Blockly Workspace" at bounding box center [725, 171] width 204 height 355
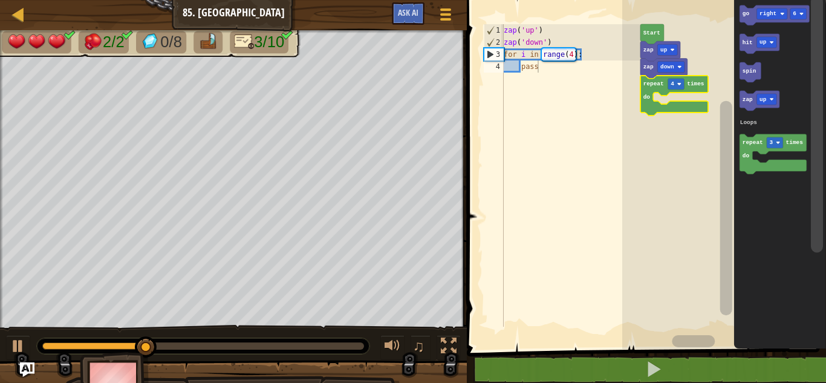
click at [751, 16] on icon "Blockly Workspace" at bounding box center [775, 15] width 70 height 20
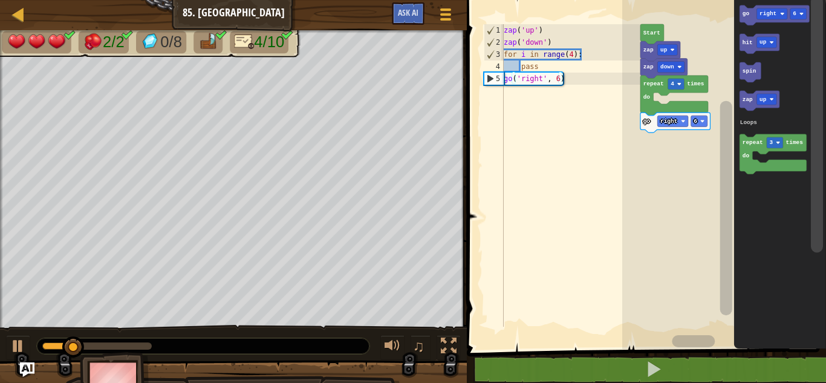
click at [691, 123] on rect "Blockly Workspace" at bounding box center [699, 121] width 16 height 11
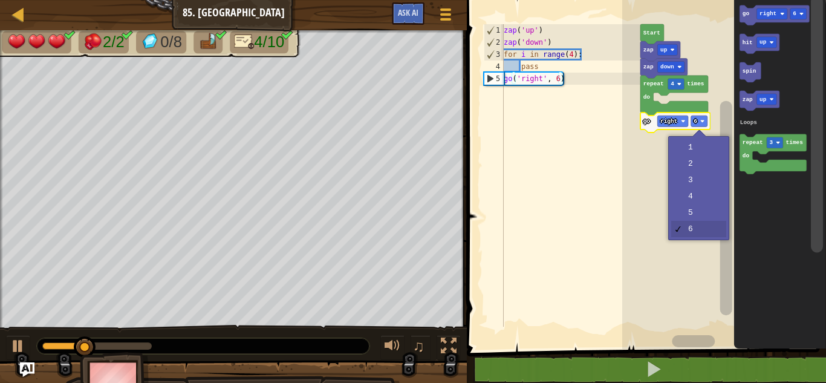
click at [702, 149] on rect "Blockly Workspace" at bounding box center [725, 171] width 204 height 355
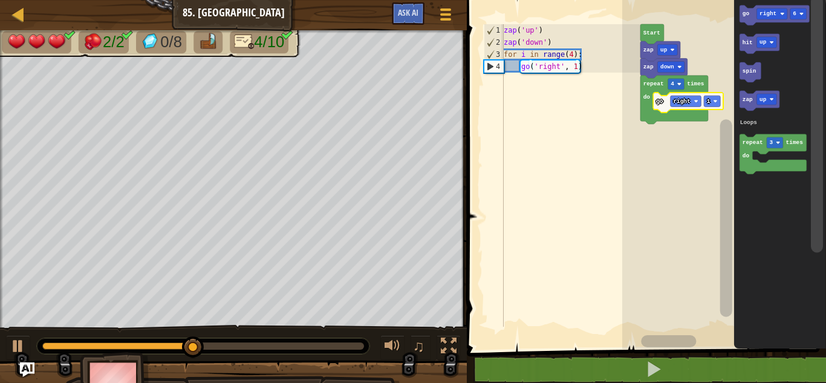
click at [764, 17] on text "right" at bounding box center [768, 13] width 17 height 7
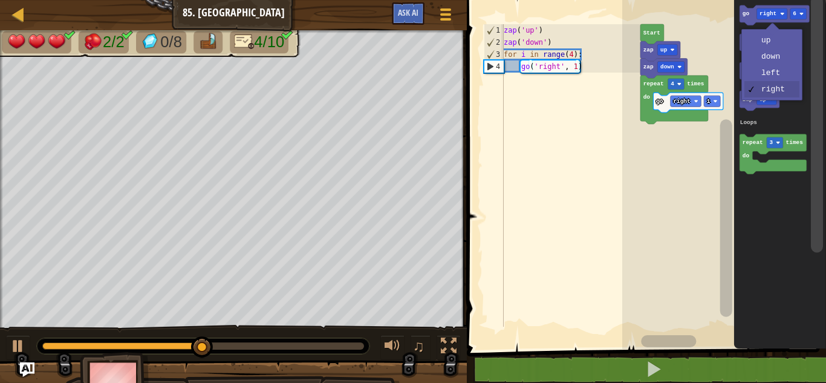
click at [773, 45] on rect "Blockly Workspace" at bounding box center [767, 42] width 20 height 11
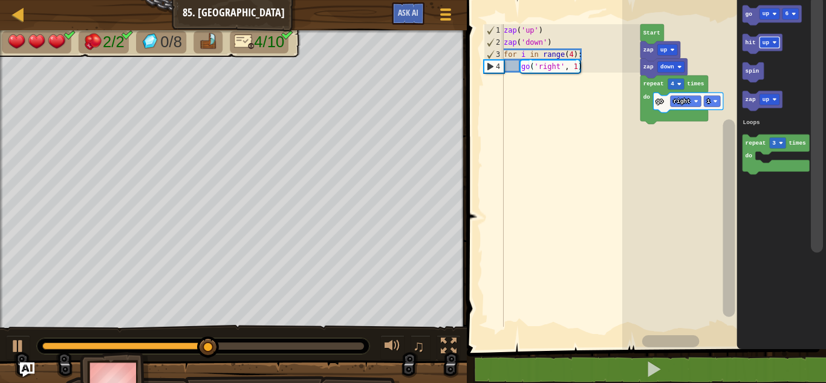
click at [744, 23] on rect "Blockly Workspace" at bounding box center [772, 15] width 59 height 20
click at [751, 16] on text "go" at bounding box center [749, 13] width 7 height 7
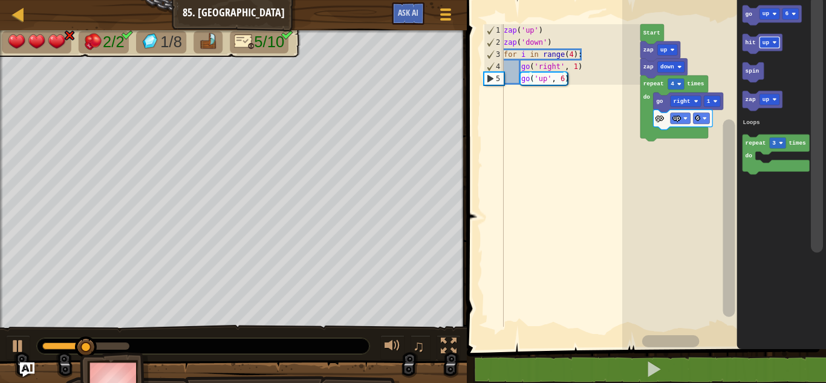
click at [0, 0] on div at bounding box center [0, 0] width 0 height 0
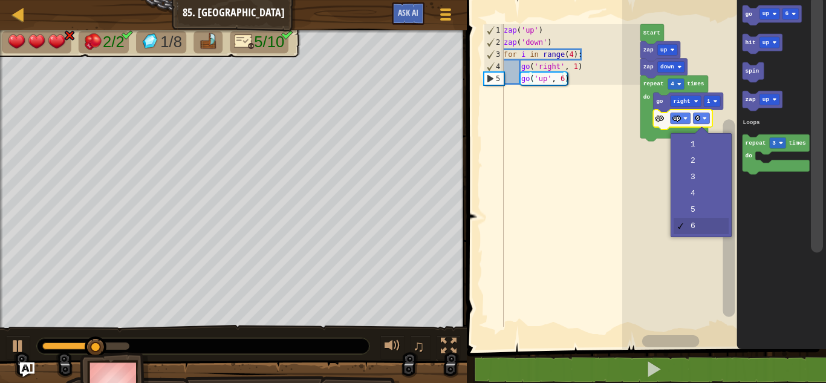
click at [699, 148] on rect "Blockly Workspace" at bounding box center [725, 171] width 204 height 355
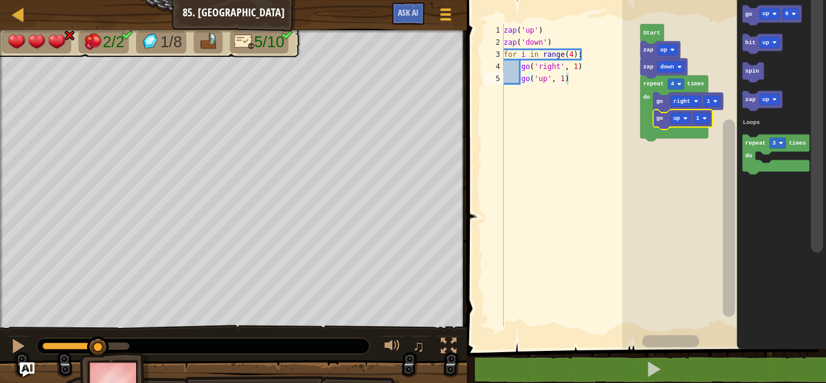
click at [0, 0] on div at bounding box center [0, 0] width 0 height 0
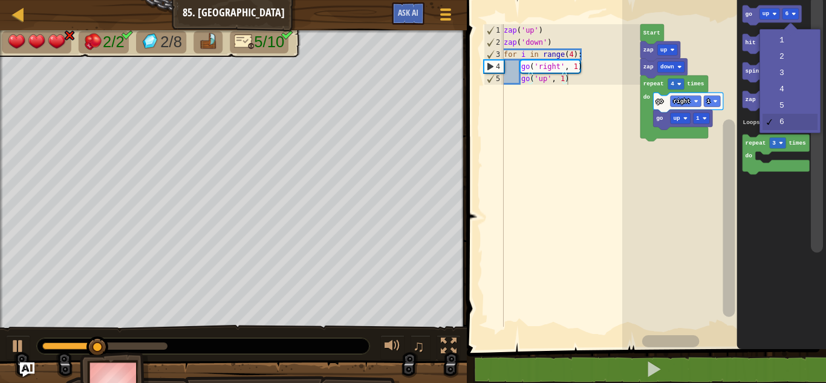
click at [790, 44] on icon "Blockly Workspace" at bounding box center [782, 171] width 90 height 355
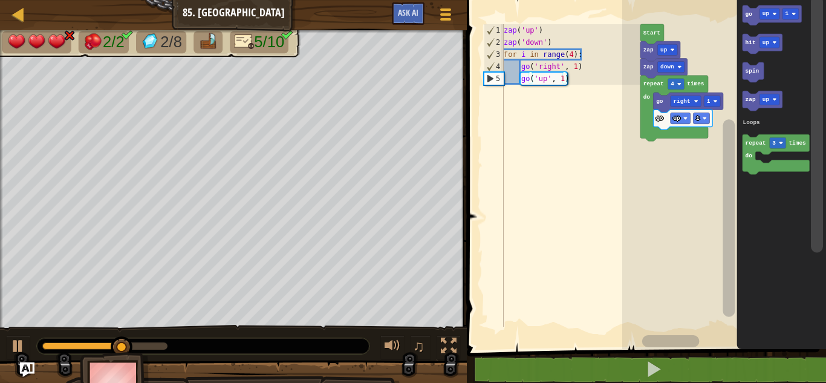
click at [0, 0] on div at bounding box center [0, 0] width 0 height 0
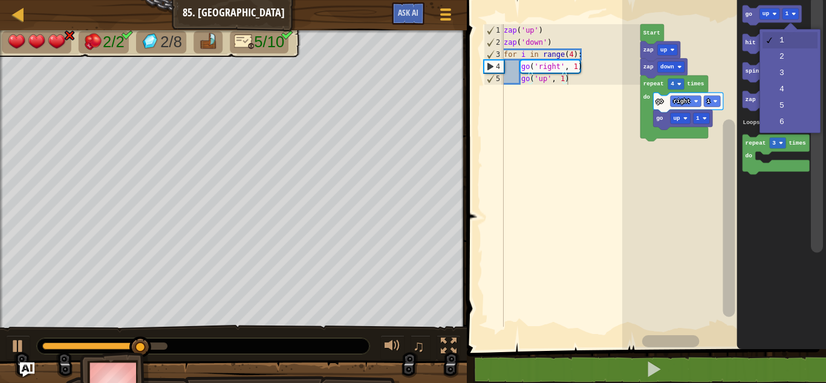
click at [778, 16] on rect "Blockly Workspace" at bounding box center [770, 13] width 20 height 11
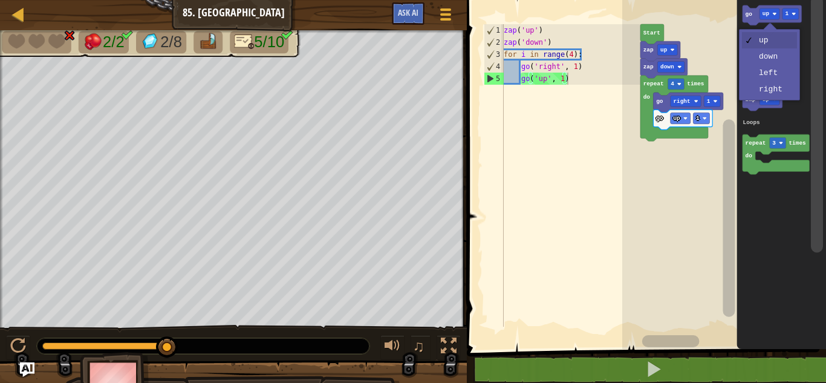
click at [774, 62] on icon "Blockly Workspace" at bounding box center [782, 171] width 90 height 355
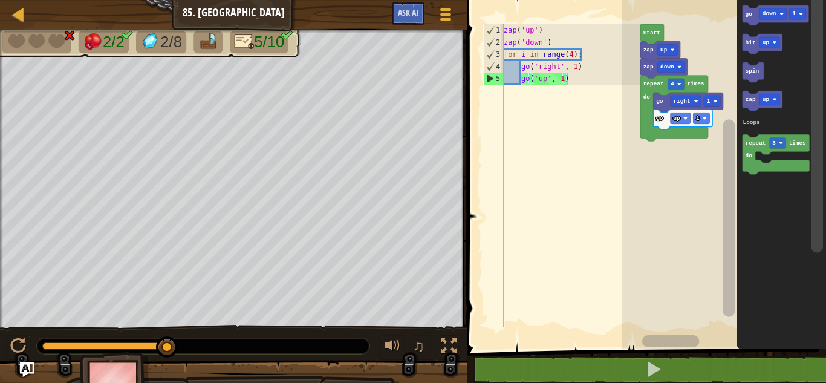
click at [749, 14] on text "go" at bounding box center [749, 13] width 7 height 7
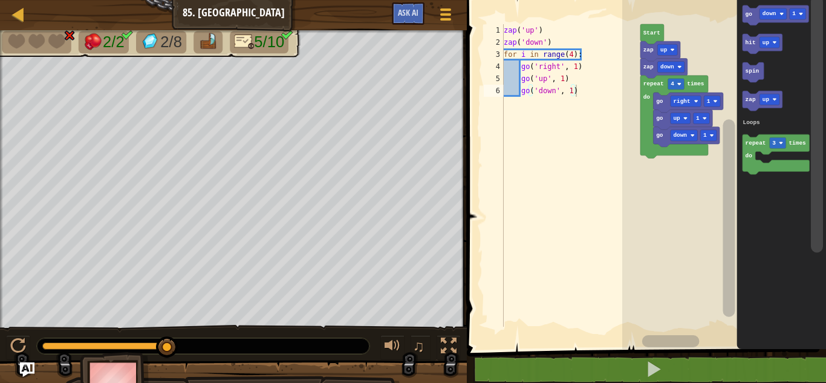
click at [0, 0] on div at bounding box center [0, 0] width 0 height 0
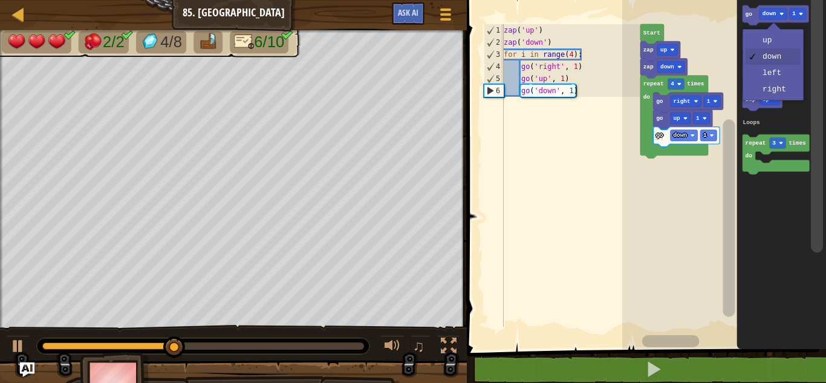
click at [778, 42] on rect "Blockly Workspace" at bounding box center [770, 42] width 20 height 11
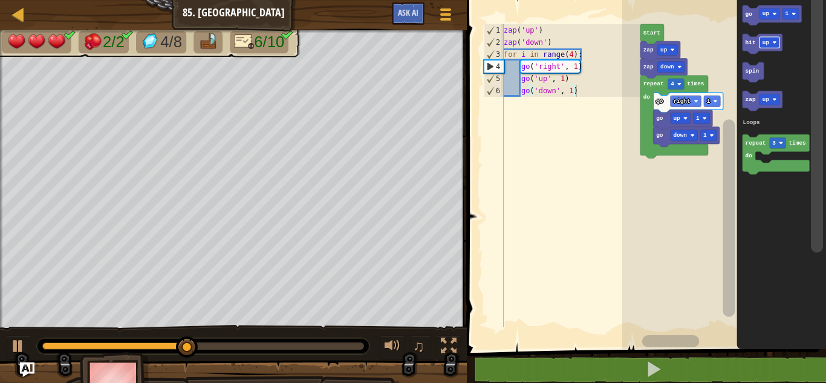
click at [751, 13] on text "go" at bounding box center [749, 13] width 7 height 7
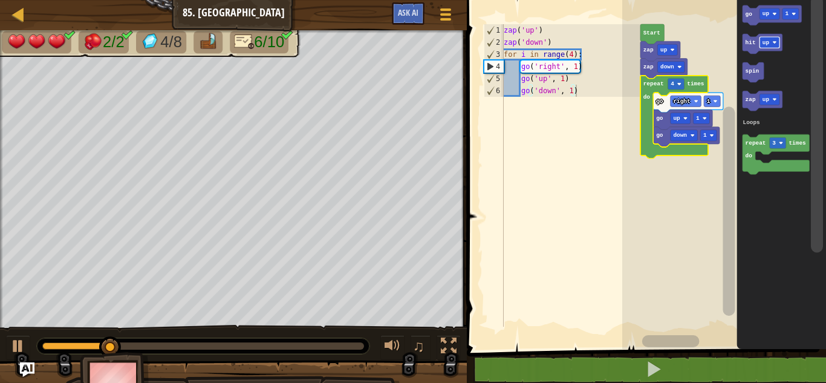
click at [653, 141] on icon "Blockly Workspace" at bounding box center [675, 117] width 68 height 83
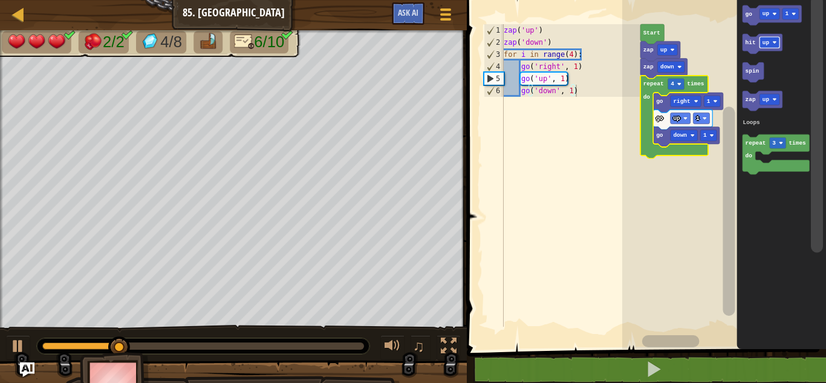
click at [687, 269] on rect "Blockly Workspace" at bounding box center [725, 171] width 204 height 355
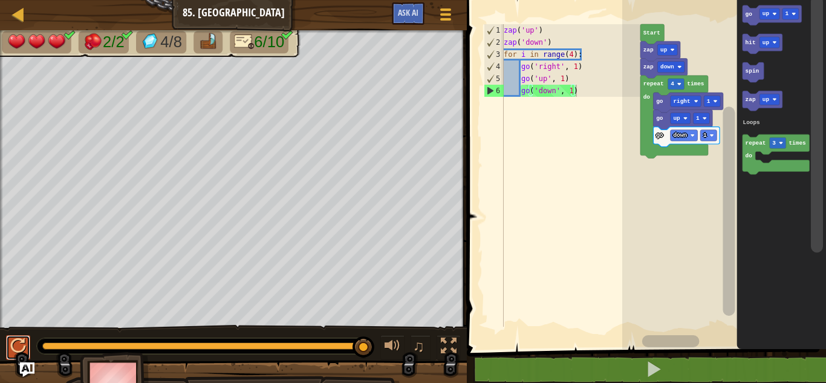
click at [10, 348] on button at bounding box center [18, 347] width 24 height 25
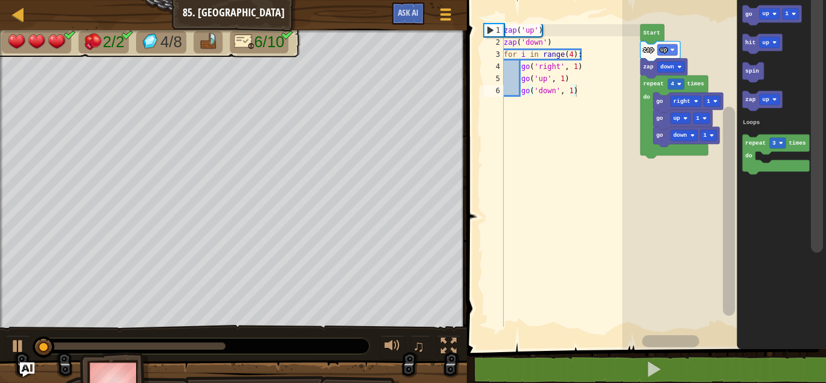
click at [587, 100] on div "zap ( 'up' ) zap ( 'down' ) for i in range ( 4 ) : go ( 'right' , 1 ) go ( 'up'…" at bounding box center [571, 187] width 139 height 327
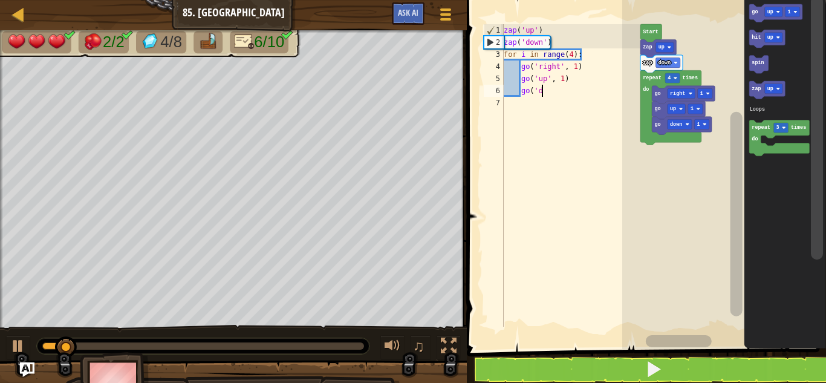
type textarea "g"
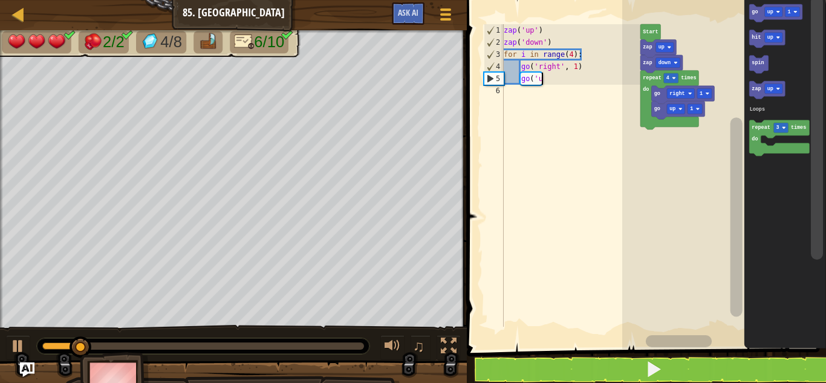
type textarea "g"
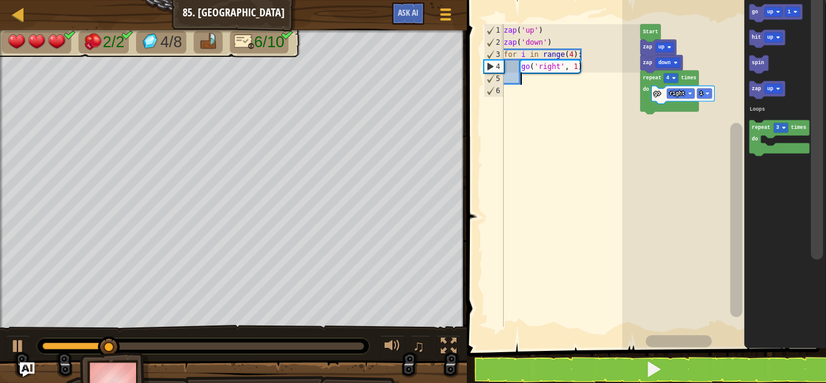
type textarea "go"
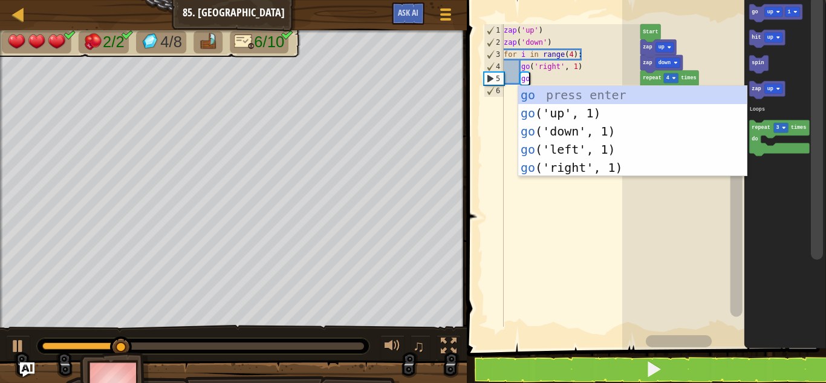
click at [577, 116] on div "go press enter go ('up', 1) press enter go ('down', 1) press enter go ('left', …" at bounding box center [632, 149] width 229 height 127
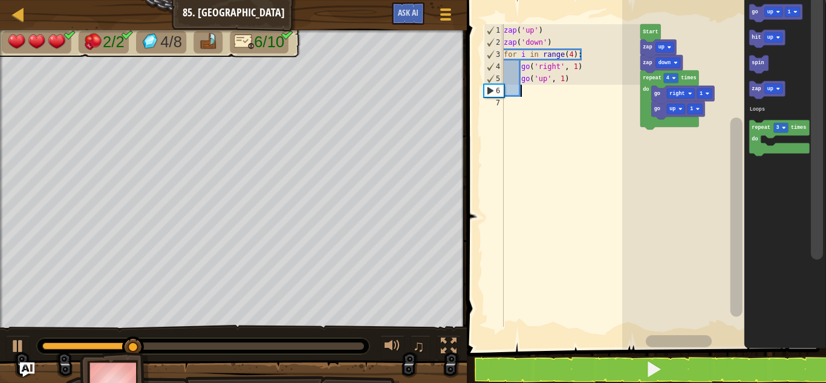
type textarea "go"
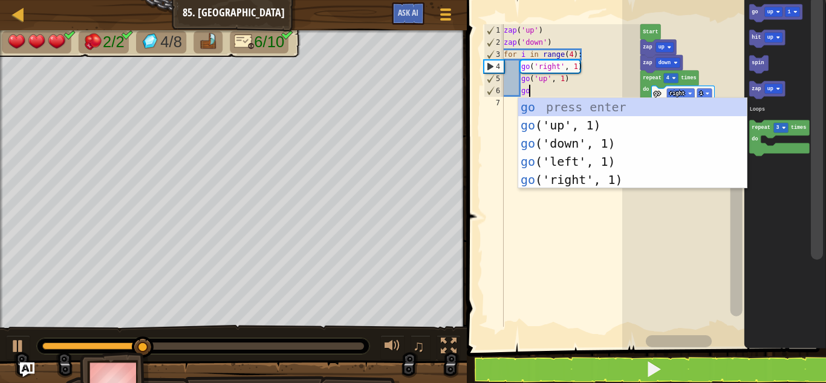
click at [580, 145] on div "go press enter go ('up', 1) press enter go ('down', 1) press enter go ('left', …" at bounding box center [632, 161] width 229 height 127
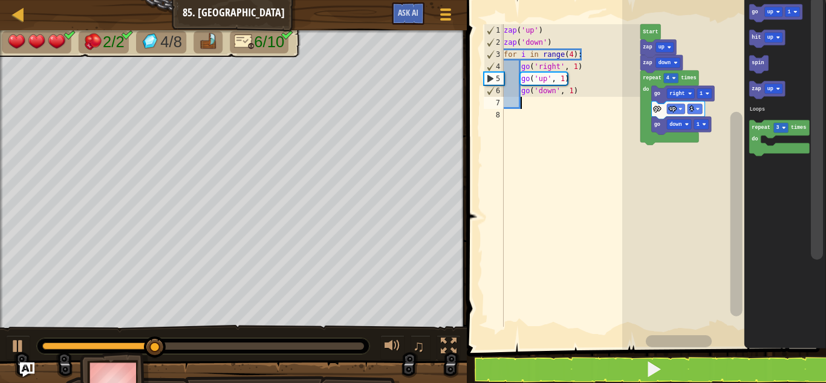
scroll to position [5, 0]
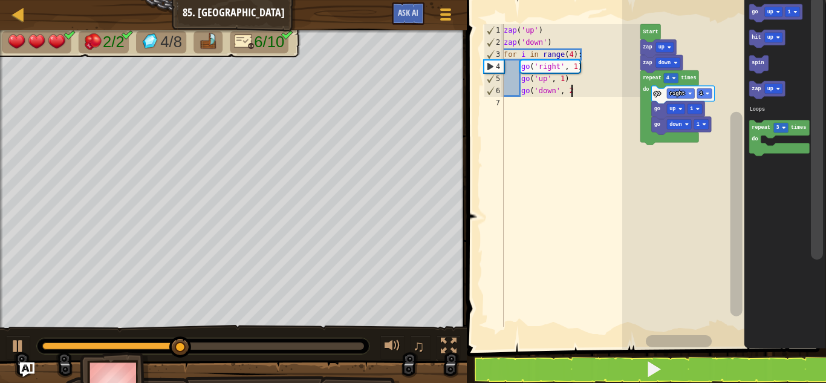
type textarea "go('down', 2)"
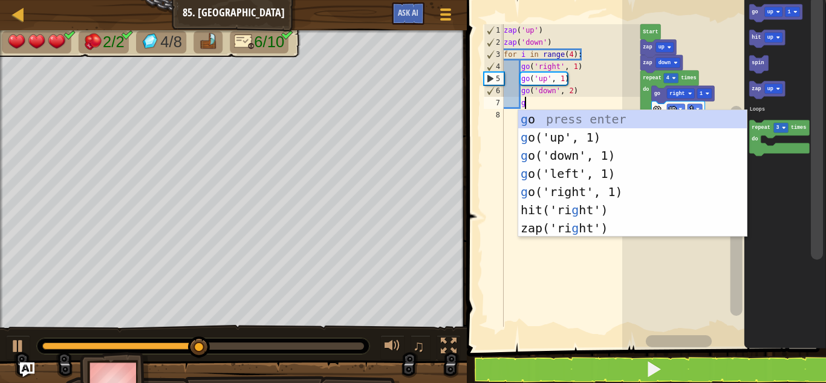
type textarea "go"
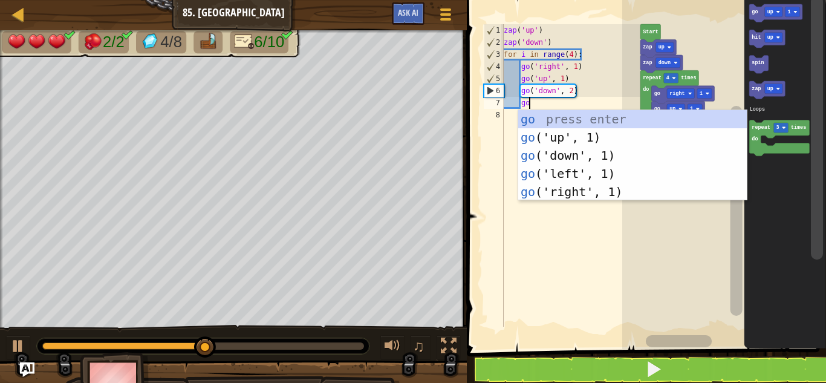
click at [567, 142] on div "go press enter go ('up', 1) press enter go ('down', 1) press enter go ('left', …" at bounding box center [632, 173] width 229 height 127
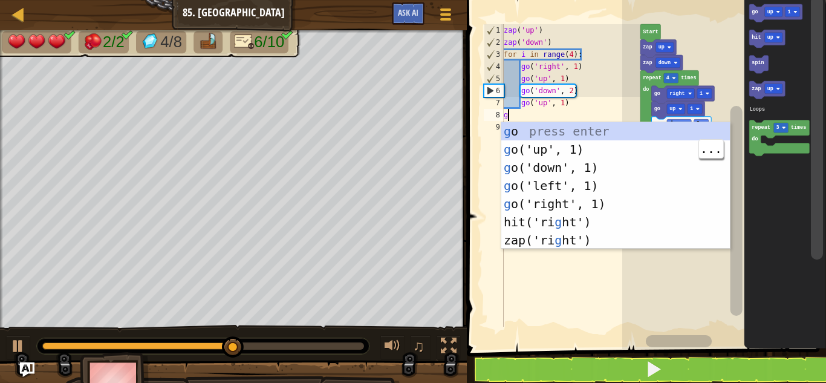
type textarea "go"
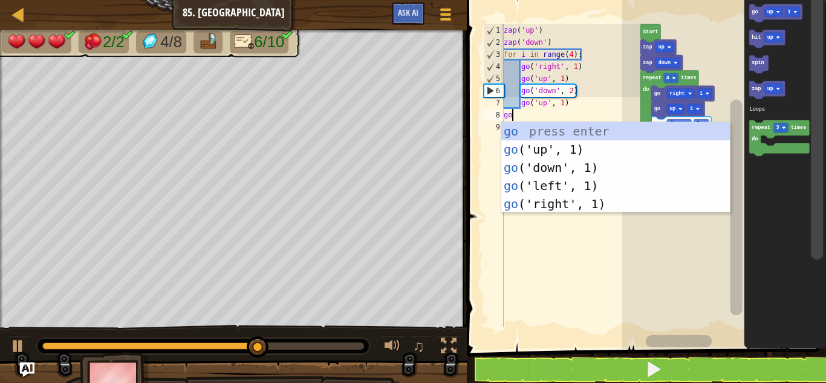
click at [565, 205] on div "go press enter go ('up', 1) press enter go ('down', 1) press enter go ('left', …" at bounding box center [616, 185] width 229 height 127
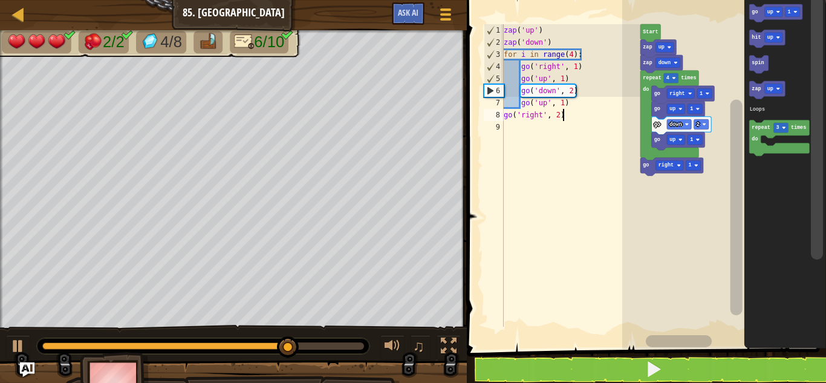
scroll to position [5, 8]
type textarea "go('right', 2)"
click at [676, 377] on button at bounding box center [653, 370] width 363 height 28
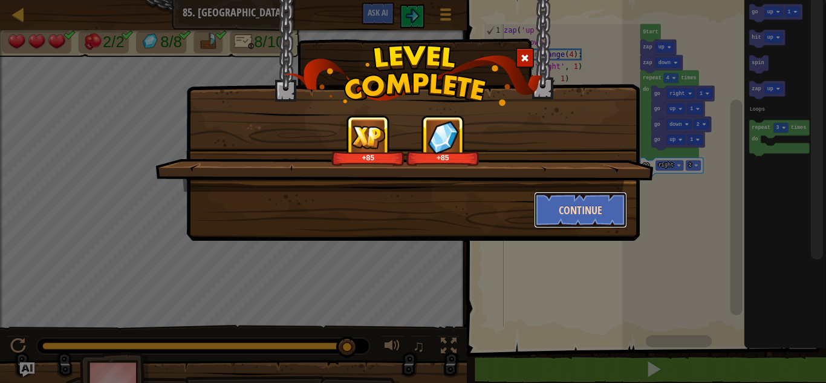
click at [578, 209] on button "Continue" at bounding box center [581, 210] width 94 height 36
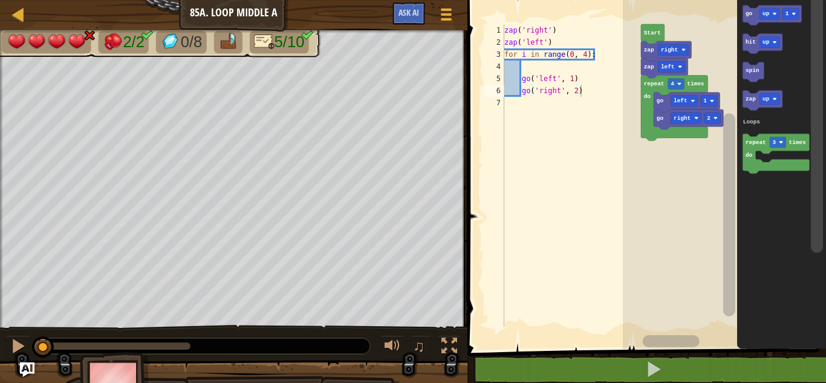
click at [588, 90] on div "zap ( 'right' ) zap ( 'left' ) for i in range ( 0 , 4 ) : go ( 'left' , 1 ) go …" at bounding box center [571, 187] width 139 height 327
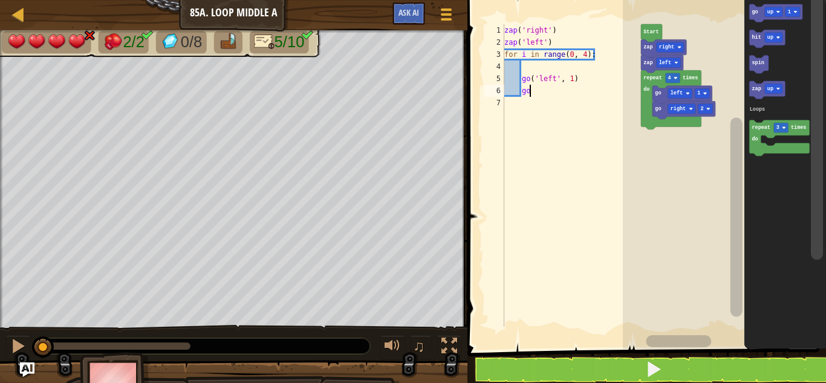
type textarea "g"
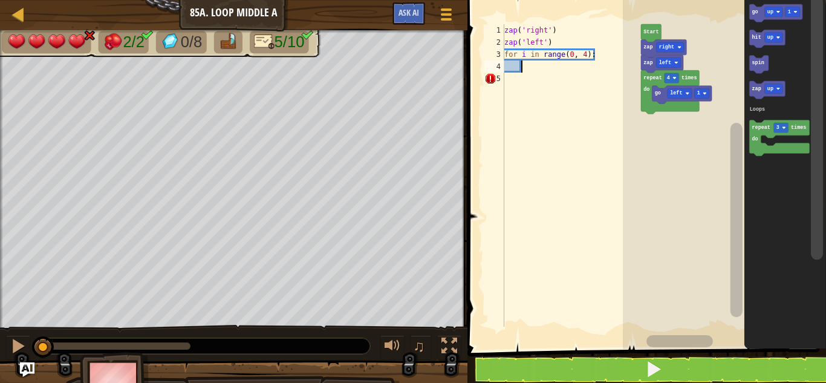
type textarea "go"
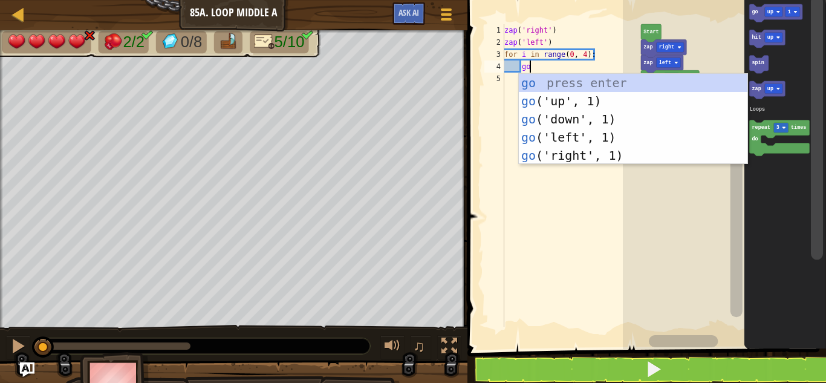
click at [584, 121] on div "go press enter go ('up', 1) press enter go ('down', 1) press enter go ('left', …" at bounding box center [633, 137] width 229 height 127
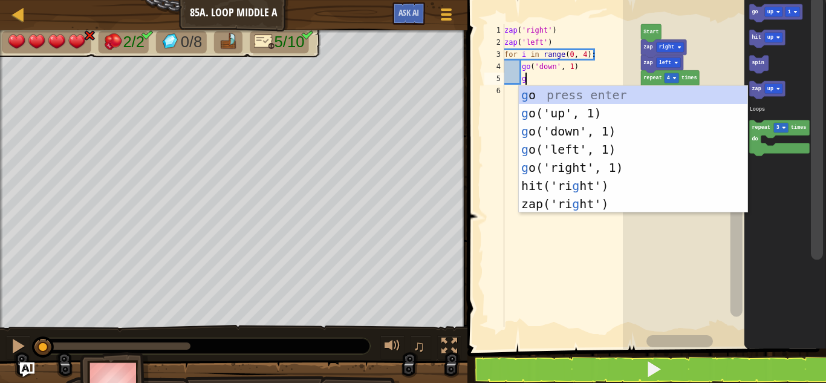
type textarea "go"
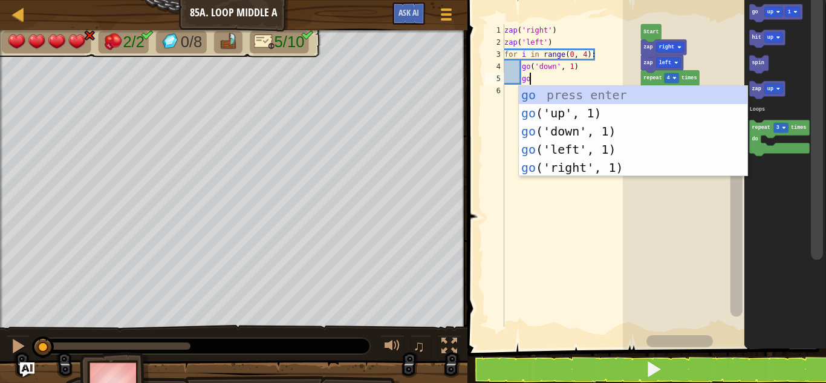
click at [580, 148] on div "go press enter go ('up', 1) press enter go ('down', 1) press enter go ('left', …" at bounding box center [633, 149] width 229 height 127
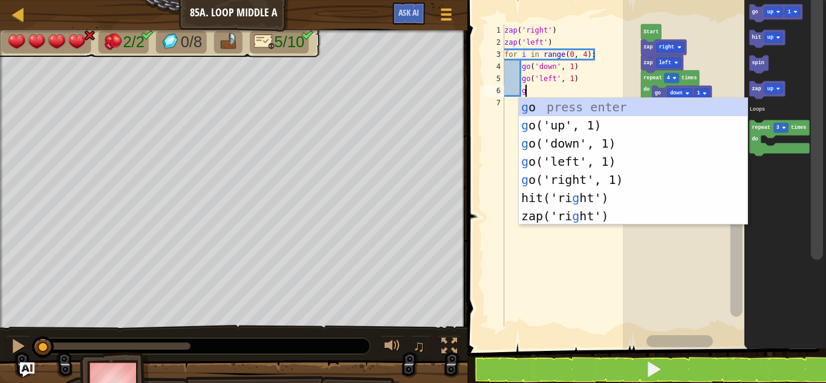
type textarea "go"
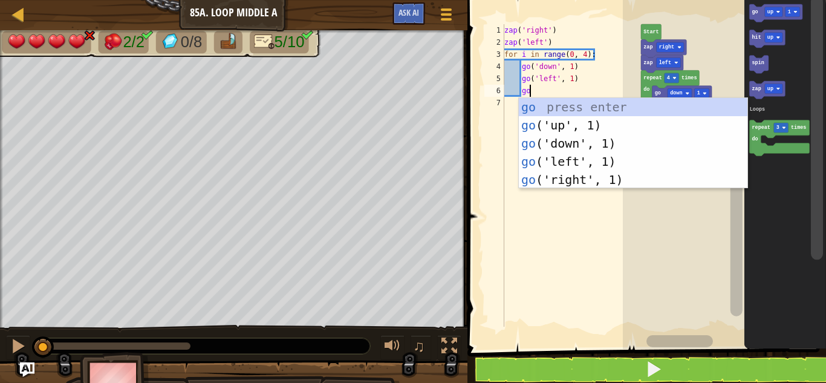
click at [584, 183] on div "go press enter go ('up', 1) press enter go ('down', 1) press enter go ('left', …" at bounding box center [633, 161] width 229 height 127
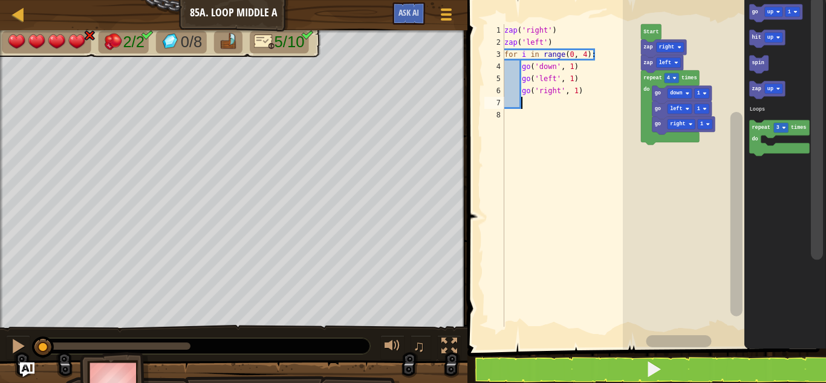
scroll to position [5, 0]
type textarea "go('right', 2)"
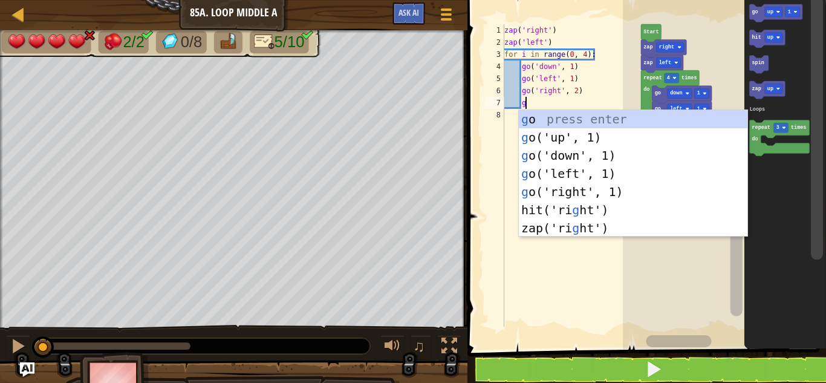
type textarea "go"
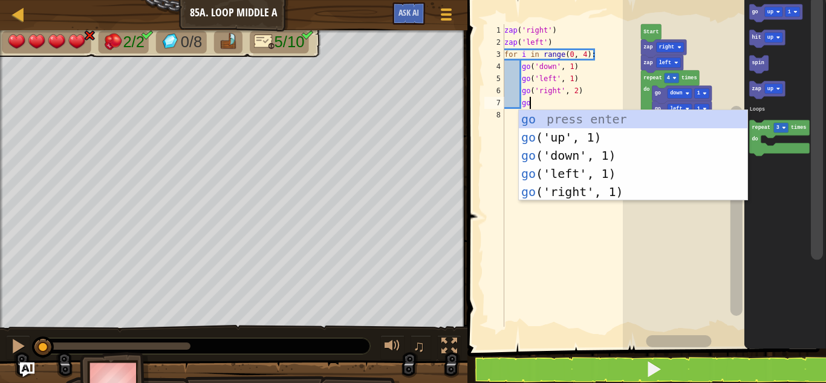
click at [590, 175] on div "go press enter go ('up', 1) press enter go ('down', 1) press enter go ('left', …" at bounding box center [633, 173] width 229 height 127
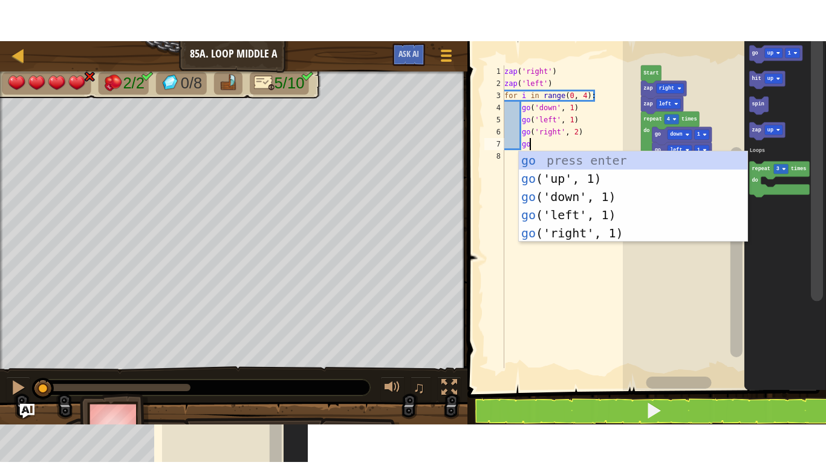
scroll to position [5, 2]
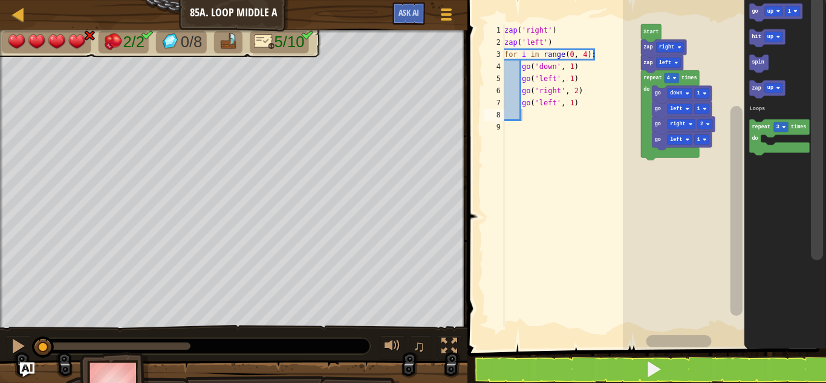
click at [823, 233] on rect "Blockly Workspace" at bounding box center [817, 128] width 12 height 264
click at [800, 361] on button at bounding box center [654, 370] width 362 height 28
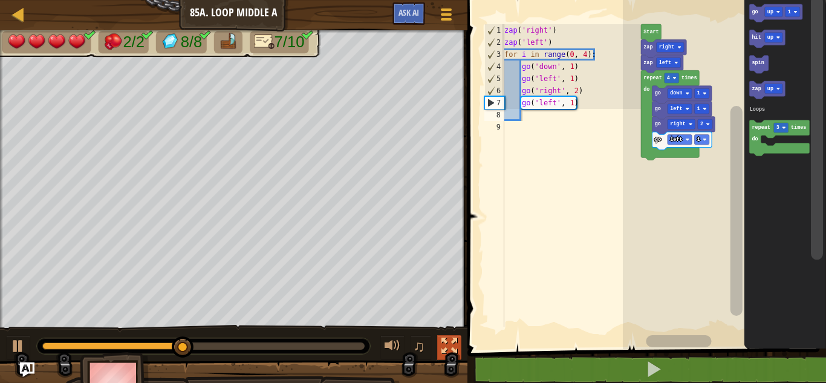
click at [437, 348] on button at bounding box center [449, 347] width 24 height 25
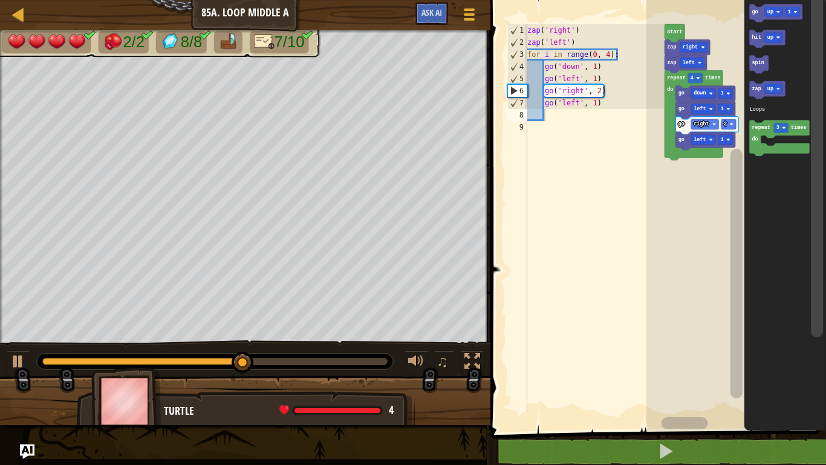
click at [570, 114] on div "zap ( 'right' ) zap ( 'left' ) for i in range ( 0 , 4 ) : go ( 'down' , 1 ) go …" at bounding box center [594, 229] width 139 height 411
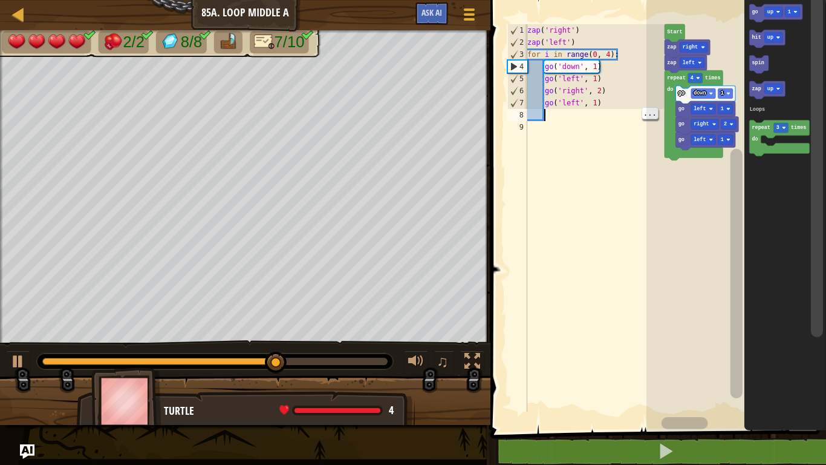
scroll to position [5, 0]
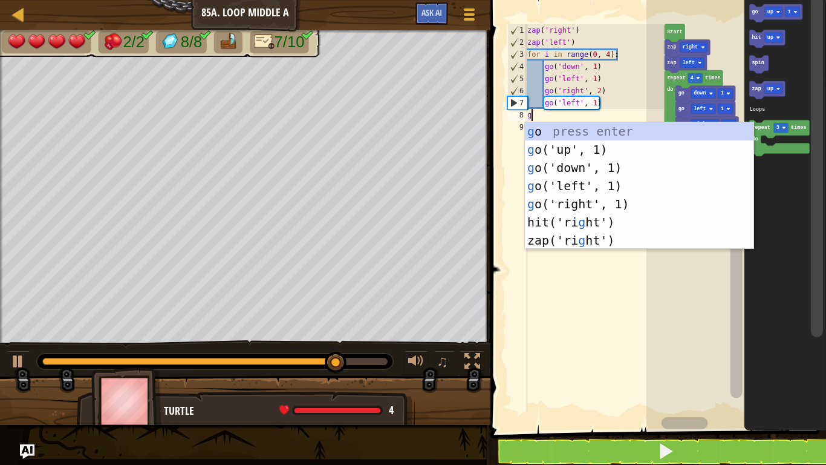
type textarea "go"
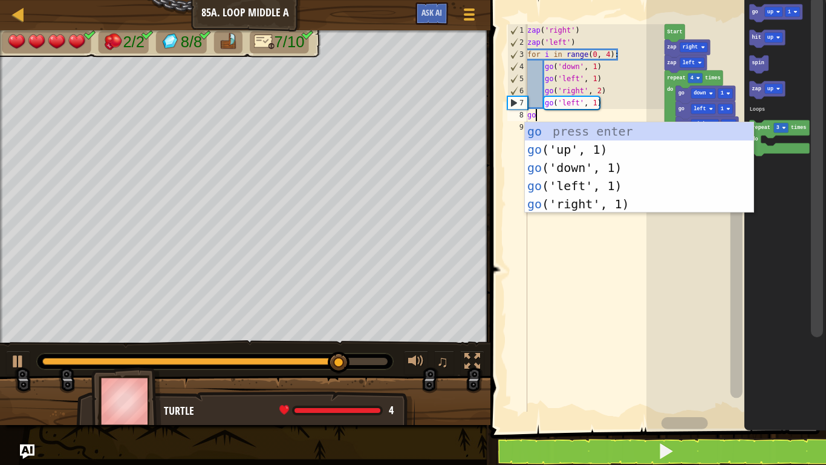
scroll to position [5, 1]
click at [576, 168] on div "go press enter go ('up', 1) press enter go ('down', 1) press enter go ('left', …" at bounding box center [639, 185] width 229 height 127
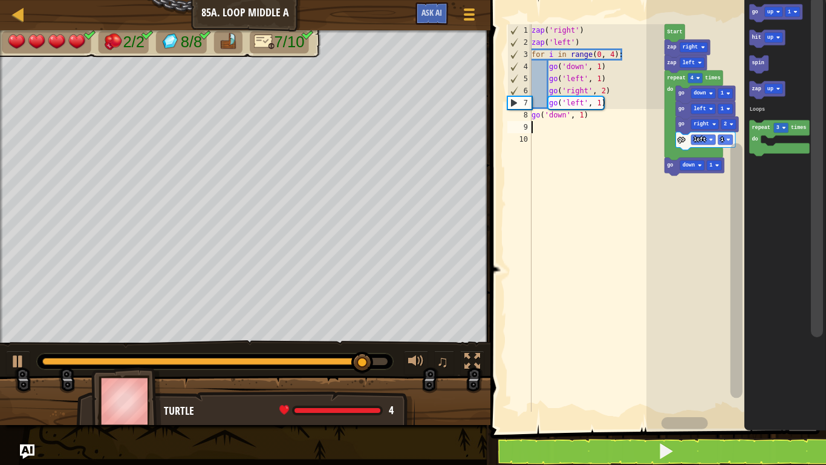
scroll to position [5, 0]
click at [600, 122] on div "zap ( 'right' ) zap ( 'left' ) for i in range ( 0 , 4 ) : go ( 'down' , 1 ) go …" at bounding box center [596, 229] width 135 height 411
click at [595, 122] on div "zap ( 'right' ) zap ( 'left' ) for i in range ( 0 , 4 ) : go ( 'down' , 1 ) go …" at bounding box center [596, 229] width 135 height 411
click at [589, 116] on div "zap ( 'right' ) zap ( 'left' ) for i in range ( 0 , 4 ) : go ( 'down' , 1 ) go …" at bounding box center [596, 229] width 135 height 411
click at [584, 120] on div "zap ( 'right' ) zap ( 'left' ) for i in range ( 0 , 4 ) : go ( 'down' , 1 ) go …" at bounding box center [596, 229] width 135 height 411
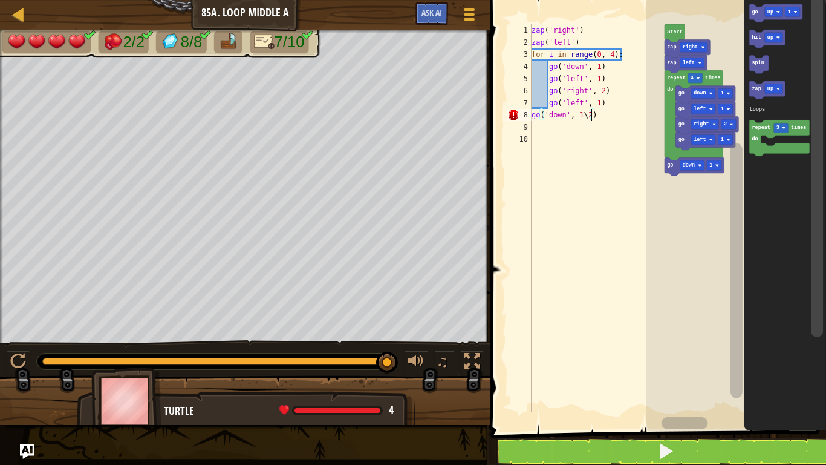
scroll to position [5, 8]
click at [558, 382] on button at bounding box center [665, 451] width 339 height 28
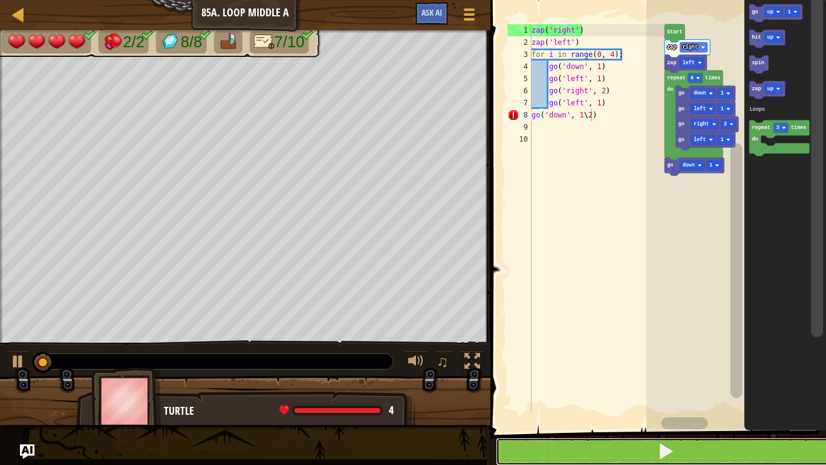
click at [558, 382] on button at bounding box center [665, 451] width 339 height 28
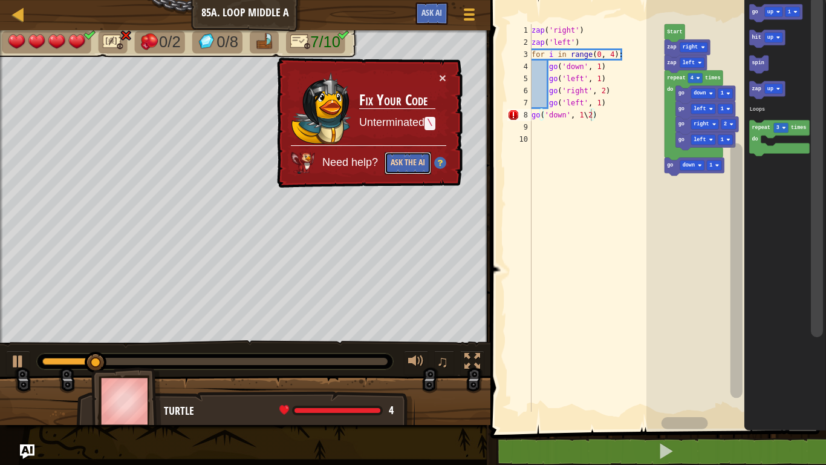
click at [416, 160] on button "Ask the AI" at bounding box center [408, 163] width 47 height 22
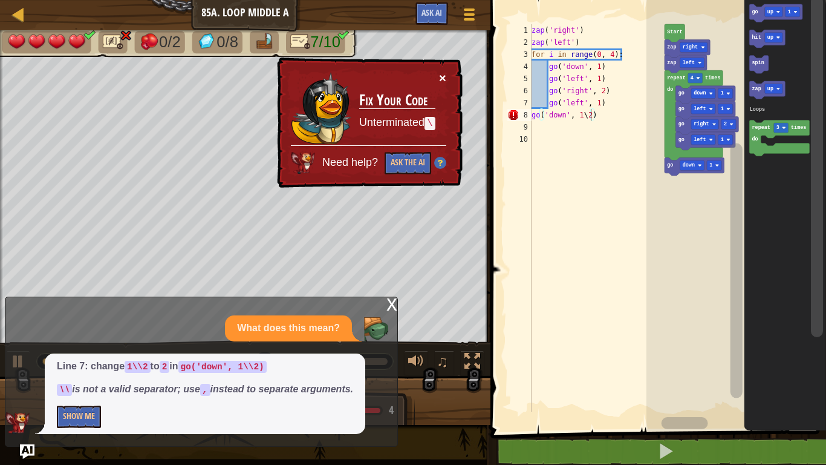
click at [439, 79] on button "×" at bounding box center [442, 77] width 7 height 13
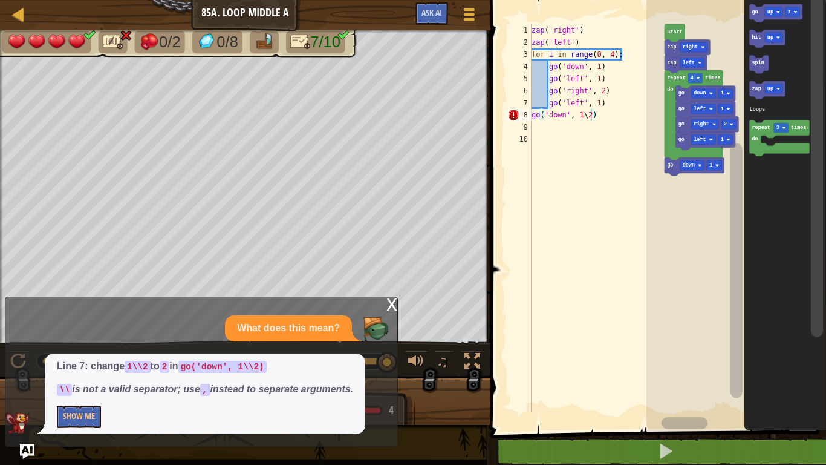
click at [609, 113] on div "zap ( 'right' ) zap ( 'left' ) for i in range ( 0 , 4 ) : go ( 'down' , 1 ) go …" at bounding box center [596, 229] width 135 height 411
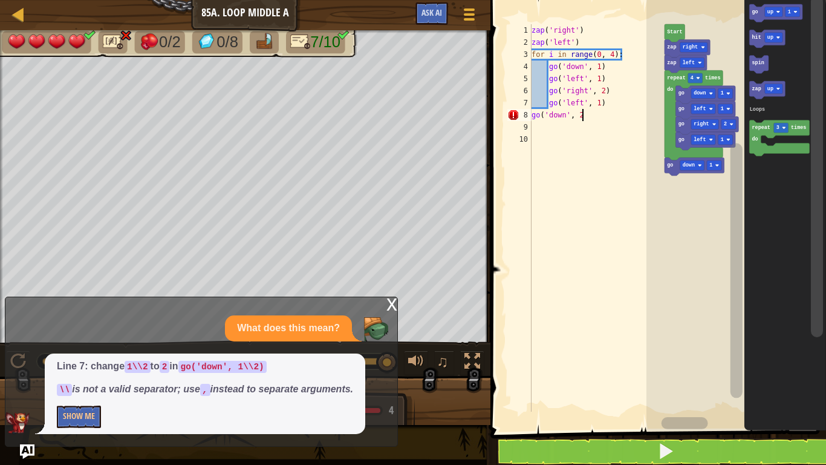
scroll to position [5, 7]
type textarea "go('down', 2)"
click at [642, 382] on button at bounding box center [665, 451] width 339 height 28
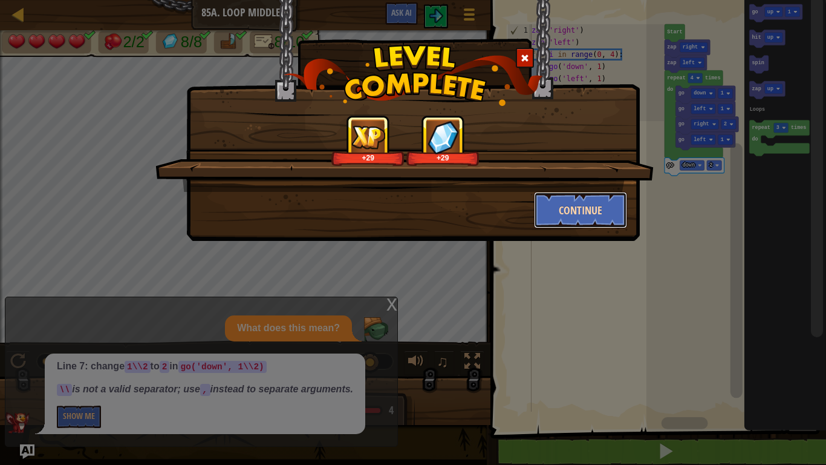
click at [574, 195] on button "Continue" at bounding box center [581, 210] width 94 height 36
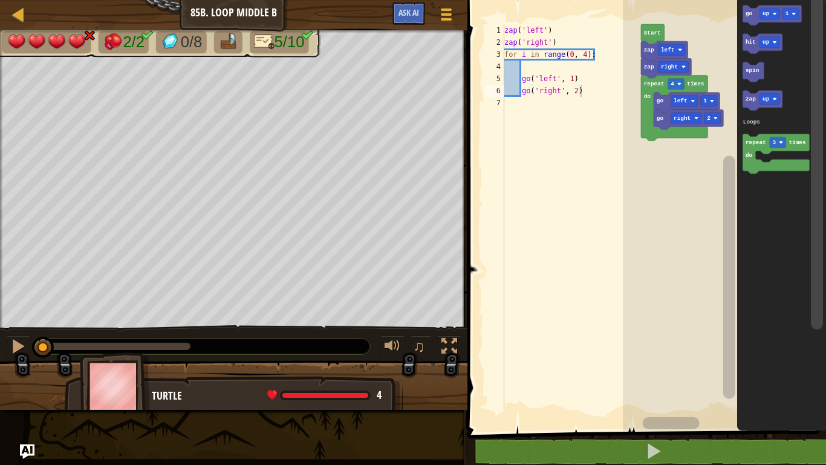
click at [606, 93] on div "zap ( 'left' ) zap ( 'right' ) for i in range ( 0 , 4 ) : go ( 'left' , 1 ) go …" at bounding box center [571, 229] width 139 height 411
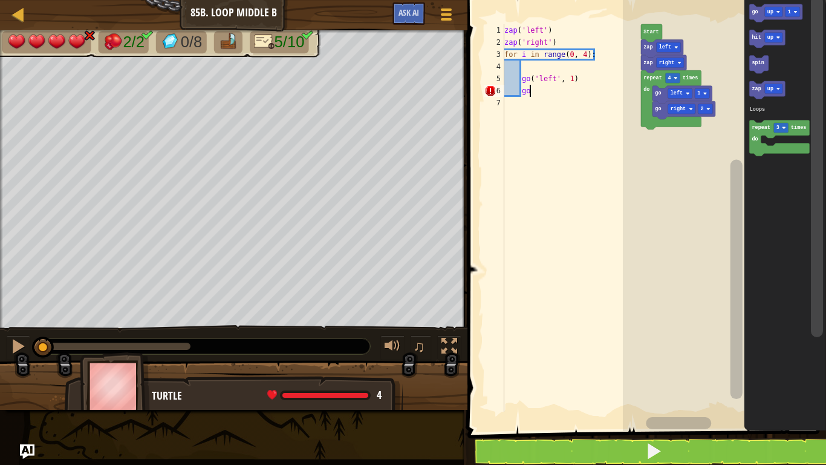
type textarea "g"
